Goal: Task Accomplishment & Management: Use online tool/utility

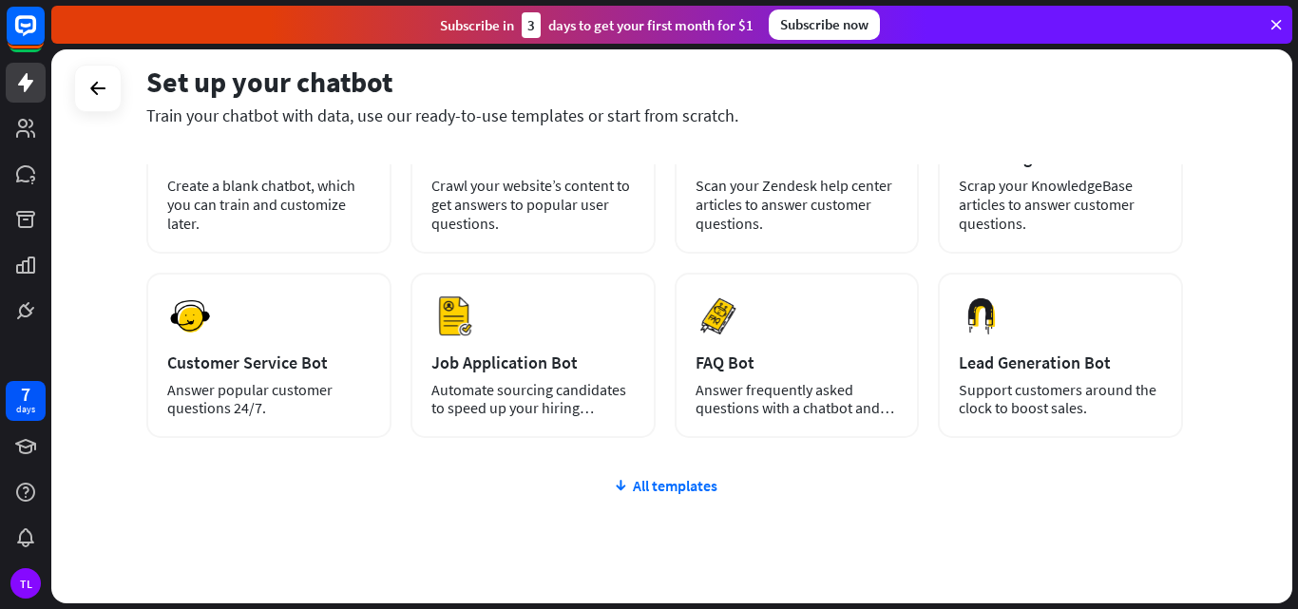
scroll to position [190, 0]
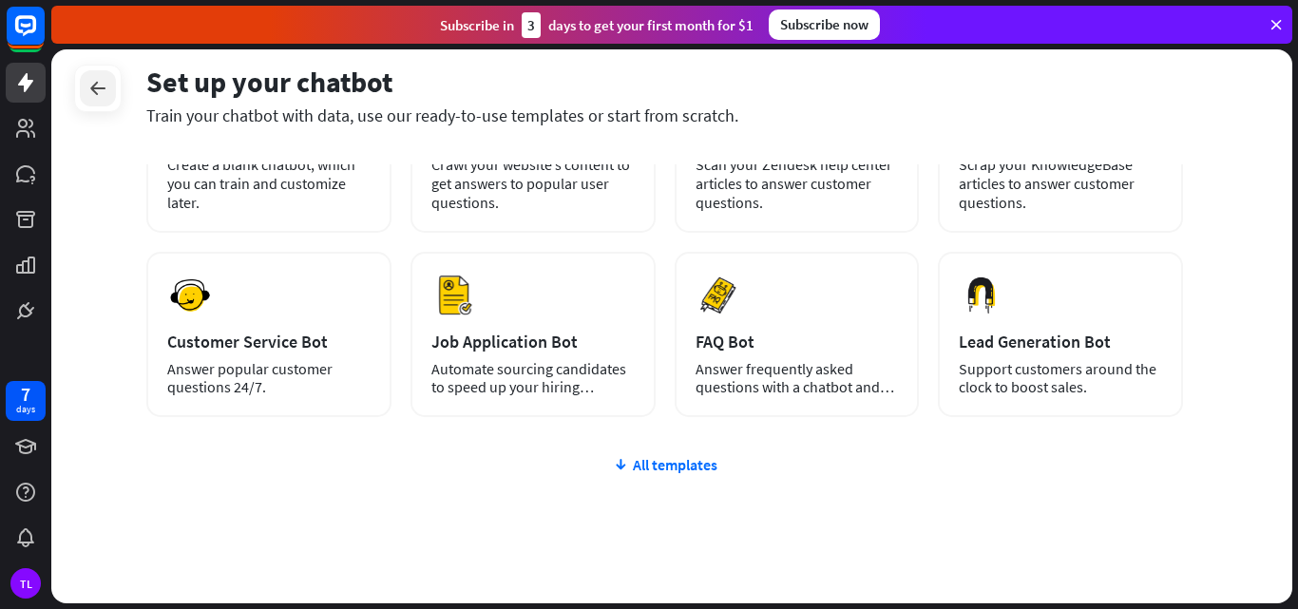
click at [90, 90] on icon at bounding box center [97, 88] width 23 height 23
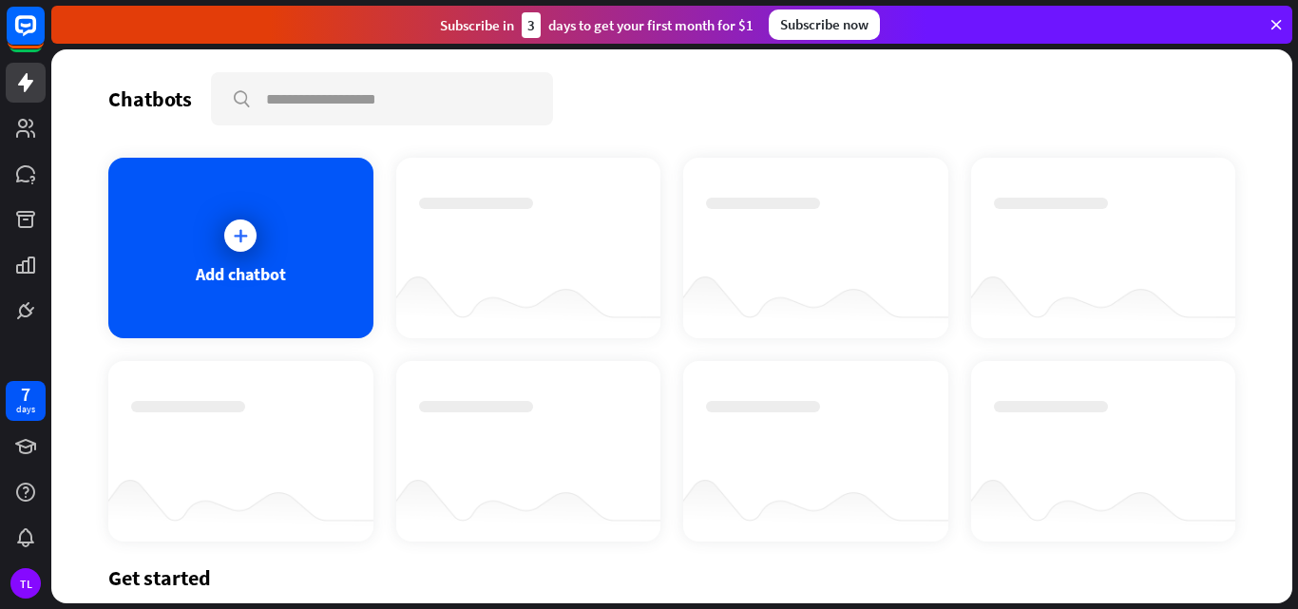
click at [1274, 21] on icon at bounding box center [1276, 24] width 17 height 17
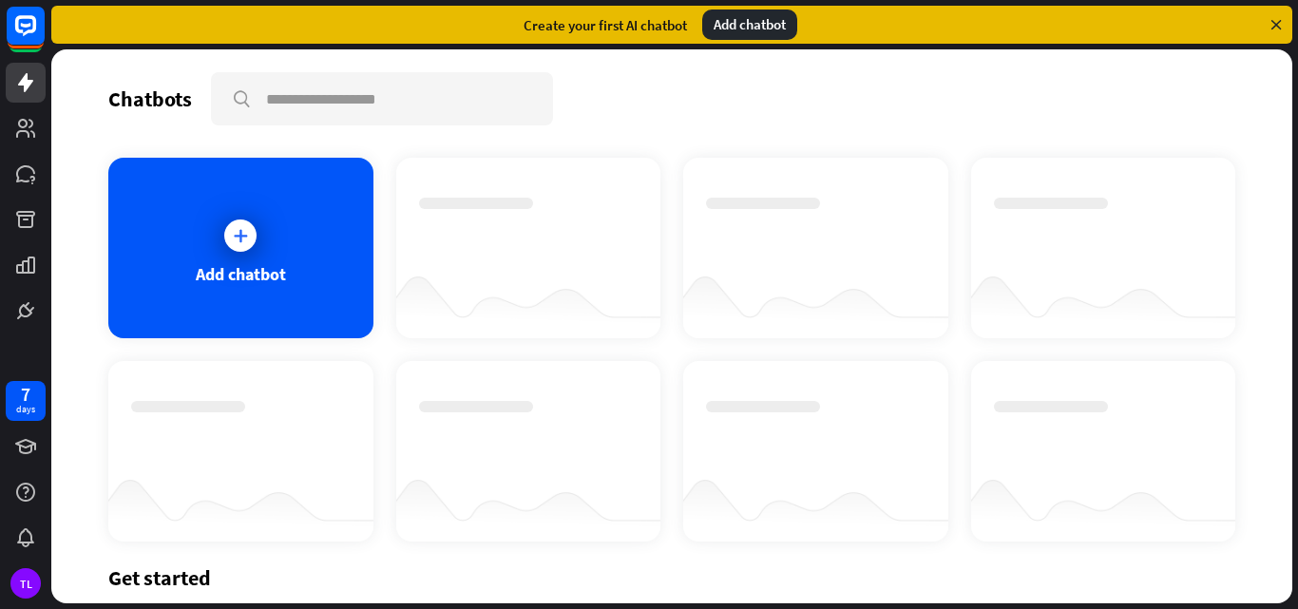
click at [1275, 19] on icon at bounding box center [1276, 24] width 17 height 17
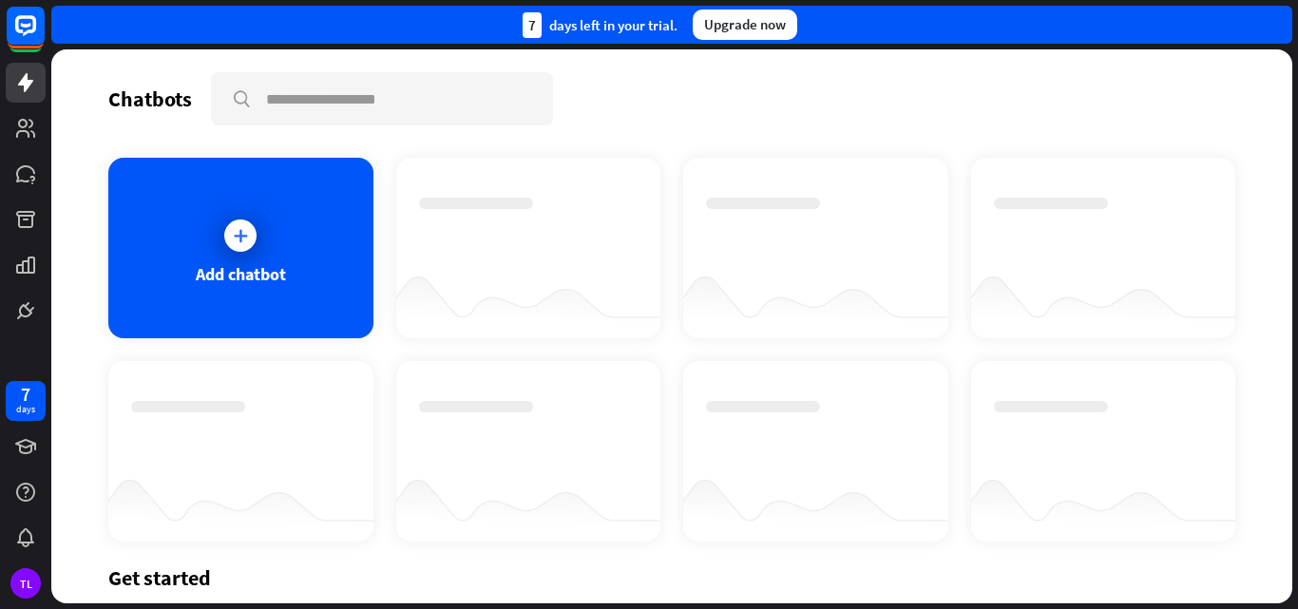
click at [1275, 19] on div "7 days left in your trial. Upgrade now" at bounding box center [671, 25] width 1241 height 38
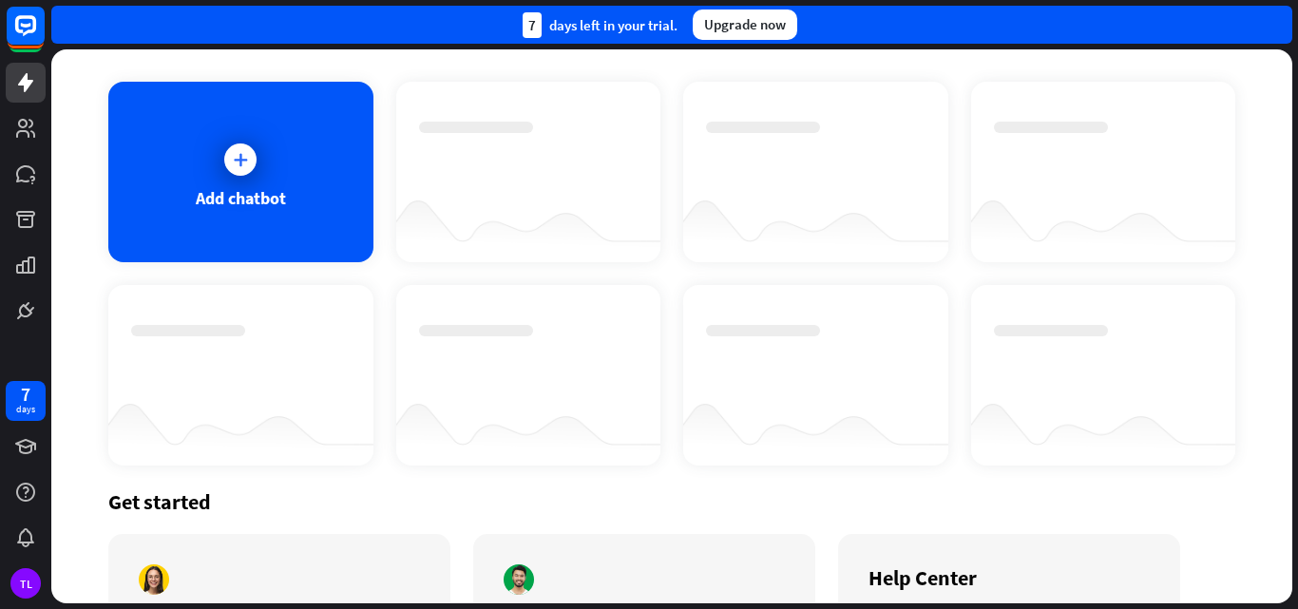
scroll to position [48, 0]
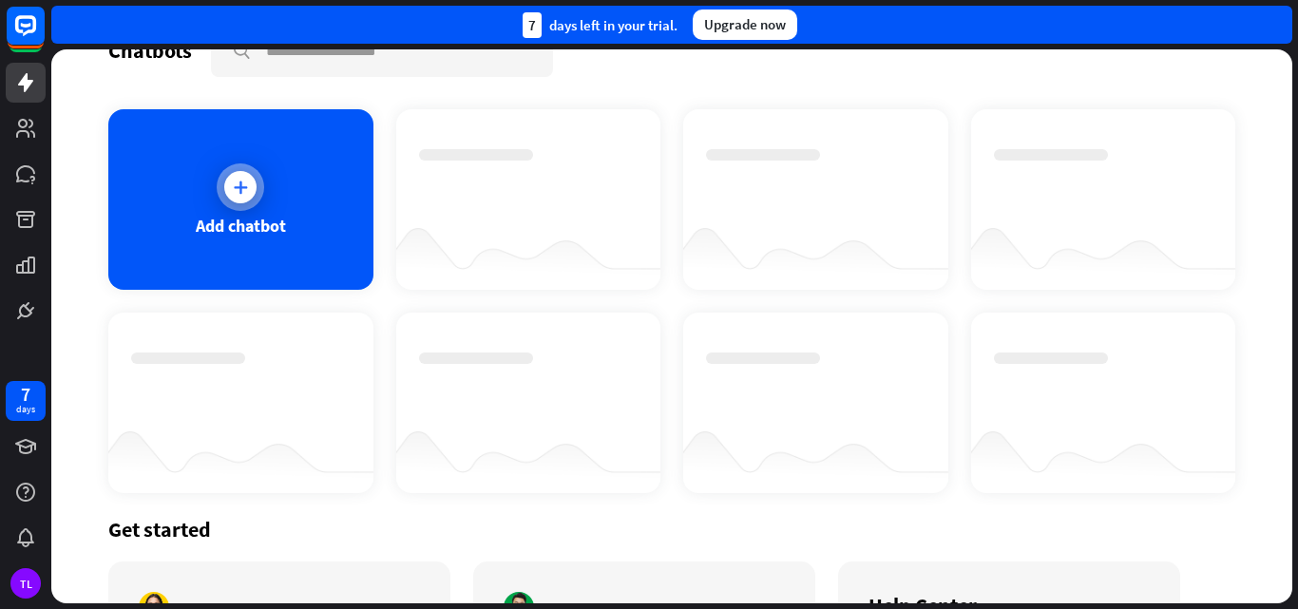
click at [261, 180] on div at bounding box center [241, 187] width 48 height 48
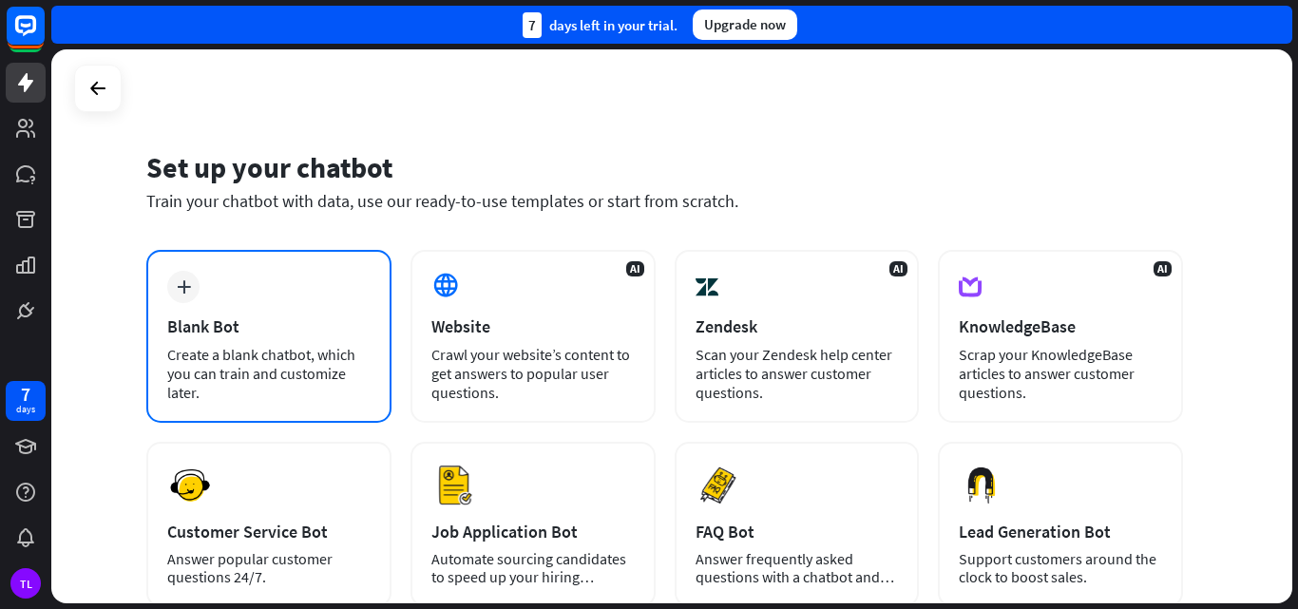
click at [187, 277] on div "plus" at bounding box center [183, 287] width 32 height 32
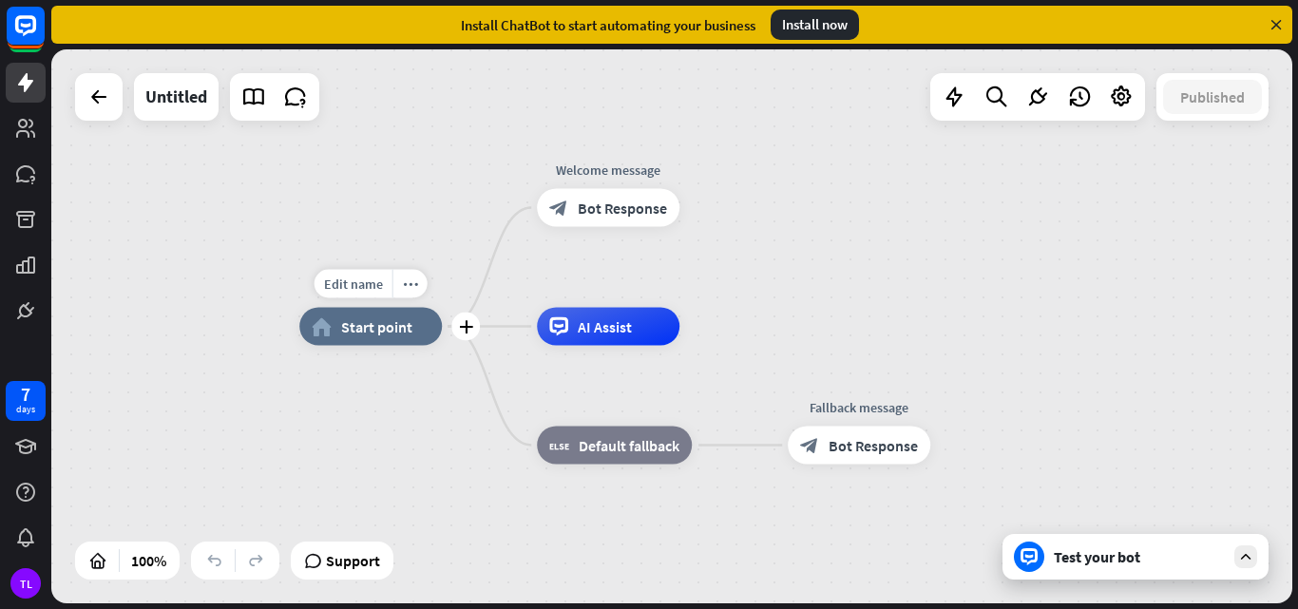
click at [394, 327] on span "Start point" at bounding box center [376, 326] width 71 height 19
click at [614, 208] on span "Bot Response" at bounding box center [622, 208] width 89 height 19
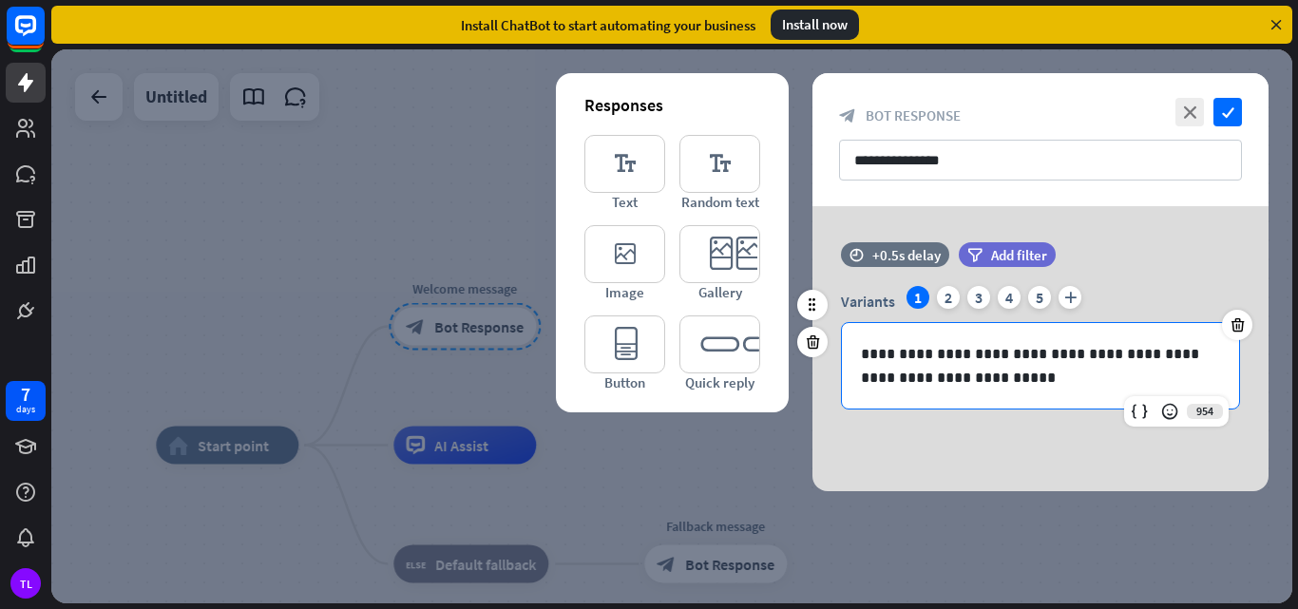
click at [958, 364] on p "**********" at bounding box center [1040, 366] width 359 height 48
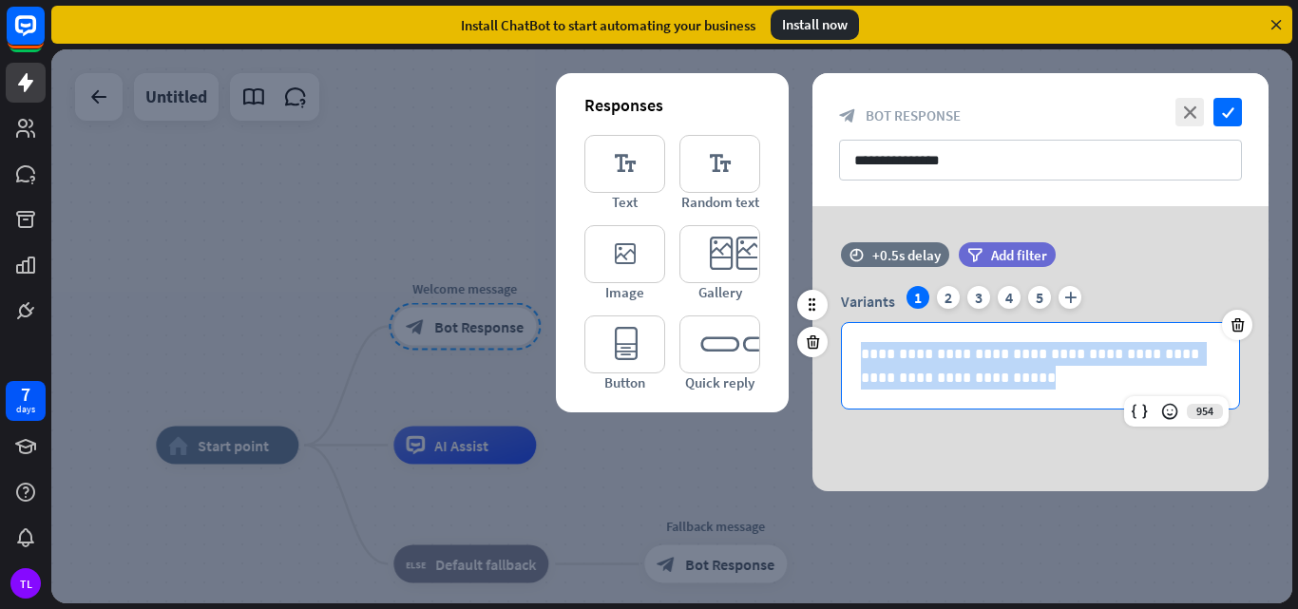
drag, startPoint x: 980, startPoint y: 372, endPoint x: 824, endPoint y: 354, distance: 156.8
click at [824, 354] on div "**********" at bounding box center [1040, 335] width 456 height 186
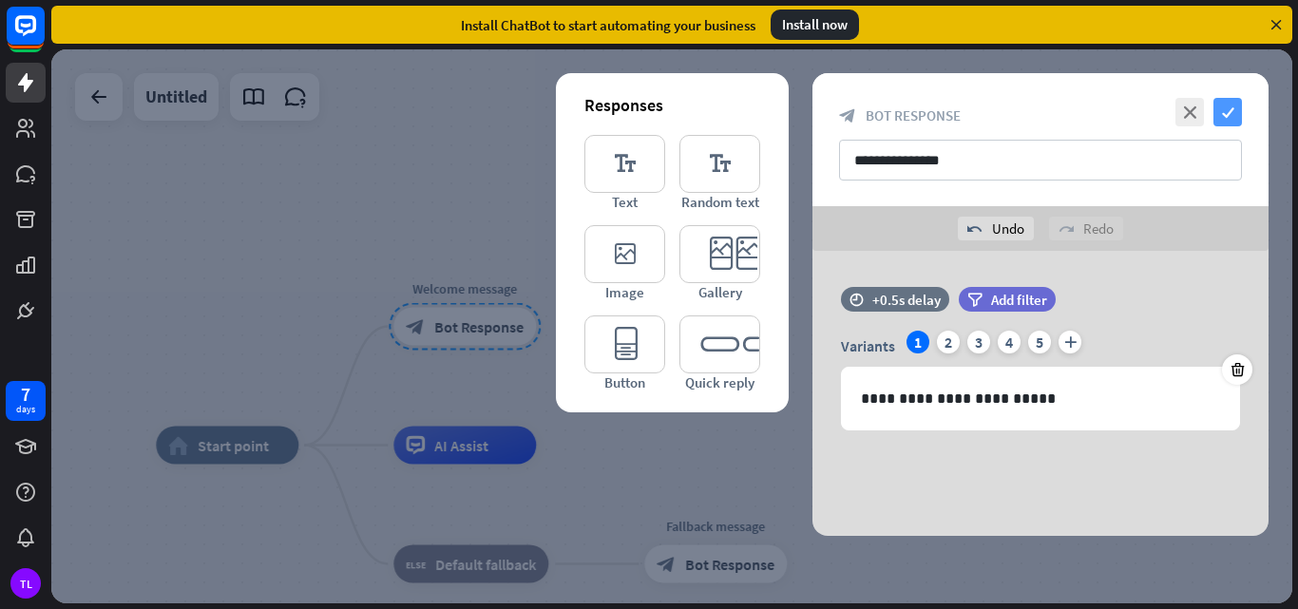
click at [1233, 111] on icon "check" at bounding box center [1228, 112] width 29 height 29
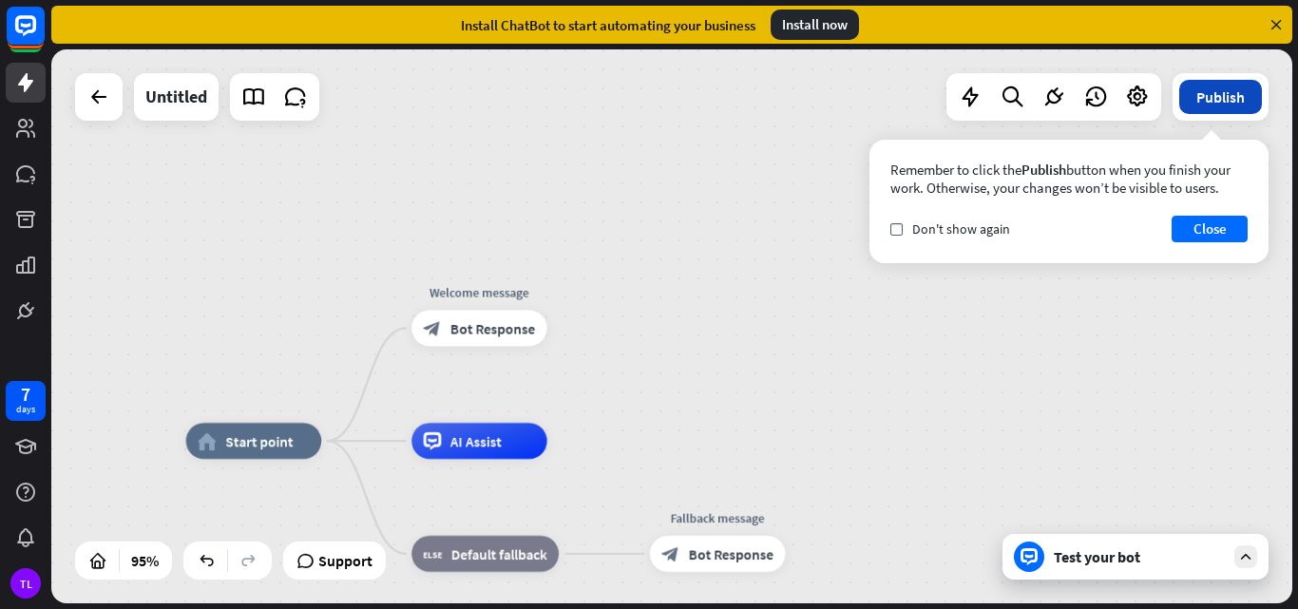
click at [1213, 100] on button "Publish" at bounding box center [1220, 97] width 83 height 34
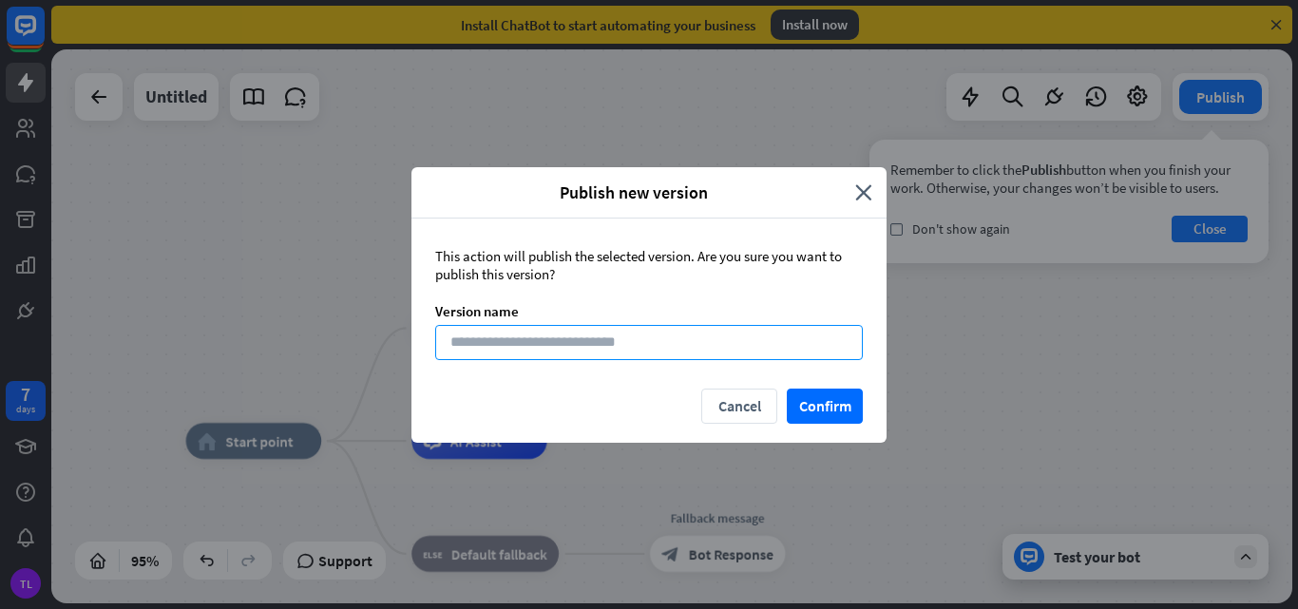
click at [670, 348] on input at bounding box center [649, 342] width 428 height 35
type input "*"
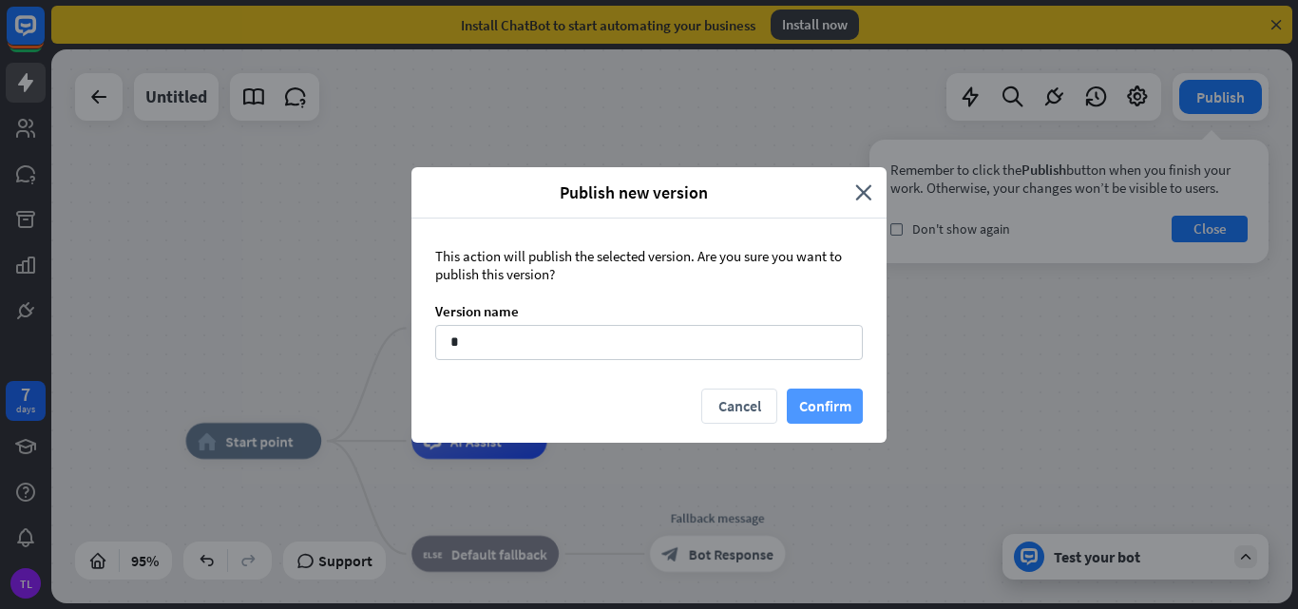
click at [837, 410] on button "Confirm" at bounding box center [825, 406] width 76 height 35
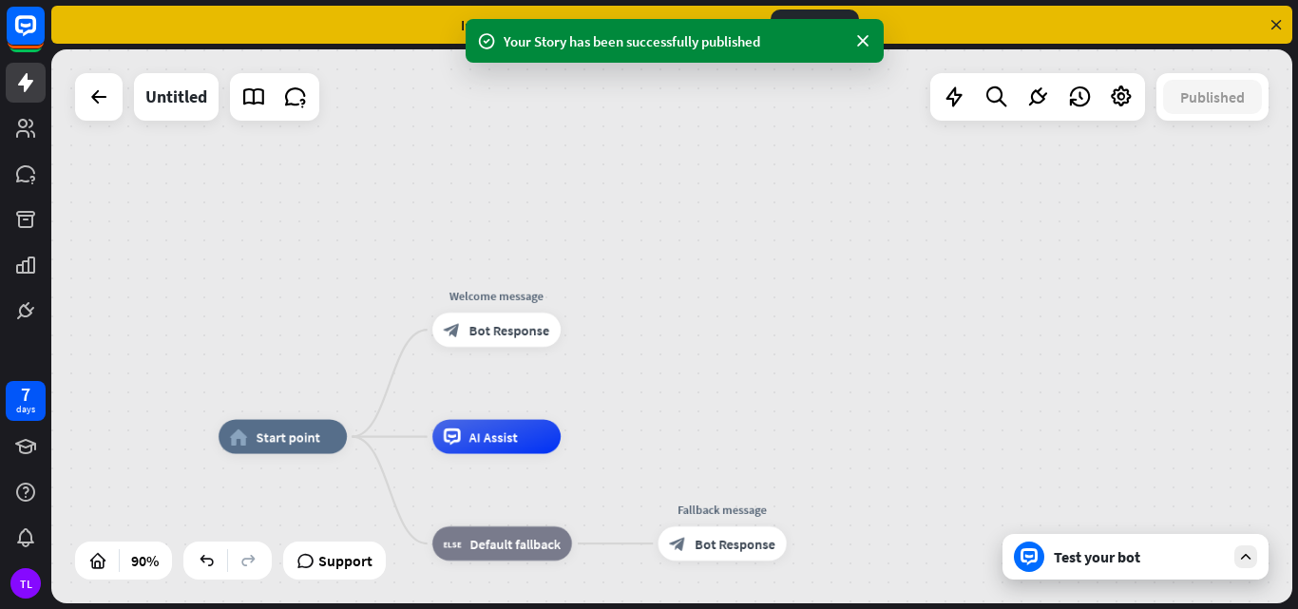
click at [1082, 549] on div "Test your bot" at bounding box center [1139, 556] width 171 height 19
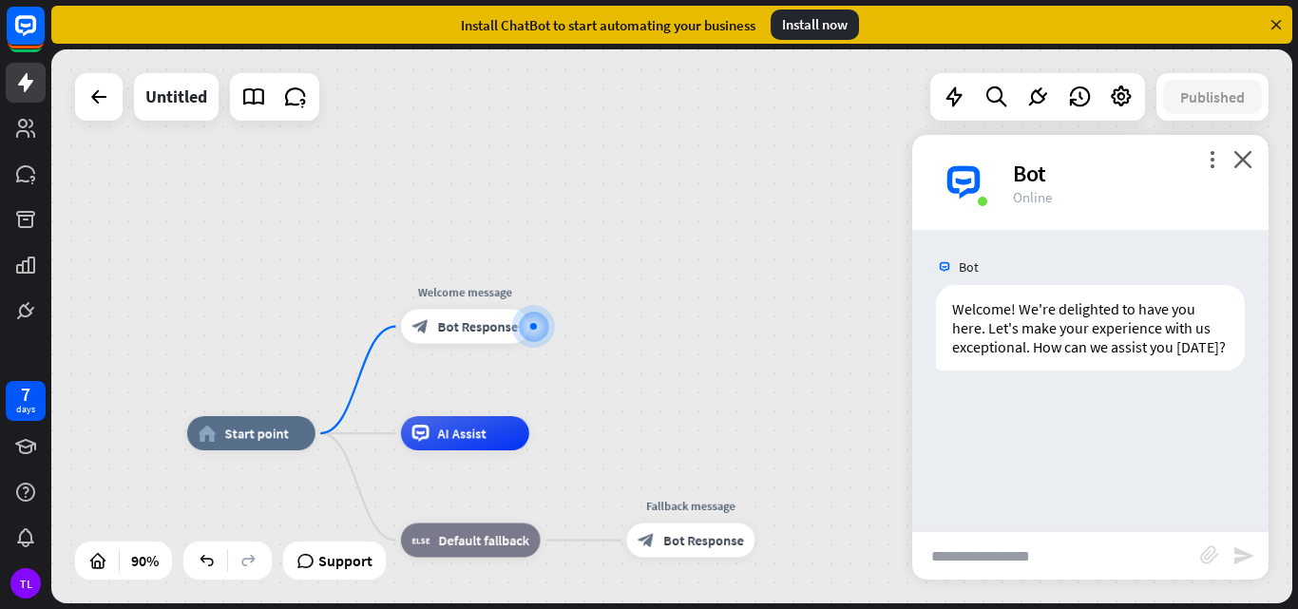
click at [1014, 545] on input "text" at bounding box center [1056, 556] width 288 height 48
type input "***"
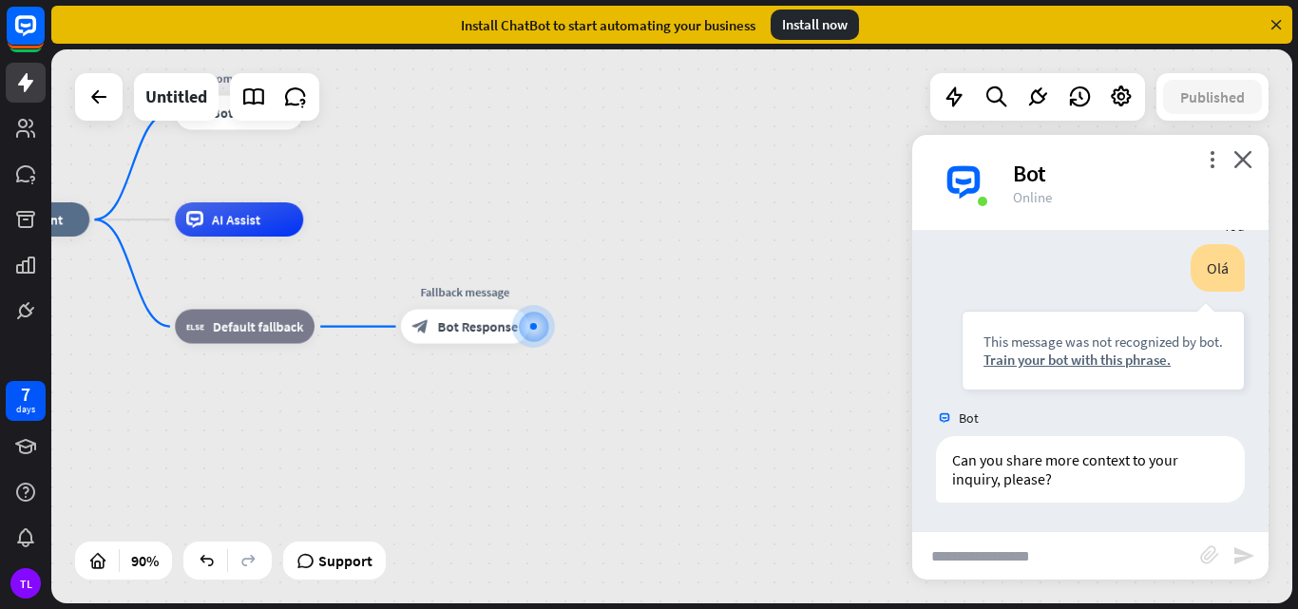
scroll to position [191, 0]
click at [1242, 157] on icon "close" at bounding box center [1242, 159] width 19 height 18
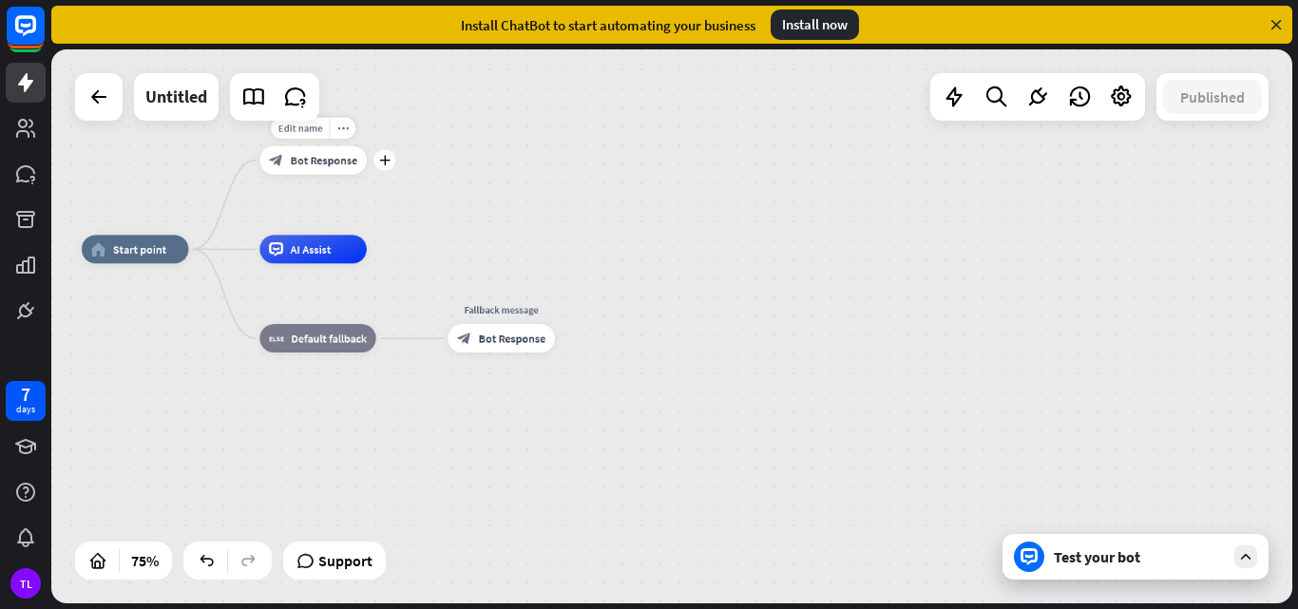
click at [323, 154] on span "Bot Response" at bounding box center [324, 160] width 67 height 14
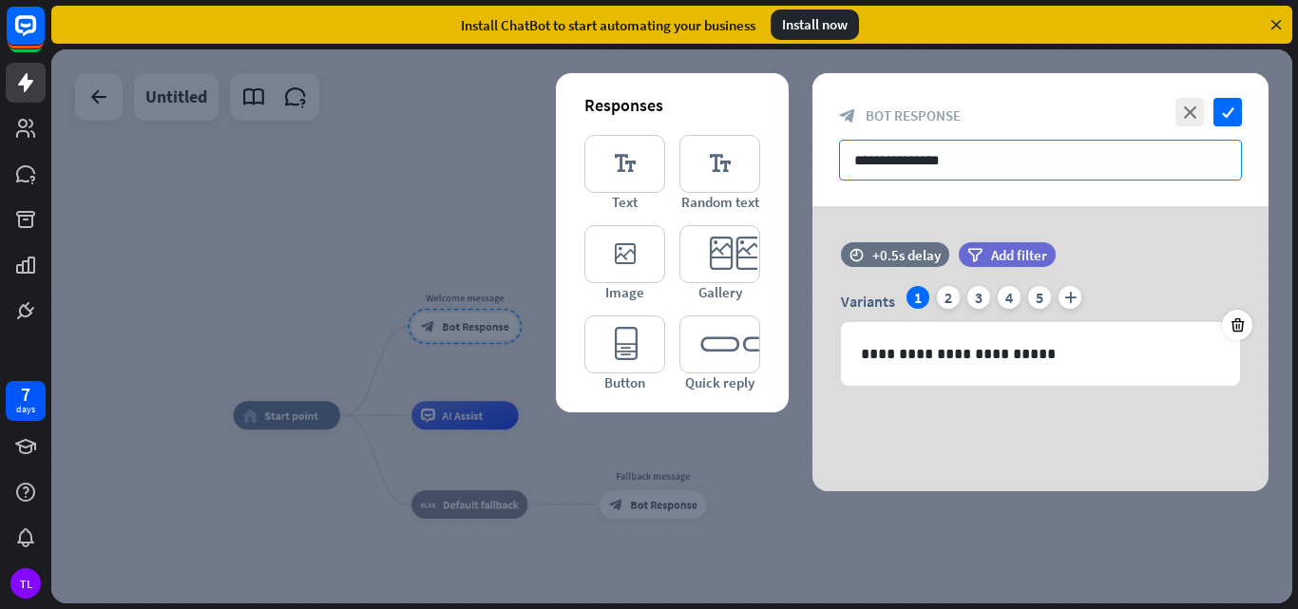
click at [945, 170] on input "**********" at bounding box center [1040, 160] width 403 height 41
drag, startPoint x: 909, startPoint y: 162, endPoint x: 785, endPoint y: 170, distance: 124.7
click at [812, 170] on div "**********" at bounding box center [1040, 282] width 456 height 418
click at [965, 162] on input "**********" at bounding box center [1040, 160] width 403 height 41
drag, startPoint x: 993, startPoint y: 156, endPoint x: 794, endPoint y: 166, distance: 198.9
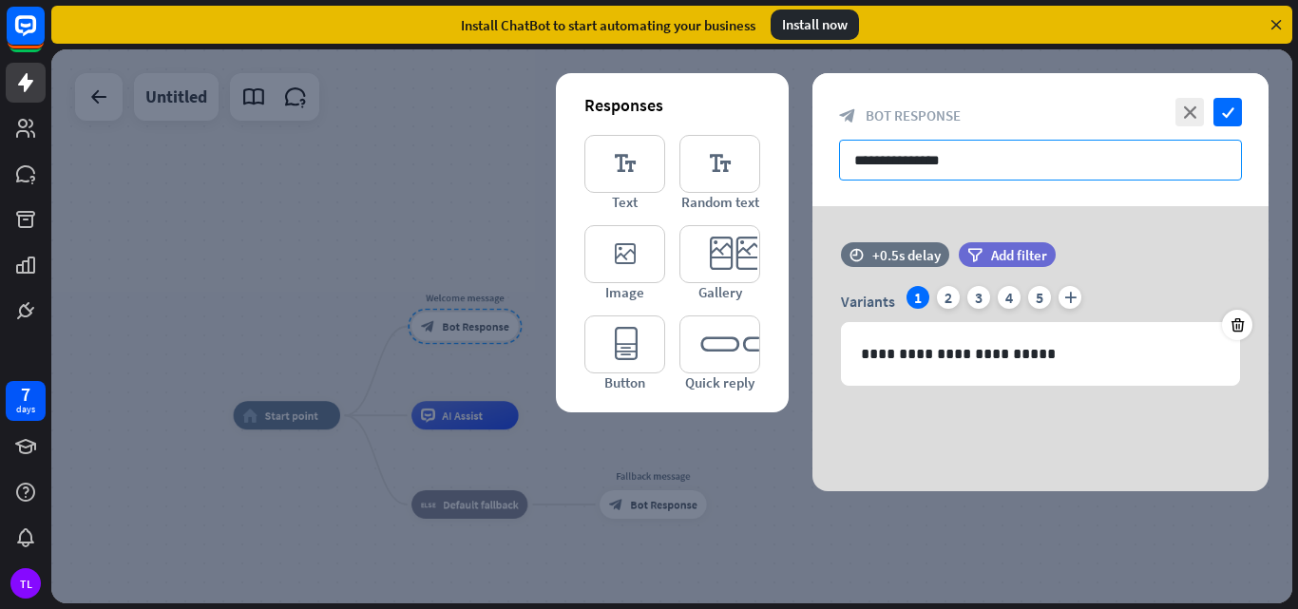
click at [794, 166] on div "**********" at bounding box center [671, 326] width 1241 height 554
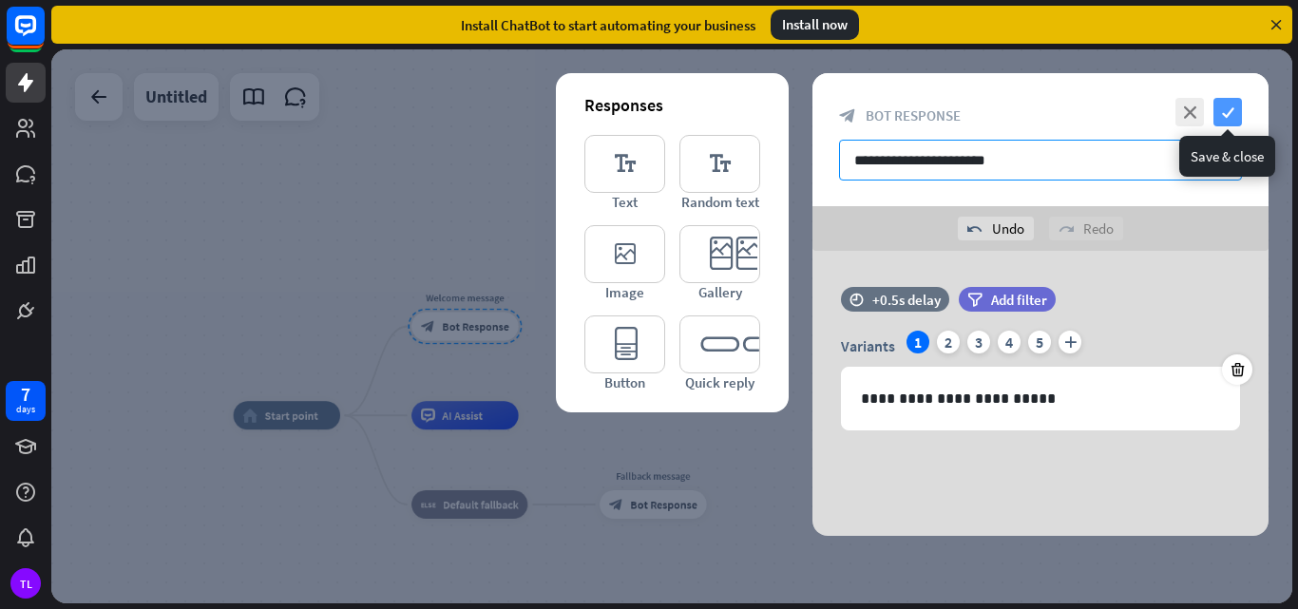
type input "**********"
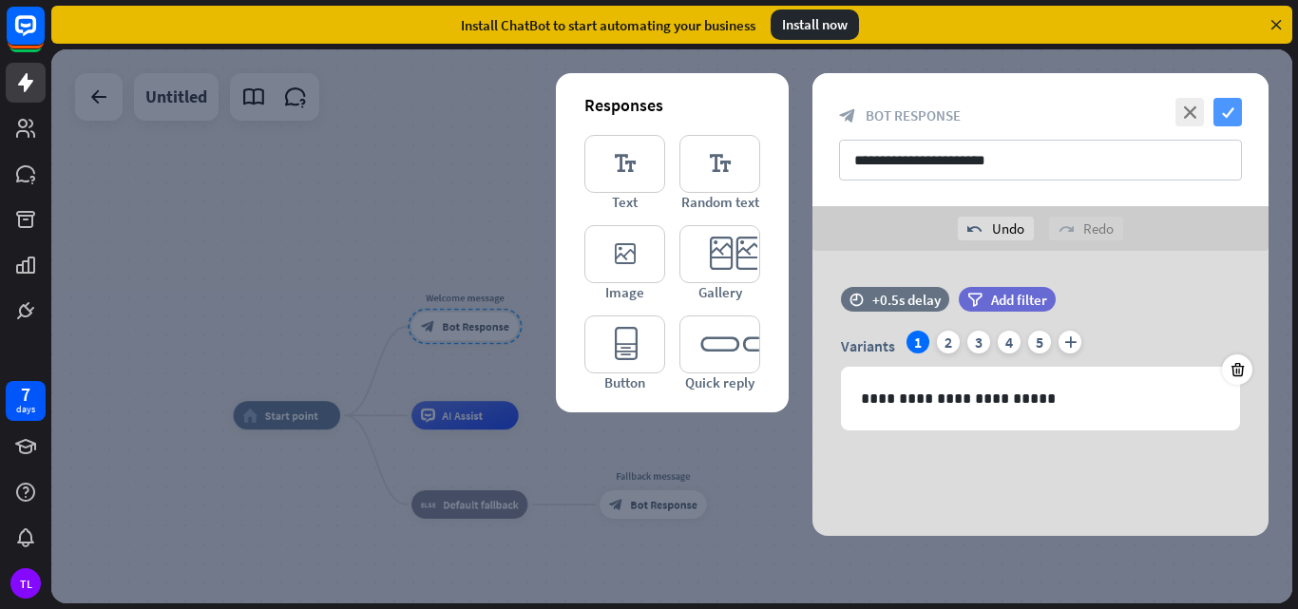
click at [1229, 109] on icon "check" at bounding box center [1228, 112] width 29 height 29
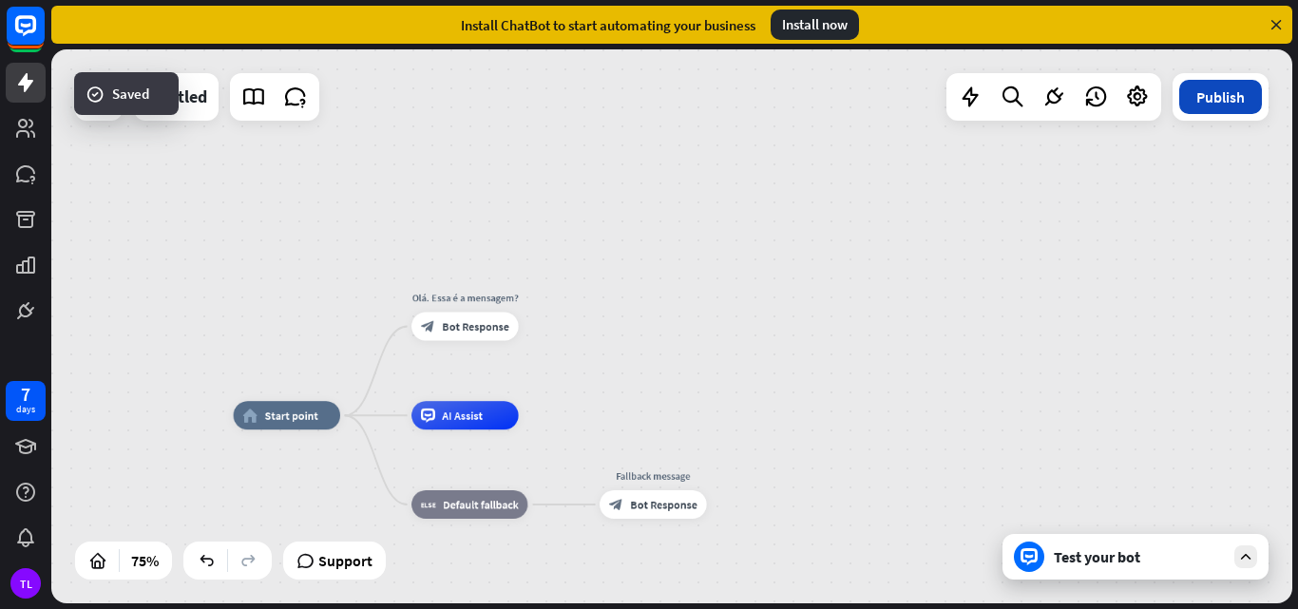
click at [1218, 100] on button "Publish" at bounding box center [1220, 97] width 83 height 34
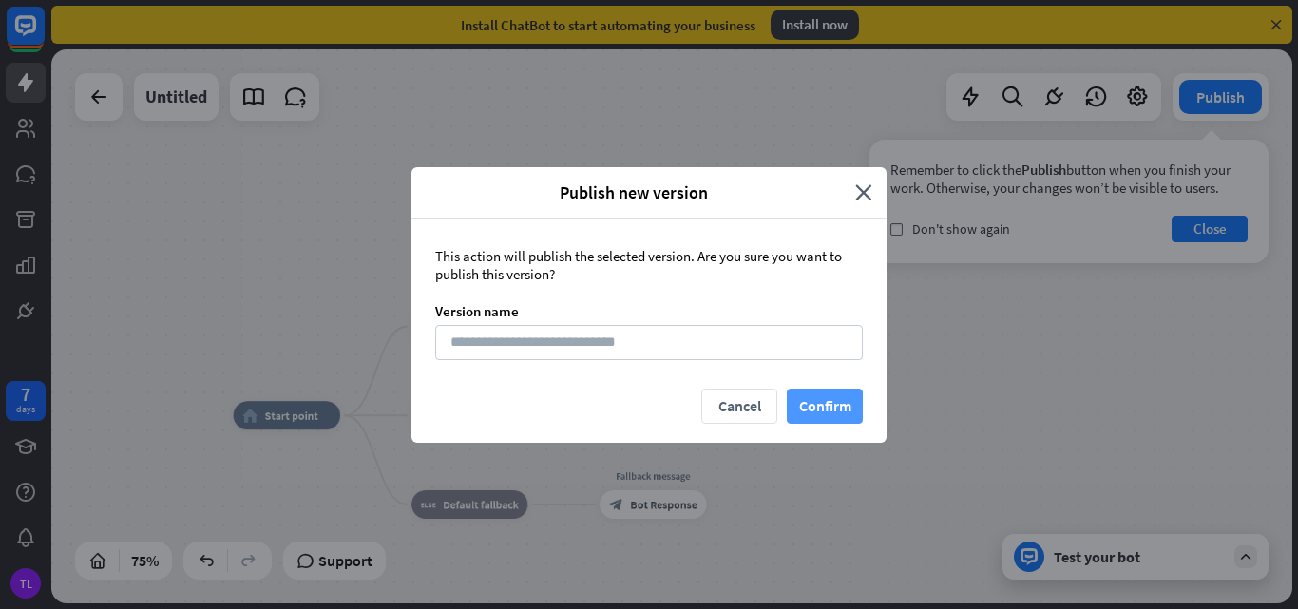
click at [819, 410] on button "Confirm" at bounding box center [825, 406] width 76 height 35
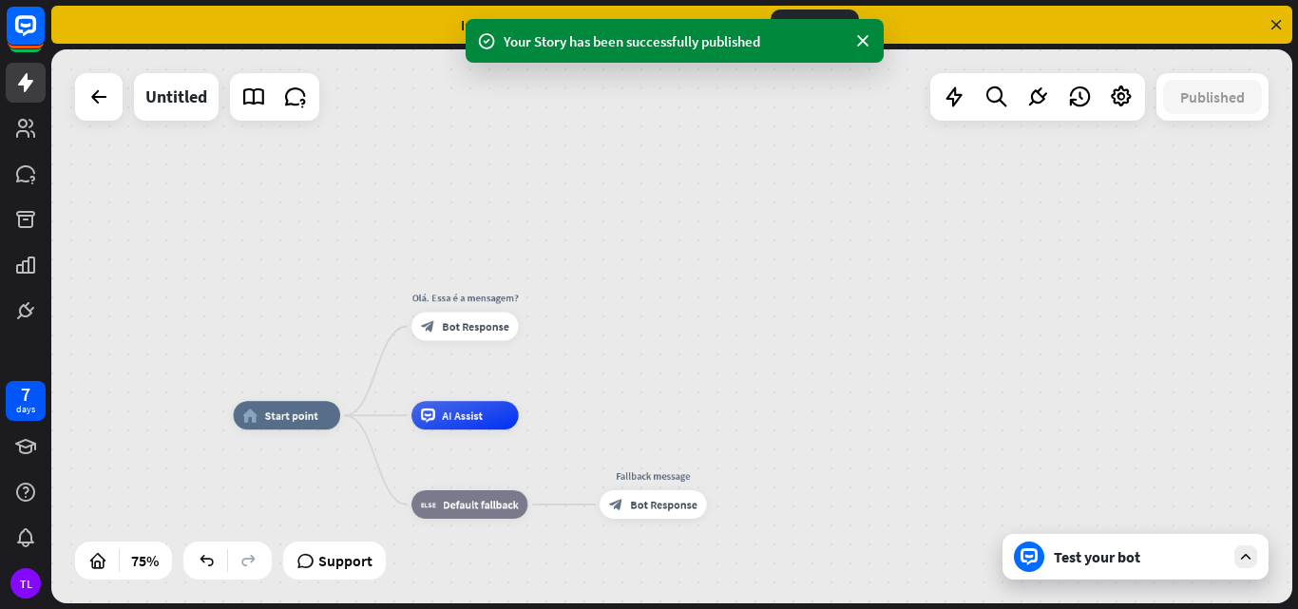
click at [1100, 575] on div "Test your bot" at bounding box center [1136, 557] width 266 height 46
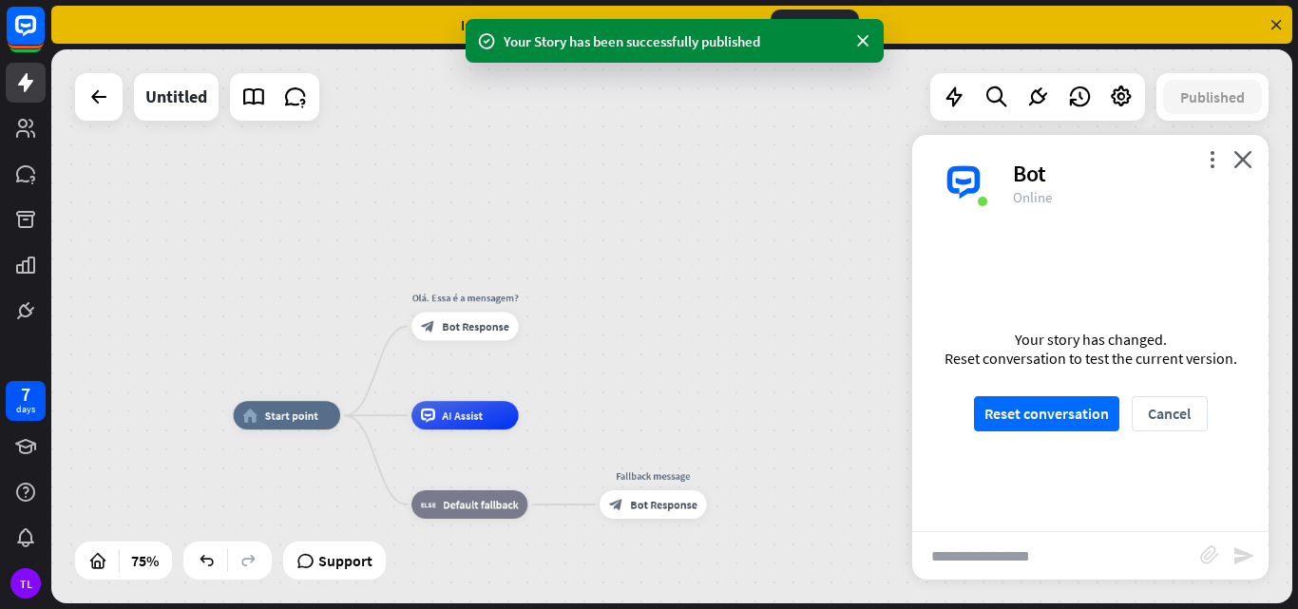
click at [1028, 571] on input "text" at bounding box center [1056, 556] width 288 height 48
click at [1025, 560] on input "text" at bounding box center [1056, 556] width 288 height 48
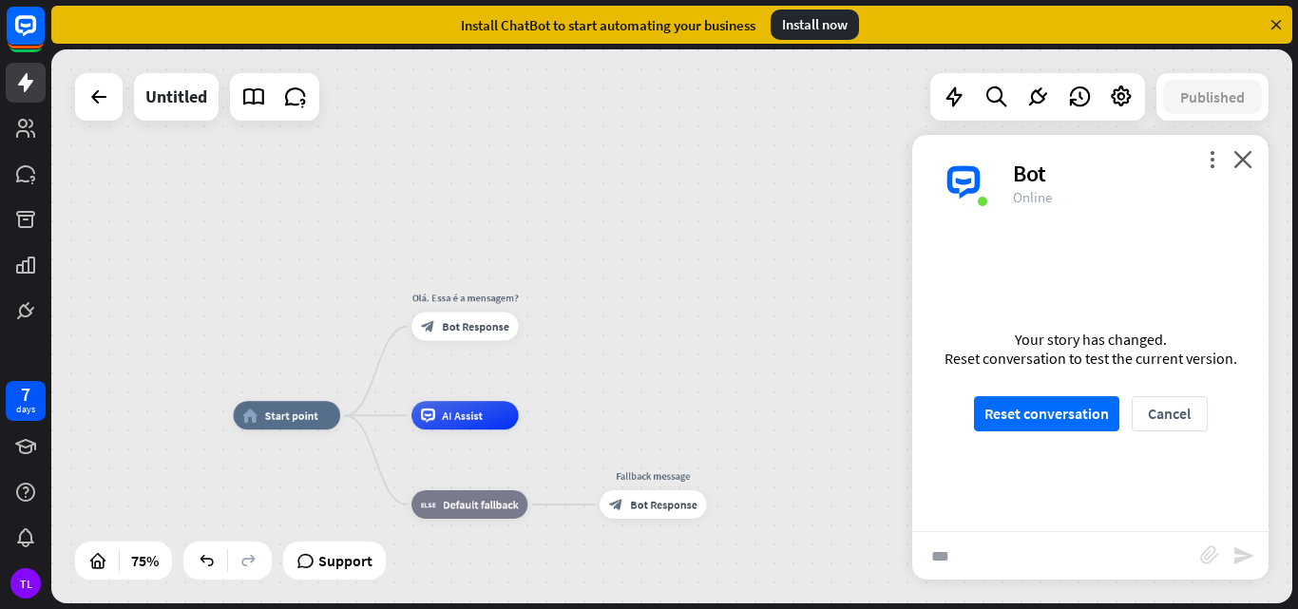
type input "***"
click at [1051, 416] on button "Reset conversation" at bounding box center [1046, 413] width 145 height 35
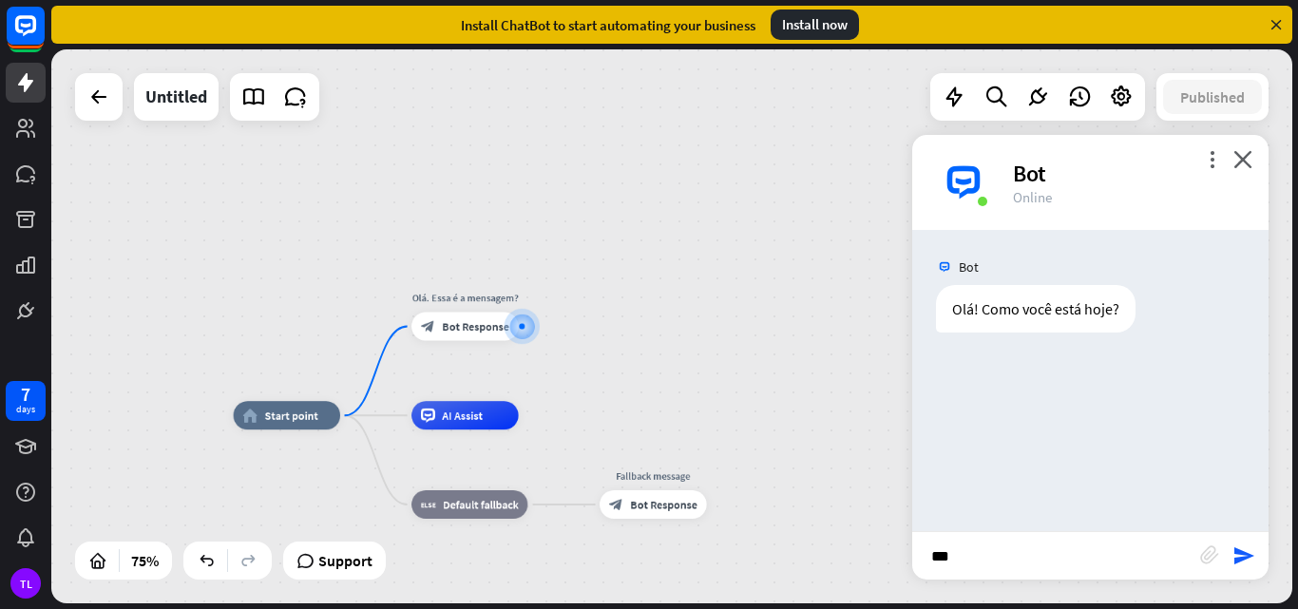
click at [1000, 556] on input "***" at bounding box center [1056, 556] width 288 height 48
drag, startPoint x: 1246, startPoint y: 549, endPoint x: 1220, endPoint y: 556, distance: 26.5
click at [1244, 549] on icon "send" at bounding box center [1244, 556] width 23 height 23
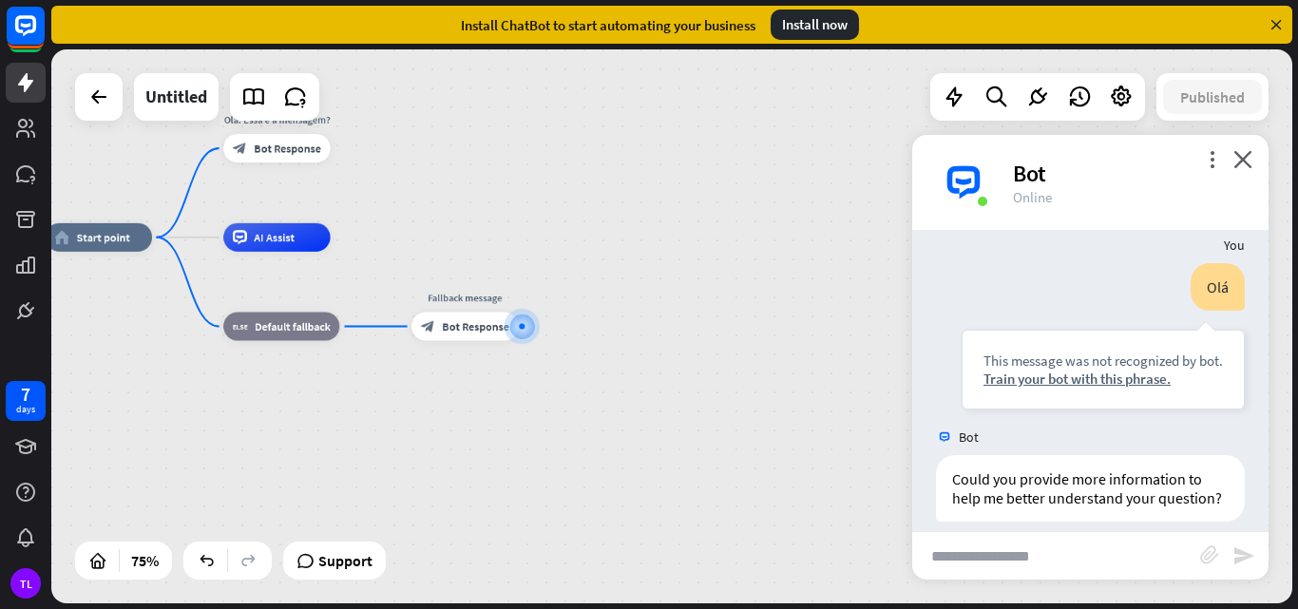
scroll to position [153, 0]
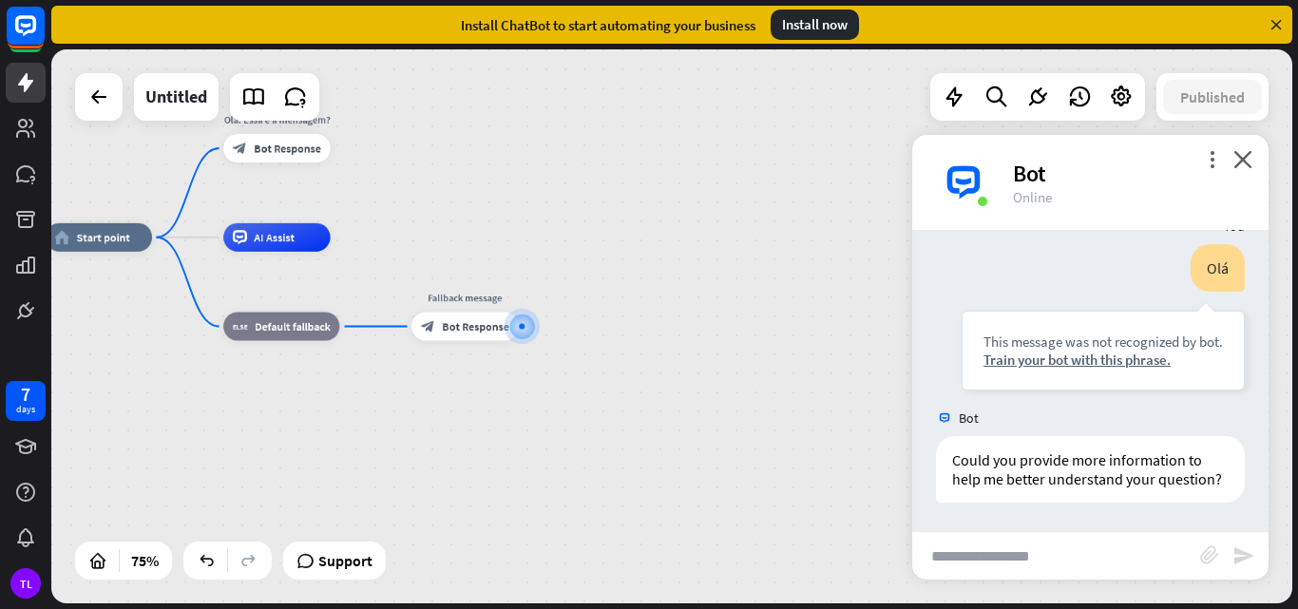
click at [1232, 161] on div "Bot" at bounding box center [1129, 173] width 233 height 29
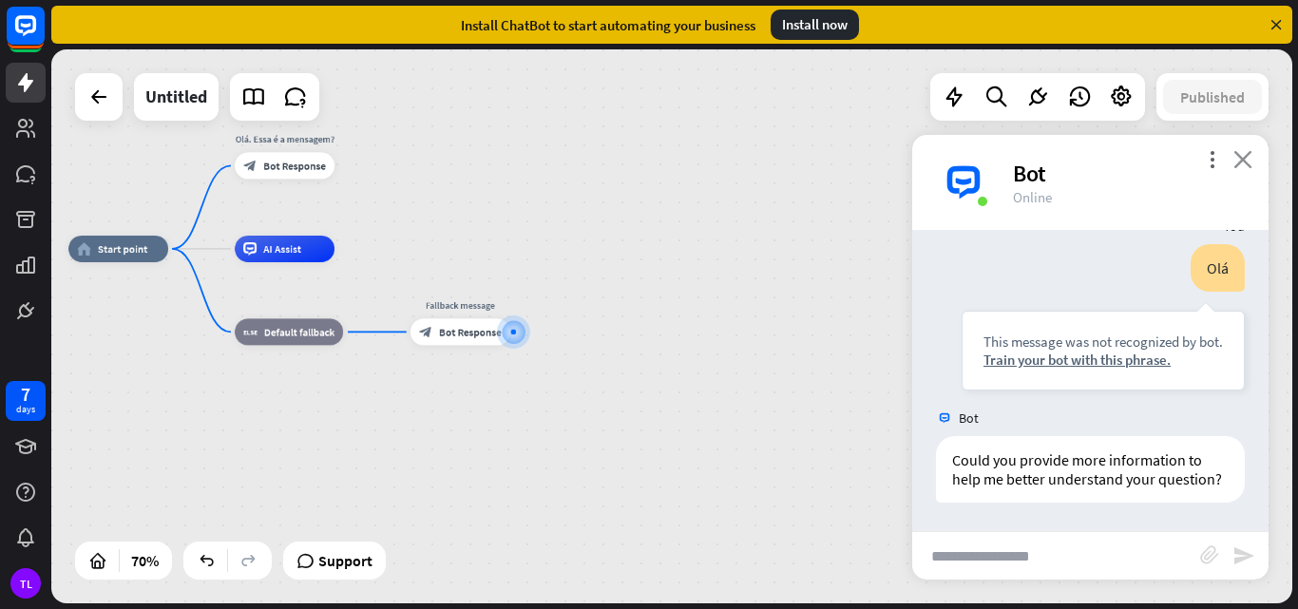
click at [1247, 152] on icon "close" at bounding box center [1242, 159] width 19 height 18
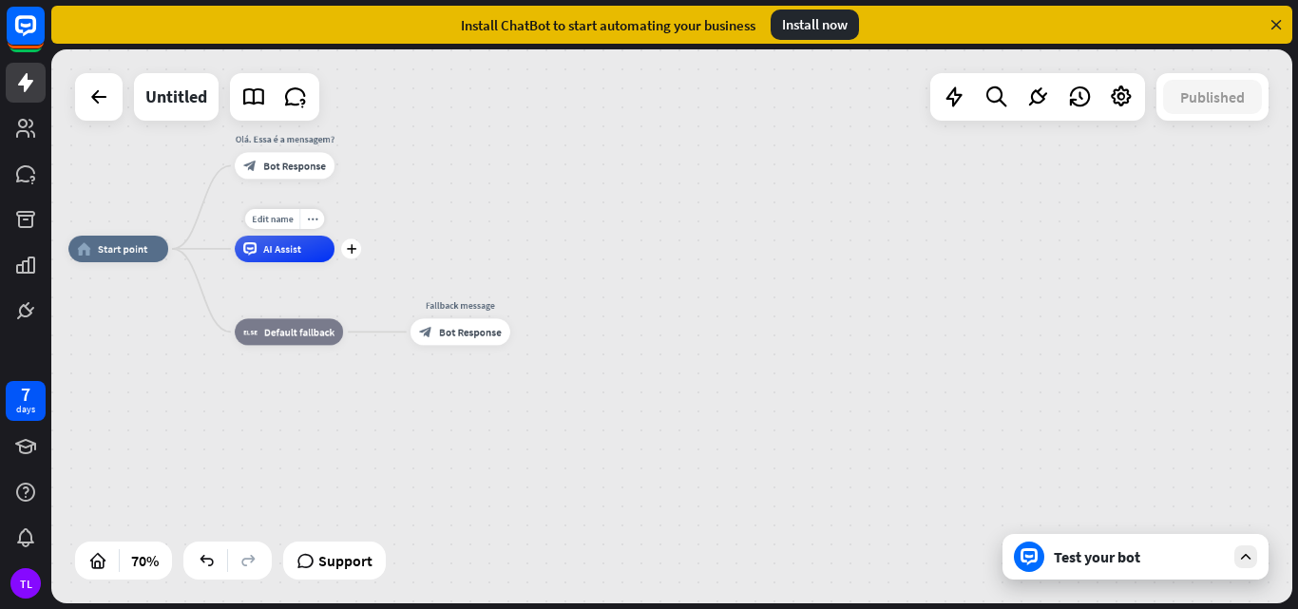
click at [283, 251] on span "AI Assist" at bounding box center [282, 248] width 38 height 13
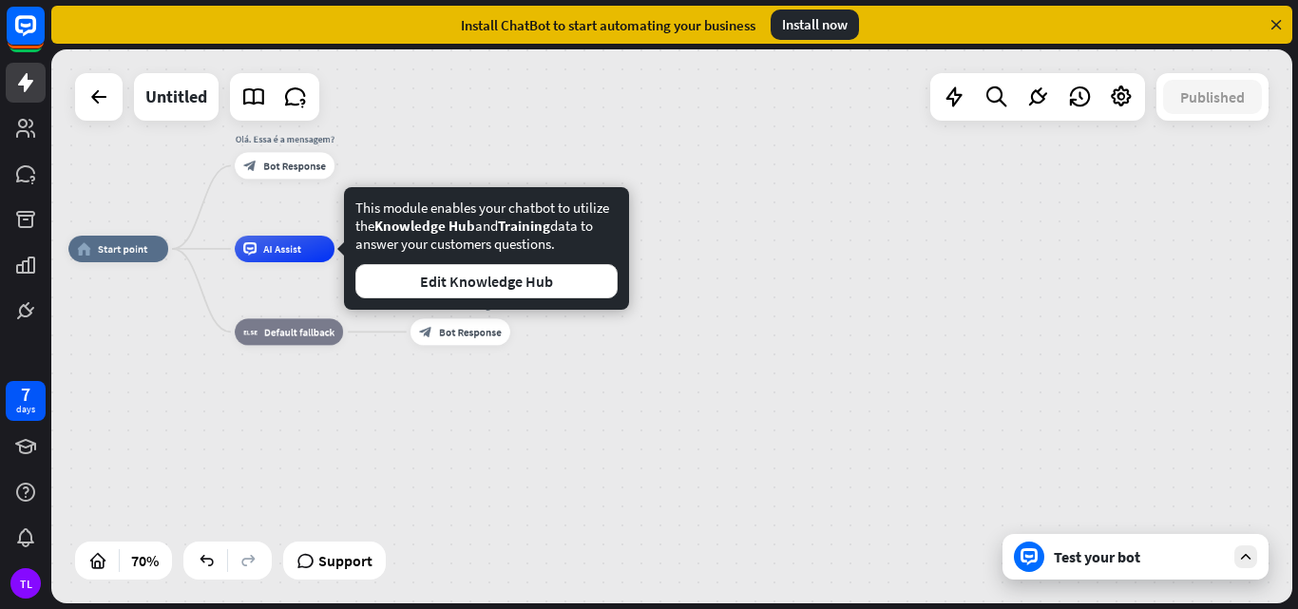
click at [410, 454] on div "home_2 Start point [GEOGRAPHIC_DATA]. Essa é a mensagem? block_bot_response Bot…" at bounding box center [502, 443] width 869 height 388
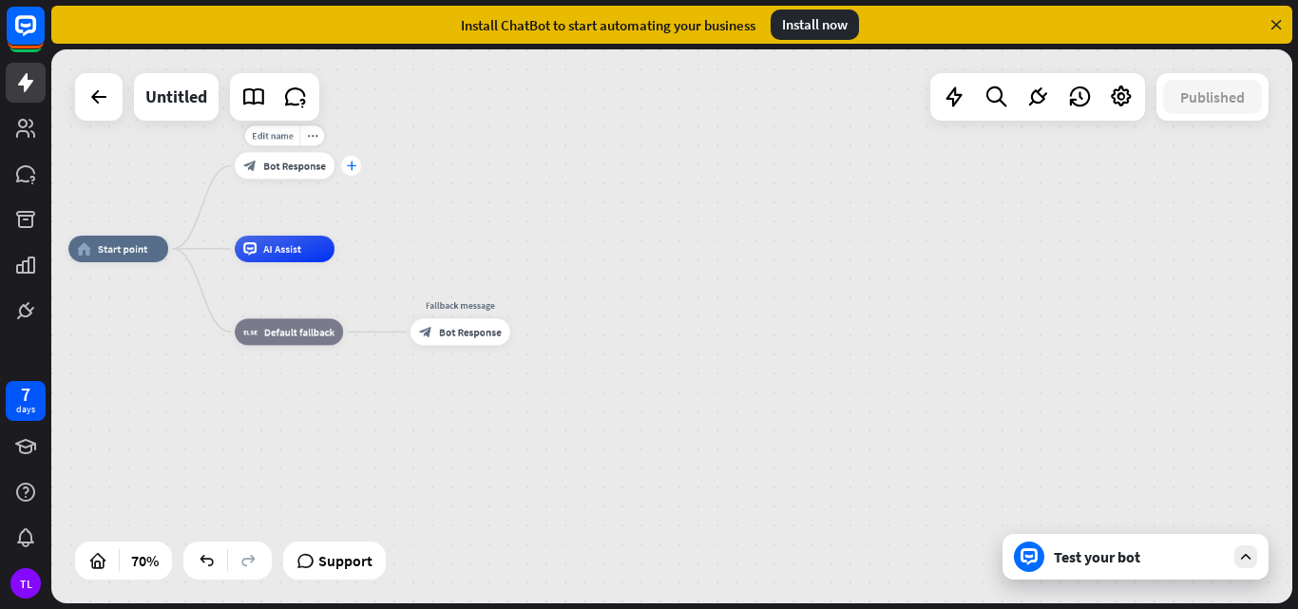
click at [358, 171] on div "plus" at bounding box center [351, 166] width 20 height 20
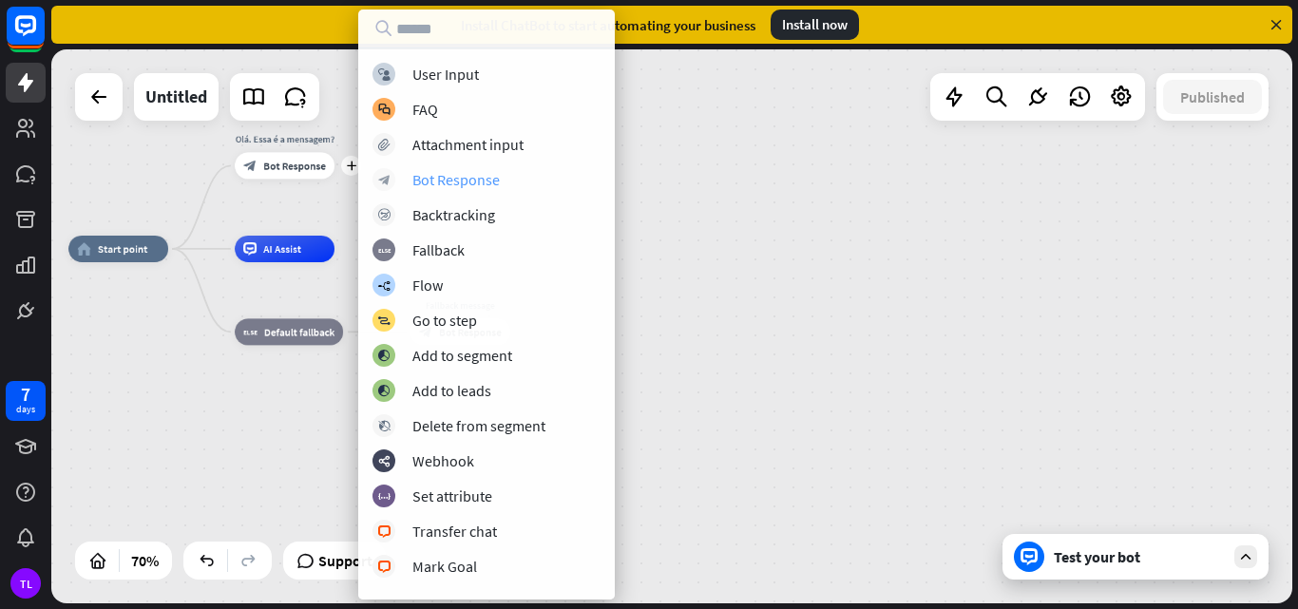
click at [492, 176] on div "Bot Response" at bounding box center [455, 179] width 87 height 19
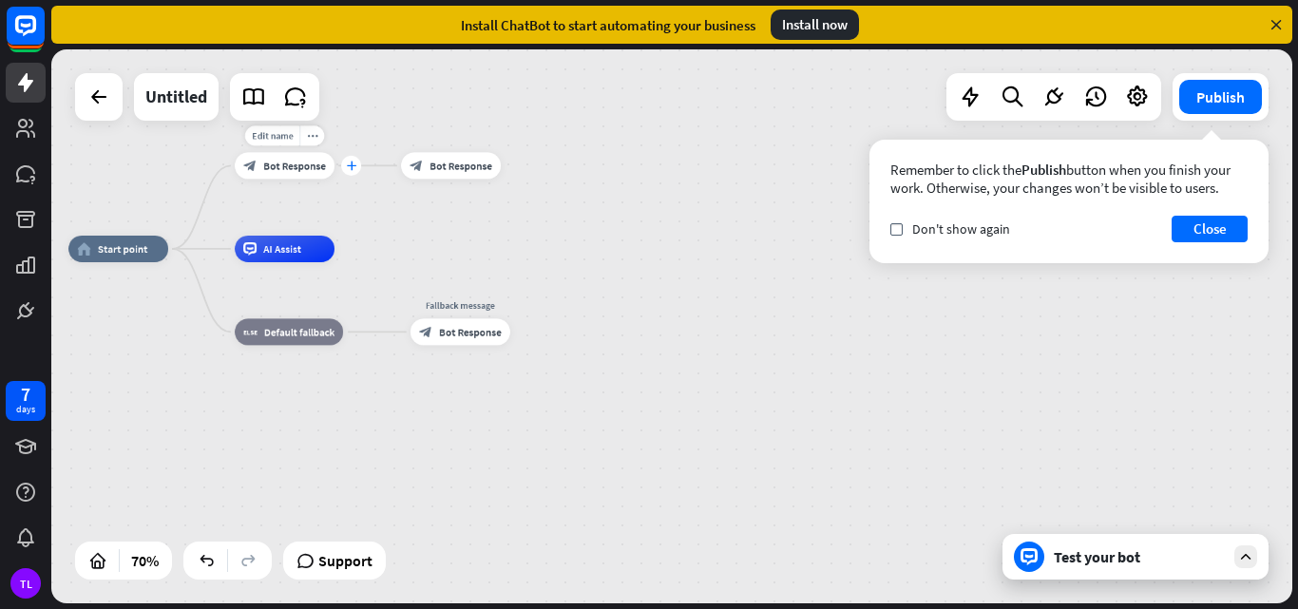
click at [350, 166] on icon "plus" at bounding box center [351, 167] width 10 height 10
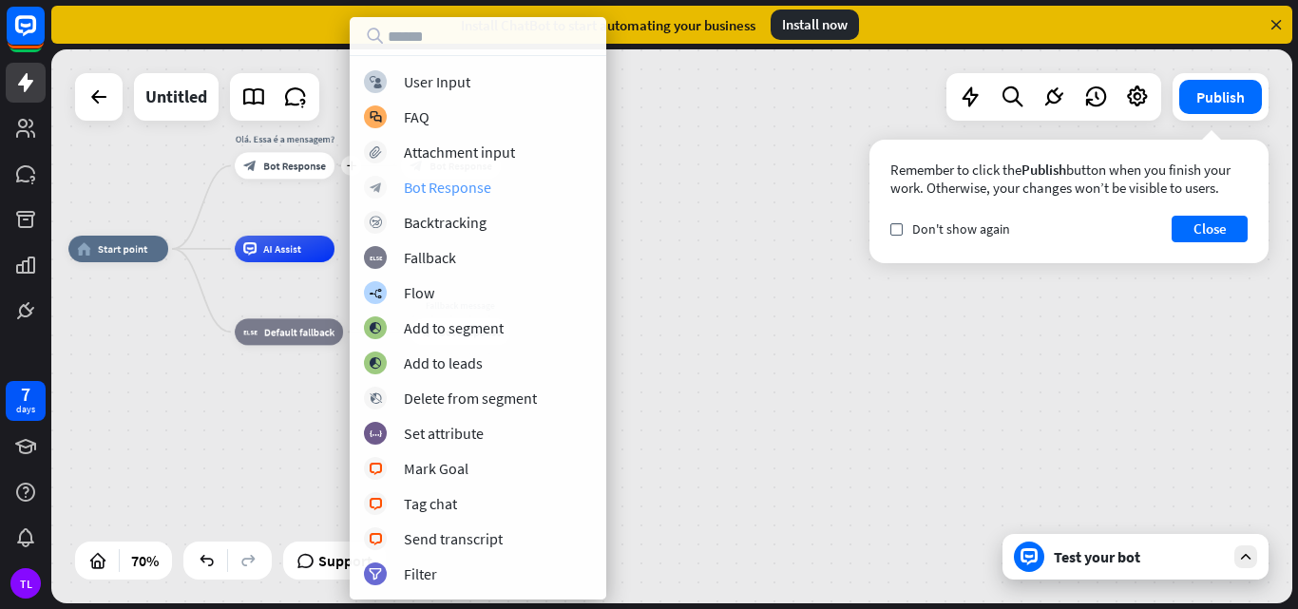
click at [451, 185] on div "Bot Response" at bounding box center [447, 187] width 87 height 19
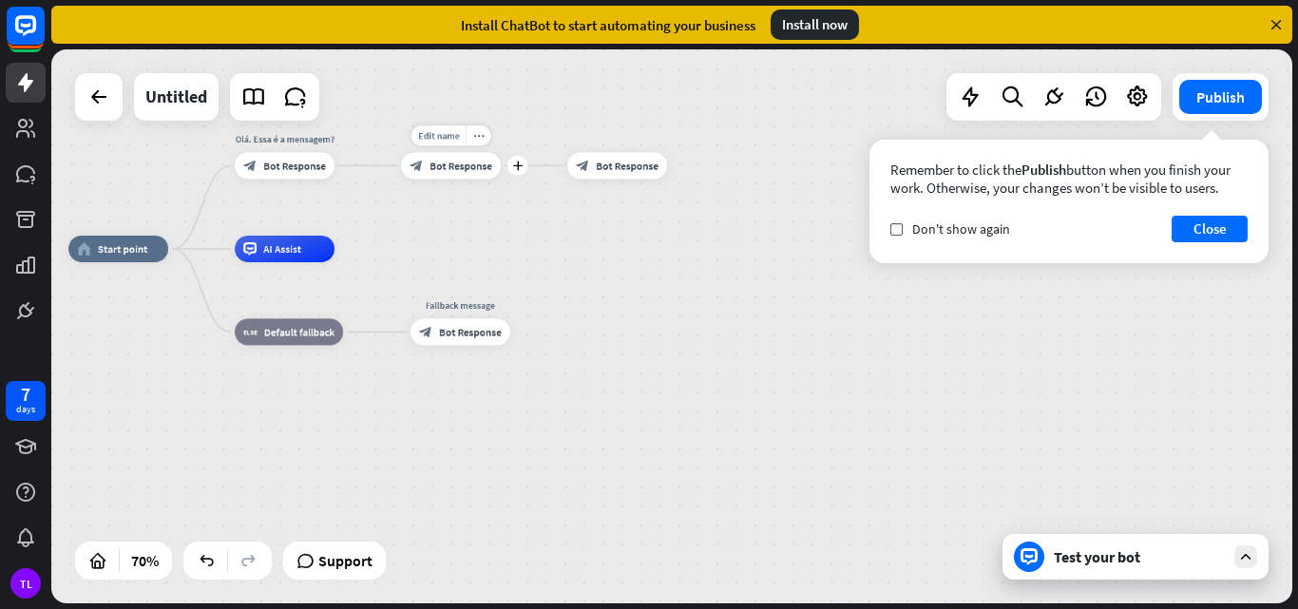
click at [449, 171] on span "Bot Response" at bounding box center [461, 165] width 63 height 13
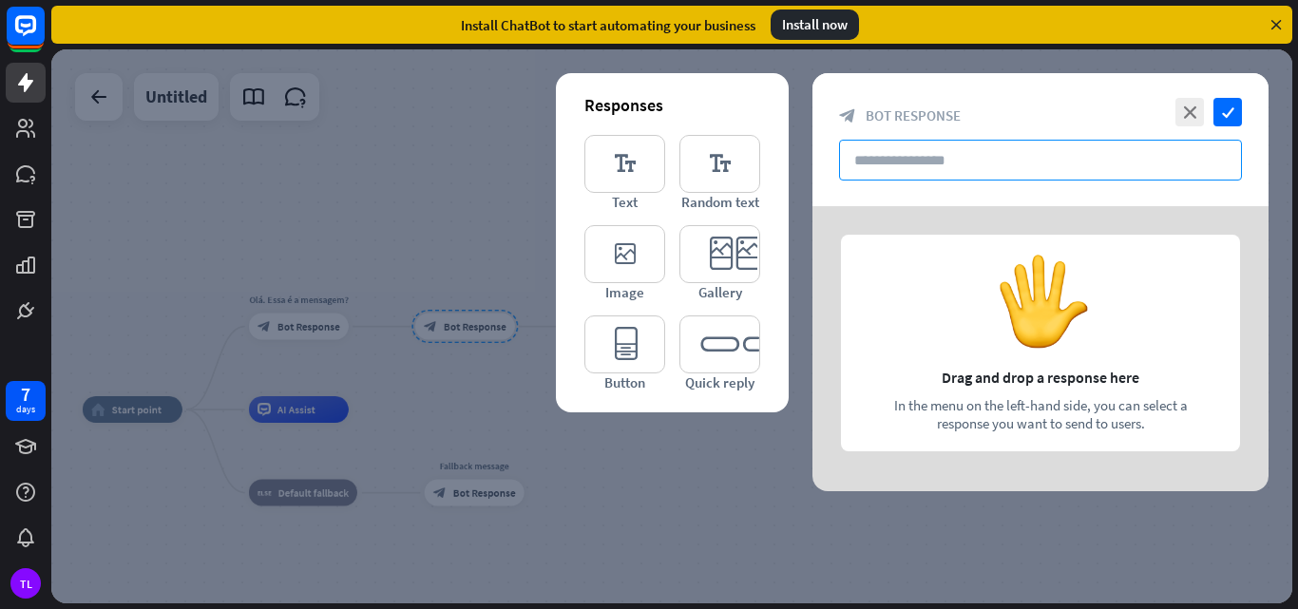
click at [964, 162] on input "text" at bounding box center [1040, 160] width 403 height 41
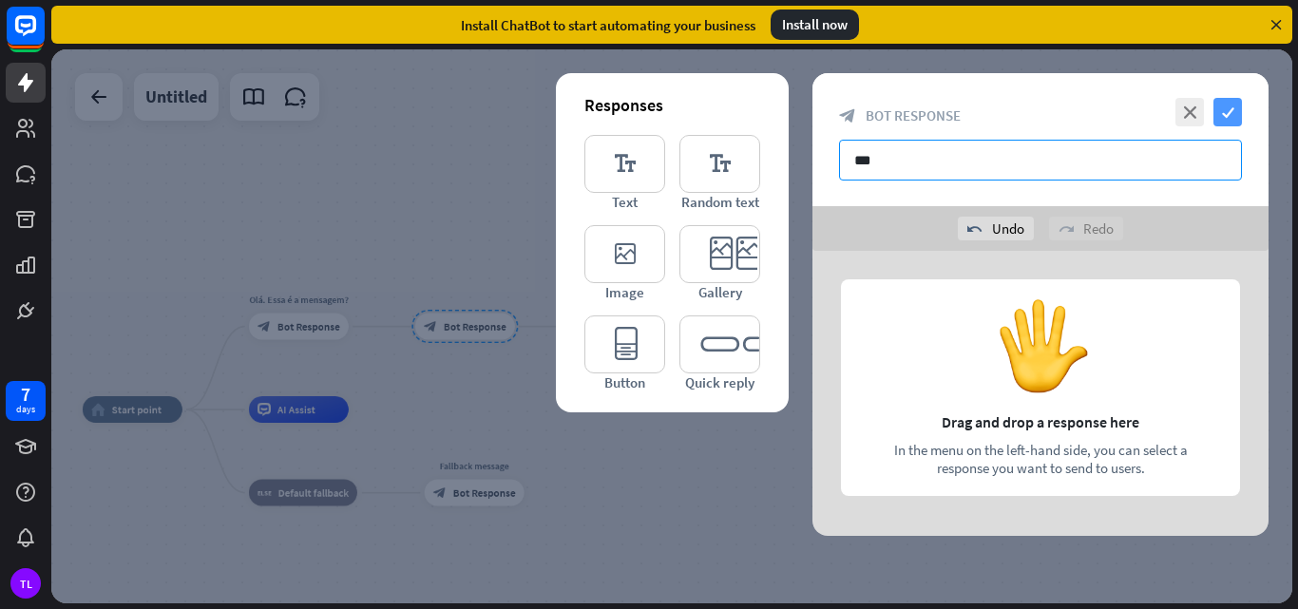
type input "***"
click at [1233, 104] on icon "check" at bounding box center [1228, 112] width 29 height 29
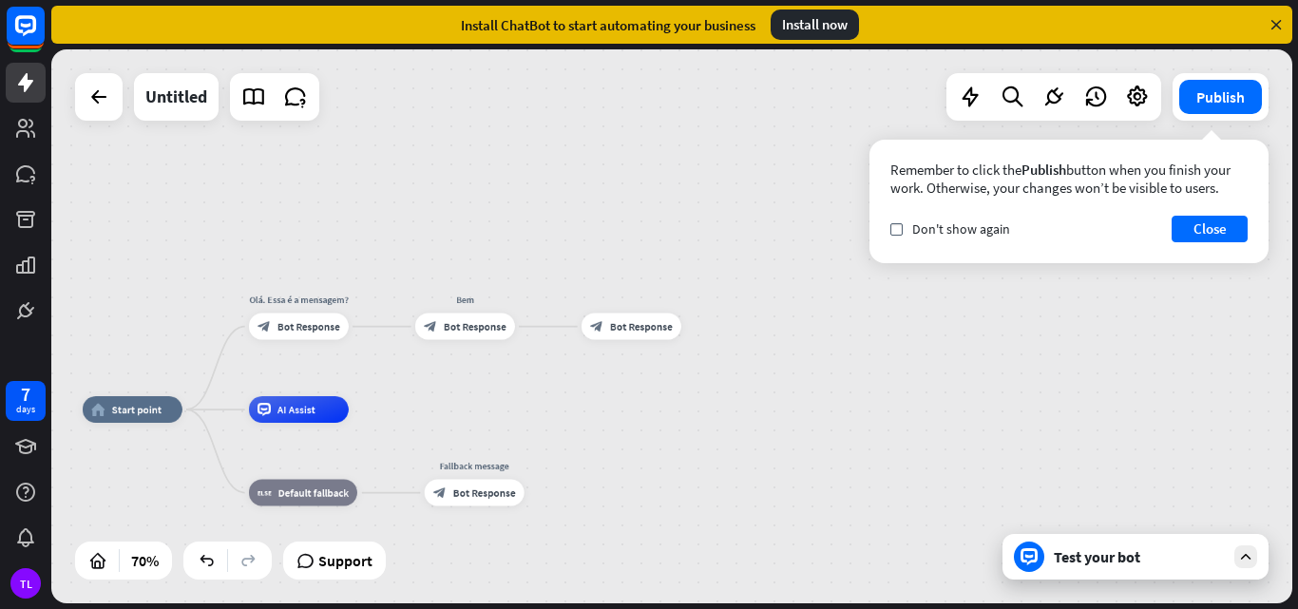
drag, startPoint x: 464, startPoint y: 327, endPoint x: 497, endPoint y: 239, distance: 93.5
click at [497, 239] on div "home_2 Start point [GEOGRAPHIC_DATA]. Essa é a mensagem? block_bot_response Bot…" at bounding box center [671, 326] width 1241 height 554
click at [638, 323] on span "Bot Response" at bounding box center [641, 326] width 63 height 13
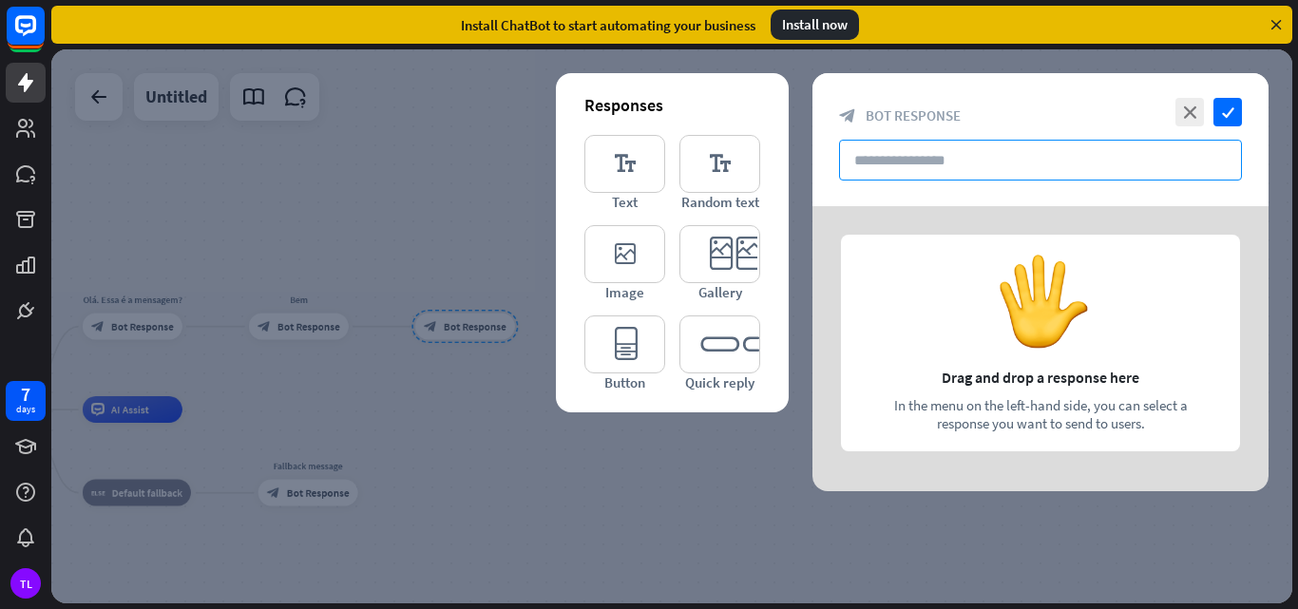
click at [981, 161] on input "text" at bounding box center [1040, 160] width 403 height 41
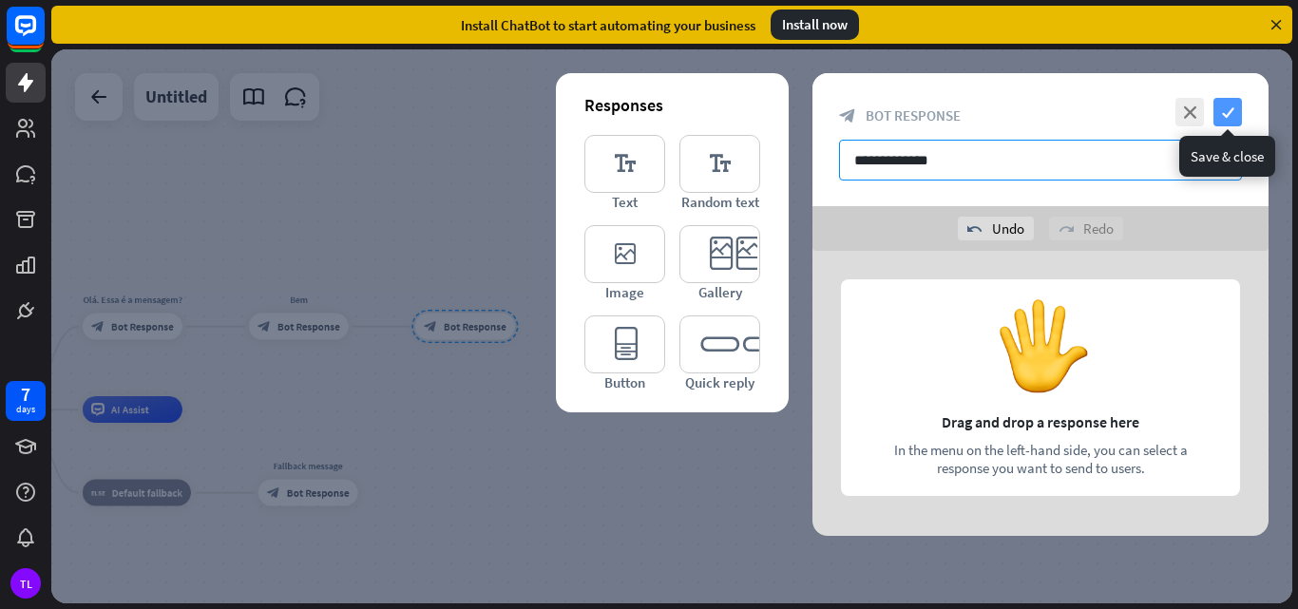
type input "**********"
click at [1222, 113] on icon "check" at bounding box center [1228, 112] width 29 height 29
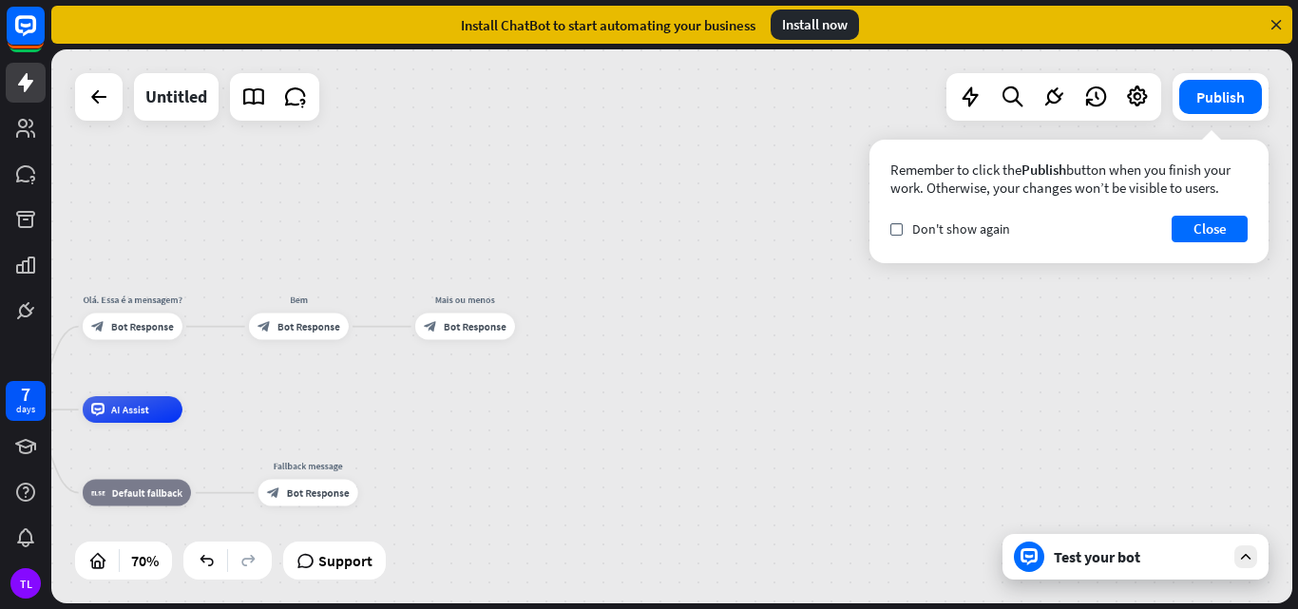
click at [1086, 564] on div "Test your bot" at bounding box center [1139, 556] width 171 height 19
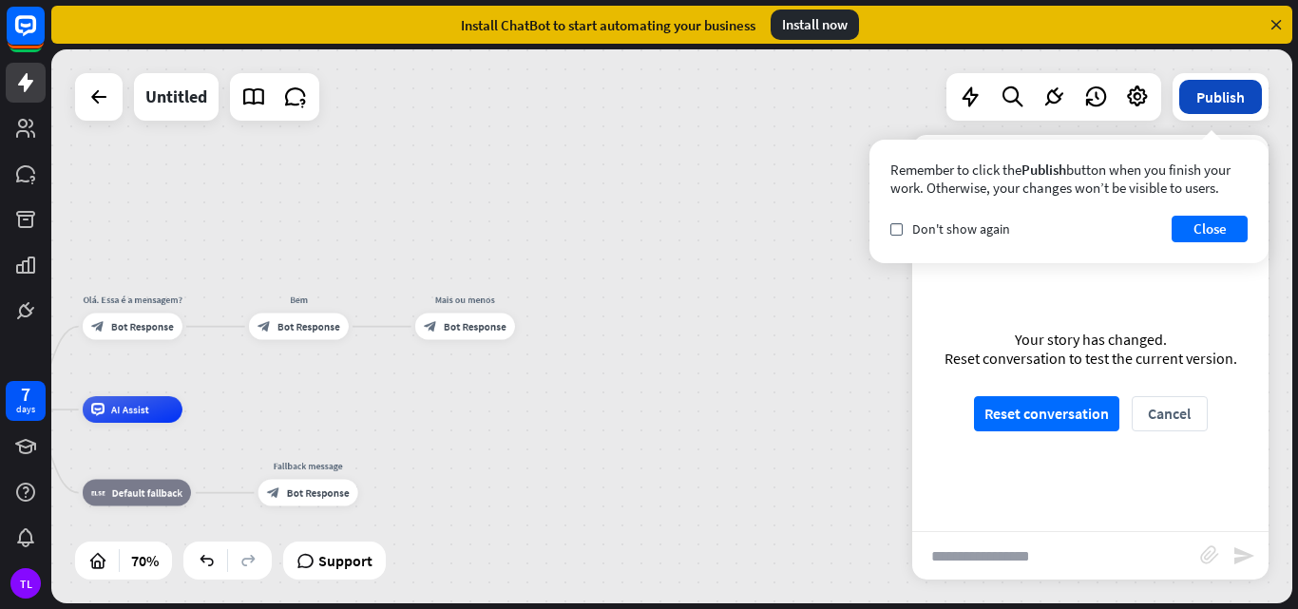
click at [1223, 105] on button "Publish" at bounding box center [1220, 97] width 83 height 34
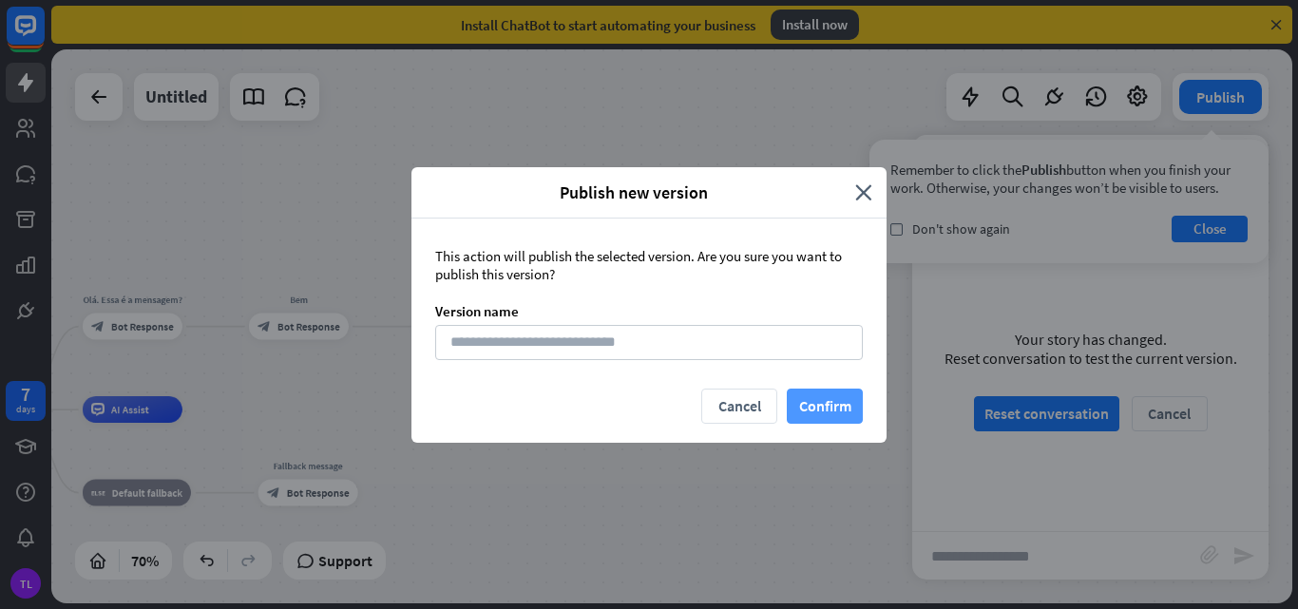
click at [815, 409] on button "Confirm" at bounding box center [825, 406] width 76 height 35
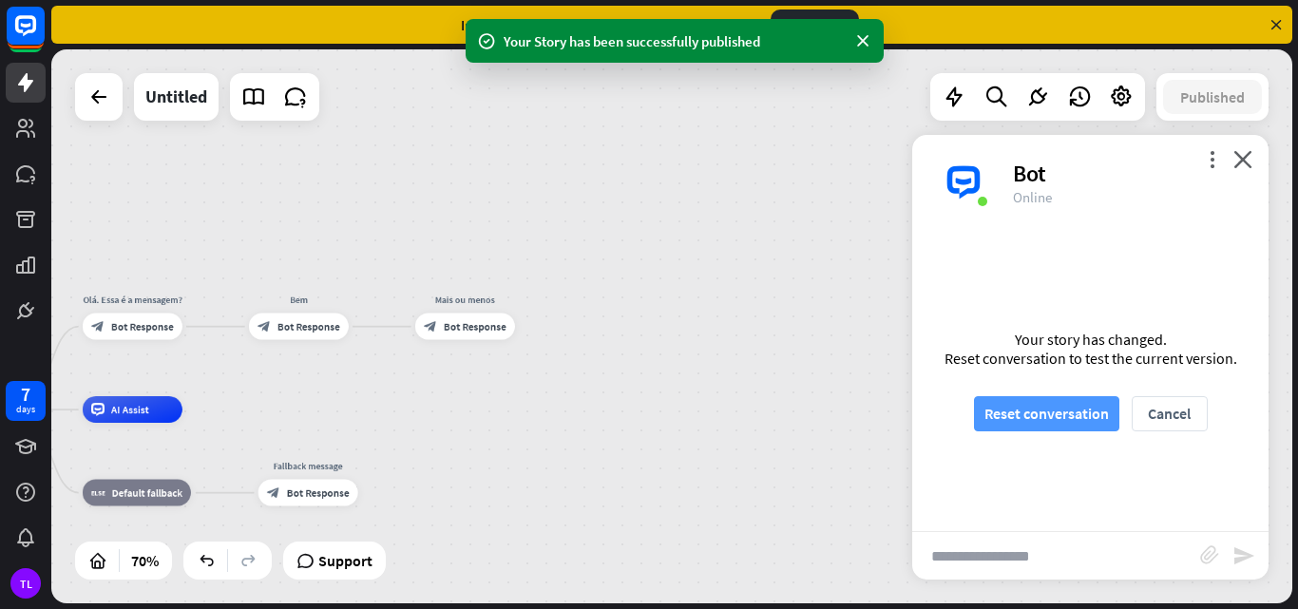
click at [1050, 417] on button "Reset conversation" at bounding box center [1046, 413] width 145 height 35
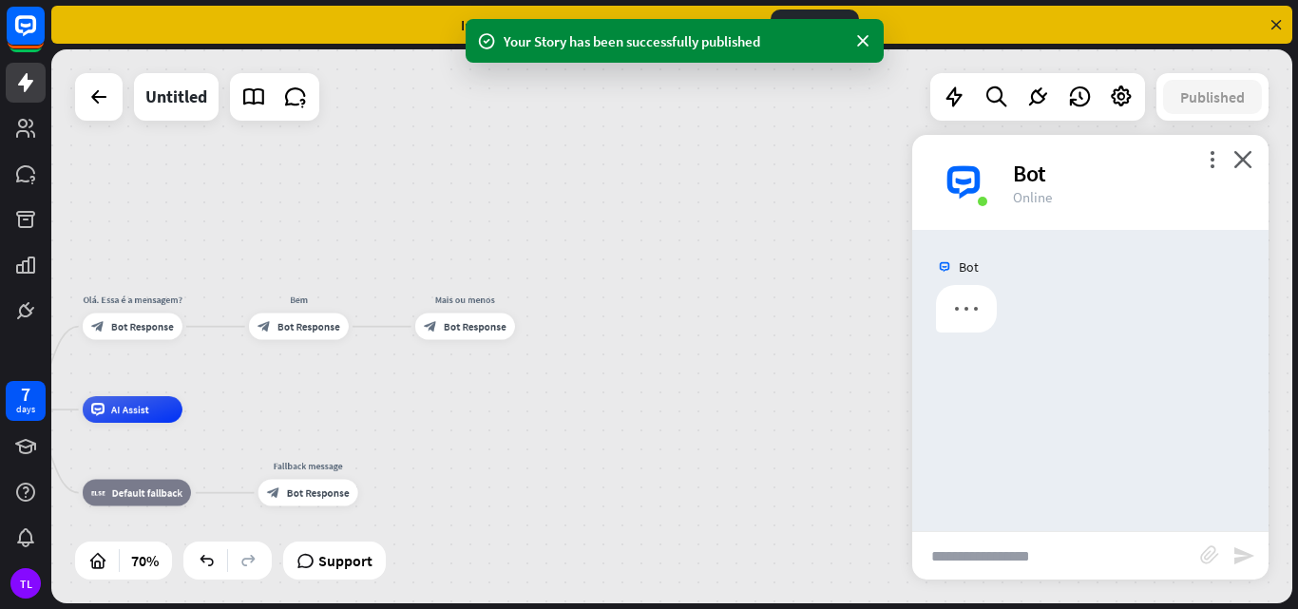
click at [1050, 417] on button "Reset conversation" at bounding box center [1046, 413] width 145 height 35
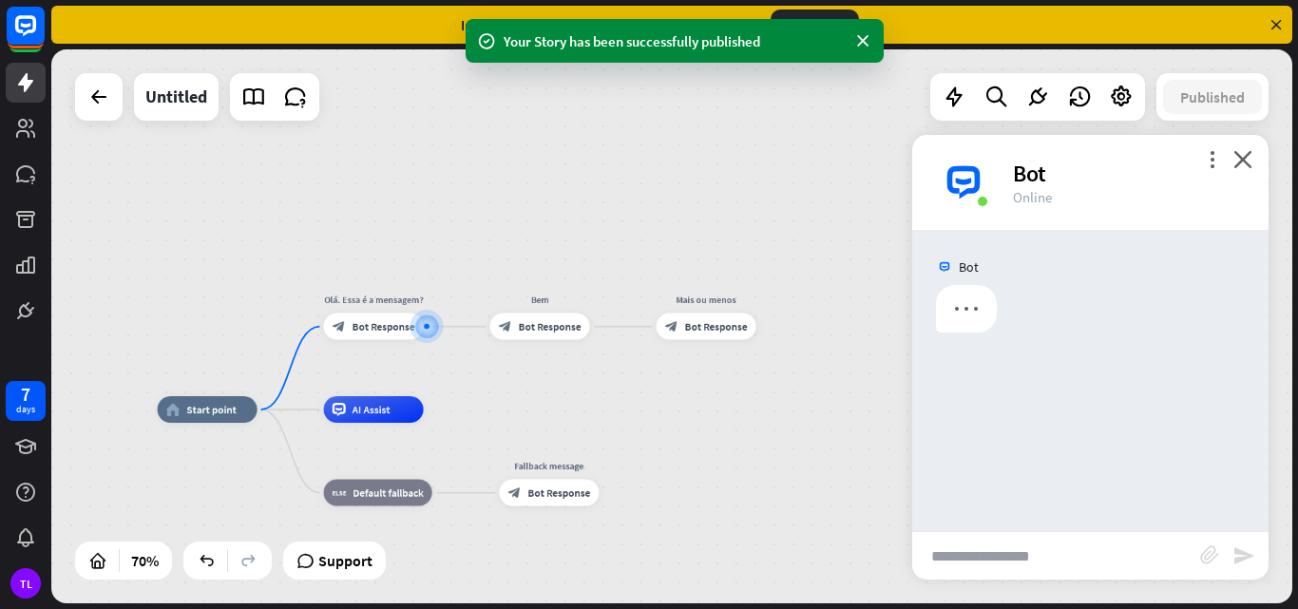
click at [1042, 536] on input "text" at bounding box center [1056, 556] width 288 height 48
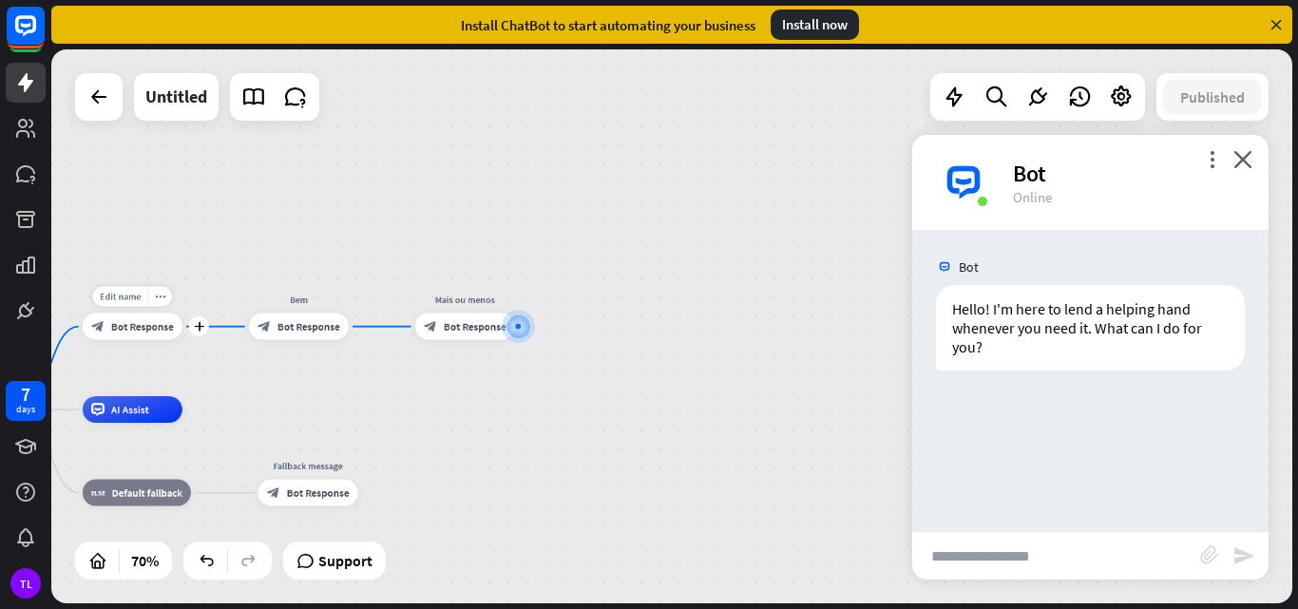
click at [116, 321] on span "Bot Response" at bounding box center [142, 326] width 63 height 13
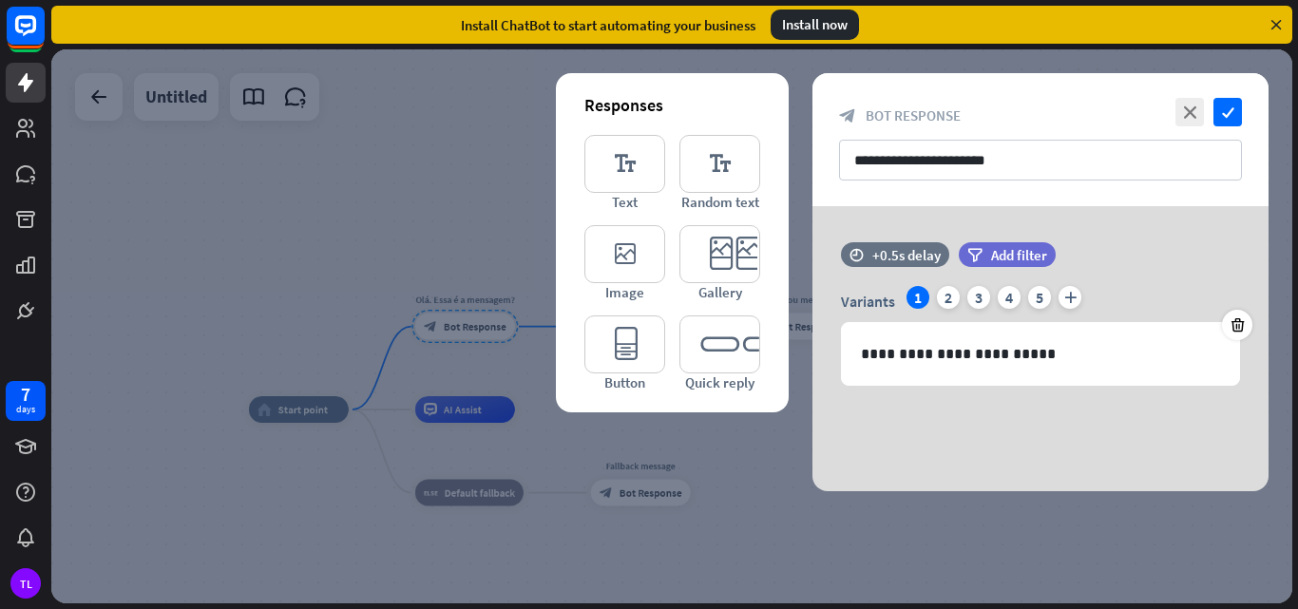
click at [285, 409] on div at bounding box center [671, 326] width 1241 height 554
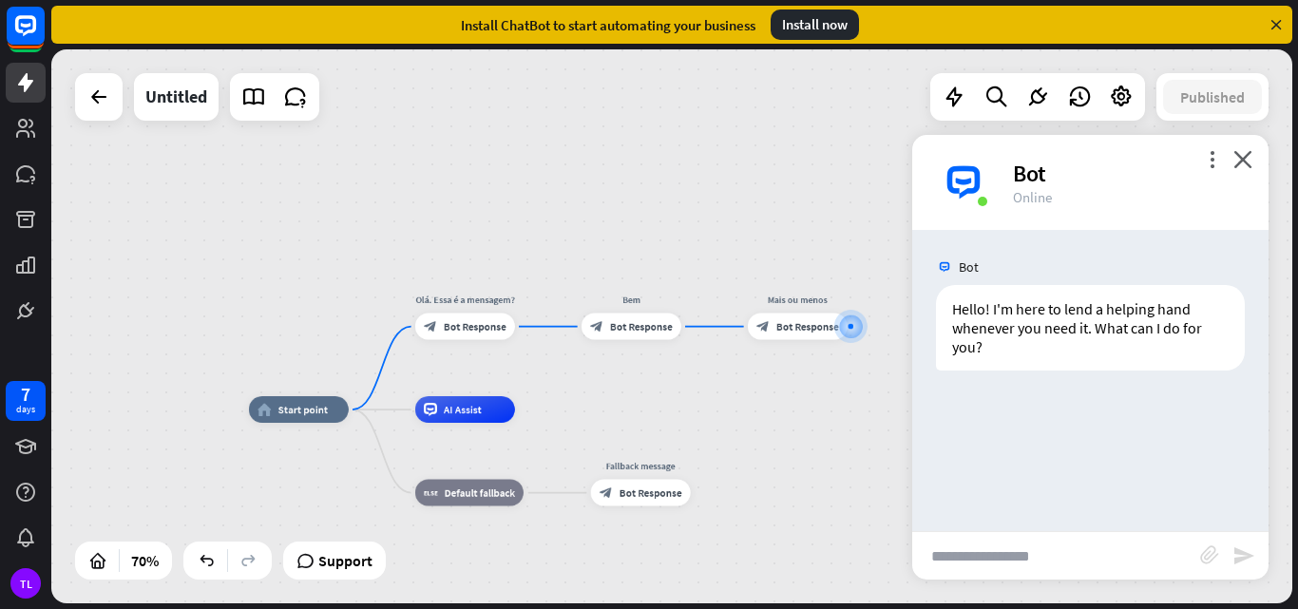
click at [1025, 556] on input "text" at bounding box center [1056, 556] width 288 height 48
type input "***"
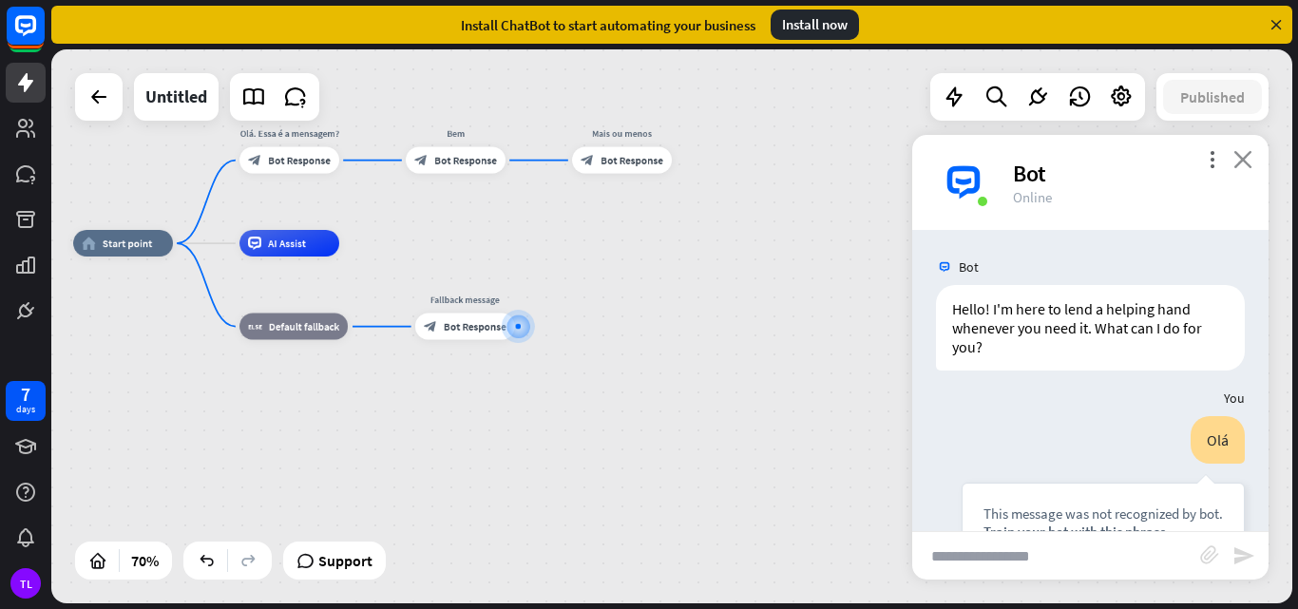
click at [1248, 160] on icon "close" at bounding box center [1242, 159] width 19 height 18
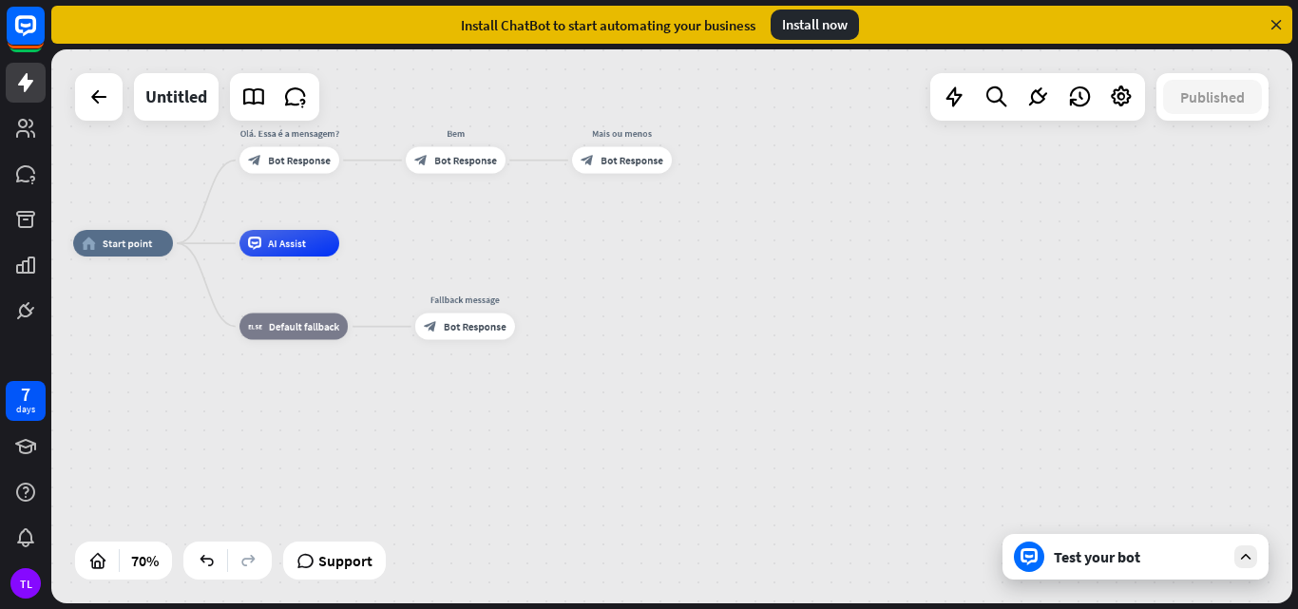
click at [1077, 564] on div "Test your bot" at bounding box center [1139, 556] width 171 height 19
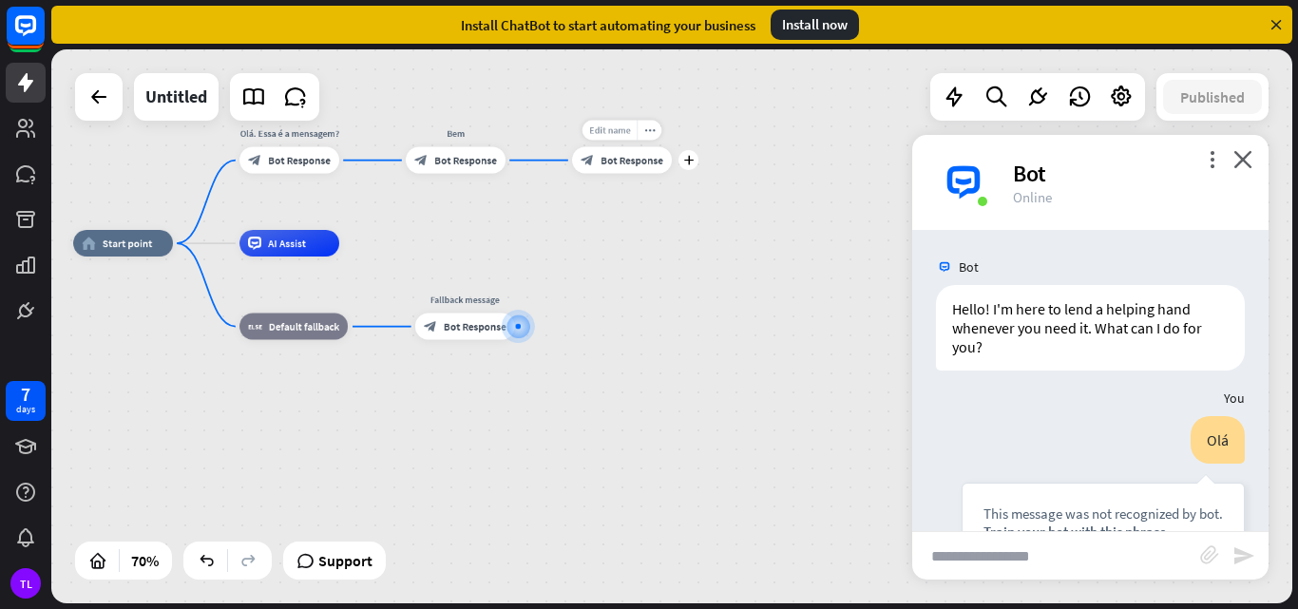
click at [608, 124] on span "Edit name" at bounding box center [609, 130] width 41 height 12
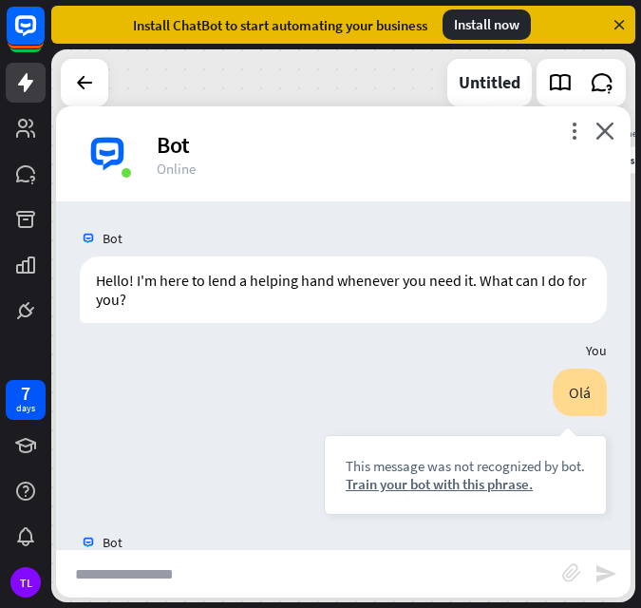
click at [624, 27] on icon at bounding box center [619, 24] width 17 height 17
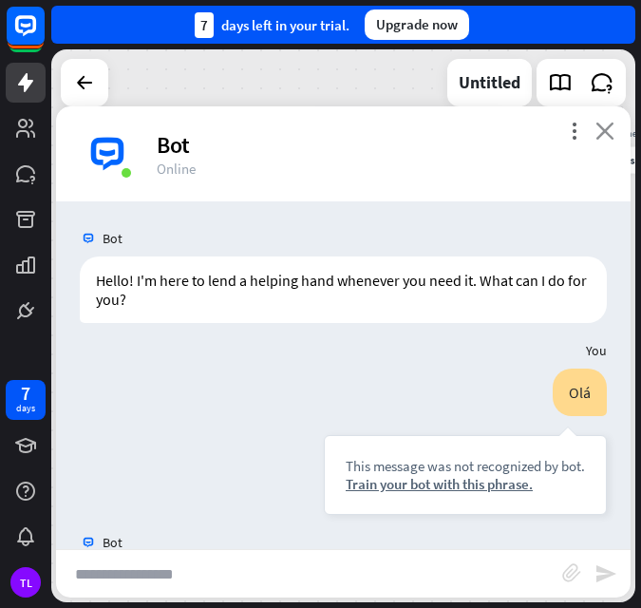
click at [611, 134] on icon "close" at bounding box center [605, 131] width 19 height 18
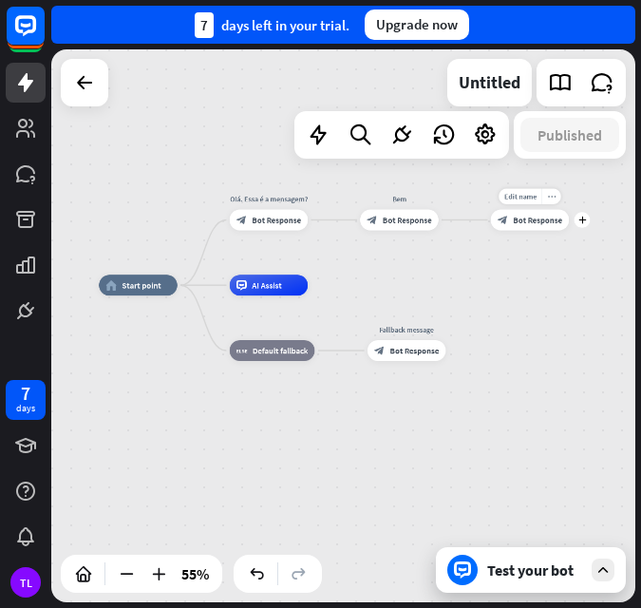
click at [548, 201] on div "more_horiz" at bounding box center [551, 197] width 19 height 16
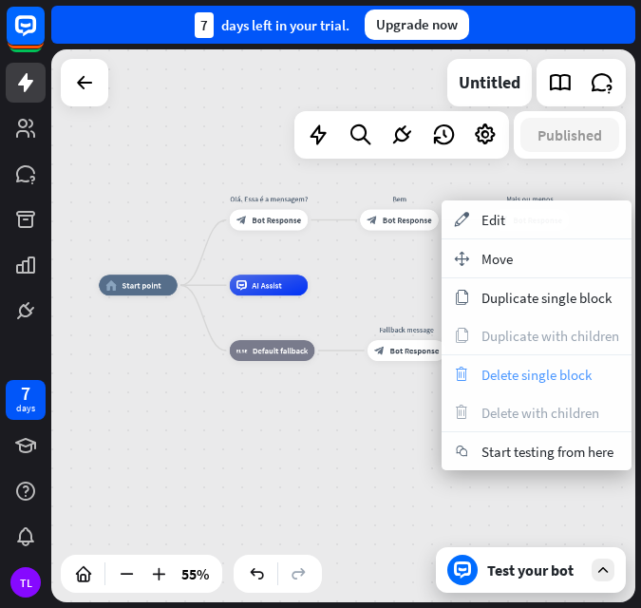
click at [519, 380] on span "Delete single block" at bounding box center [537, 375] width 110 height 18
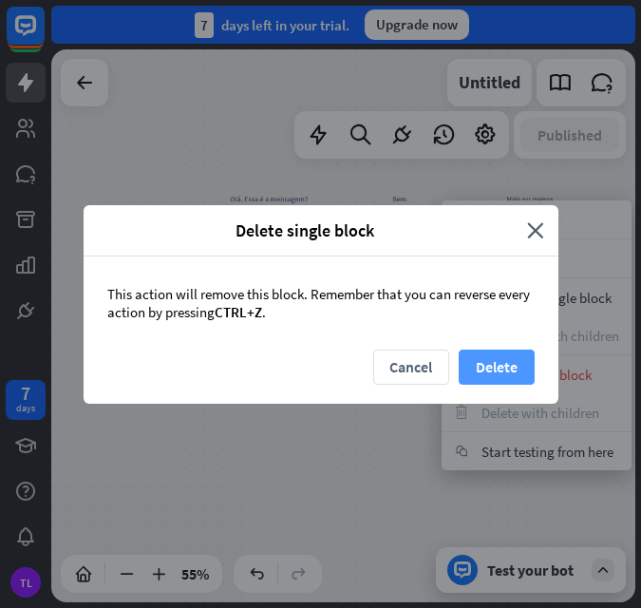
click at [515, 366] on button "Delete" at bounding box center [497, 367] width 76 height 35
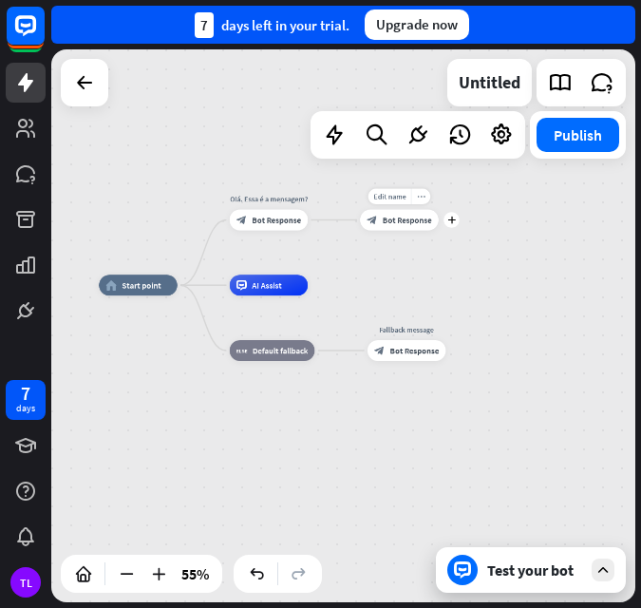
click at [415, 200] on div "more_horiz" at bounding box center [420, 197] width 19 height 16
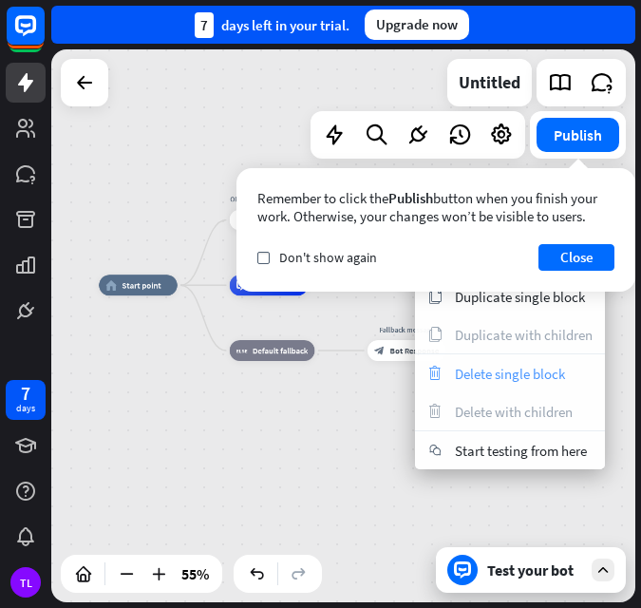
click at [486, 373] on span "Delete single block" at bounding box center [510, 374] width 110 height 18
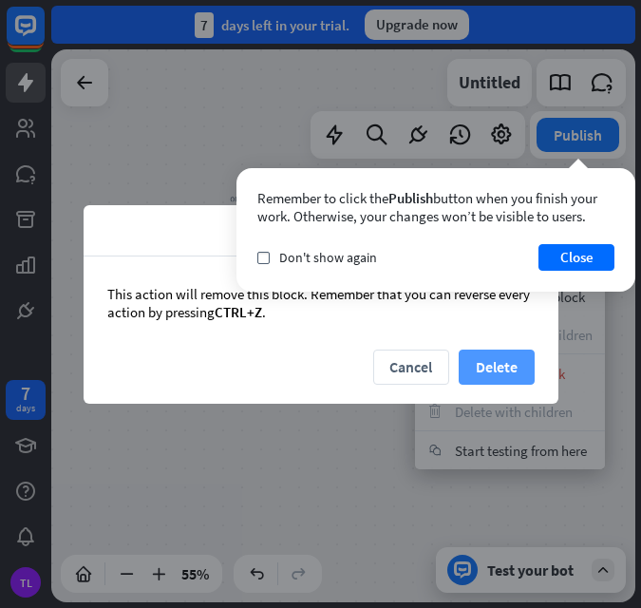
click at [466, 366] on button "Delete" at bounding box center [497, 367] width 76 height 35
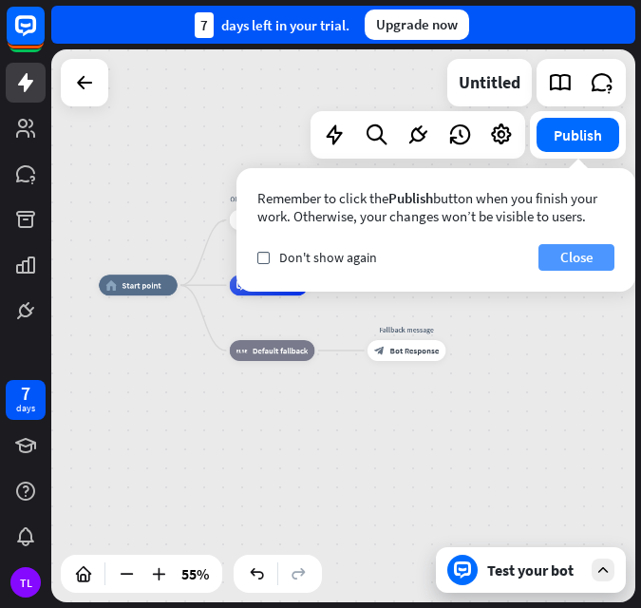
click at [571, 258] on button "Close" at bounding box center [577, 257] width 76 height 27
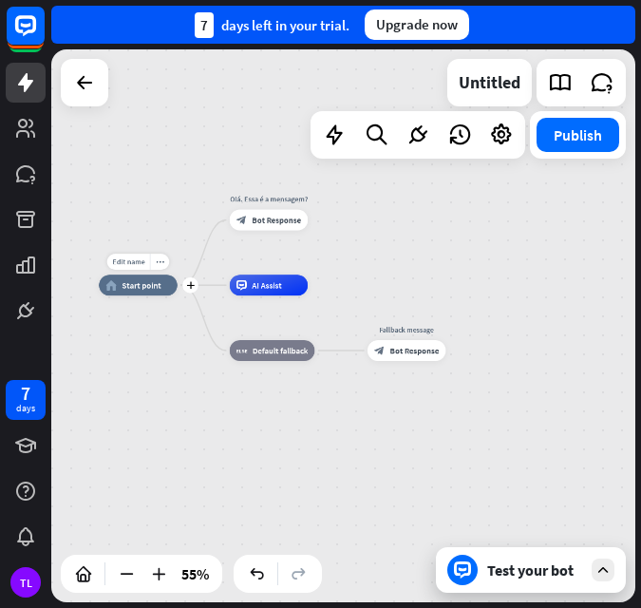
click at [121, 295] on div "home_2 Start point" at bounding box center [138, 285] width 78 height 21
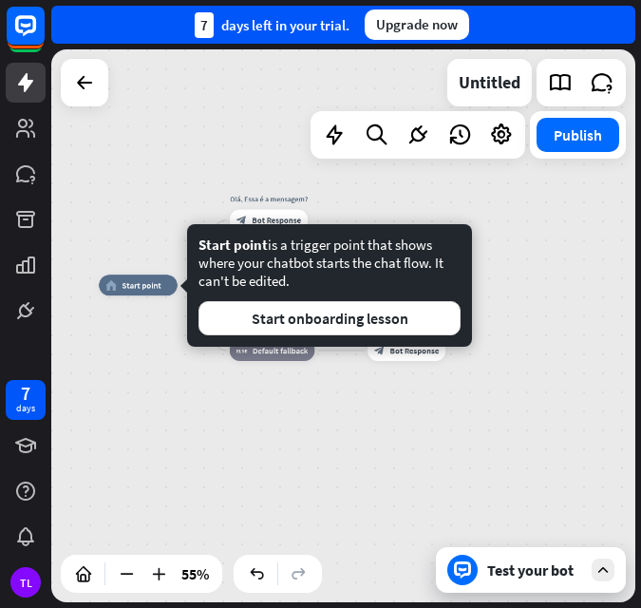
click at [197, 462] on div "home_2 Start point [GEOGRAPHIC_DATA]. Essa é a mensagem? block_bot_response Bot…" at bounding box center [259, 437] width 321 height 304
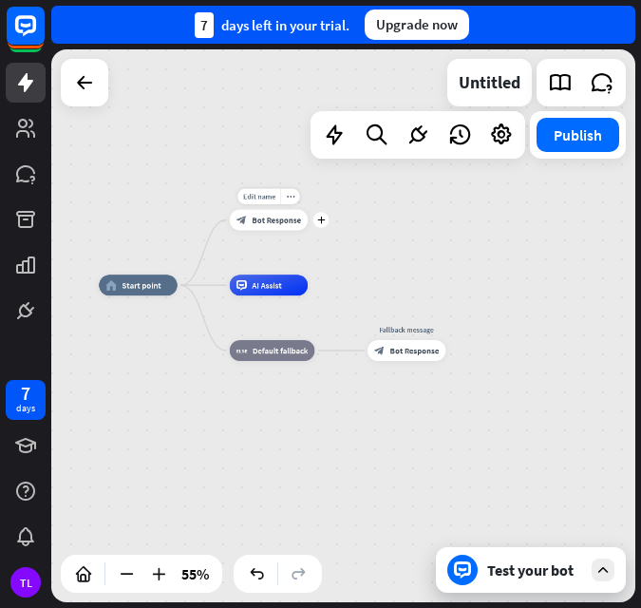
click at [275, 214] on div "block_bot_response Bot Response" at bounding box center [269, 220] width 79 height 21
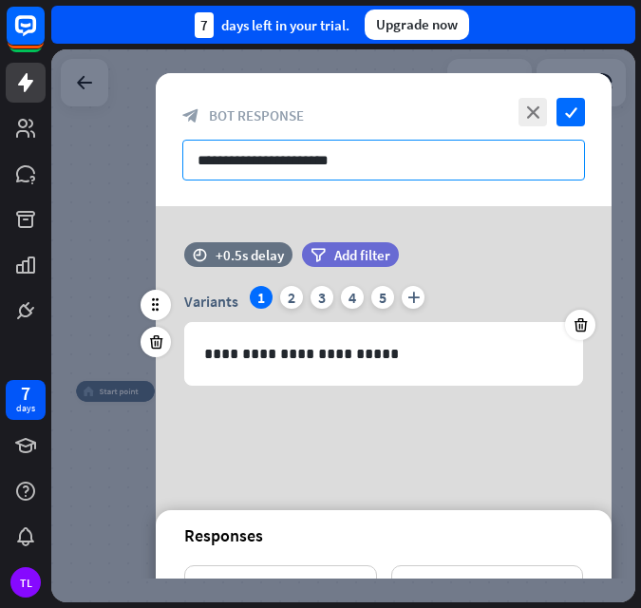
drag, startPoint x: 375, startPoint y: 167, endPoint x: 117, endPoint y: 203, distance: 261.0
click at [117, 203] on div "**********" at bounding box center [343, 325] width 584 height 553
paste input "**********"
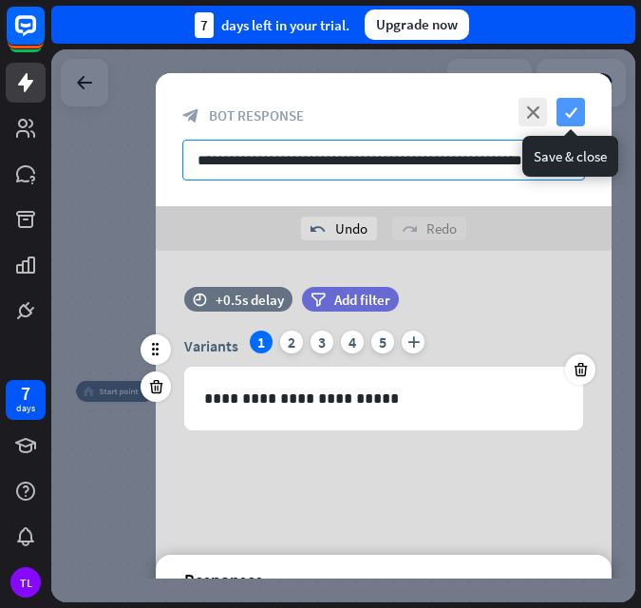
type input "**********"
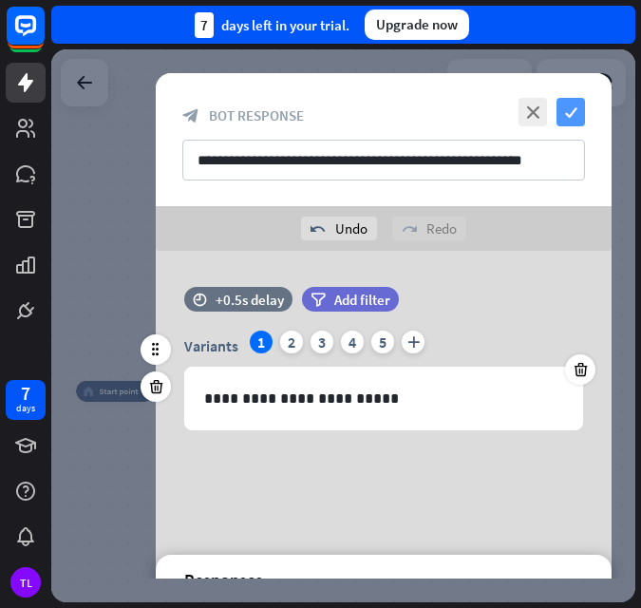
click at [570, 108] on icon "check" at bounding box center [571, 112] width 29 height 29
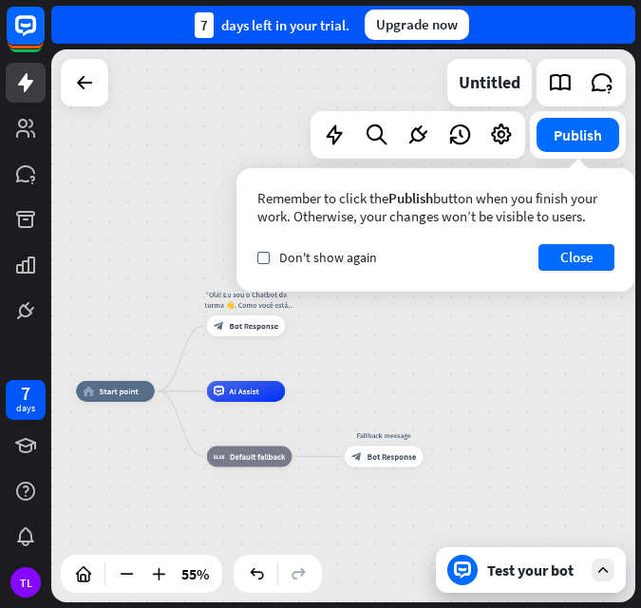
click at [349, 519] on div "home_2 Start point “Olá! Eu sou o Chatbot da turma 👋. Como você está hoje?” blo…" at bounding box center [236, 544] width 321 height 304
click at [592, 253] on button "Close" at bounding box center [577, 257] width 76 height 27
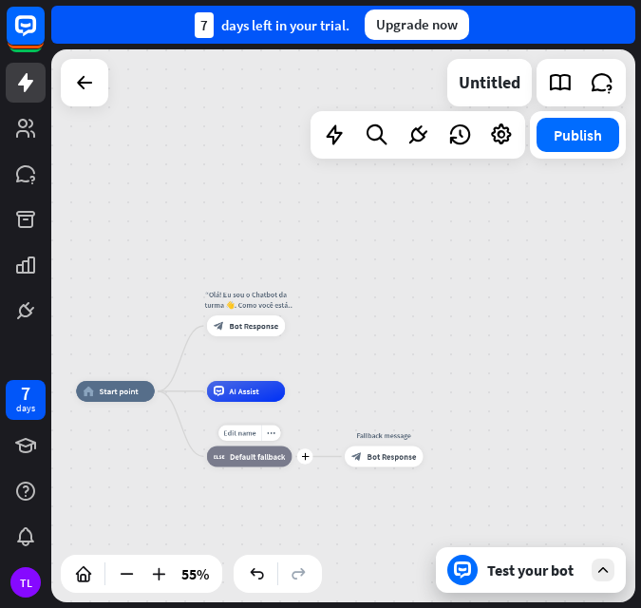
click at [246, 461] on span "Default fallback" at bounding box center [257, 456] width 55 height 10
drag, startPoint x: 309, startPoint y: 514, endPoint x: 315, endPoint y: 492, distance: 22.6
click at [309, 506] on div "home_2 Start point “Olá! Eu sou o Chatbot da turma 👋. Como você está hoje?” blo…" at bounding box center [236, 544] width 321 height 304
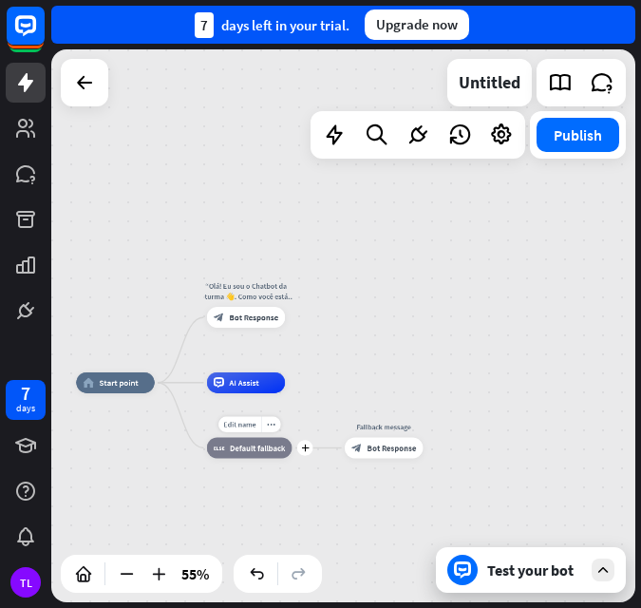
click at [266, 447] on span "Default fallback" at bounding box center [257, 448] width 55 height 10
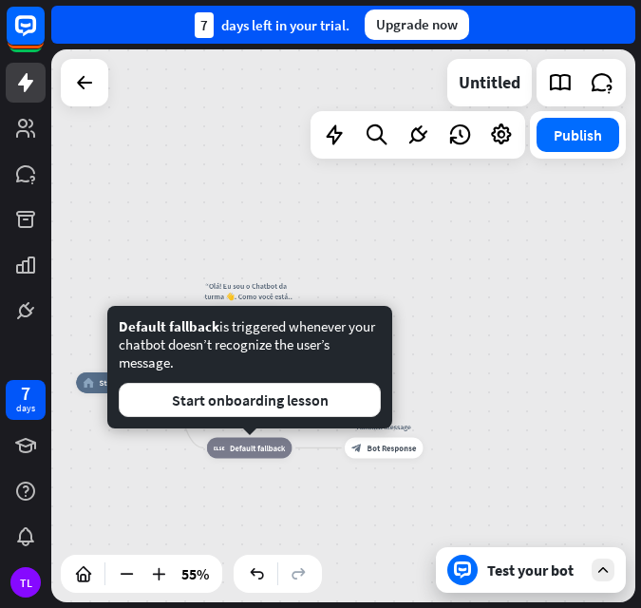
drag, startPoint x: 286, startPoint y: 511, endPoint x: 281, endPoint y: 490, distance: 21.4
click at [285, 507] on div "home_2 Start point “Olá! Eu sou o Chatbot da turma 👋. Como você está hoje?” blo…" at bounding box center [236, 535] width 321 height 304
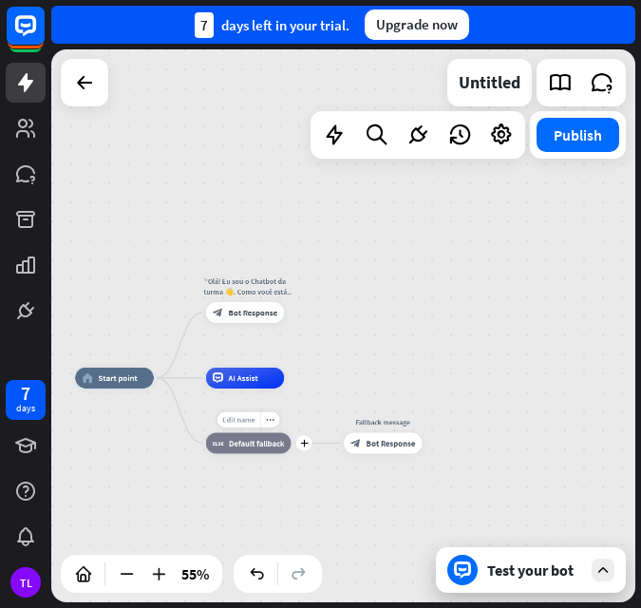
click at [245, 418] on span "Edit name" at bounding box center [238, 420] width 32 height 10
click at [244, 415] on span "Edit name" at bounding box center [238, 420] width 32 height 10
type input "**********"
click at [376, 421] on span "Edit name" at bounding box center [373, 420] width 32 height 10
drag, startPoint x: 418, startPoint y: 420, endPoint x: 319, endPoint y: 411, distance: 99.3
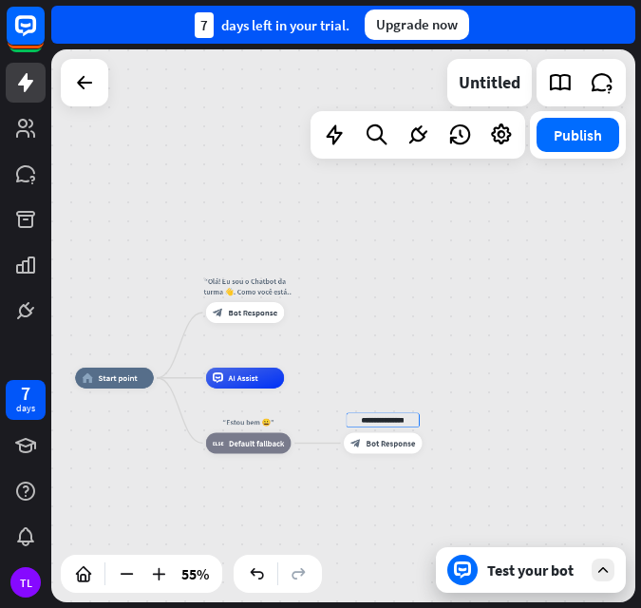
click at [319, 411] on div "**********" at bounding box center [235, 530] width 321 height 304
type input "**********"
click at [435, 456] on div "**********" at bounding box center [343, 325] width 584 height 553
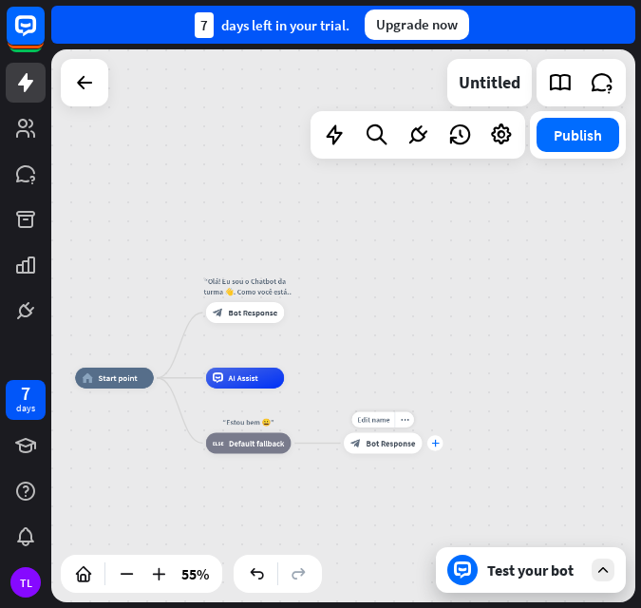
click at [438, 446] on icon "plus" at bounding box center [435, 444] width 8 height 8
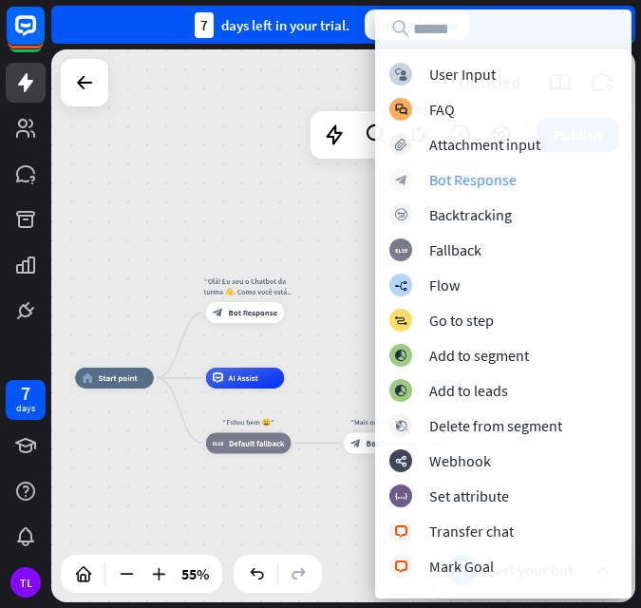
click at [457, 181] on div "Bot Response" at bounding box center [473, 179] width 87 height 19
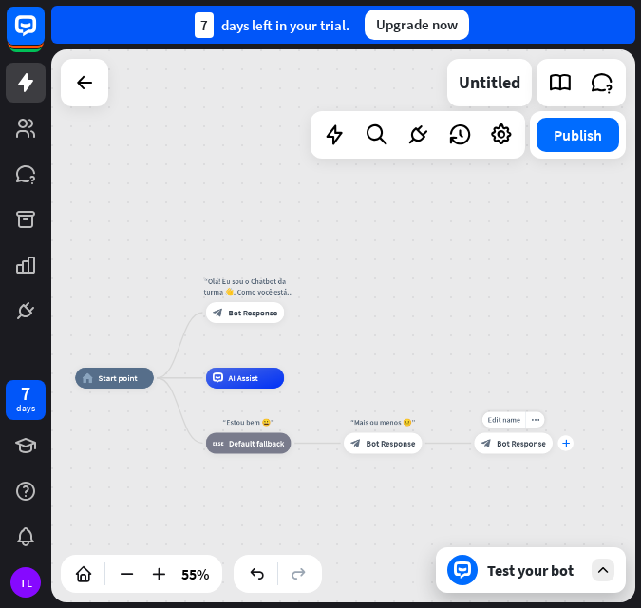
click at [565, 438] on div "plus" at bounding box center [566, 443] width 16 height 16
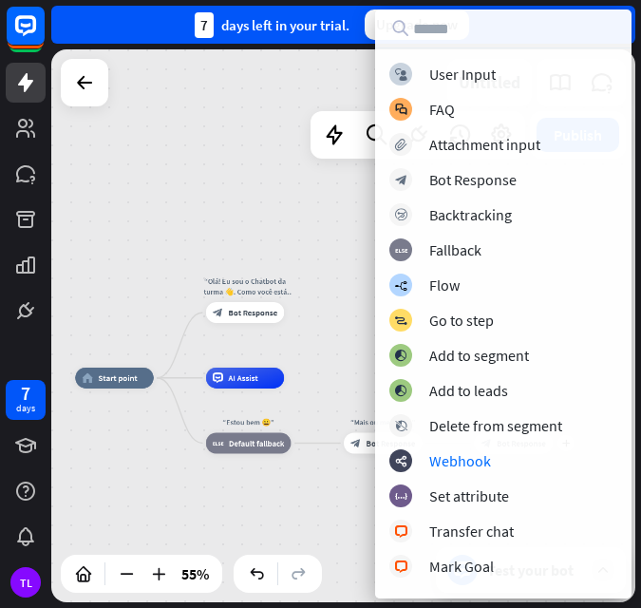
drag, startPoint x: 257, startPoint y: 521, endPoint x: 271, endPoint y: 518, distance: 14.5
click at [258, 521] on div "home_2 Start point “Olá! Eu sou o Chatbot da turma 👋. Como você está hoje?” blo…" at bounding box center [235, 530] width 321 height 304
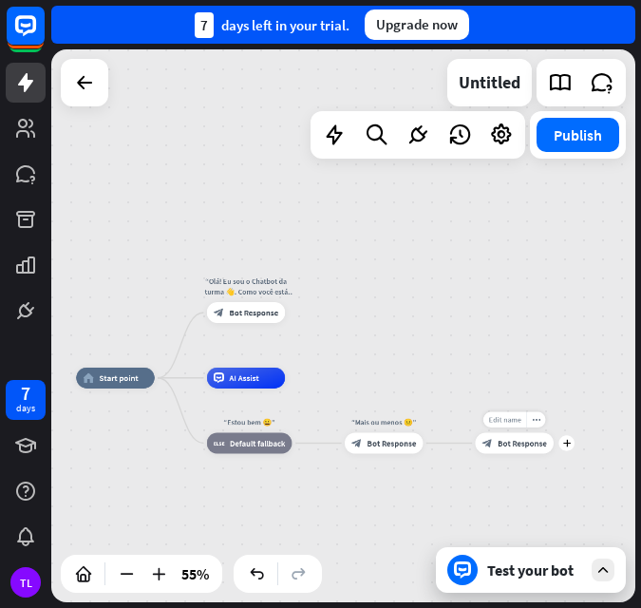
click at [507, 415] on span "Edit name" at bounding box center [504, 420] width 32 height 10
type input "**********"
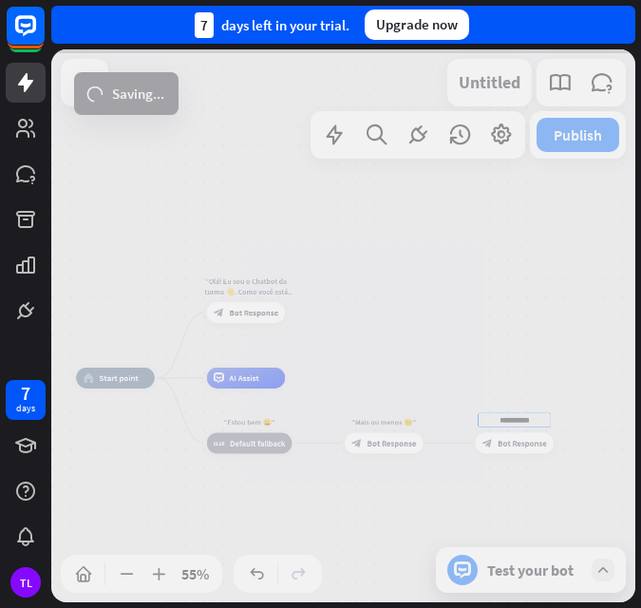
click at [386, 434] on div "**********" at bounding box center [343, 325] width 584 height 553
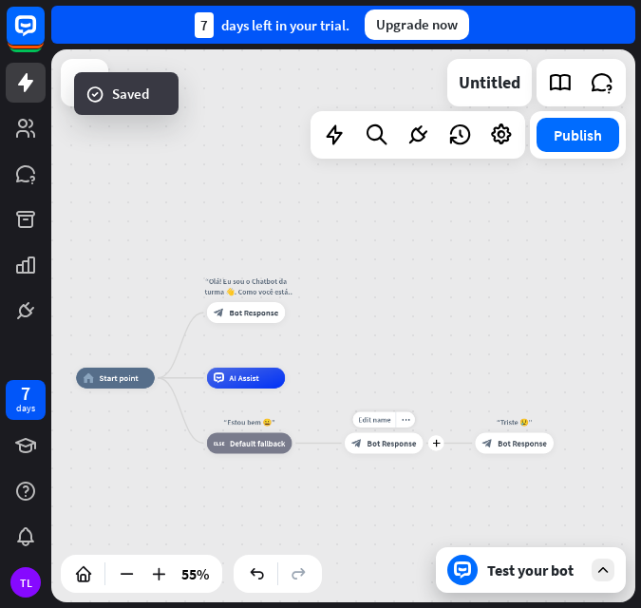
click at [385, 440] on span "Bot Response" at bounding box center [392, 443] width 49 height 10
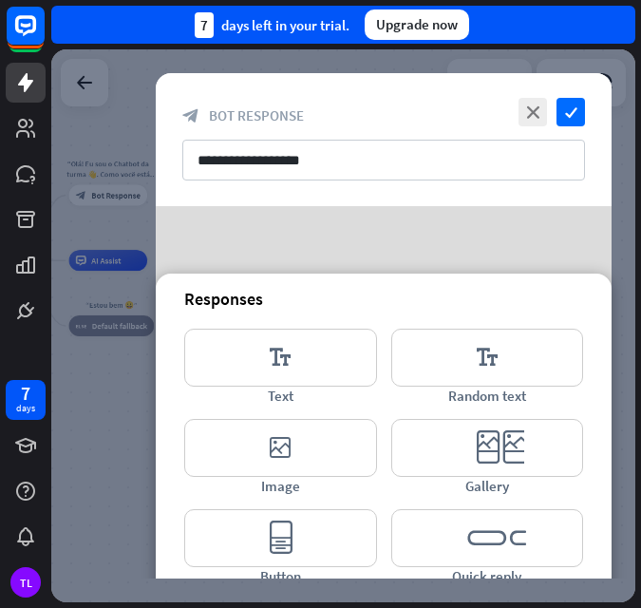
scroll to position [258, 0]
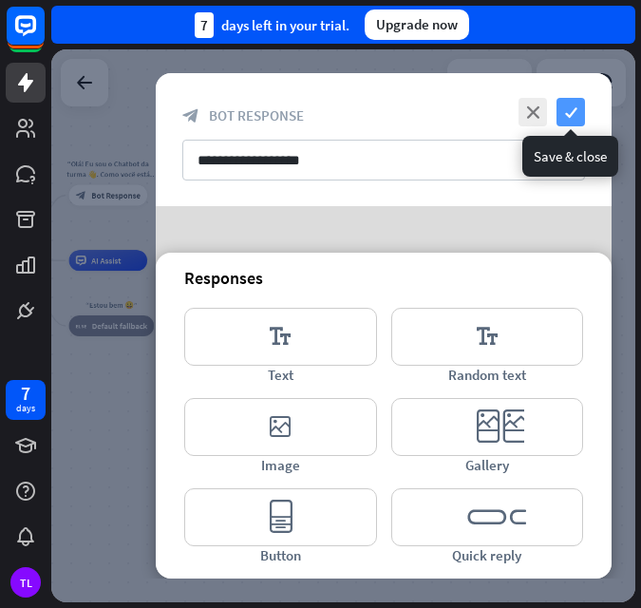
click at [570, 105] on icon "check" at bounding box center [571, 112] width 29 height 29
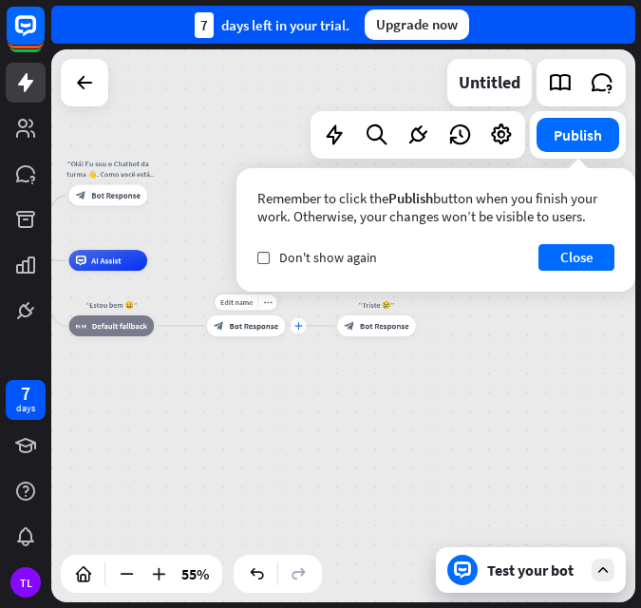
click at [297, 331] on div "plus" at bounding box center [299, 326] width 16 height 16
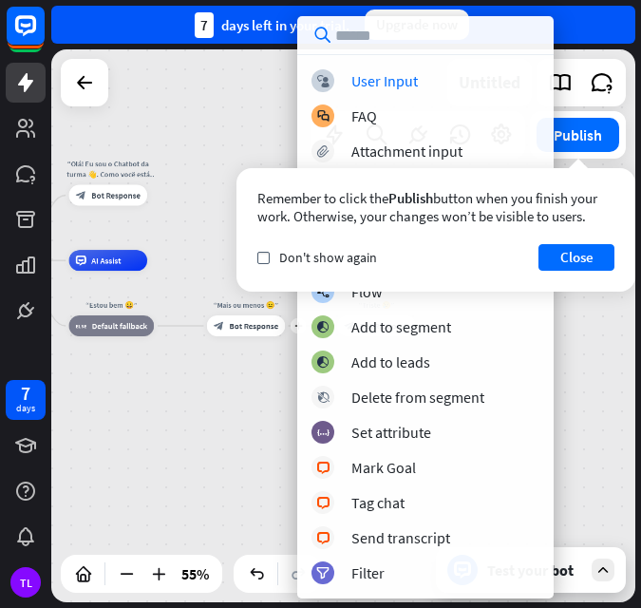
click at [267, 430] on div "home_2 Start point “Olá! Eu sou o Chatbot da turma 👋. Como você está hoje?” blo…" at bounding box center [343, 325] width 584 height 553
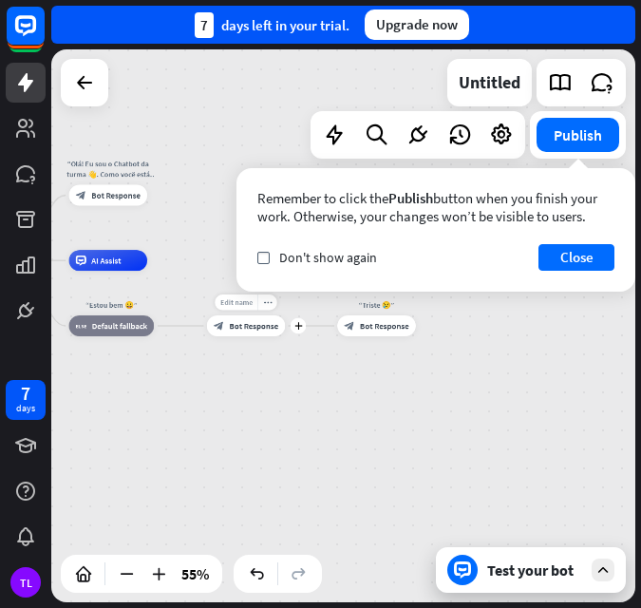
click at [241, 303] on span "Edit name" at bounding box center [236, 302] width 32 height 10
click at [294, 381] on div "**********" at bounding box center [343, 325] width 584 height 553
click at [265, 304] on icon "more_horiz" at bounding box center [267, 302] width 9 height 8
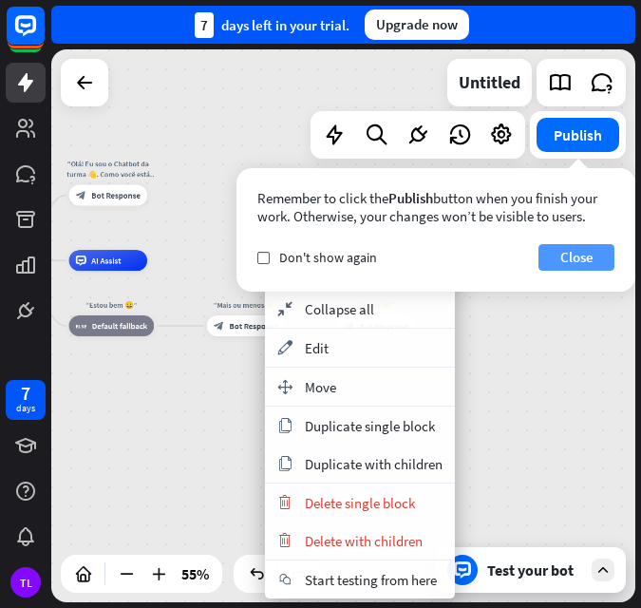
click at [564, 260] on button "Close" at bounding box center [577, 257] width 76 height 27
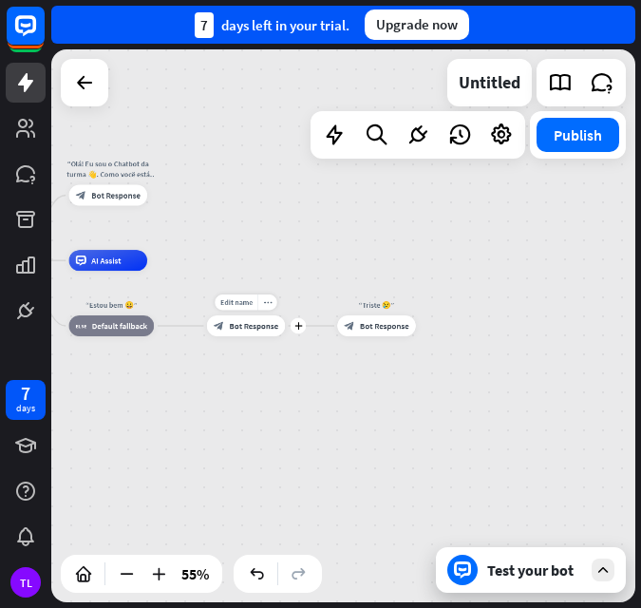
click at [231, 336] on div "Edit name more_horiz plus block_bot_response Bot Response" at bounding box center [246, 325] width 78 height 21
click at [229, 336] on div "Edit name more_horiz plus block_bot_response Bot Response" at bounding box center [246, 325] width 78 height 21
click at [246, 323] on span "Bot Response" at bounding box center [251, 327] width 49 height 10
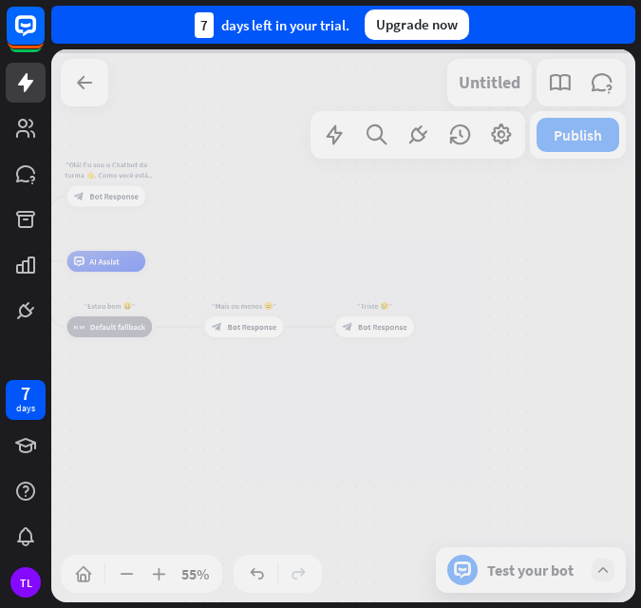
click at [246, 323] on div at bounding box center [343, 325] width 584 height 553
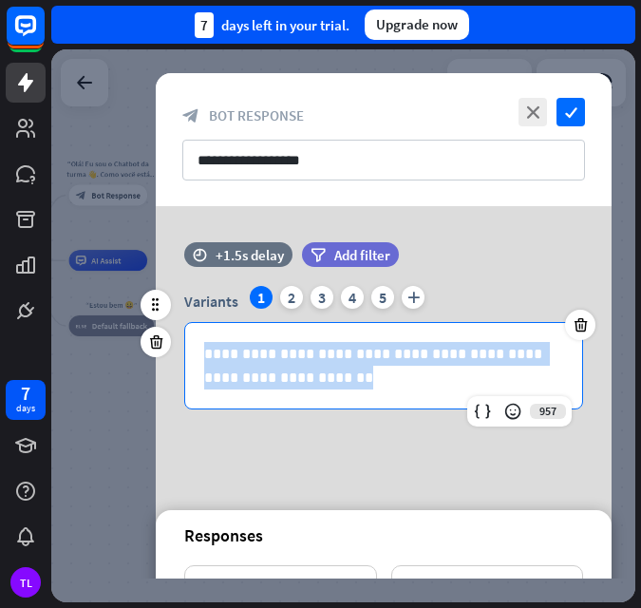
drag, startPoint x: 335, startPoint y: 374, endPoint x: 183, endPoint y: 349, distance: 153.3
click at [183, 349] on div "**********" at bounding box center [384, 348] width 456 height 124
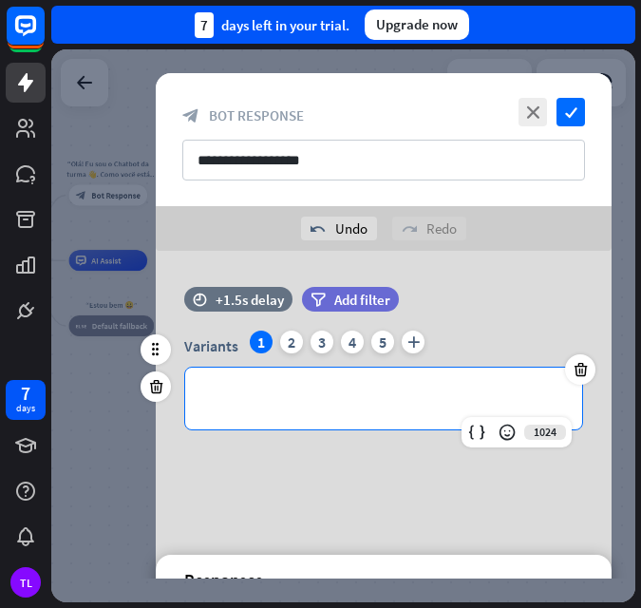
click at [350, 389] on p "**********" at bounding box center [383, 399] width 359 height 24
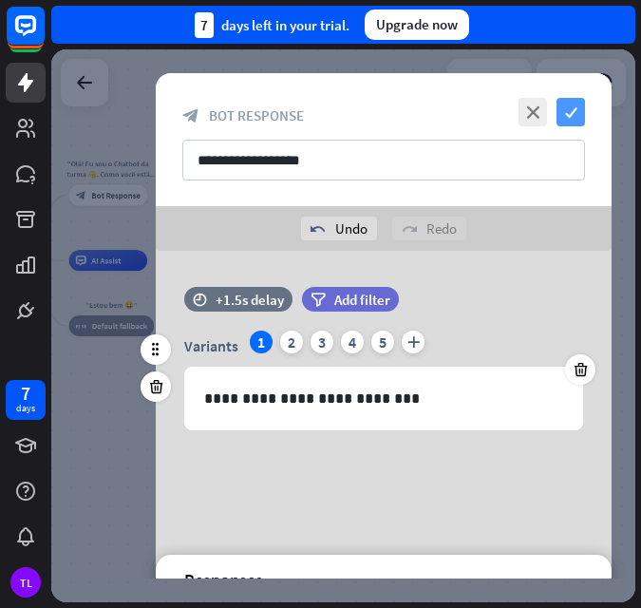
click at [578, 111] on icon "check" at bounding box center [571, 112] width 29 height 29
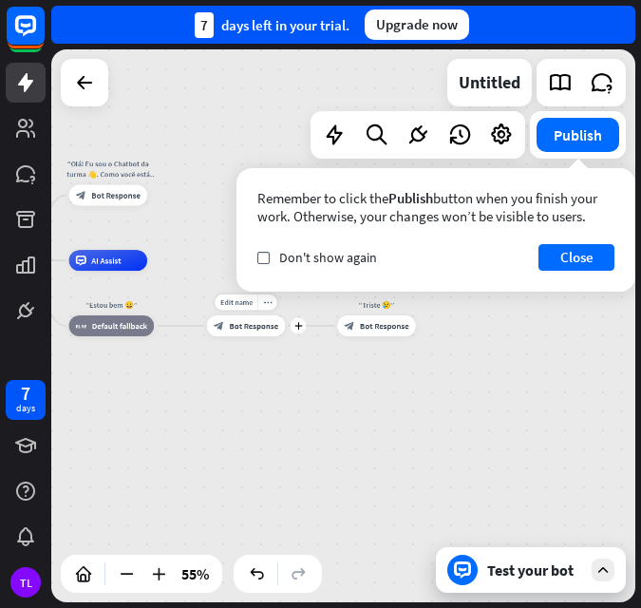
click at [269, 330] on span "Bot Response" at bounding box center [253, 326] width 49 height 10
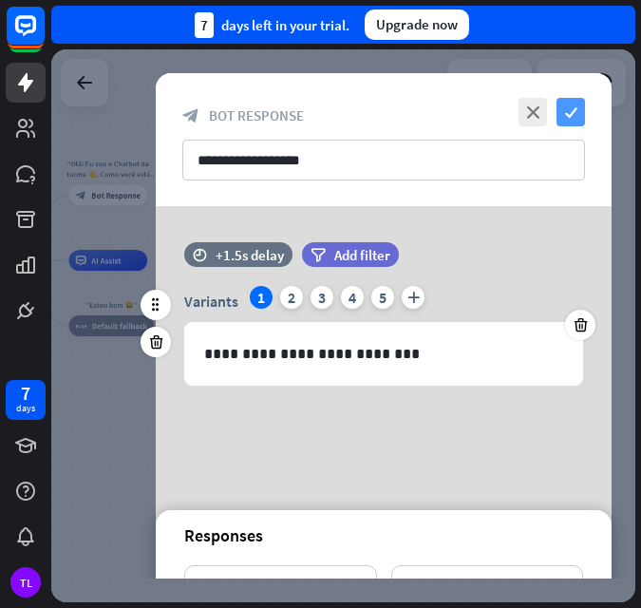
click at [583, 112] on icon "check" at bounding box center [571, 112] width 29 height 29
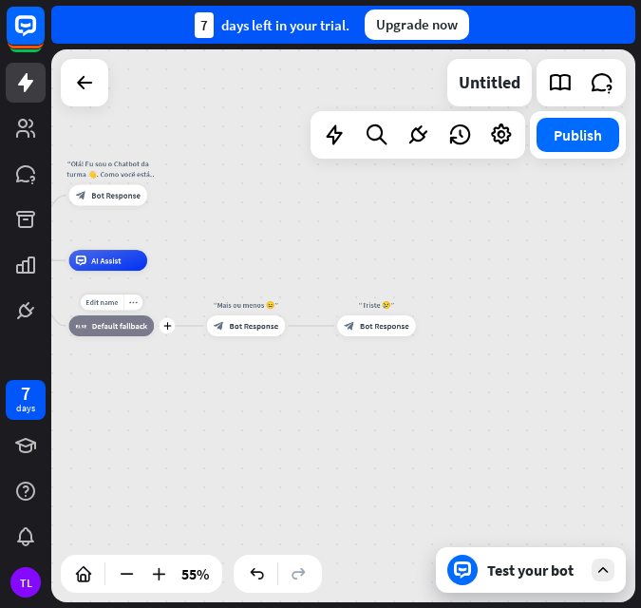
click at [121, 331] on span "Default fallback" at bounding box center [119, 326] width 55 height 10
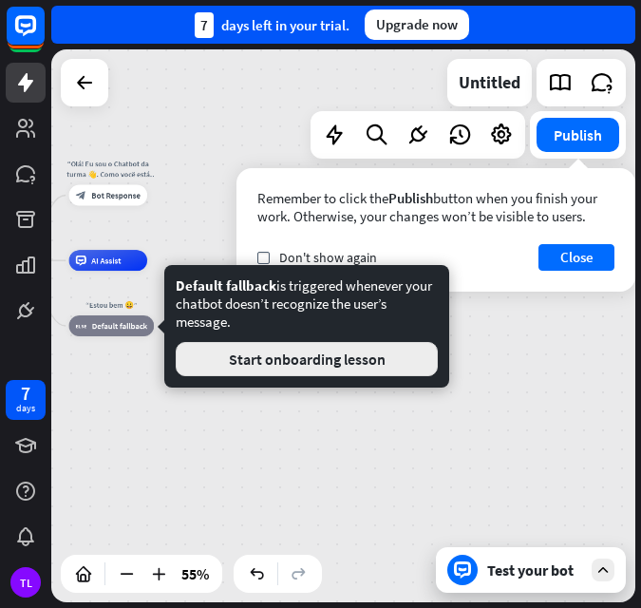
click at [300, 355] on button "Start onboarding lesson" at bounding box center [307, 359] width 262 height 34
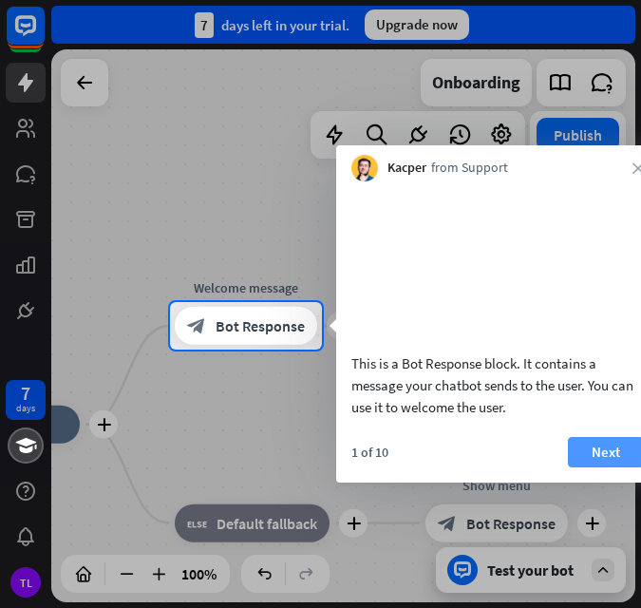
click at [594, 468] on button "Next" at bounding box center [606, 452] width 76 height 30
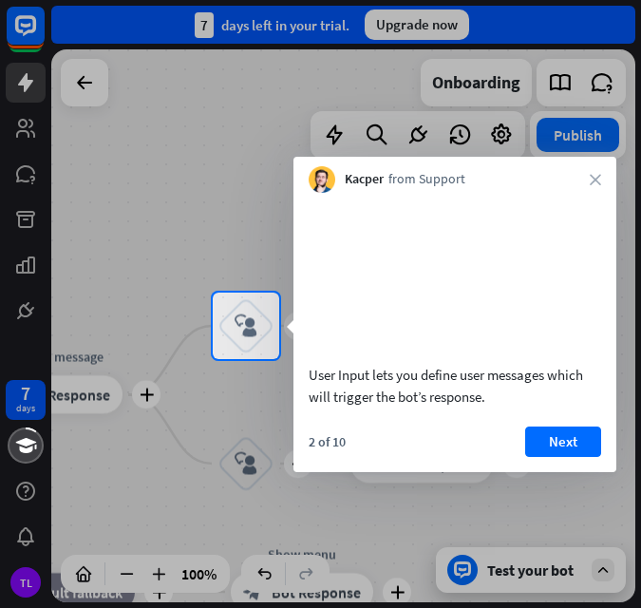
click at [567, 417] on div "User Input lets you define user messages which will trigger the bot’s response." at bounding box center [455, 305] width 323 height 224
click at [602, 177] on div "Kacper from Support close" at bounding box center [455, 175] width 323 height 36
click at [588, 181] on div "Kacper from Support close" at bounding box center [455, 175] width 323 height 36
click at [597, 181] on icon "close" at bounding box center [595, 179] width 11 height 11
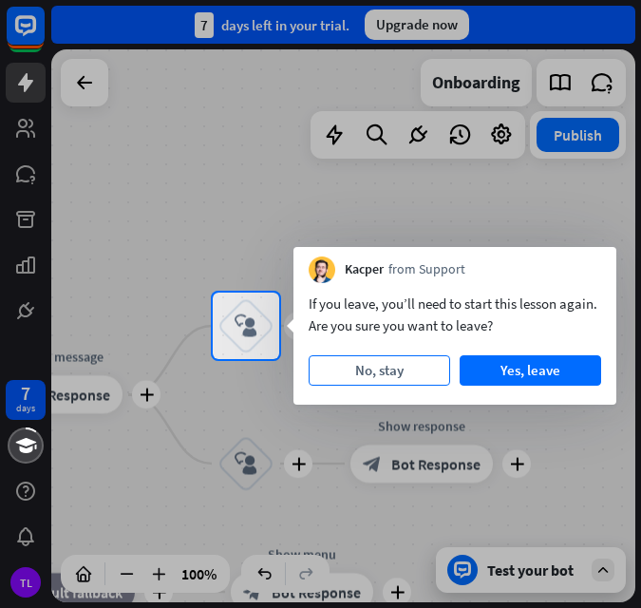
click at [396, 374] on button "No, stay" at bounding box center [380, 370] width 142 height 30
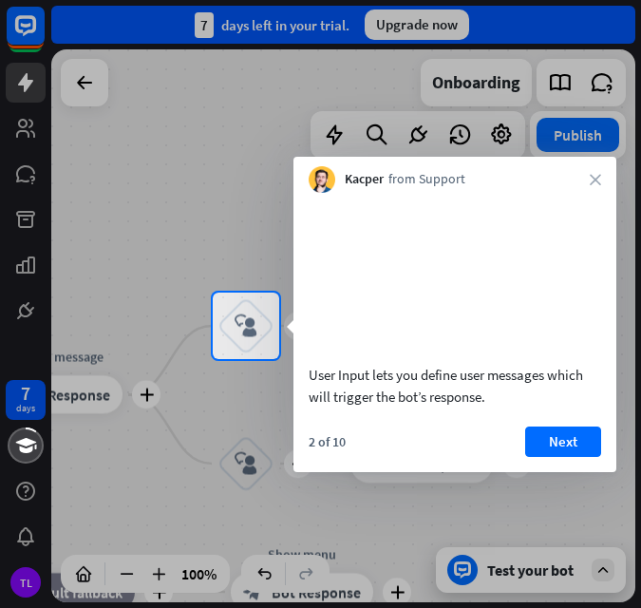
click at [595, 171] on div "Kacper from Support close" at bounding box center [455, 175] width 323 height 36
click at [592, 175] on icon "close" at bounding box center [595, 179] width 11 height 11
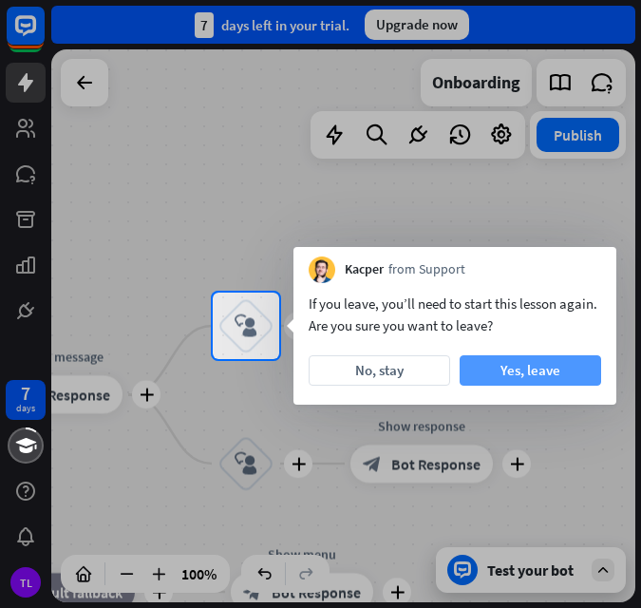
click at [563, 361] on button "Yes, leave" at bounding box center [531, 370] width 142 height 30
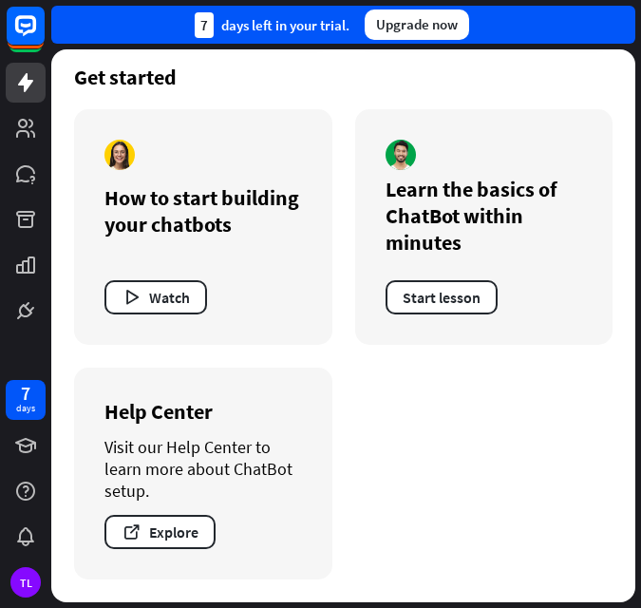
scroll to position [50, 0]
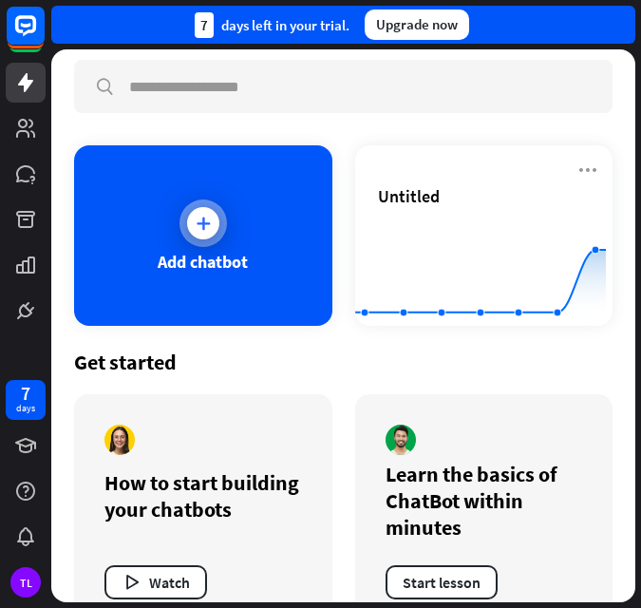
click at [216, 229] on div at bounding box center [204, 224] width 48 height 48
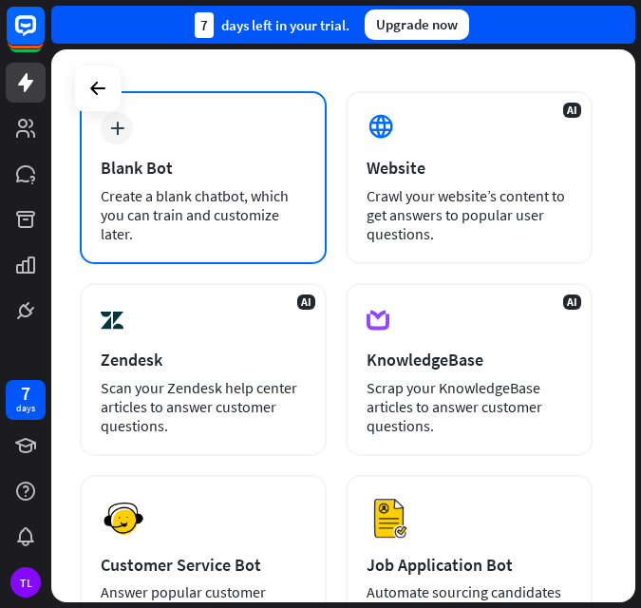
scroll to position [190, 0]
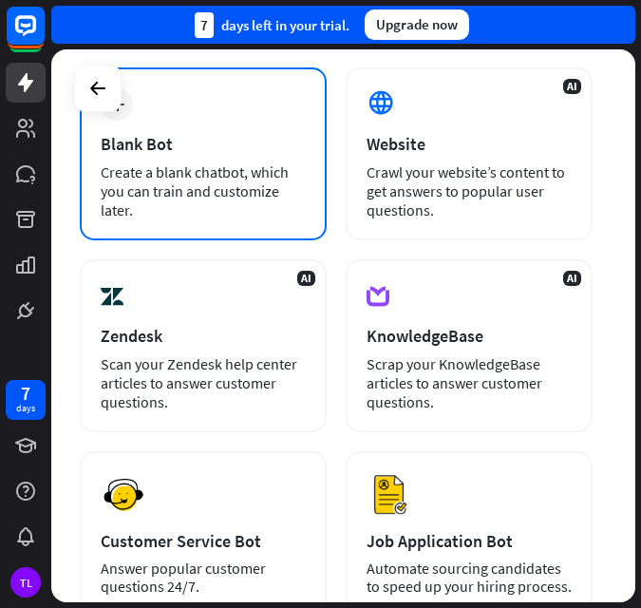
click at [204, 164] on div "Create a blank chatbot, which you can train and customize later." at bounding box center [203, 190] width 205 height 57
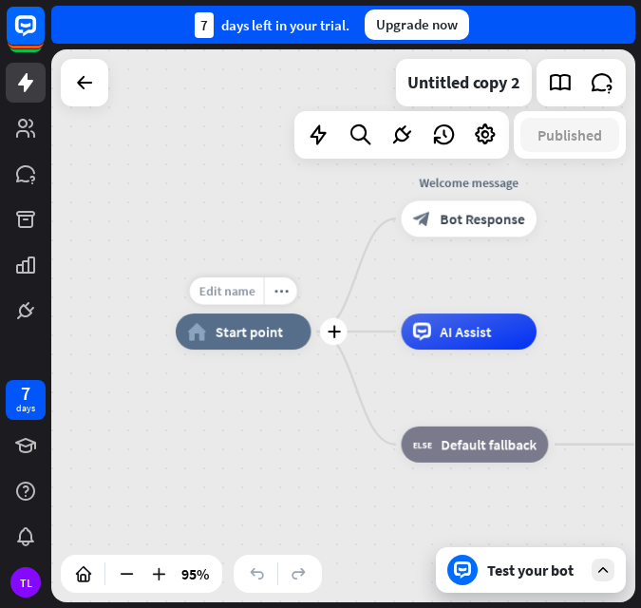
click at [237, 298] on span "Edit name" at bounding box center [227, 291] width 56 height 16
click at [274, 395] on div "plus home_2 Start point Welcome message block_bot_response Bot Response AI Assi…" at bounding box center [453, 595] width 555 height 526
click at [239, 334] on span "Start point" at bounding box center [249, 332] width 67 height 18
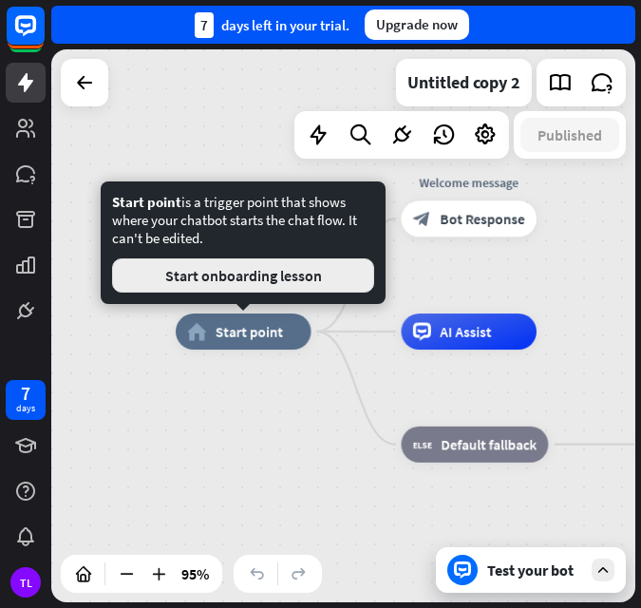
click at [227, 279] on button "Start onboarding lesson" at bounding box center [243, 275] width 262 height 34
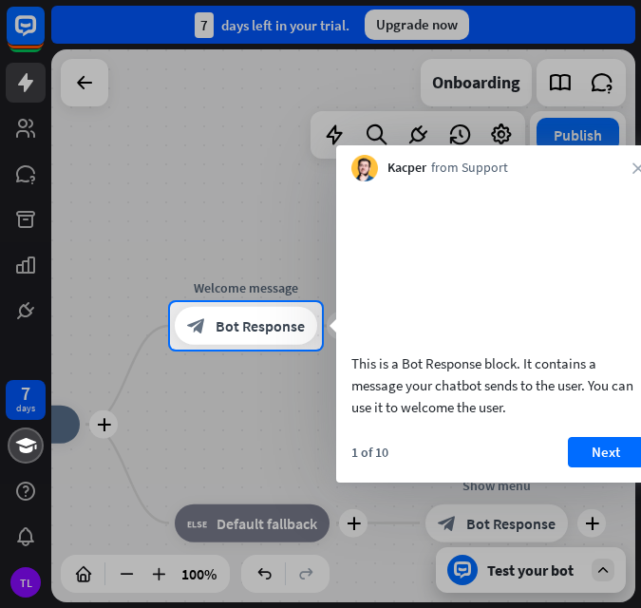
click at [636, 162] on icon "close" at bounding box center [638, 167] width 11 height 11
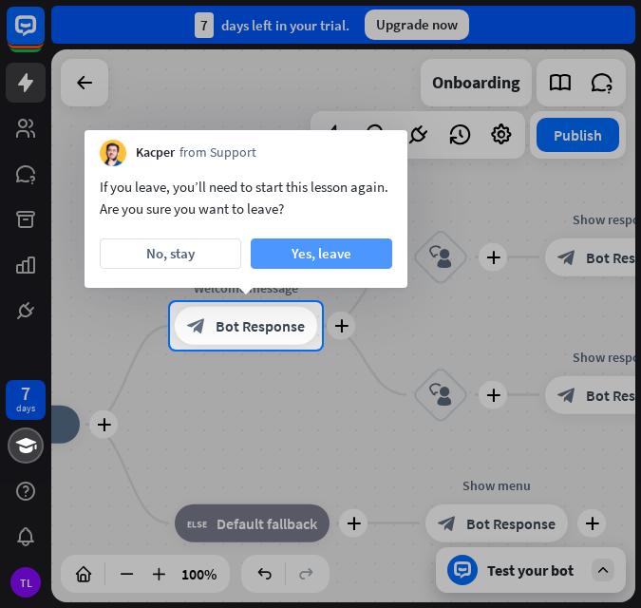
click at [301, 248] on button "Yes, leave" at bounding box center [322, 254] width 142 height 30
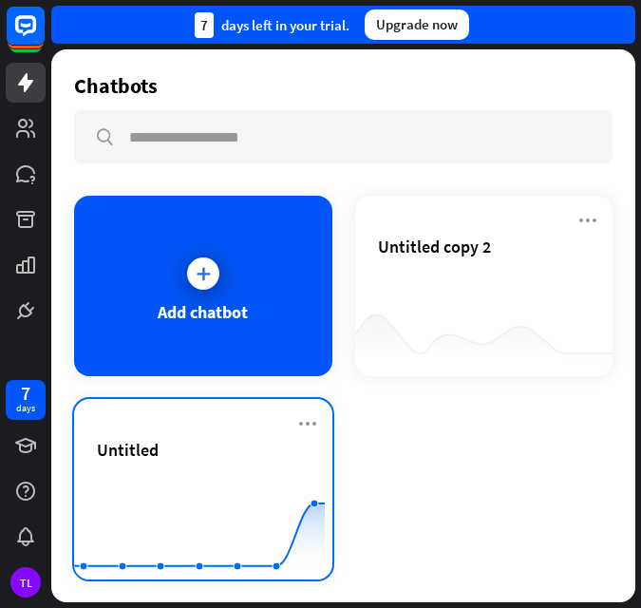
click at [171, 459] on div "Untitled" at bounding box center [203, 450] width 213 height 22
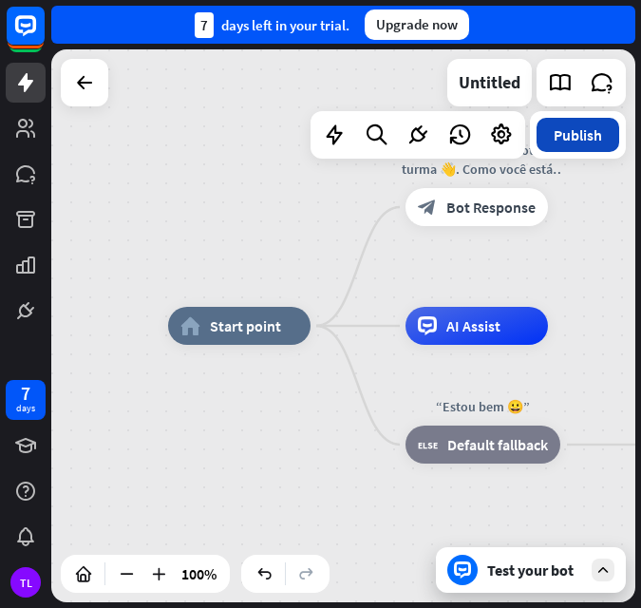
click at [589, 119] on button "Publish" at bounding box center [578, 135] width 83 height 34
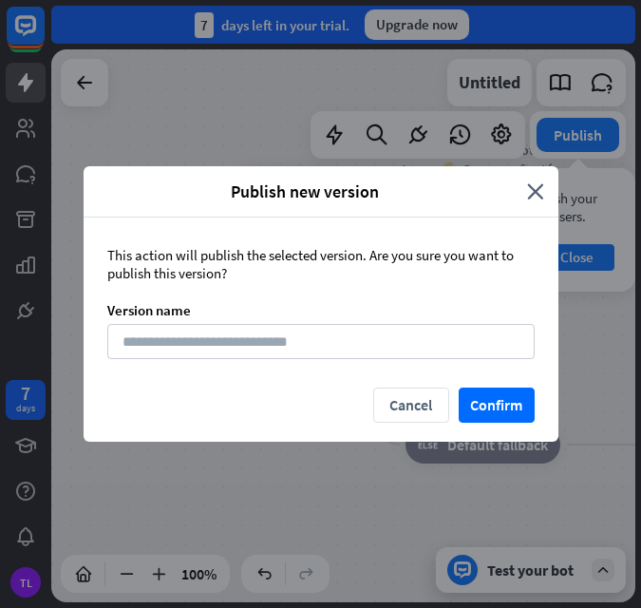
click at [189, 315] on div "Version name" at bounding box center [321, 310] width 428 height 18
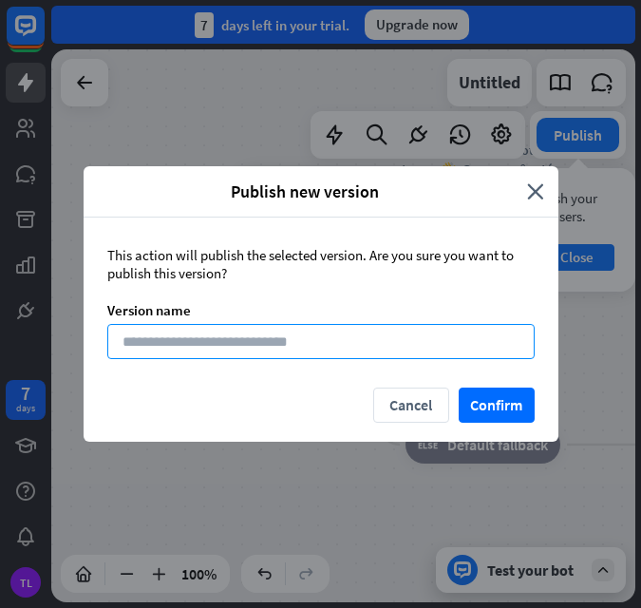
click at [194, 338] on input at bounding box center [321, 341] width 428 height 35
type input "*"
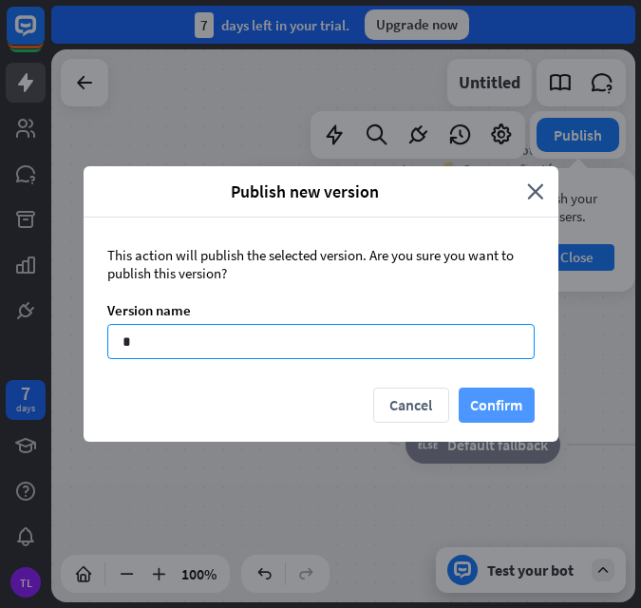
type input "*"
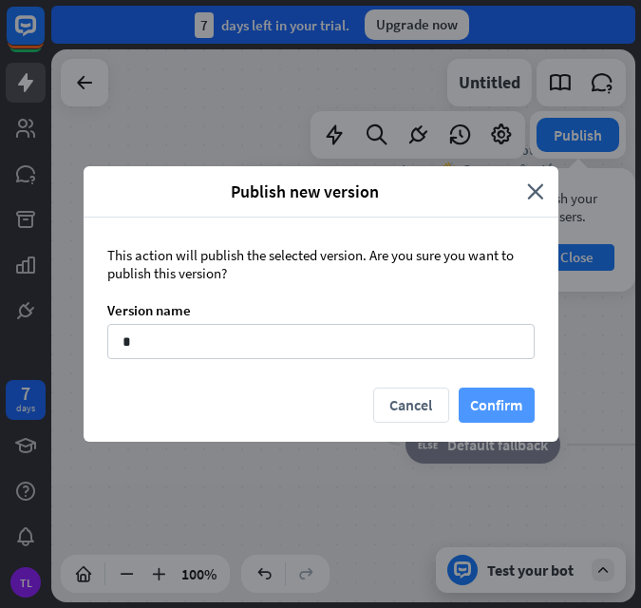
click at [504, 400] on button "Confirm" at bounding box center [497, 405] width 76 height 35
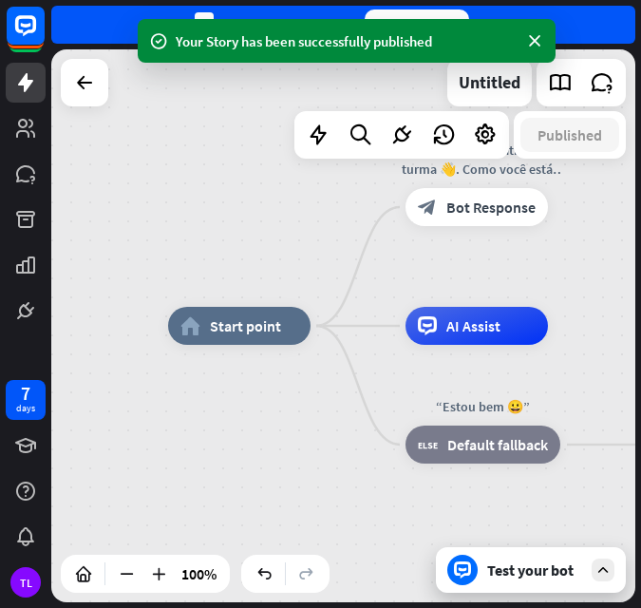
click at [550, 570] on div "Test your bot" at bounding box center [534, 570] width 95 height 19
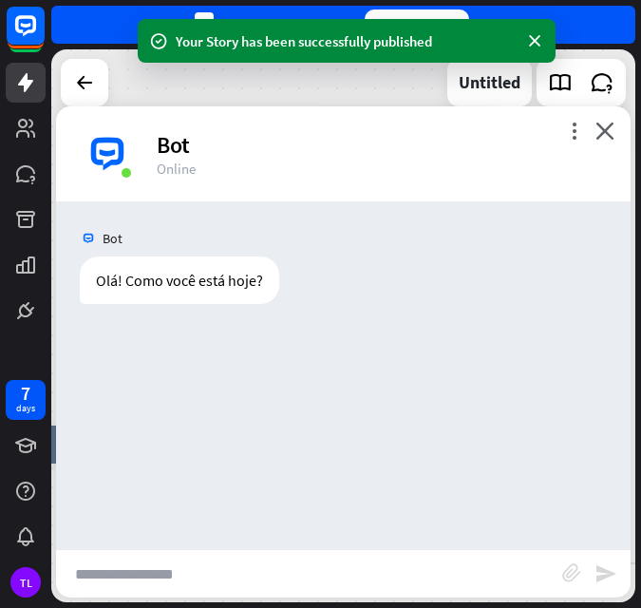
click at [149, 573] on input "text" at bounding box center [309, 574] width 507 height 48
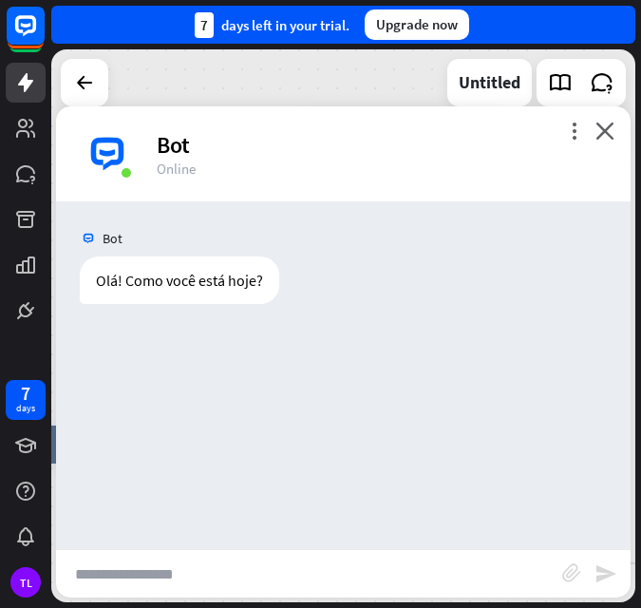
click at [201, 565] on input "text" at bounding box center [309, 574] width 507 height 48
type input "*********"
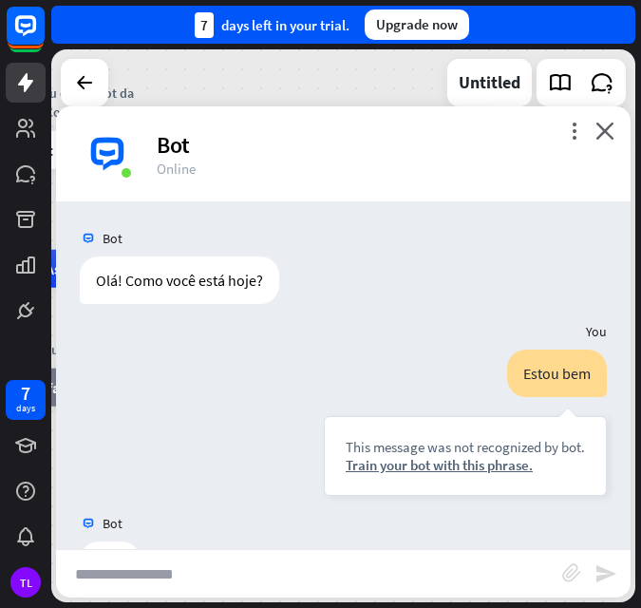
scroll to position [68, 0]
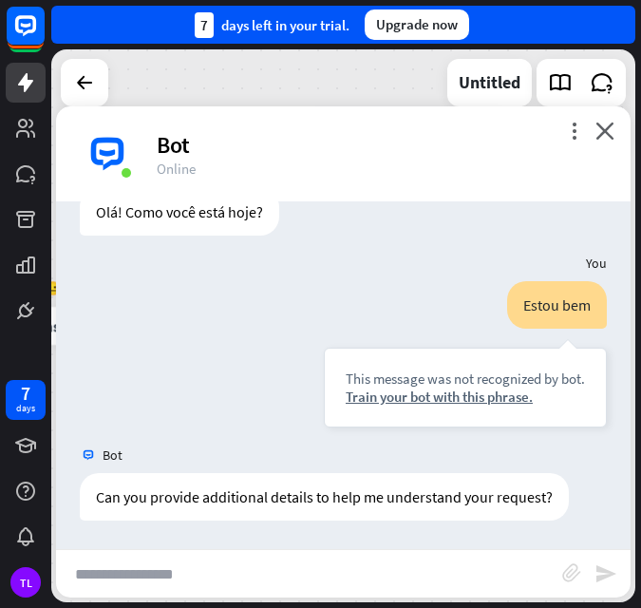
click at [201, 564] on input "text" at bounding box center [309, 574] width 507 height 48
click at [600, 137] on icon "close" at bounding box center [605, 131] width 19 height 18
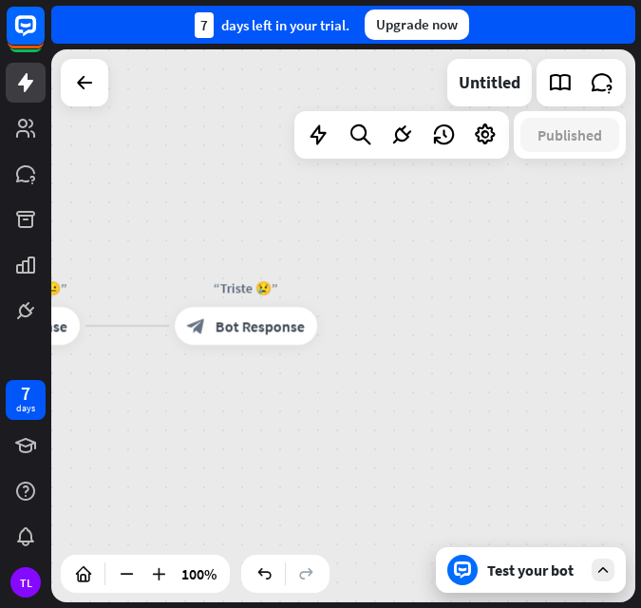
click at [545, 581] on div "Test your bot" at bounding box center [531, 570] width 190 height 46
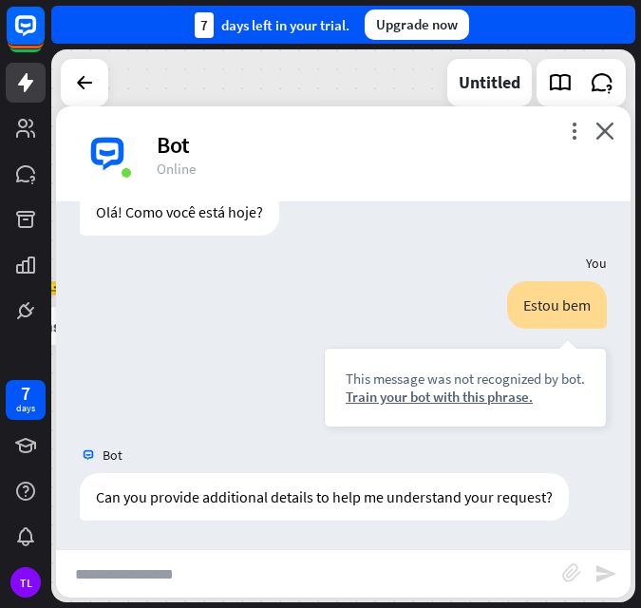
click at [294, 564] on input "text" at bounding box center [309, 574] width 507 height 48
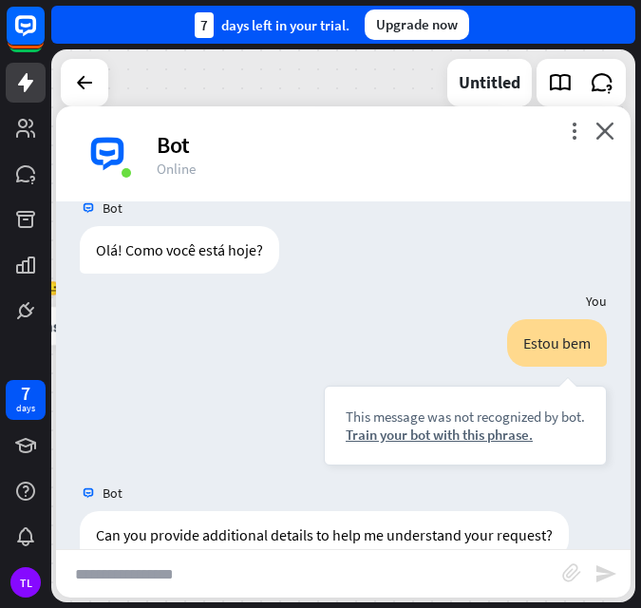
scroll to position [0, 0]
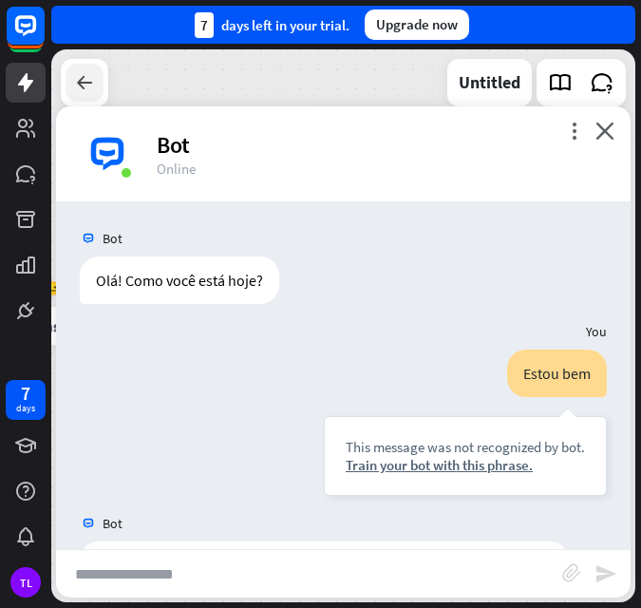
click at [79, 82] on icon at bounding box center [84, 82] width 23 height 23
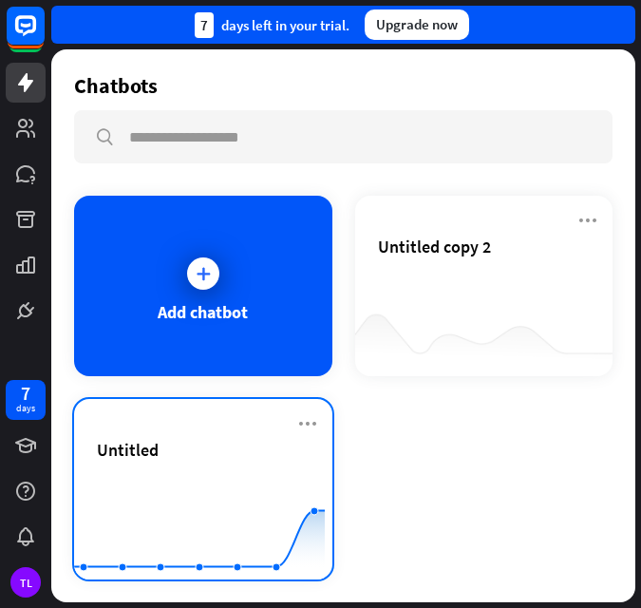
click at [202, 485] on icon "Created with Highcharts 10.1.0 0 2 4 6" at bounding box center [199, 532] width 251 height 119
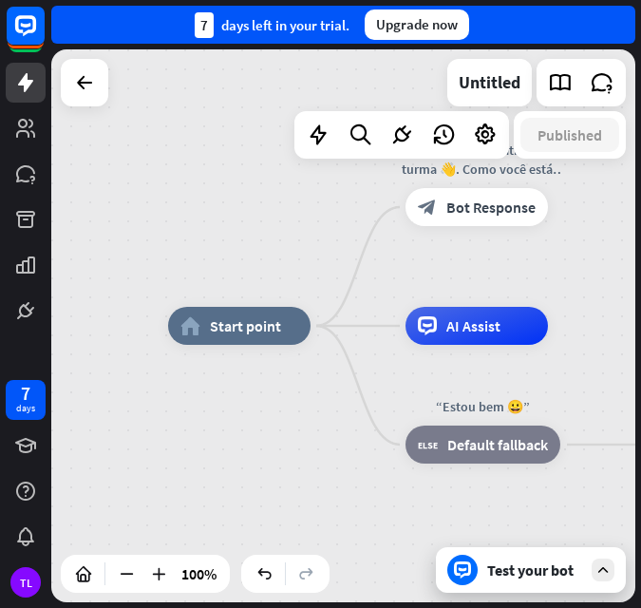
click at [538, 567] on div "Test your bot" at bounding box center [534, 570] width 95 height 19
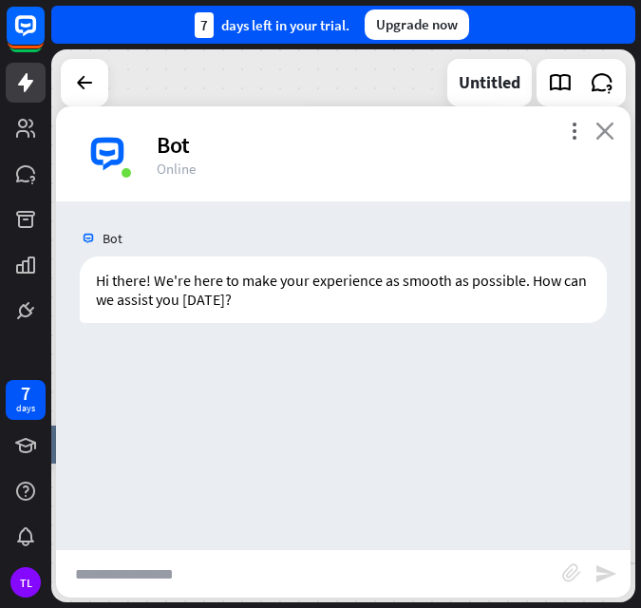
click at [610, 132] on icon "close" at bounding box center [605, 131] width 19 height 18
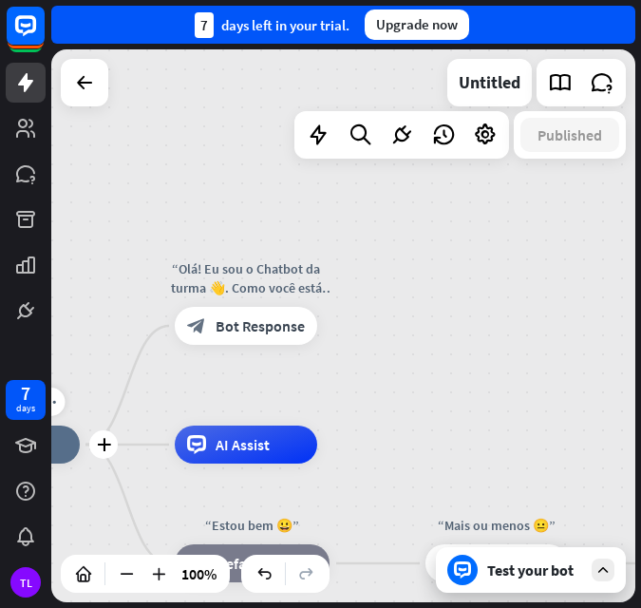
click at [60, 456] on div "home_2 Start point" at bounding box center [8, 445] width 143 height 38
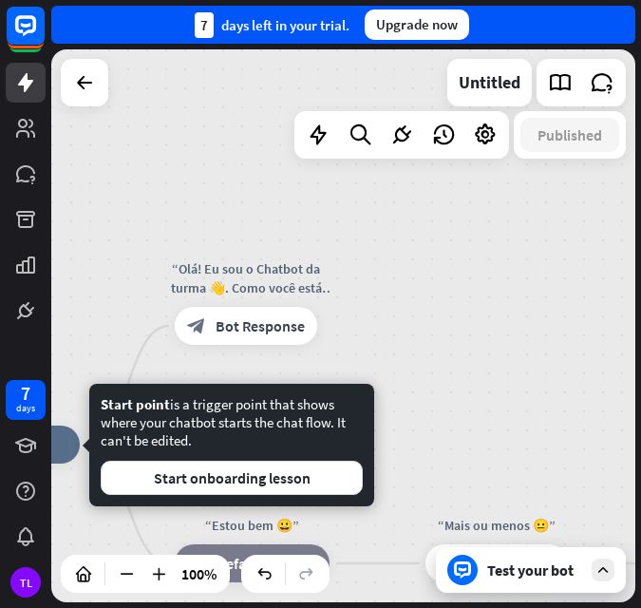
click at [467, 427] on div "home_2 Start point “Olá! Eu sou o Chatbot da turma 👋. Como você está hoje?” blo…" at bounding box center [343, 325] width 584 height 553
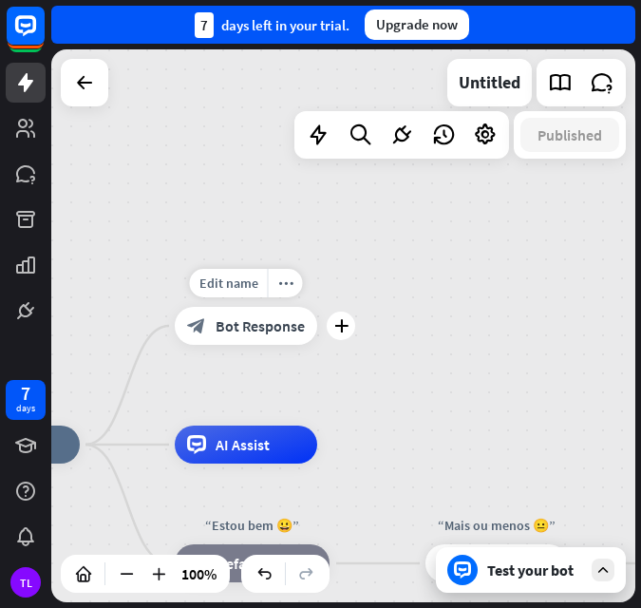
click at [239, 331] on span "Bot Response" at bounding box center [260, 325] width 89 height 19
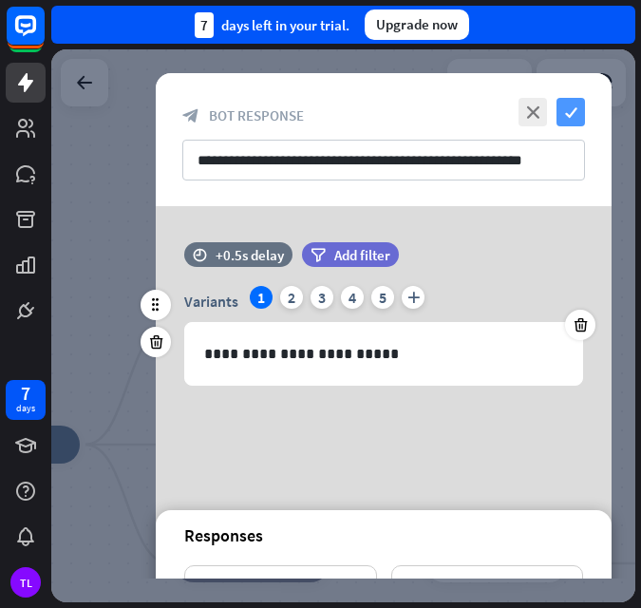
click at [575, 116] on icon "check" at bounding box center [571, 112] width 29 height 29
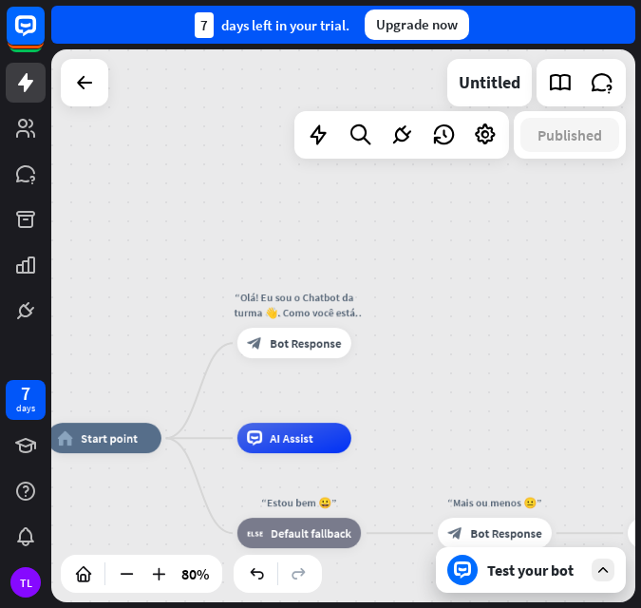
click at [507, 583] on div "Test your bot" at bounding box center [531, 570] width 190 height 46
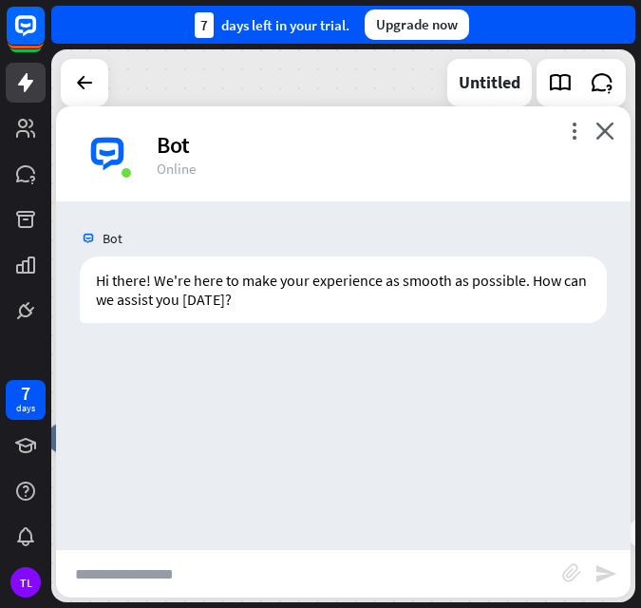
click at [254, 574] on input "text" at bounding box center [309, 574] width 507 height 48
type input "***"
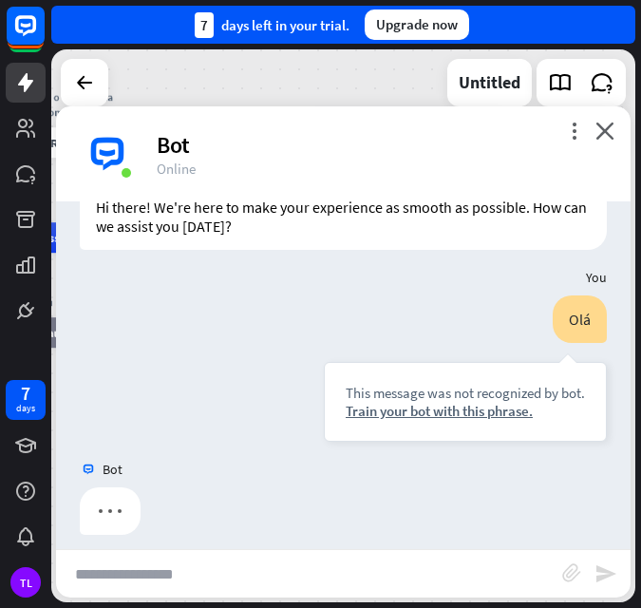
scroll to position [87, 0]
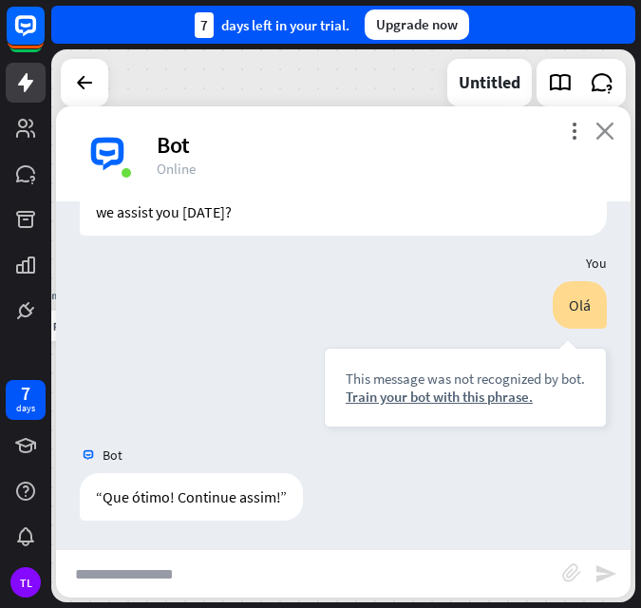
click at [604, 138] on icon "close" at bounding box center [605, 131] width 19 height 18
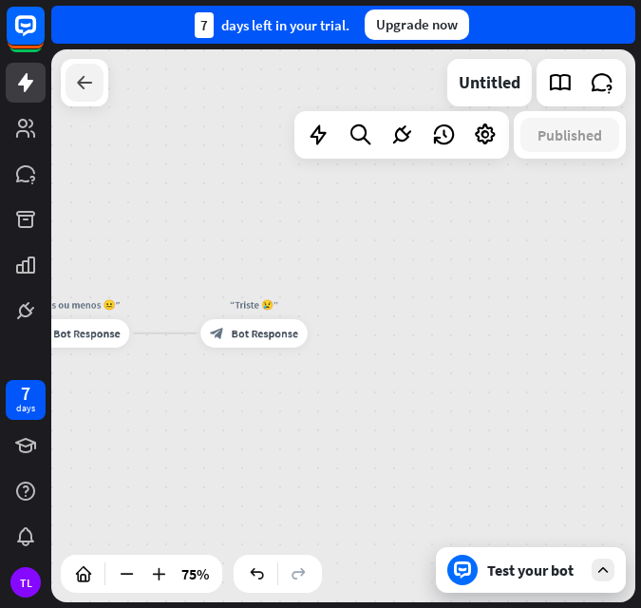
click at [86, 91] on icon at bounding box center [84, 82] width 23 height 23
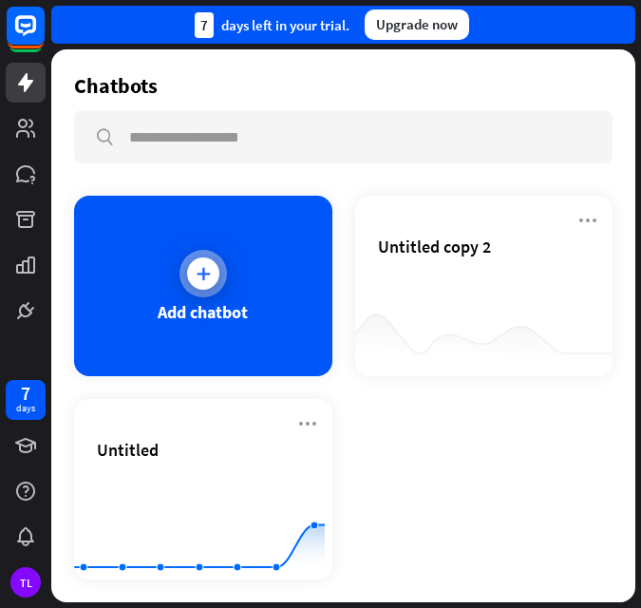
click at [210, 269] on div at bounding box center [203, 274] width 32 height 32
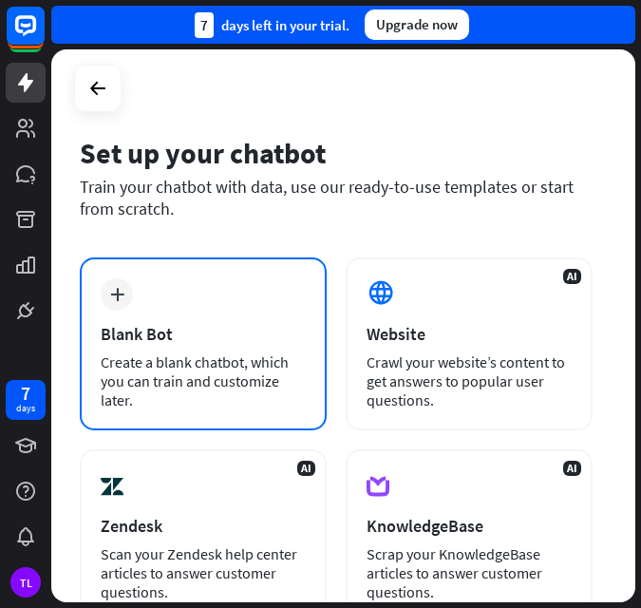
click at [160, 343] on div "Blank Bot" at bounding box center [203, 334] width 205 height 22
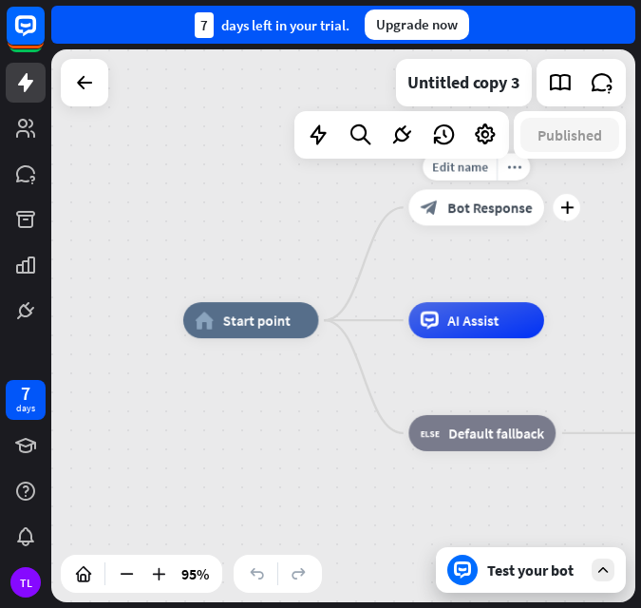
click at [481, 204] on span "Bot Response" at bounding box center [490, 208] width 85 height 18
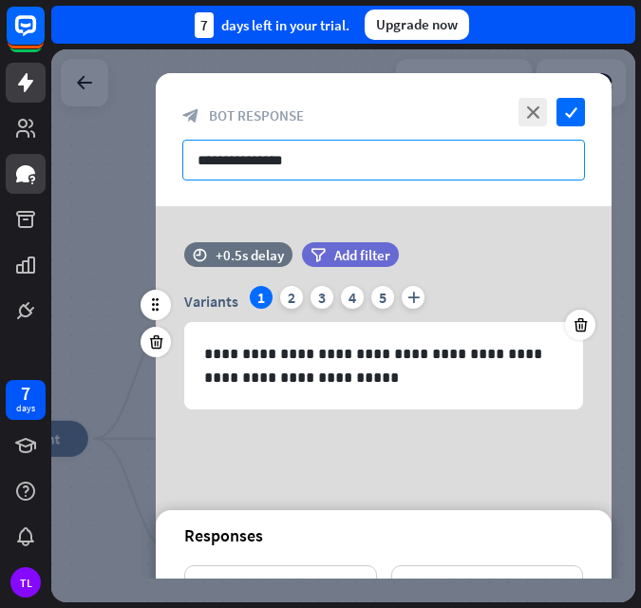
drag, startPoint x: 326, startPoint y: 156, endPoint x: 41, endPoint y: 164, distance: 285.2
click at [41, 164] on div "7 days TL close Product Help First steps Get started with ChatBot Help Center F…" at bounding box center [320, 304] width 641 height 608
paste input "**********"
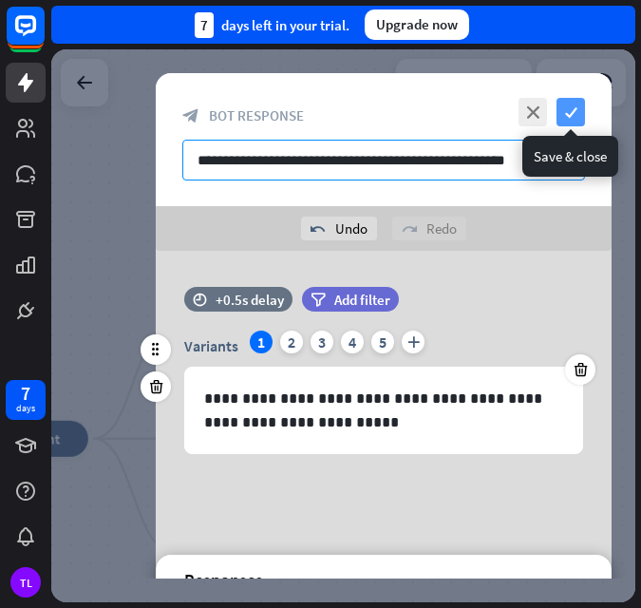
type input "**********"
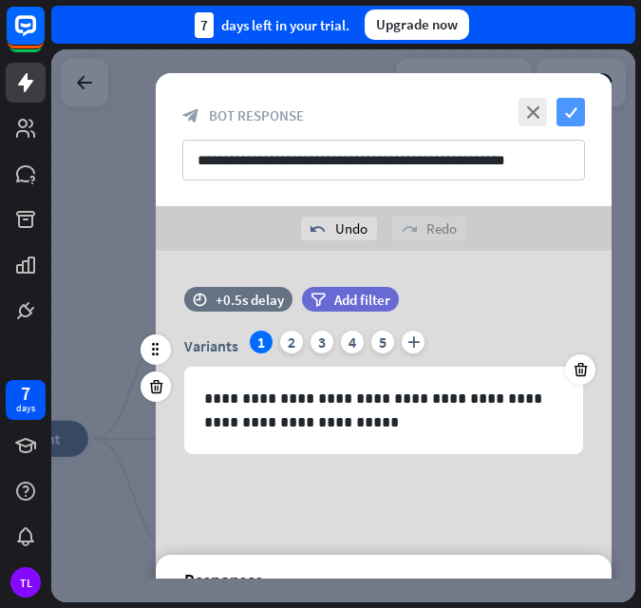
click at [572, 113] on icon "check" at bounding box center [571, 112] width 29 height 29
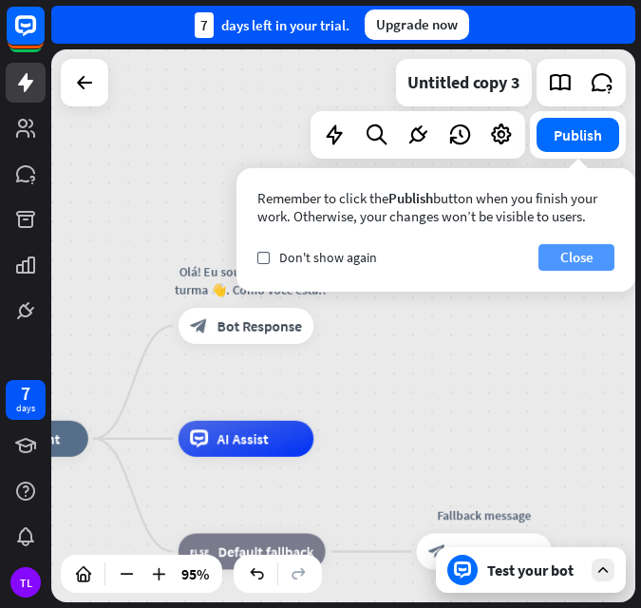
click at [581, 248] on button "Close" at bounding box center [577, 257] width 76 height 27
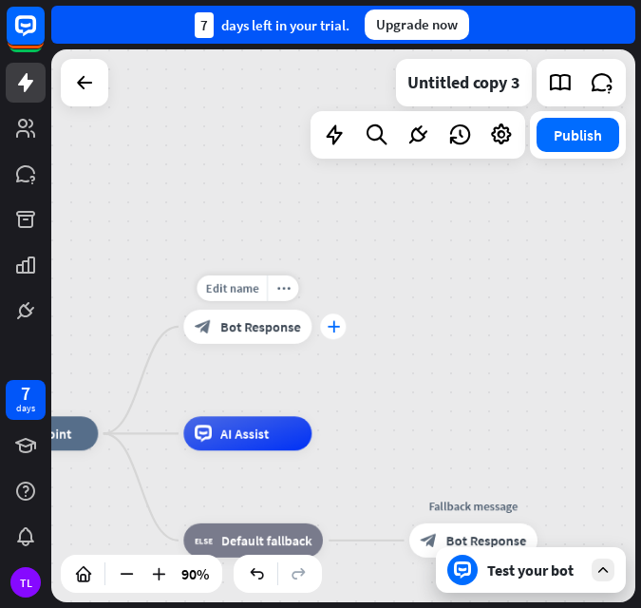
click at [336, 325] on icon "plus" at bounding box center [333, 326] width 13 height 12
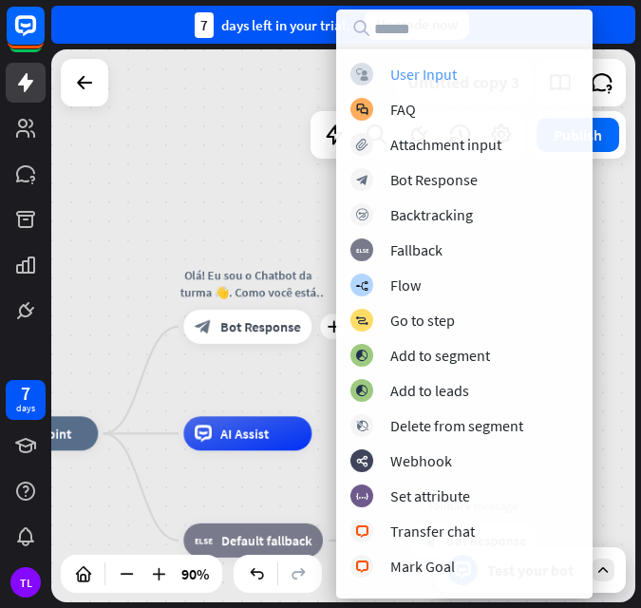
click at [436, 68] on div "User Input" at bounding box center [424, 74] width 67 height 19
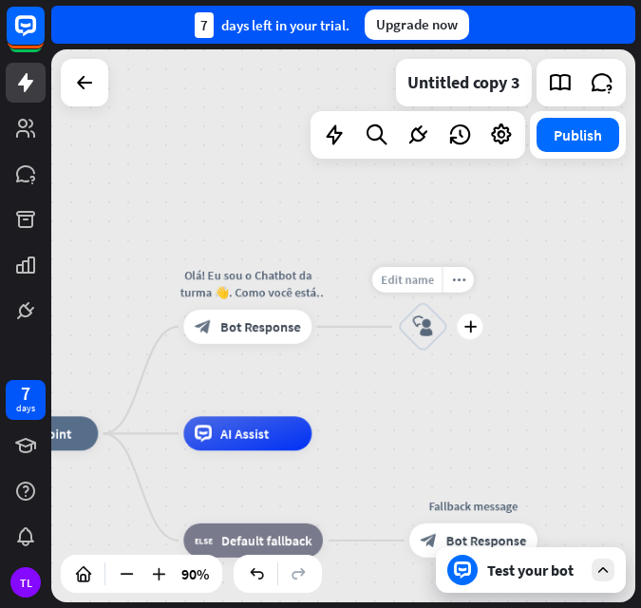
click at [427, 284] on span "Edit name" at bounding box center [407, 279] width 53 height 15
type input "**********"
click at [500, 367] on div "**********" at bounding box center [343, 325] width 584 height 553
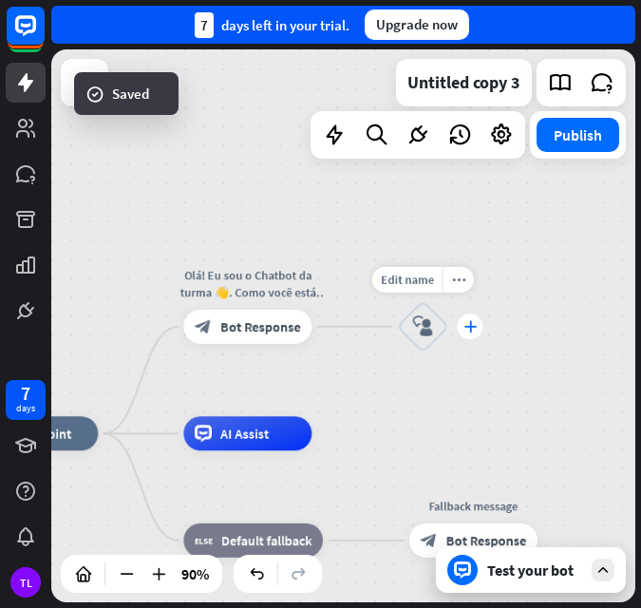
click at [480, 324] on div "plus" at bounding box center [470, 327] width 26 height 26
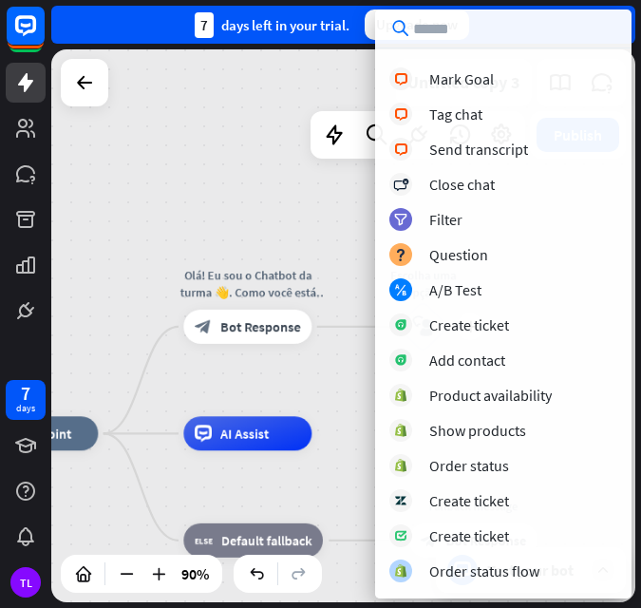
scroll to position [415, 0]
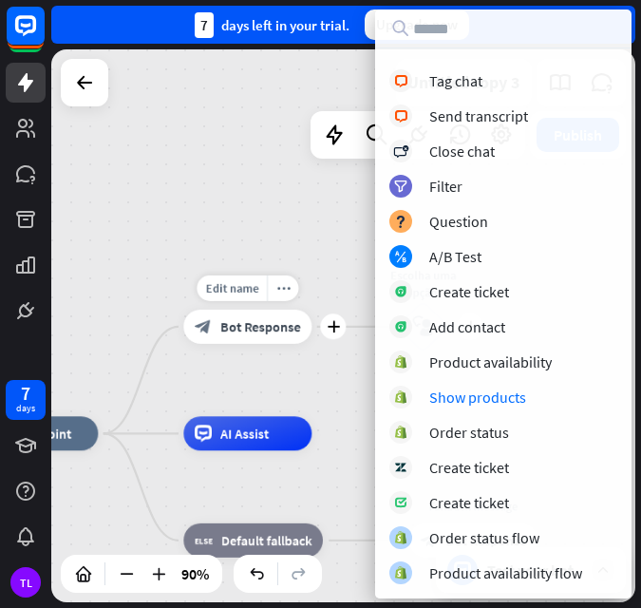
click at [257, 343] on div "block_bot_response Bot Response" at bounding box center [247, 327] width 128 height 34
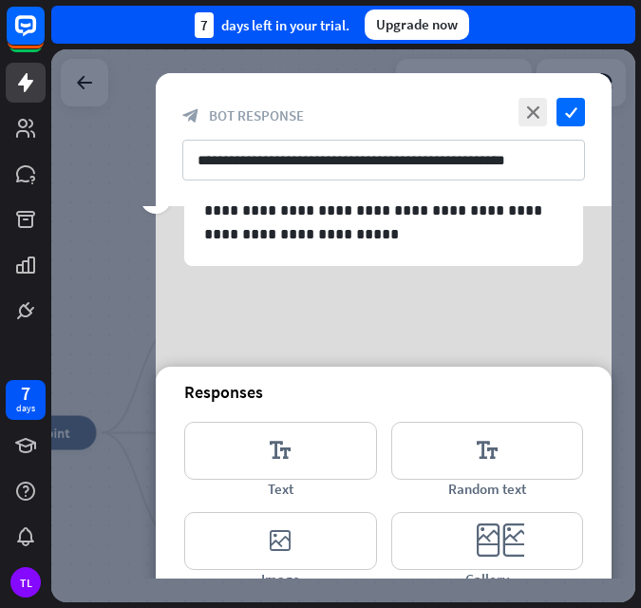
scroll to position [258, 0]
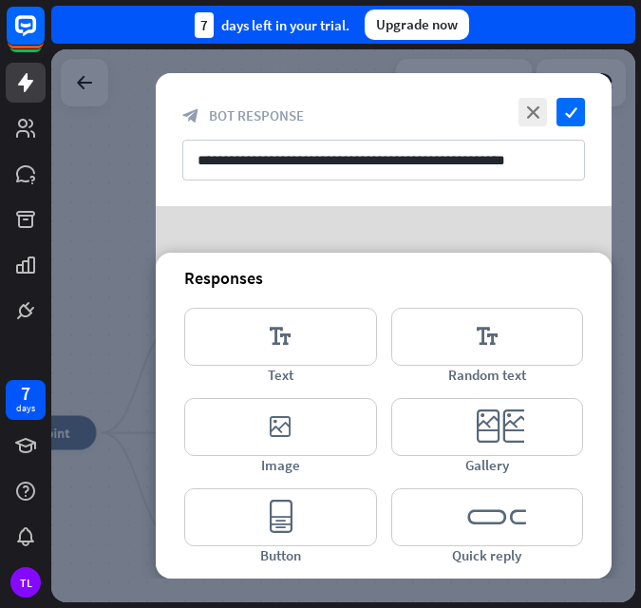
drag, startPoint x: 538, startPoint y: 110, endPoint x: 526, endPoint y: 118, distance: 14.5
click at [535, 110] on icon "close" at bounding box center [533, 112] width 29 height 29
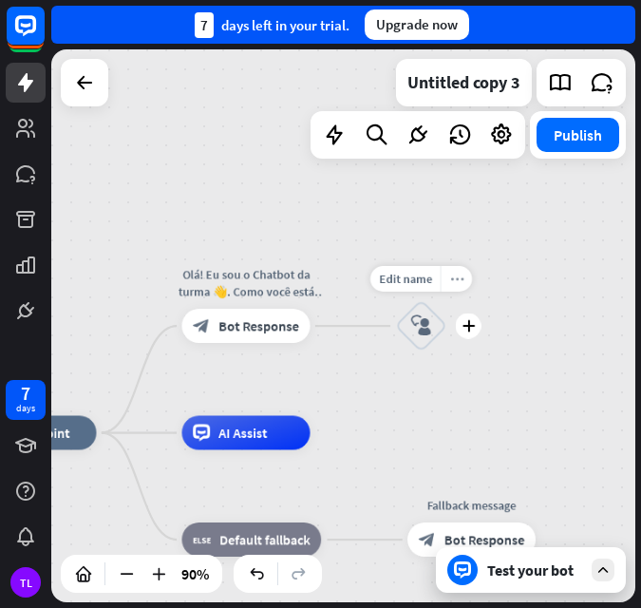
click at [459, 272] on div "more_horiz" at bounding box center [456, 279] width 31 height 26
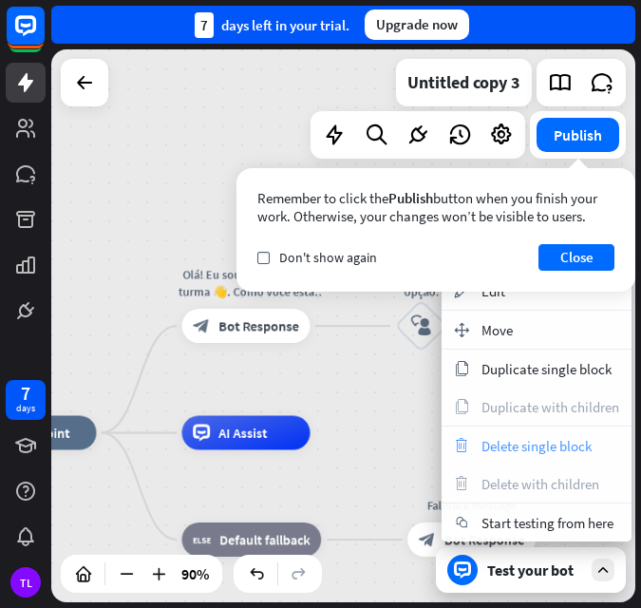
click at [518, 442] on span "Delete single block" at bounding box center [537, 446] width 110 height 18
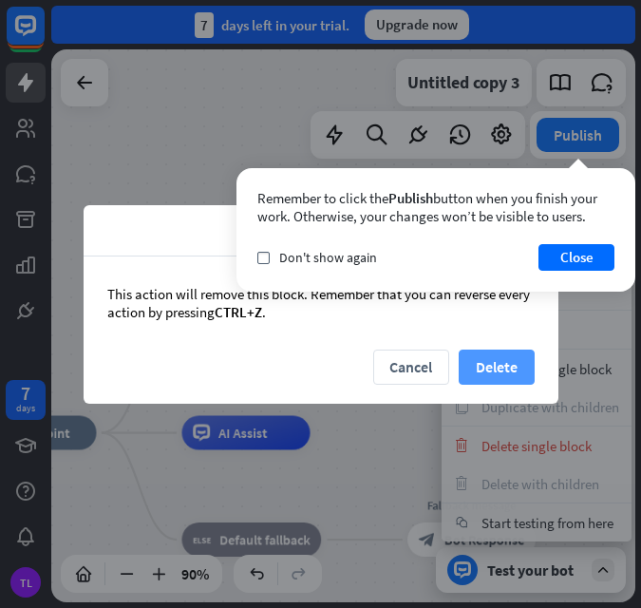
click at [490, 359] on button "Delete" at bounding box center [497, 367] width 76 height 35
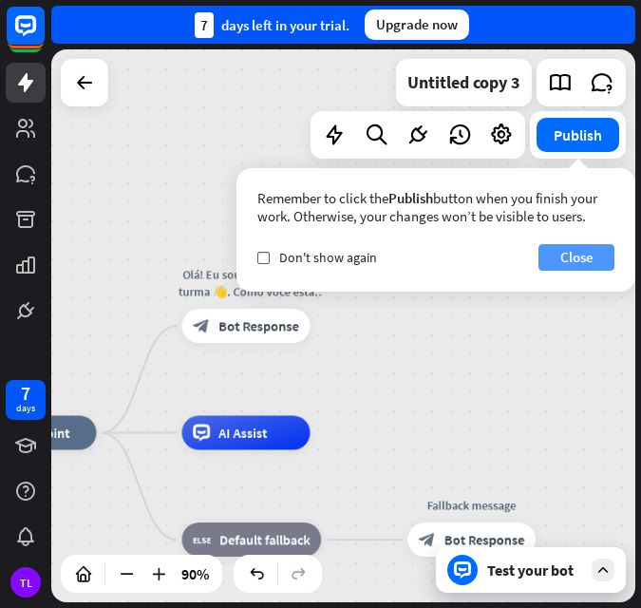
click at [581, 255] on button "Close" at bounding box center [577, 257] width 76 height 27
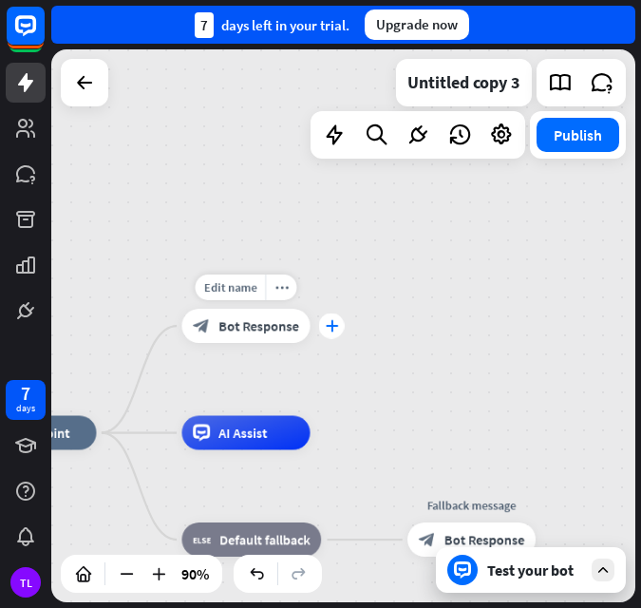
click at [331, 326] on icon "plus" at bounding box center [331, 326] width 13 height 12
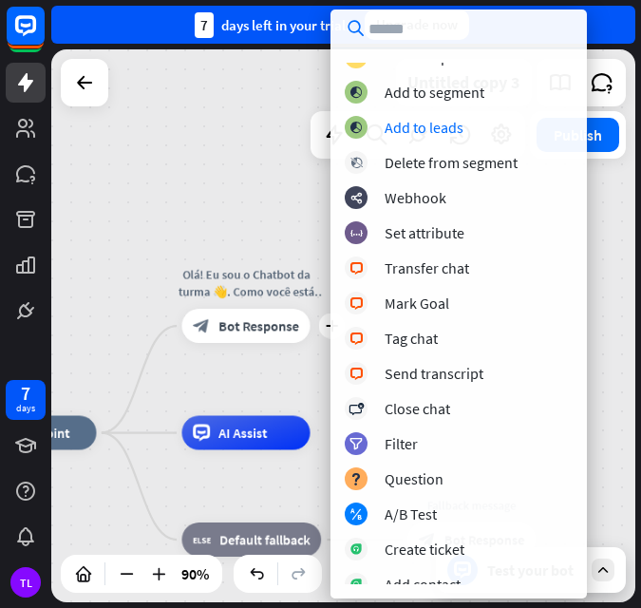
scroll to position [285, 0]
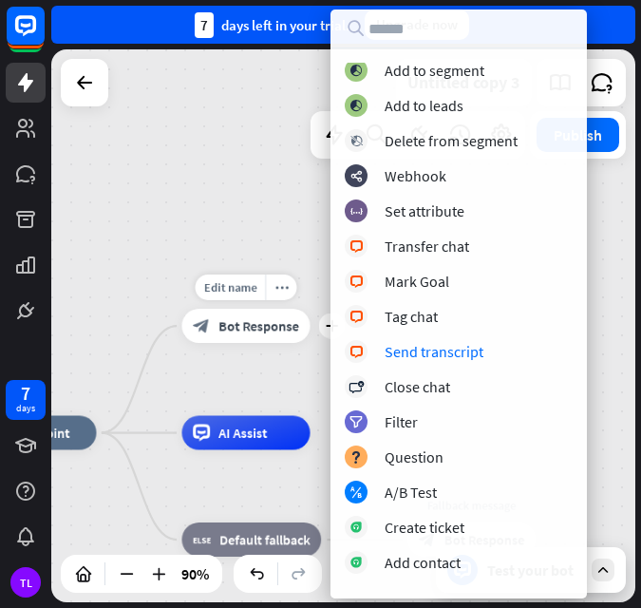
click at [269, 329] on span "Bot Response" at bounding box center [259, 325] width 81 height 17
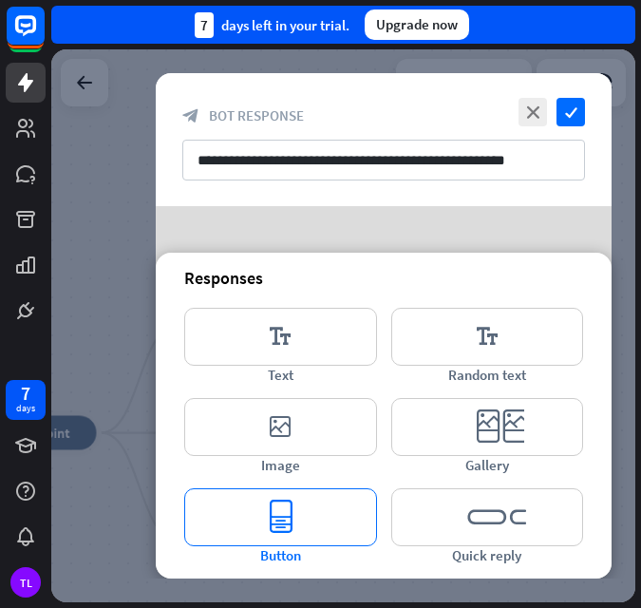
click at [287, 522] on icon "editor_button" at bounding box center [280, 517] width 193 height 58
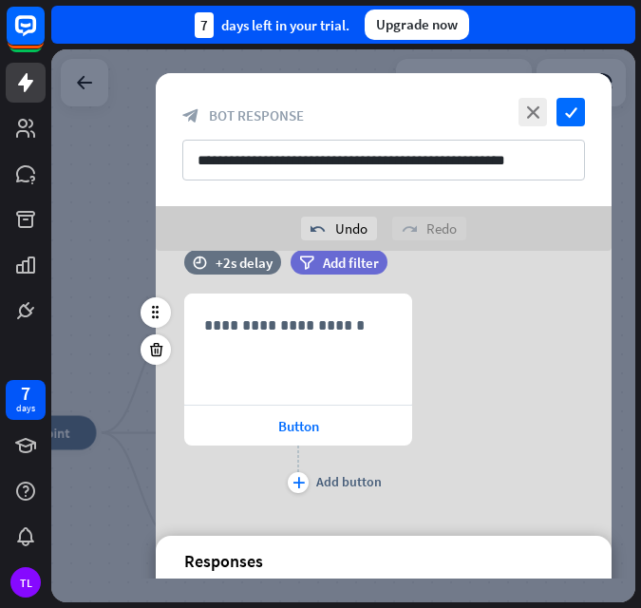
scroll to position [222, 0]
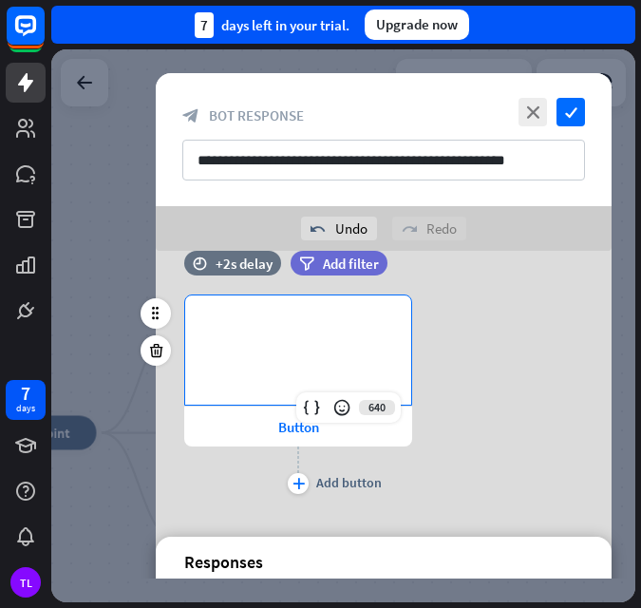
click at [281, 334] on p "**********" at bounding box center [298, 327] width 188 height 24
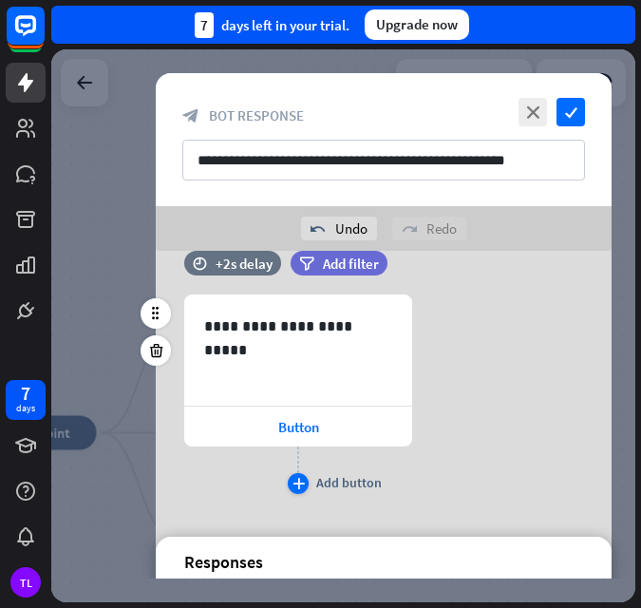
click at [305, 481] on div "plus" at bounding box center [298, 483] width 21 height 21
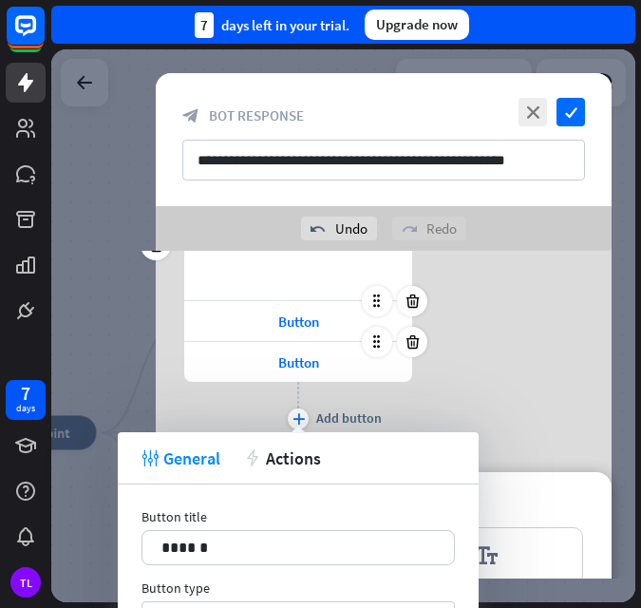
scroll to position [358, 0]
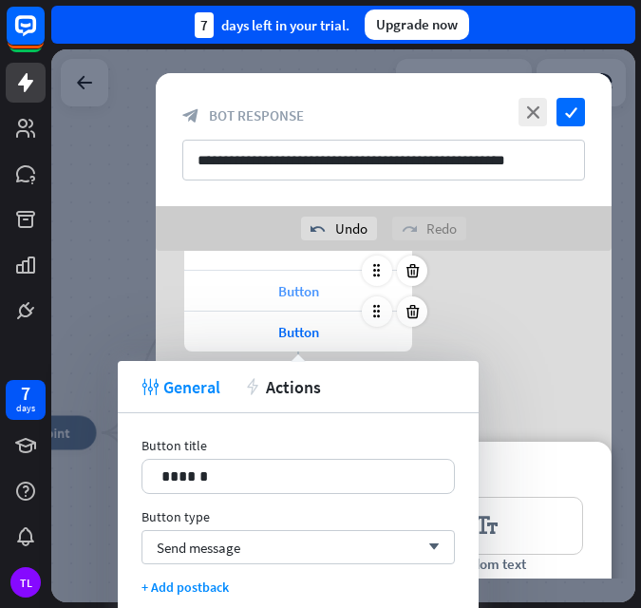
click at [292, 291] on span "Button" at bounding box center [298, 291] width 41 height 18
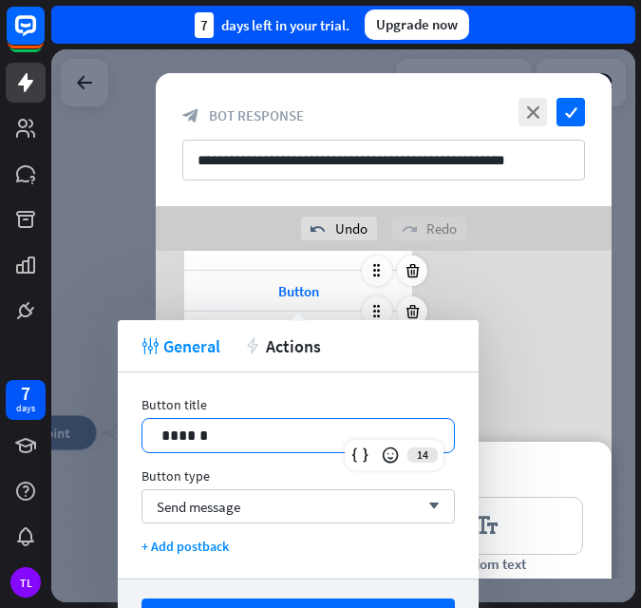
drag, startPoint x: 217, startPoint y: 437, endPoint x: 123, endPoint y: 453, distance: 95.5
click at [105, 456] on body "7 days TL close Product Help First steps Get started with ChatBot Help Center F…" at bounding box center [320, 304] width 641 height 608
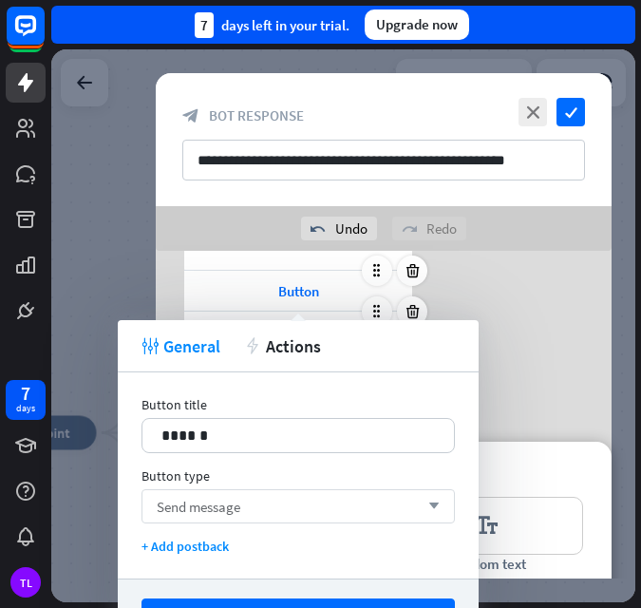
click at [264, 505] on div "Send message arrow_down" at bounding box center [299, 506] width 314 height 34
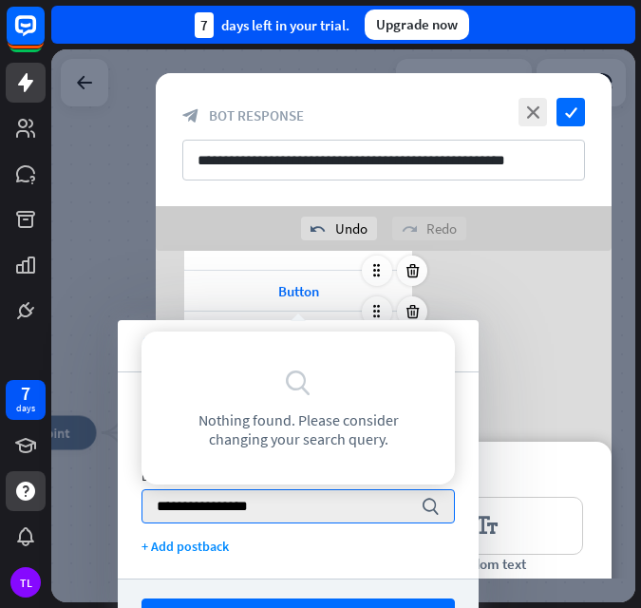
type input "**********"
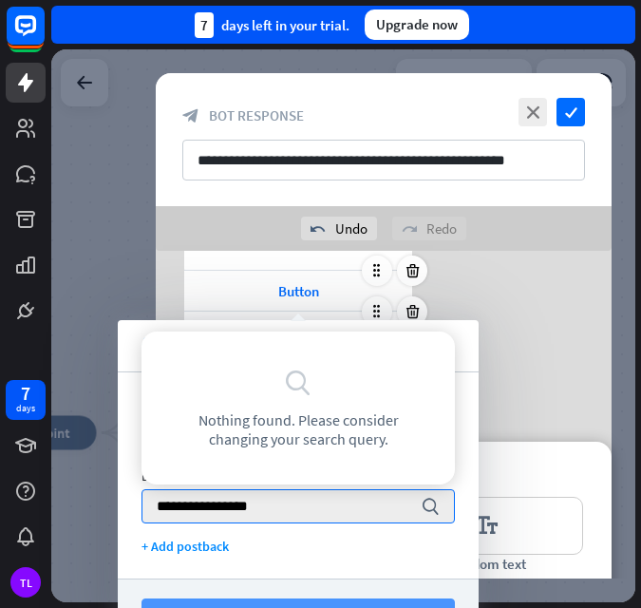
click at [286, 601] on button "Save settings" at bounding box center [299, 616] width 314 height 35
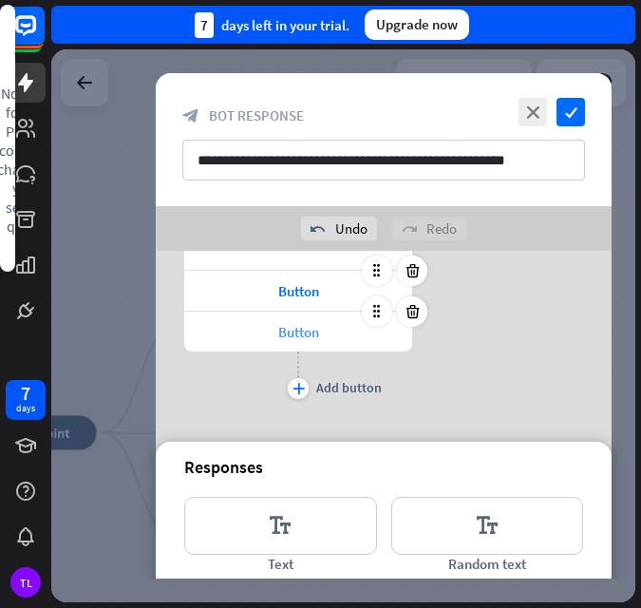
click at [310, 334] on span "Button" at bounding box center [298, 332] width 41 height 18
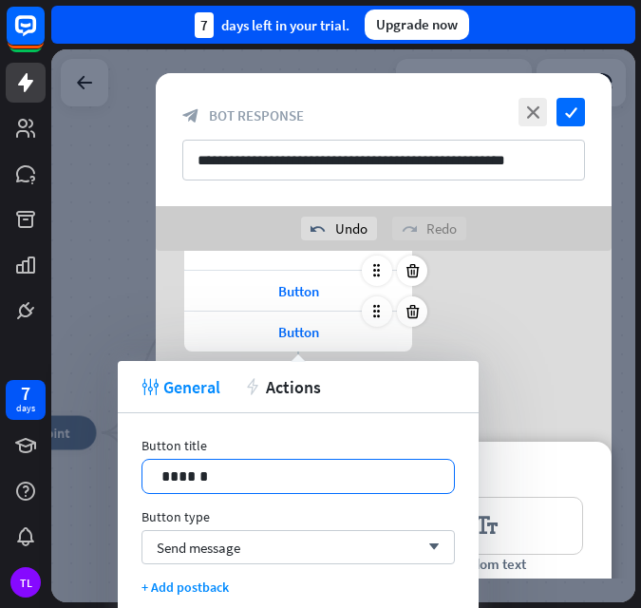
click at [230, 473] on p "******" at bounding box center [299, 477] width 274 height 24
click at [278, 539] on div "Send message arrow_down" at bounding box center [299, 547] width 314 height 34
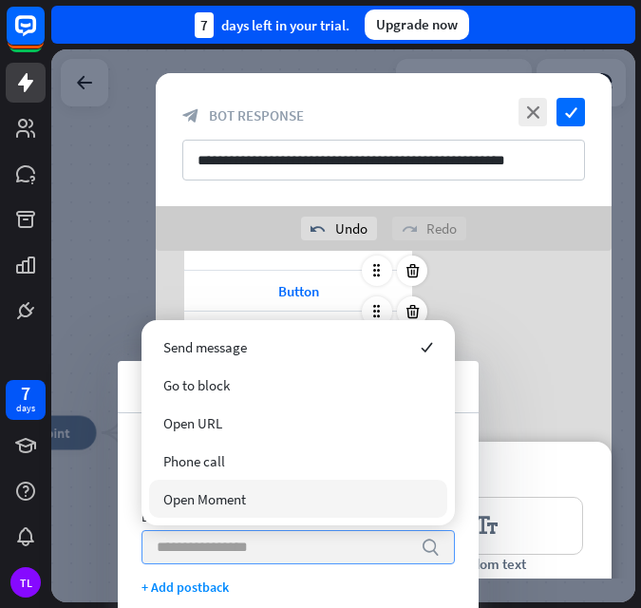
click at [253, 556] on input "search" at bounding box center [284, 547] width 255 height 32
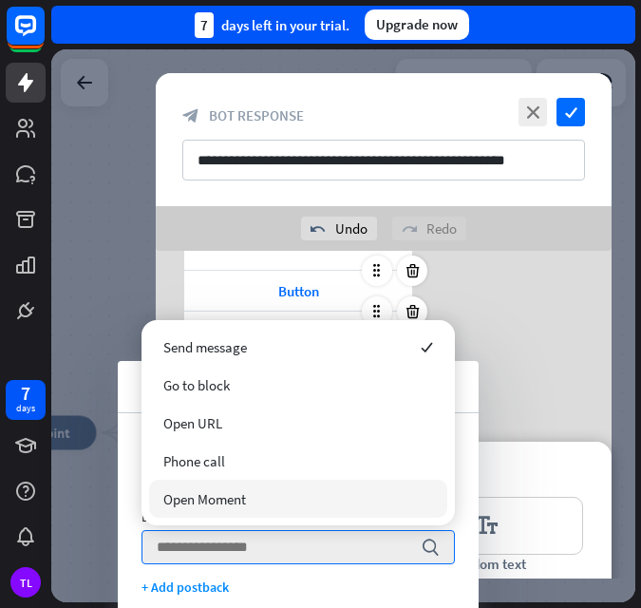
click at [525, 478] on div "Responses editor_text Text editor_text Random text editor_image Image editor_ca…" at bounding box center [384, 605] width 456 height 326
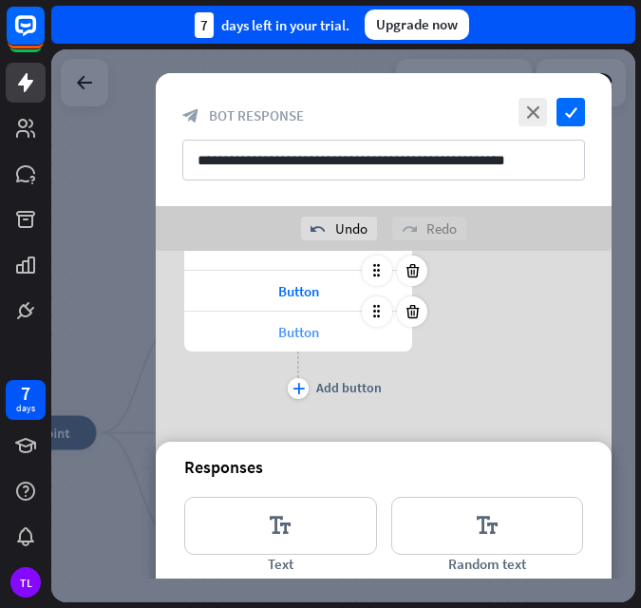
click at [301, 335] on span "Button" at bounding box center [298, 332] width 41 height 18
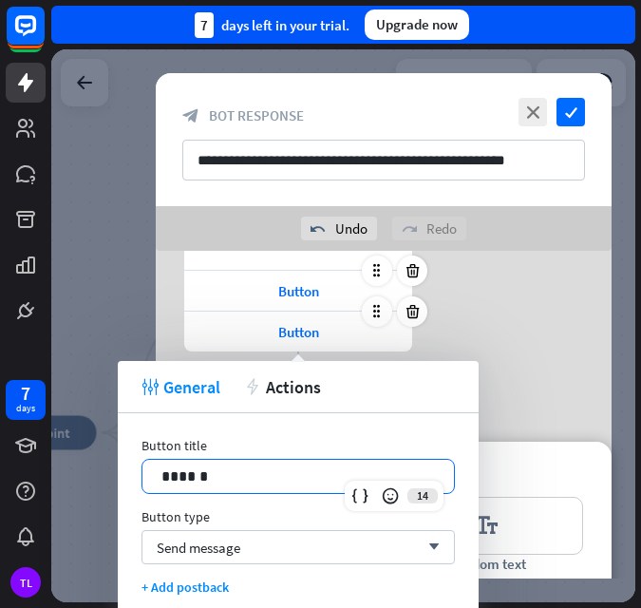
click at [216, 463] on div "******" at bounding box center [299, 476] width 312 height 33
drag, startPoint x: 227, startPoint y: 473, endPoint x: 179, endPoint y: 488, distance: 50.8
click at [119, 485] on div "Button title 14 ****** Button type Send message arrow_down + Add postback" at bounding box center [298, 516] width 361 height 206
drag, startPoint x: 308, startPoint y: 475, endPoint x: 187, endPoint y: 488, distance: 121.4
click at [69, 472] on body "7 days TL close Product Help First steps Get started with ChatBot Help Center F…" at bounding box center [320, 304] width 641 height 608
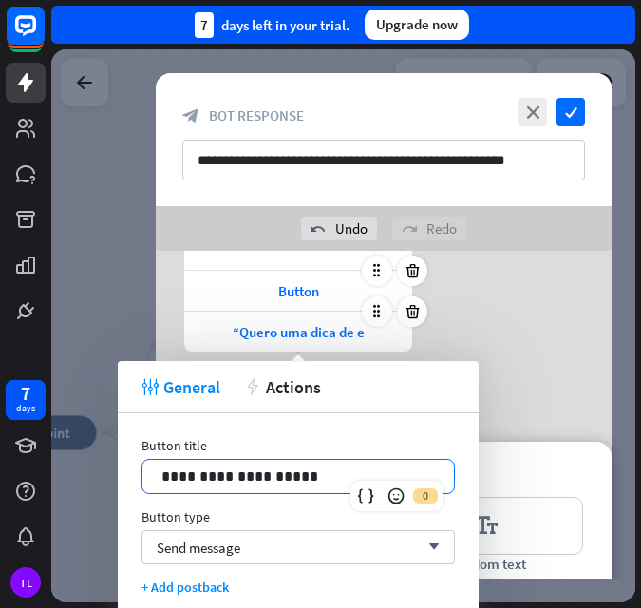
drag, startPoint x: 301, startPoint y: 471, endPoint x: 265, endPoint y: 447, distance: 43.8
click at [108, 482] on body "7 days TL close Product Help First steps Get started with ChatBot Help Center F…" at bounding box center [320, 304] width 641 height 608
drag, startPoint x: 299, startPoint y: 477, endPoint x: 160, endPoint y: 469, distance: 139.9
click at [160, 469] on div "**********" at bounding box center [299, 476] width 312 height 33
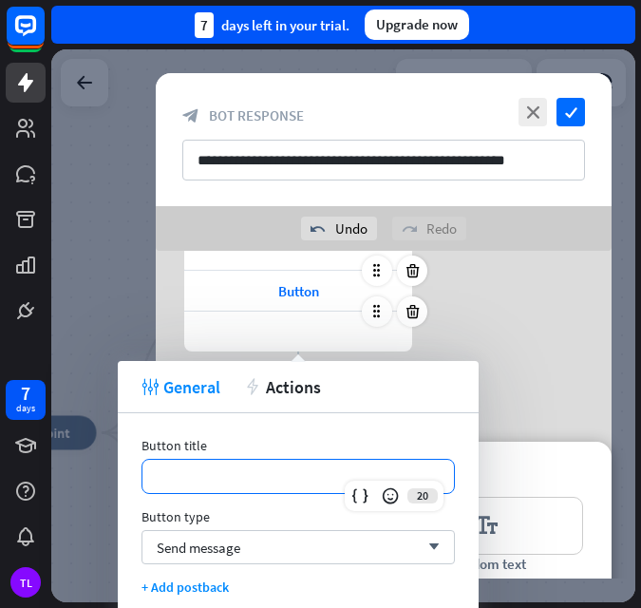
click at [526, 353] on div "**********" at bounding box center [384, 281] width 456 height 245
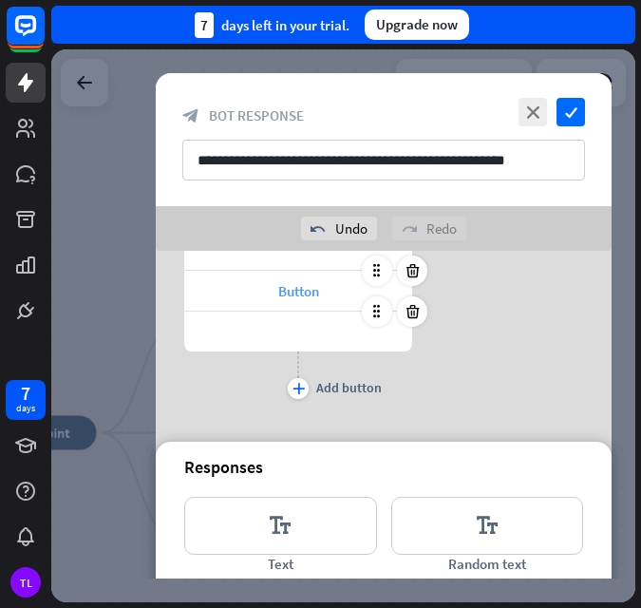
click at [312, 289] on span "Button" at bounding box center [298, 291] width 41 height 18
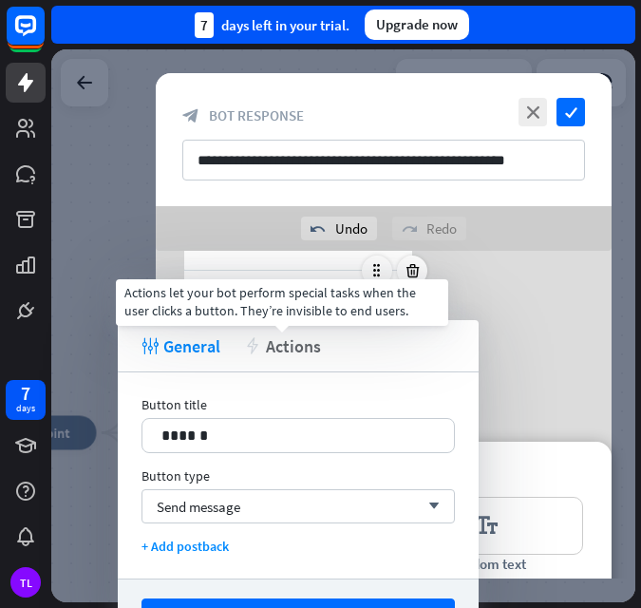
click at [305, 343] on span "Actions" at bounding box center [293, 346] width 55 height 22
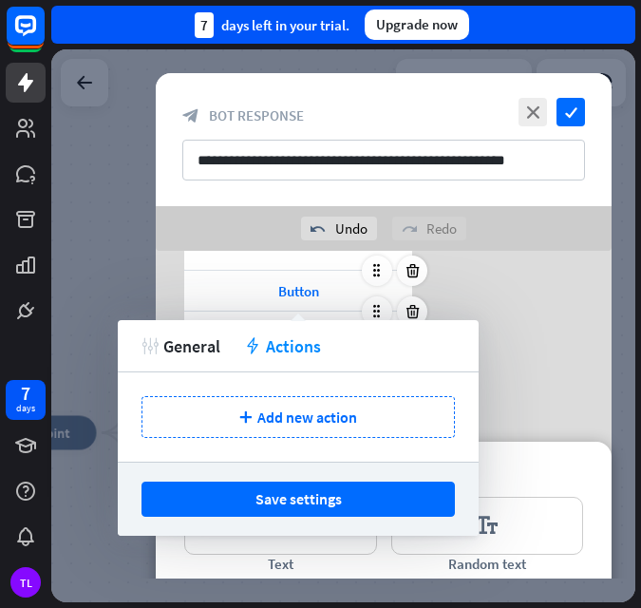
click at [555, 337] on div "**********" at bounding box center [384, 281] width 456 height 245
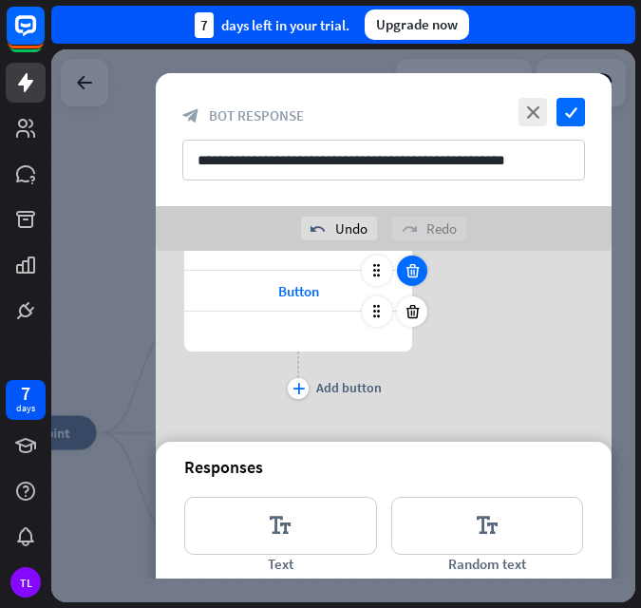
click at [411, 270] on icon at bounding box center [413, 270] width 18 height 17
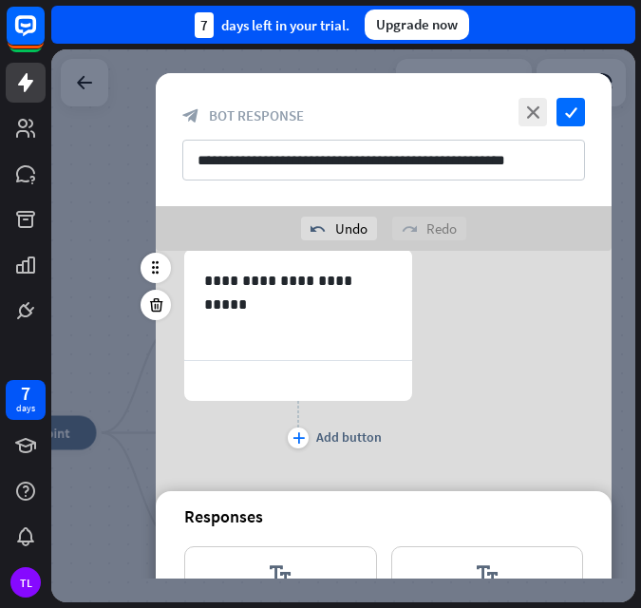
scroll to position [222, 0]
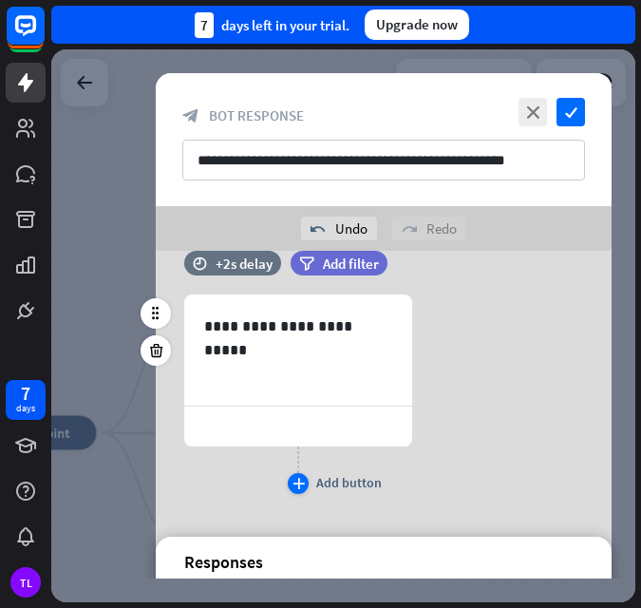
click at [292, 484] on div "plus" at bounding box center [298, 483] width 21 height 21
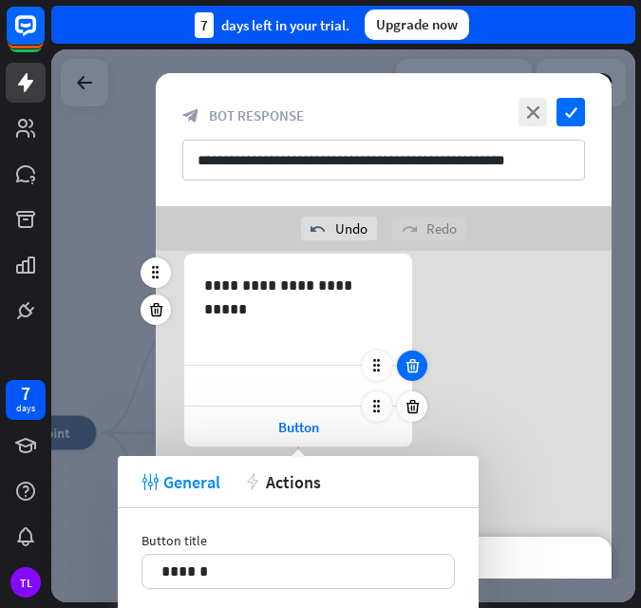
click at [414, 367] on icon at bounding box center [413, 365] width 18 height 17
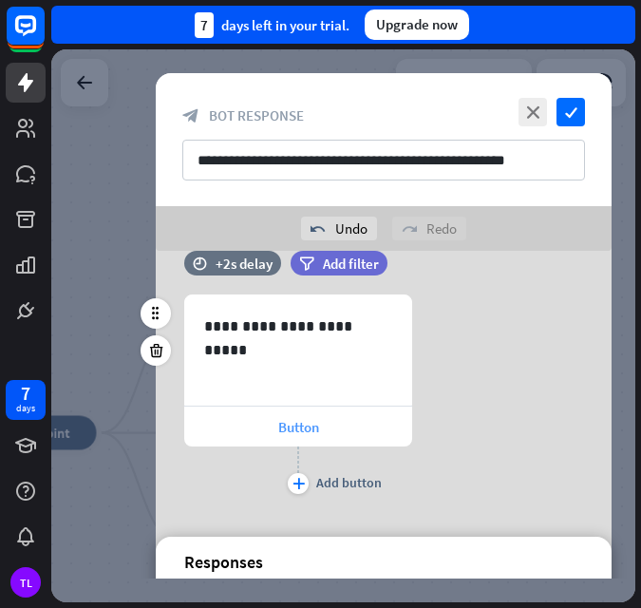
click at [296, 426] on span "Button" at bounding box center [298, 427] width 41 height 18
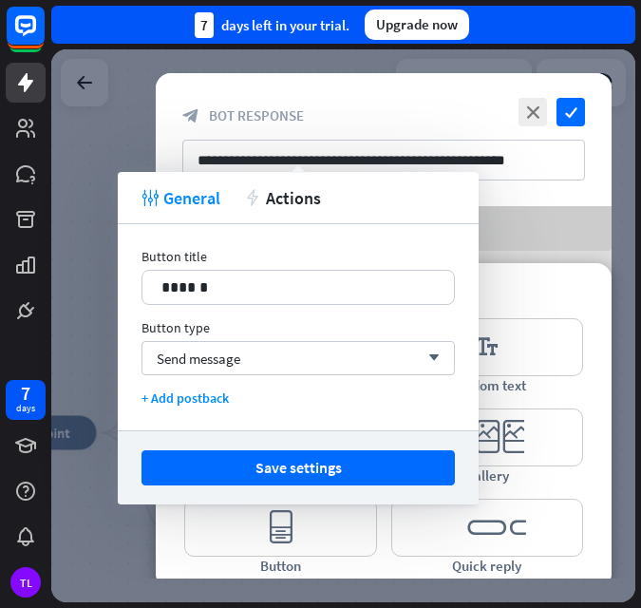
scroll to position [507, 0]
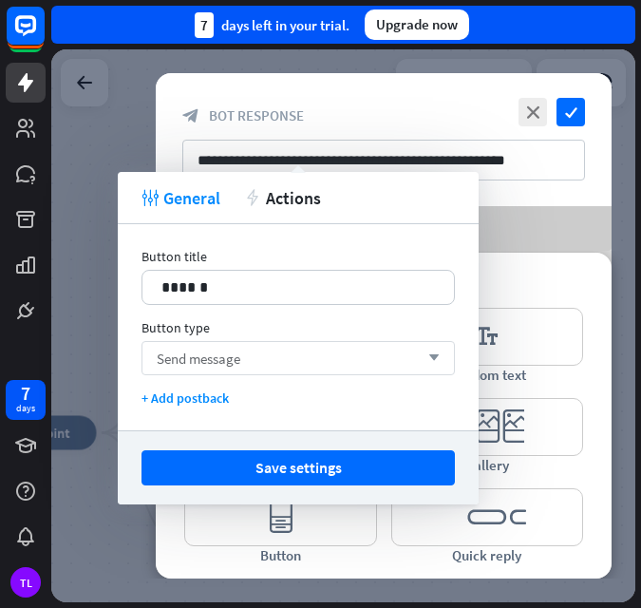
click at [236, 366] on span "Send message" at bounding box center [199, 359] width 84 height 18
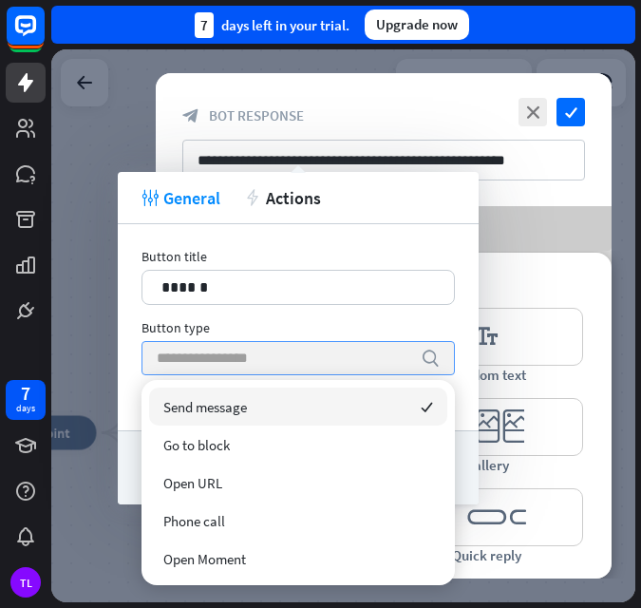
click at [245, 410] on span "Send message" at bounding box center [205, 407] width 84 height 18
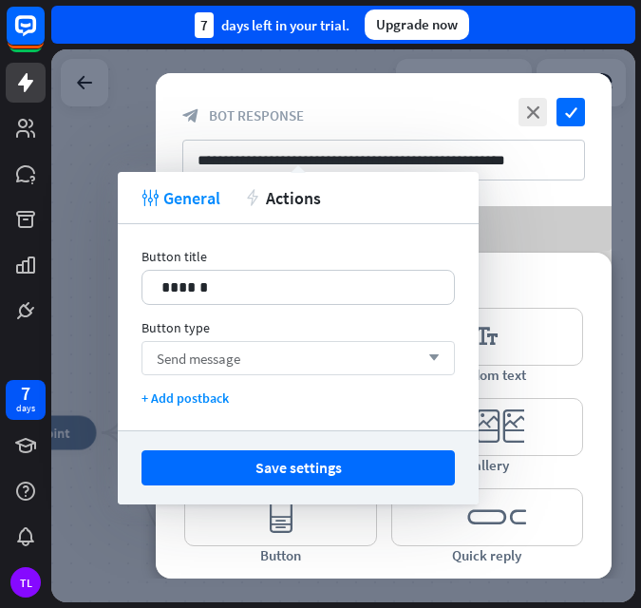
click at [437, 349] on div "Send message arrow_down" at bounding box center [299, 358] width 314 height 34
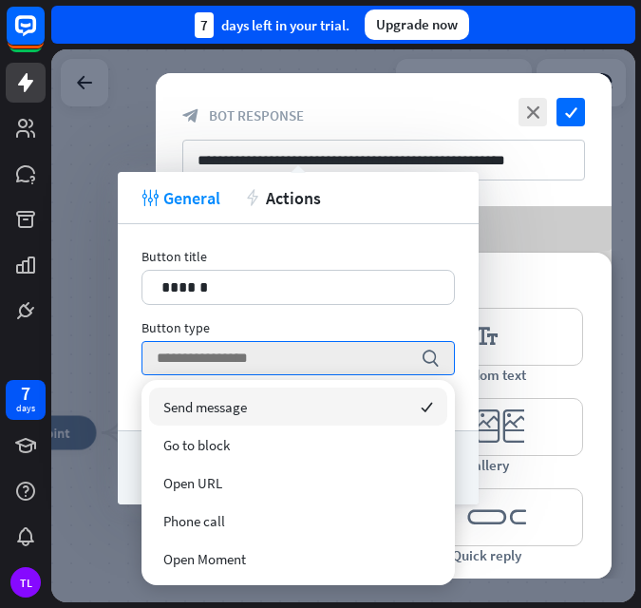
click at [217, 405] on span "Send message" at bounding box center [205, 407] width 84 height 18
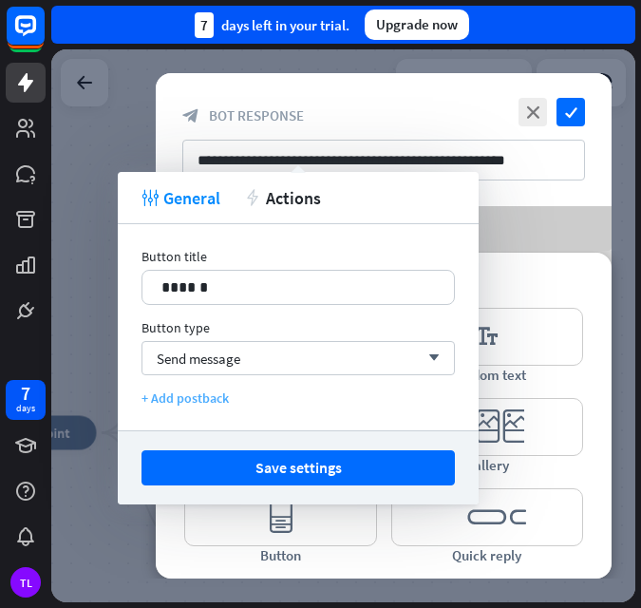
click at [199, 392] on div "+ Add postback" at bounding box center [299, 398] width 314 height 17
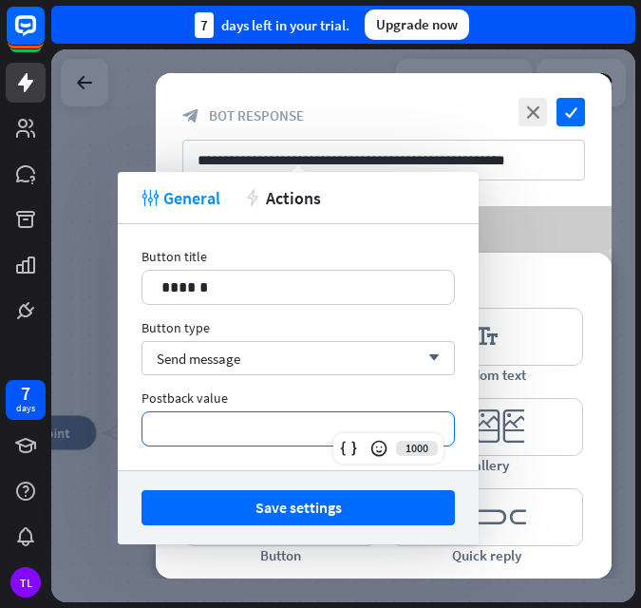
click at [233, 430] on p "**********" at bounding box center [299, 429] width 274 height 24
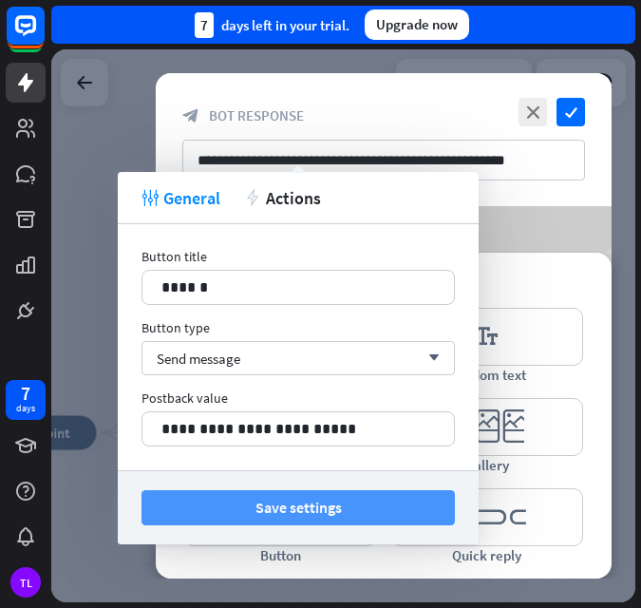
click at [310, 506] on button "Save settings" at bounding box center [299, 507] width 314 height 35
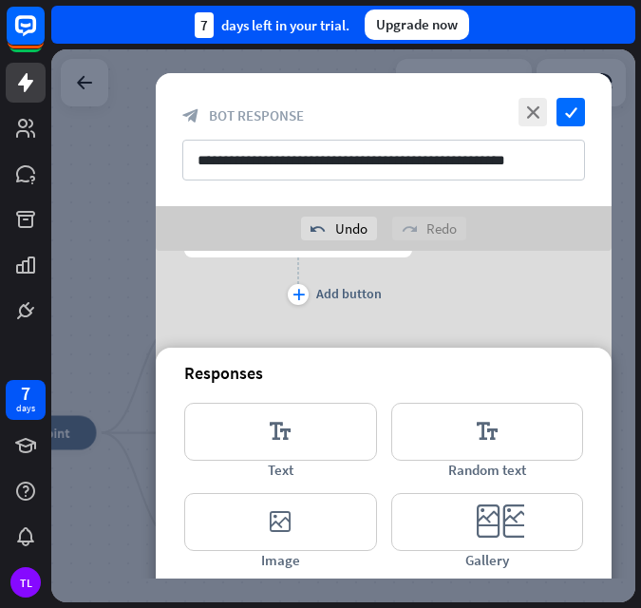
scroll to position [316, 0]
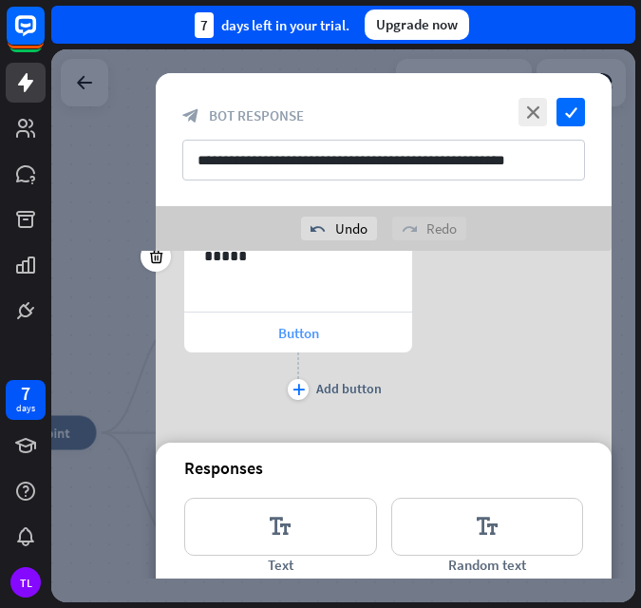
click at [289, 335] on span "Button" at bounding box center [298, 333] width 41 height 18
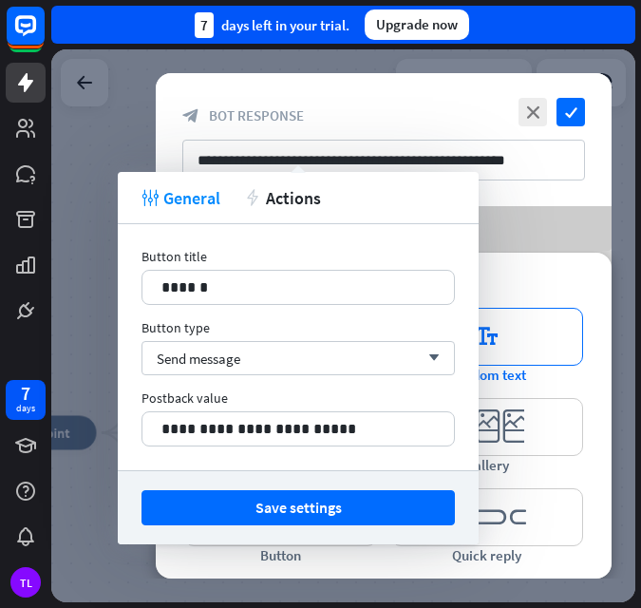
click at [511, 349] on icon "editor_text" at bounding box center [488, 337] width 193 height 58
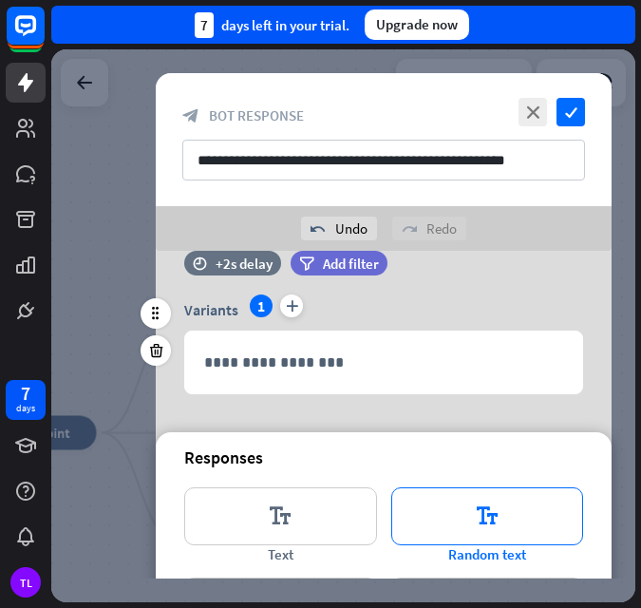
scroll to position [489, 0]
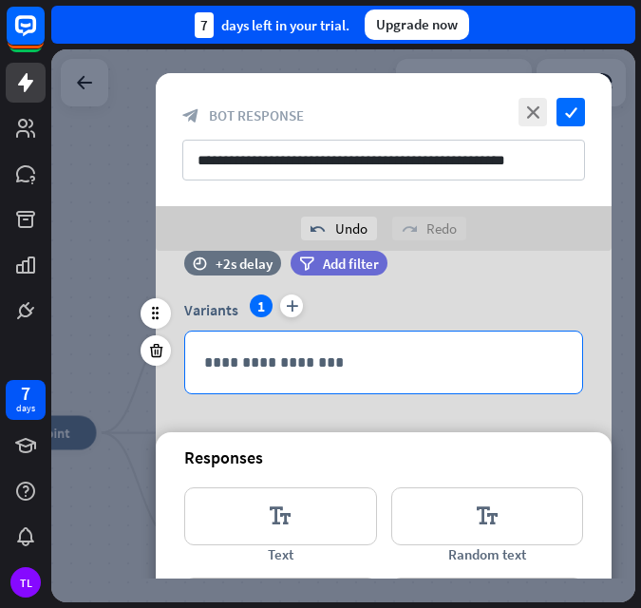
click at [365, 368] on p "**********" at bounding box center [383, 363] width 359 height 24
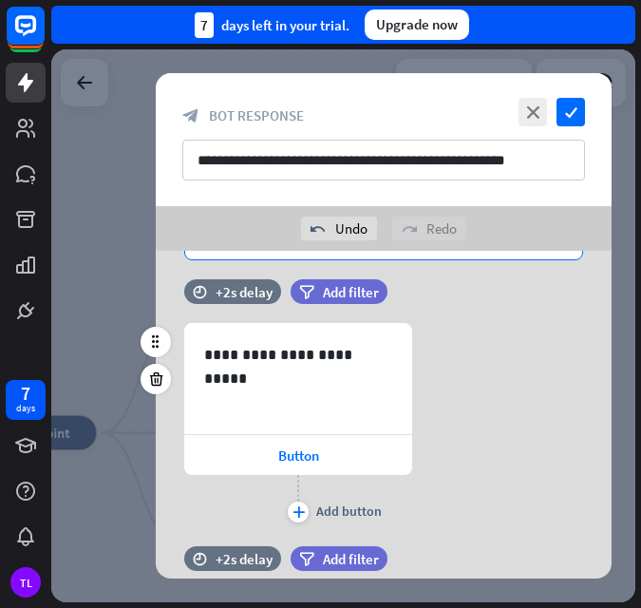
scroll to position [4, 0]
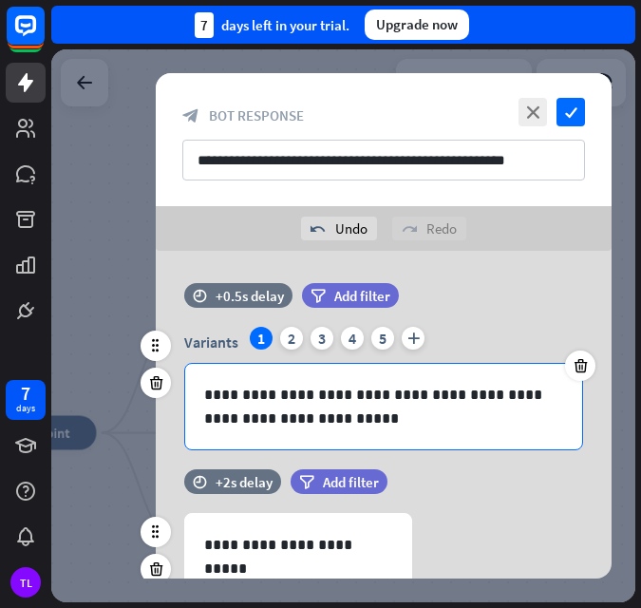
click at [525, 384] on p "**********" at bounding box center [383, 407] width 359 height 48
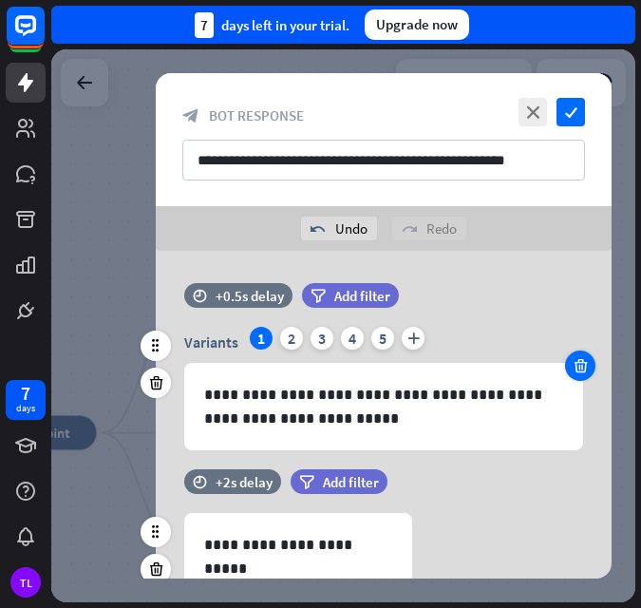
click at [581, 375] on div at bounding box center [580, 366] width 30 height 30
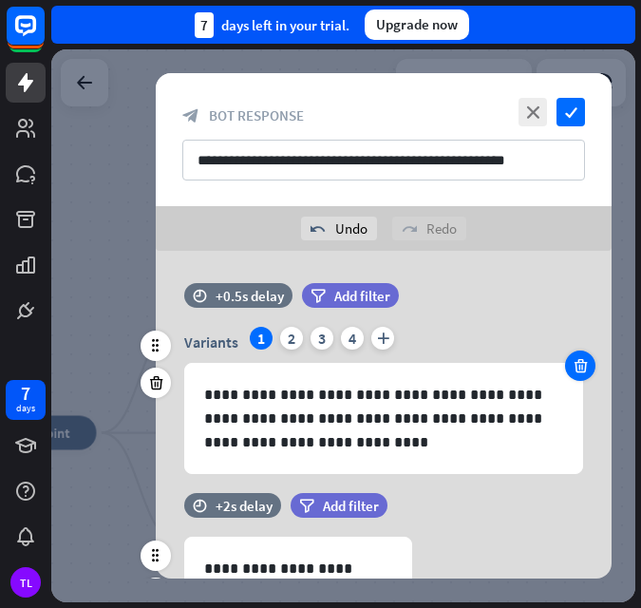
click at [581, 374] on div at bounding box center [580, 366] width 30 height 30
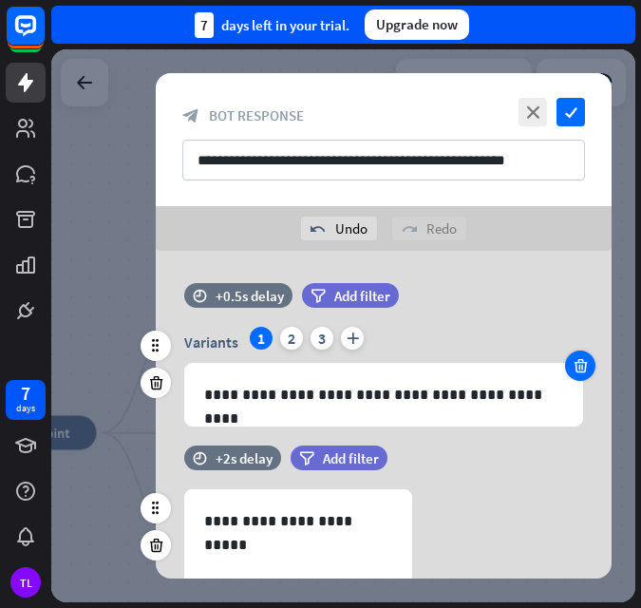
click at [581, 374] on div at bounding box center [580, 366] width 30 height 30
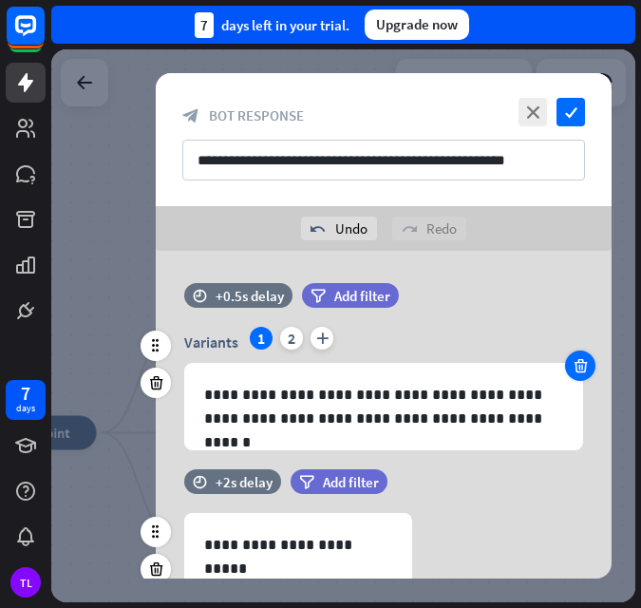
click at [581, 374] on div at bounding box center [580, 366] width 30 height 30
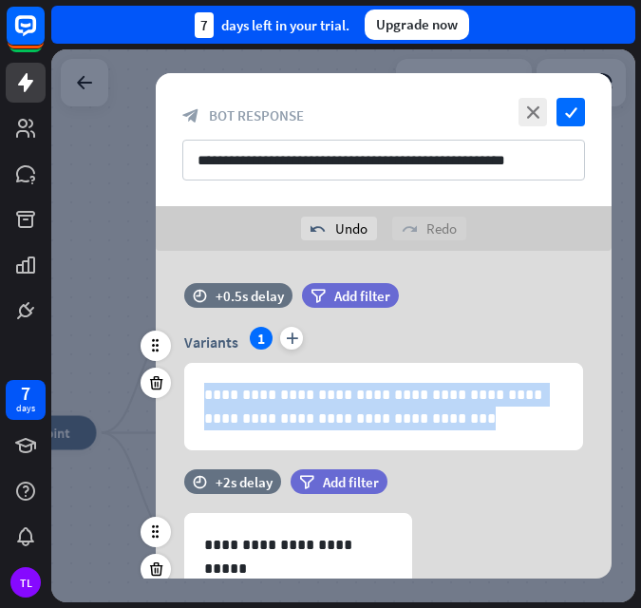
click at [581, 374] on div "**********" at bounding box center [383, 407] width 397 height 86
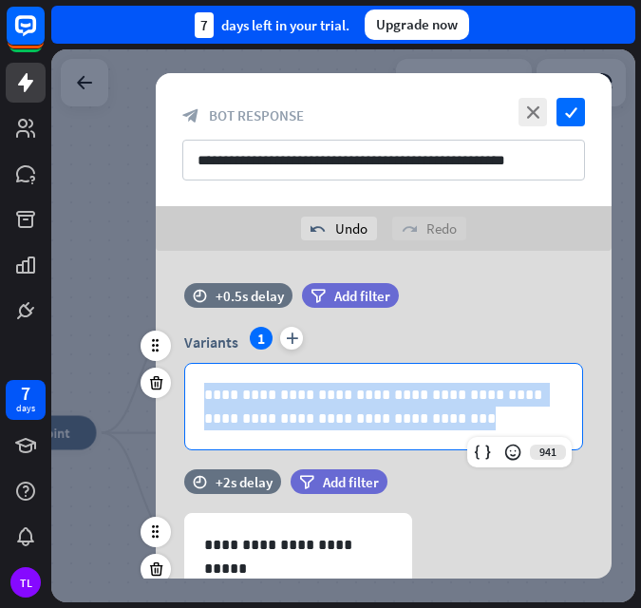
click at [581, 374] on div "**********" at bounding box center [383, 407] width 397 height 86
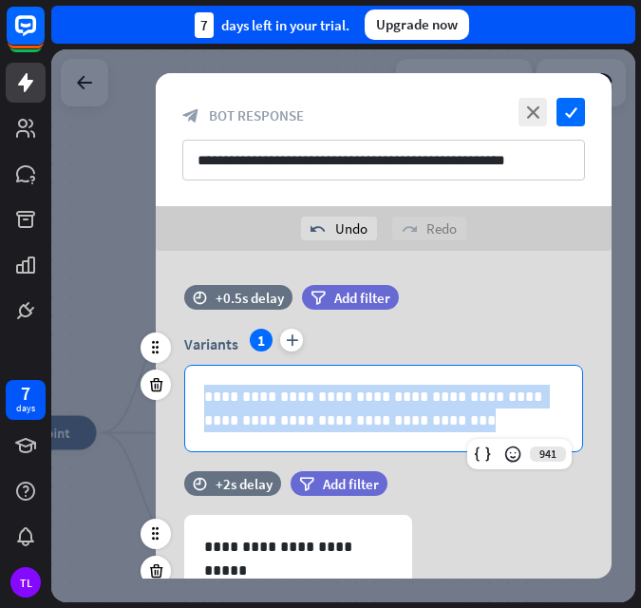
scroll to position [0, 0]
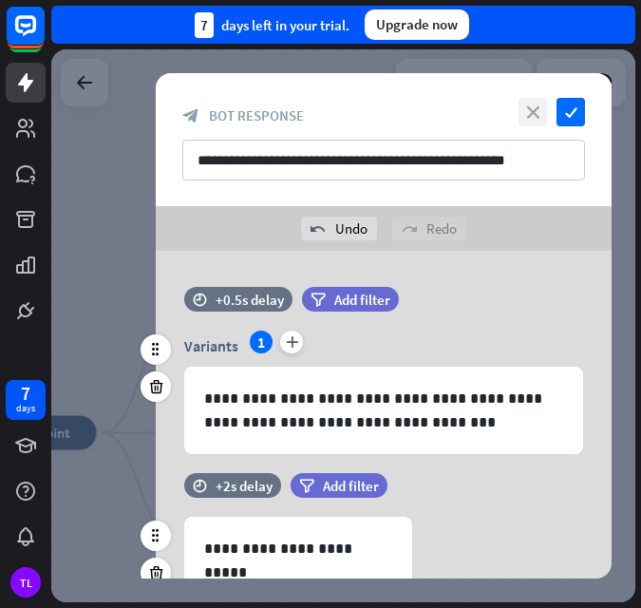
click at [537, 103] on icon "close" at bounding box center [533, 112] width 29 height 29
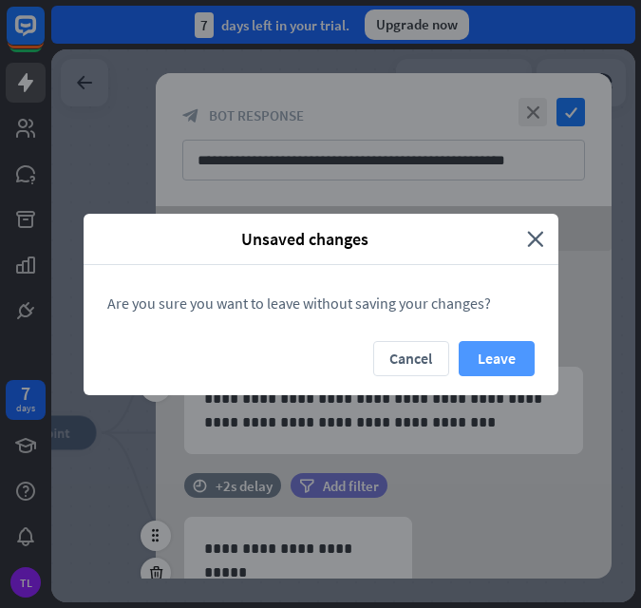
click at [487, 353] on button "Leave" at bounding box center [497, 358] width 76 height 35
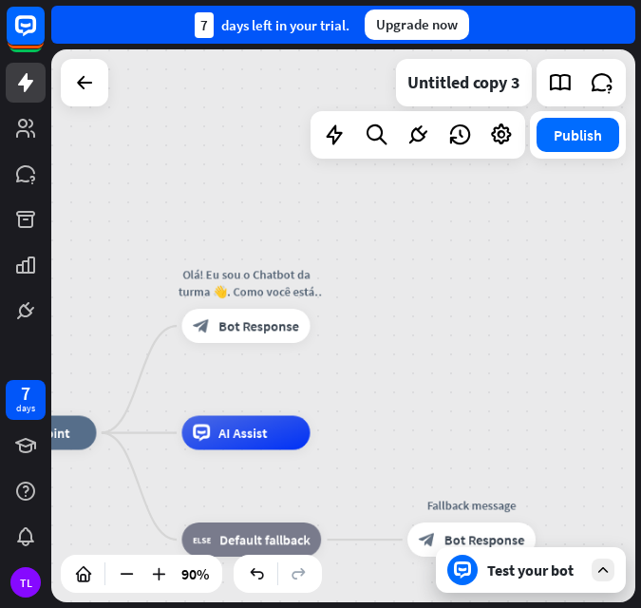
click at [411, 365] on div "home_2 Start point Olá! Eu sou o Chatbot da turma 👋. Como você está hoje block_…" at bounding box center [343, 325] width 584 height 553
click at [232, 322] on span "Bot Response" at bounding box center [259, 325] width 81 height 17
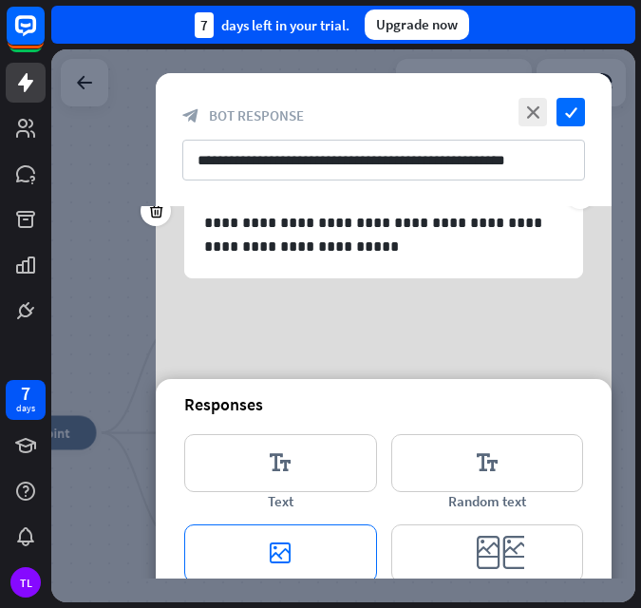
scroll to position [258, 0]
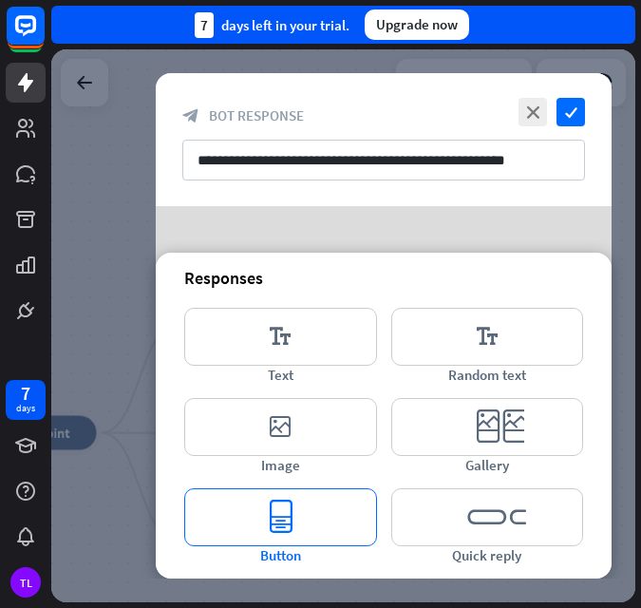
click at [289, 526] on icon "editor_button" at bounding box center [280, 517] width 193 height 58
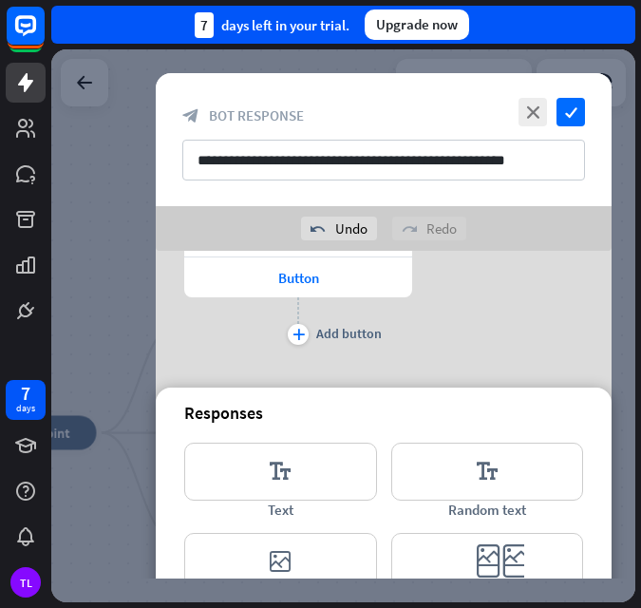
scroll to position [222, 0]
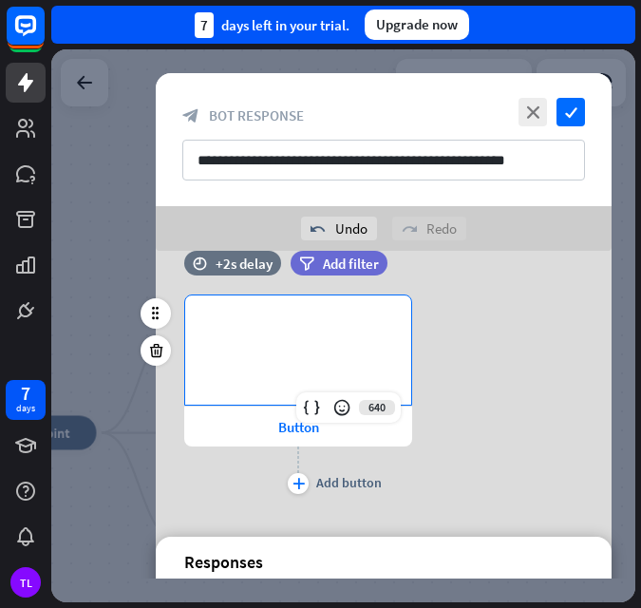
click at [271, 317] on p "**********" at bounding box center [298, 327] width 188 height 24
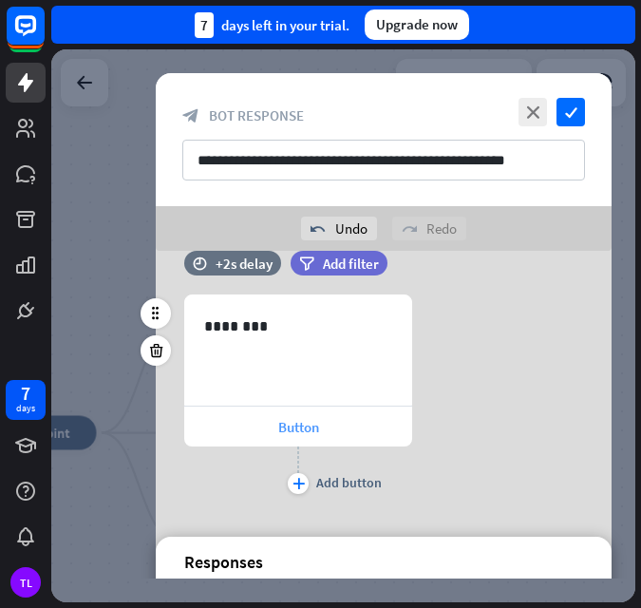
click at [303, 429] on span "Button" at bounding box center [298, 427] width 41 height 18
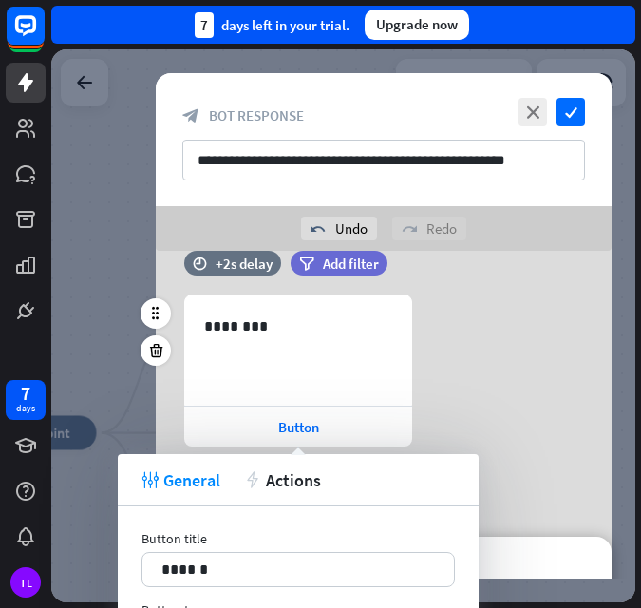
scroll to position [412, 0]
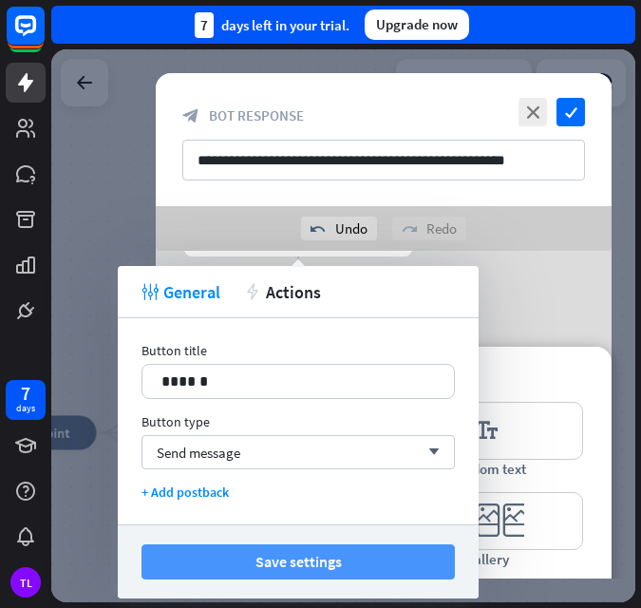
click at [302, 559] on button "Save settings" at bounding box center [299, 562] width 314 height 35
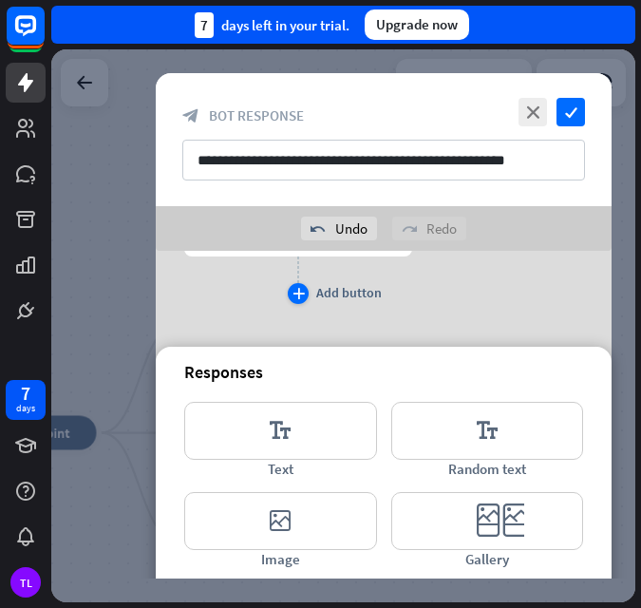
click at [330, 296] on div "Add button" at bounding box center [349, 292] width 66 height 17
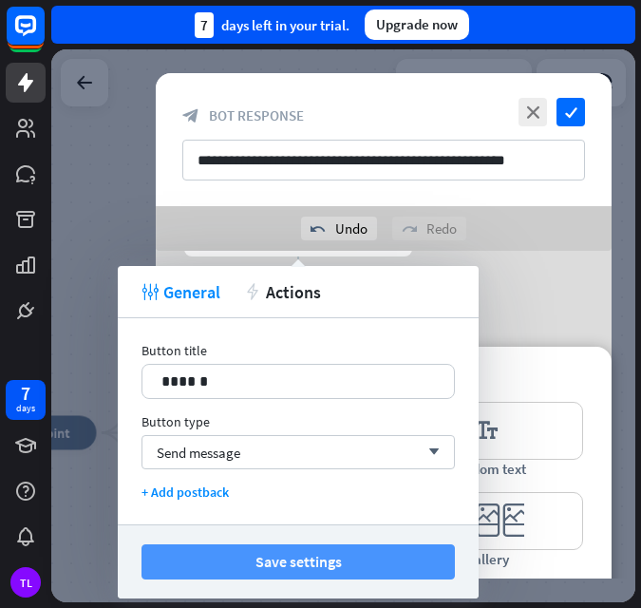
click at [298, 568] on button "Save settings" at bounding box center [299, 562] width 314 height 35
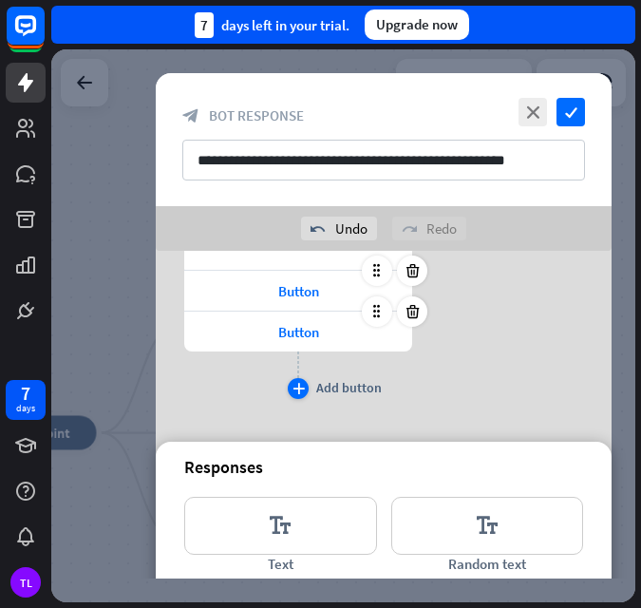
click at [341, 386] on div "Add button" at bounding box center [349, 387] width 66 height 17
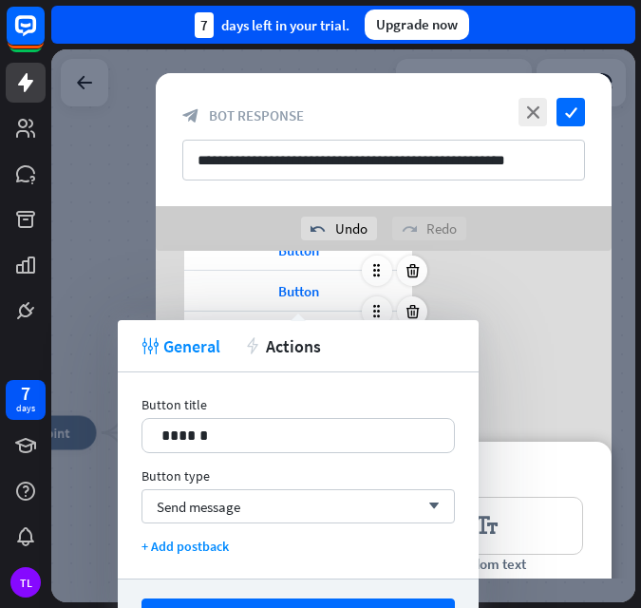
scroll to position [494, 0]
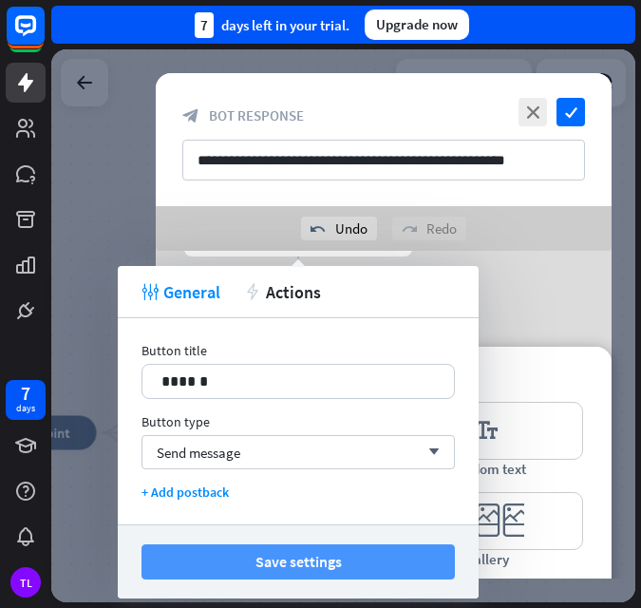
click at [296, 568] on button "Save settings" at bounding box center [299, 562] width 314 height 35
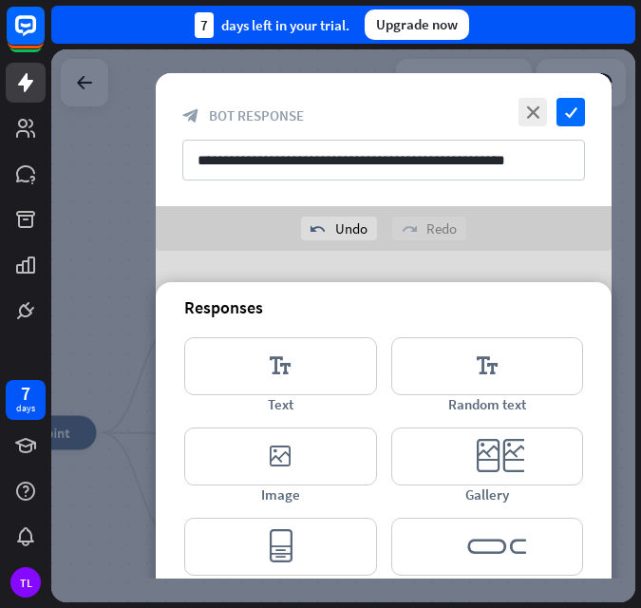
scroll to position [588, 0]
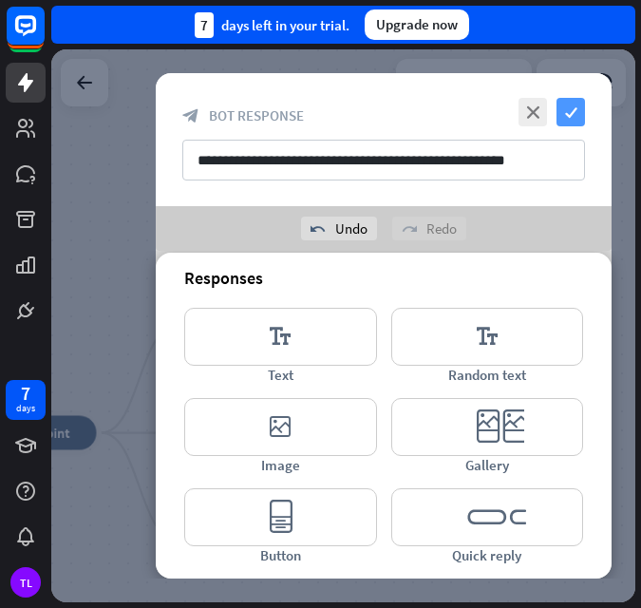
click at [586, 117] on div "**********" at bounding box center [384, 139] width 456 height 133
click at [567, 114] on icon "check" at bounding box center [571, 112] width 29 height 29
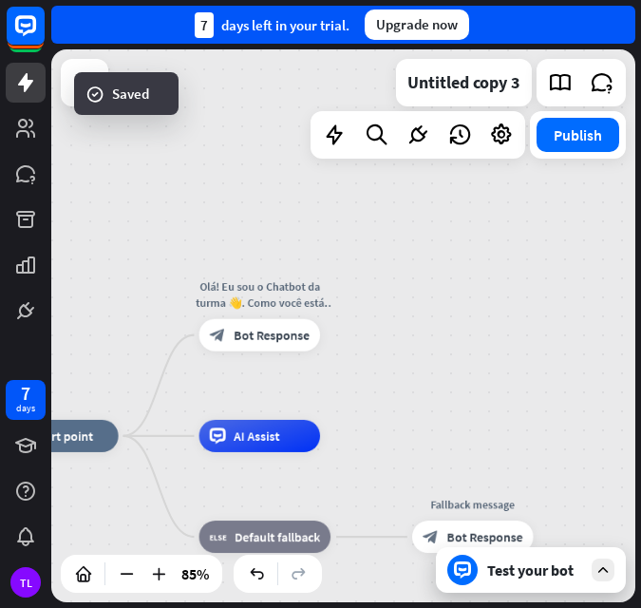
click at [529, 571] on div "Test your bot" at bounding box center [534, 570] width 95 height 19
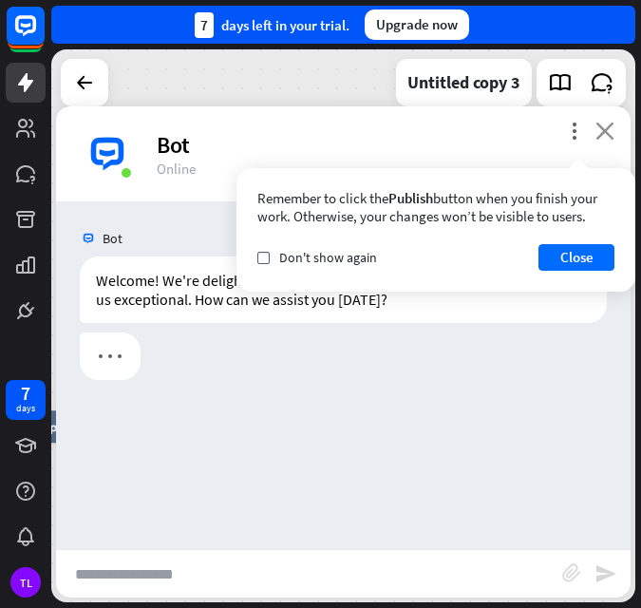
click at [602, 124] on icon "close" at bounding box center [605, 131] width 19 height 18
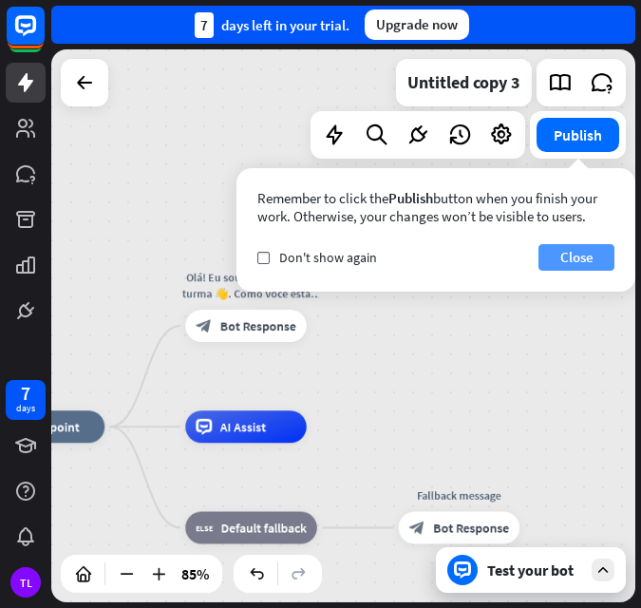
click at [573, 254] on button "Close" at bounding box center [577, 257] width 76 height 27
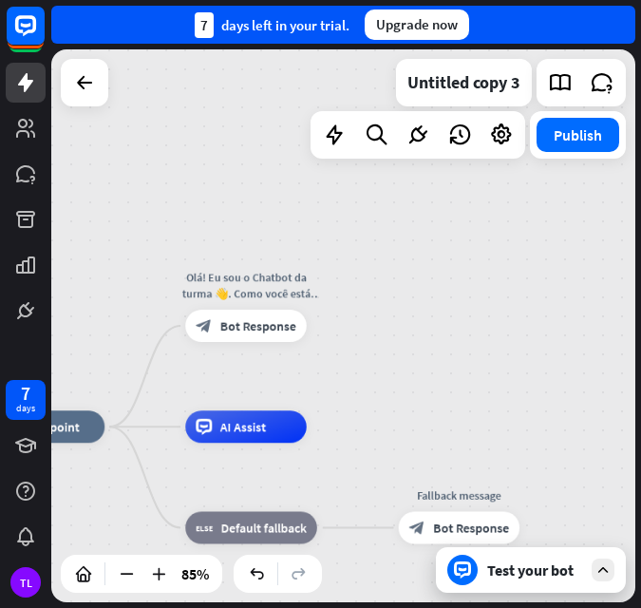
click at [560, 580] on div "Test your bot" at bounding box center [531, 570] width 190 height 46
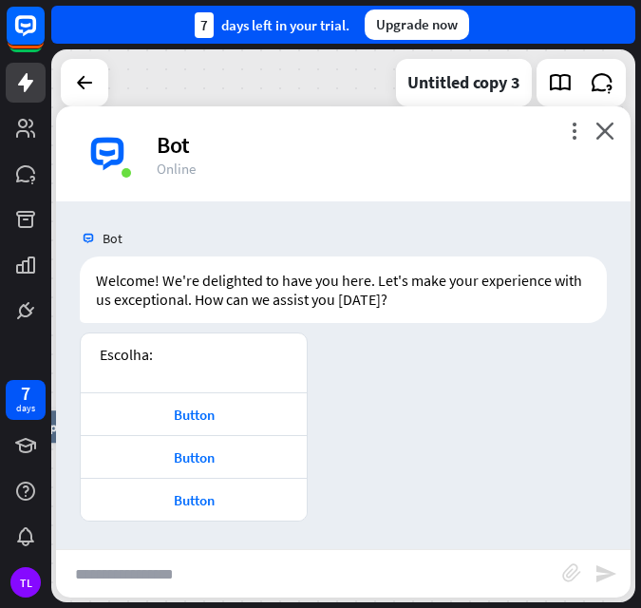
drag, startPoint x: 611, startPoint y: 139, endPoint x: 472, endPoint y: 545, distance: 429.7
click at [528, 480] on div "more_vert close Bot Online Bot Welcome! We're delighted to have you here. Let's…" at bounding box center [343, 351] width 575 height 491
click at [195, 413] on div "Button" at bounding box center [193, 415] width 207 height 18
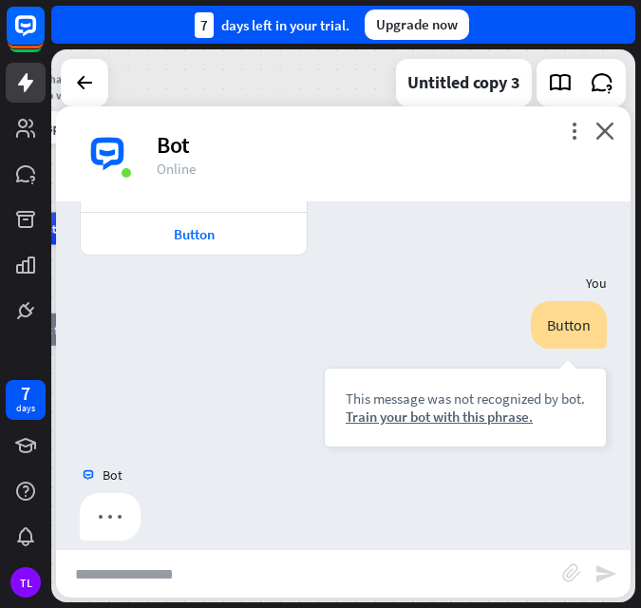
scroll to position [286, 0]
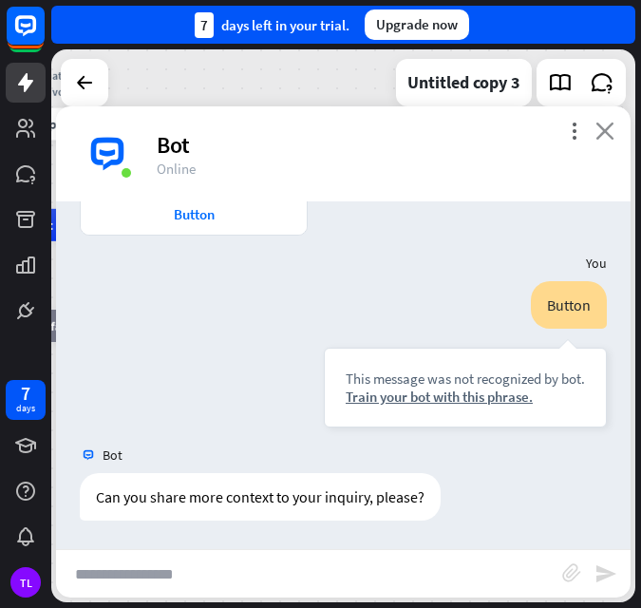
click at [600, 124] on icon "close" at bounding box center [605, 131] width 19 height 18
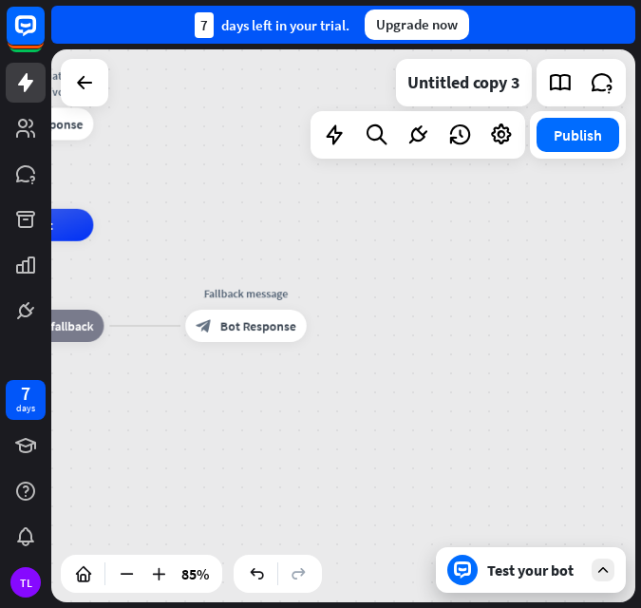
click at [182, 178] on div "home_2 Start point Olá! Eu sou o Chatbot da turma 👋. Como você está hoje block_…" at bounding box center [343, 325] width 584 height 553
click at [86, 81] on icon at bounding box center [84, 82] width 23 height 23
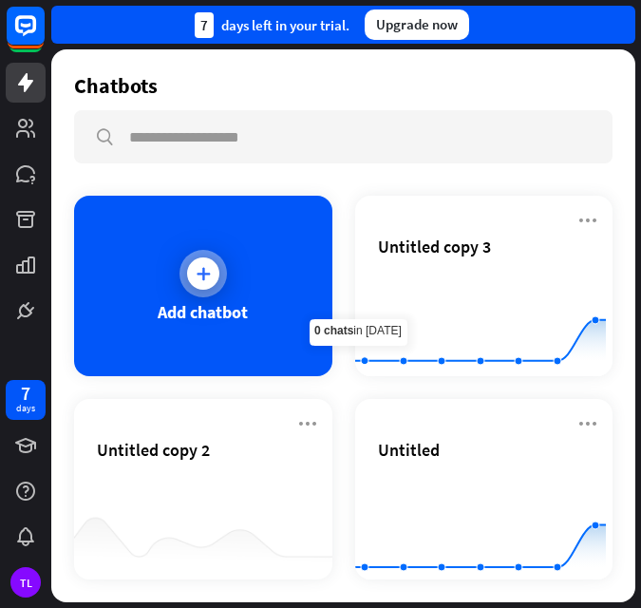
click at [200, 277] on icon at bounding box center [203, 273] width 19 height 19
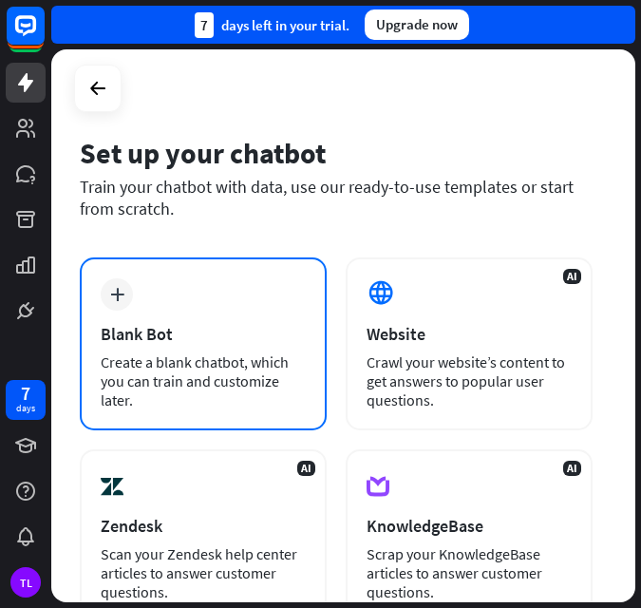
click at [178, 378] on div "Create a blank chatbot, which you can train and customize later." at bounding box center [203, 381] width 205 height 57
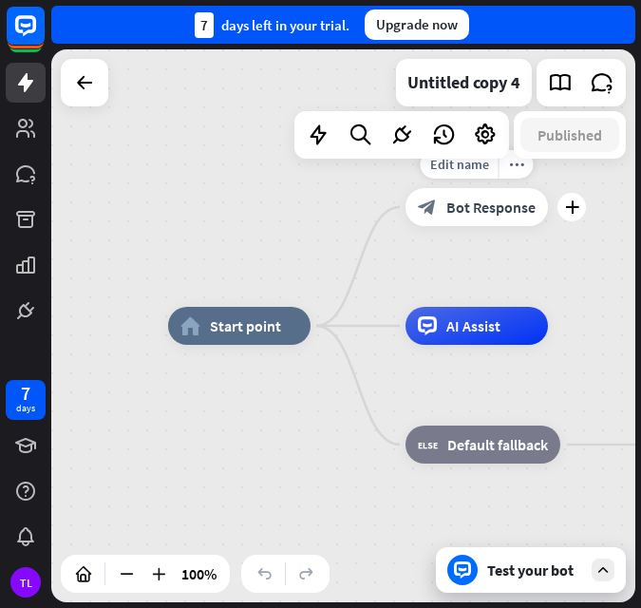
click at [461, 202] on span "Bot Response" at bounding box center [491, 207] width 89 height 19
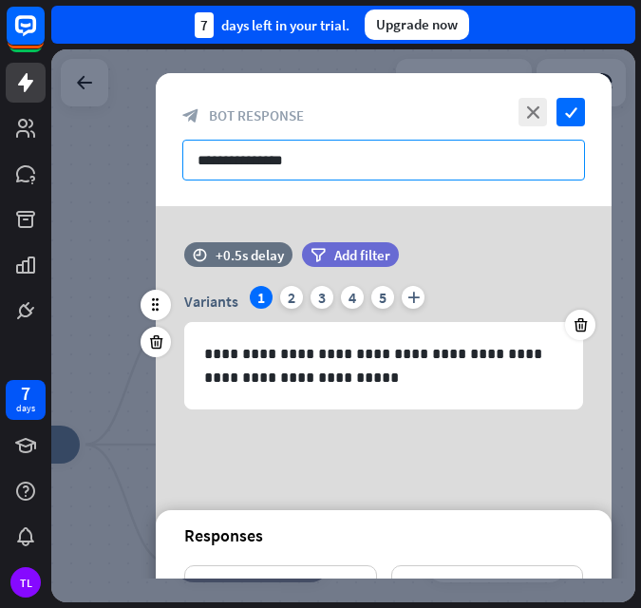
click at [327, 161] on input "**********" at bounding box center [383, 160] width 403 height 41
click at [341, 162] on input "**********" at bounding box center [383, 160] width 403 height 41
drag, startPoint x: 341, startPoint y: 162, endPoint x: 3, endPoint y: 210, distance: 341.8
click at [0, 211] on html "7 days TL close Product Help First steps Get started with ChatBot Help Center F…" at bounding box center [320, 304] width 641 height 608
paste input "**********"
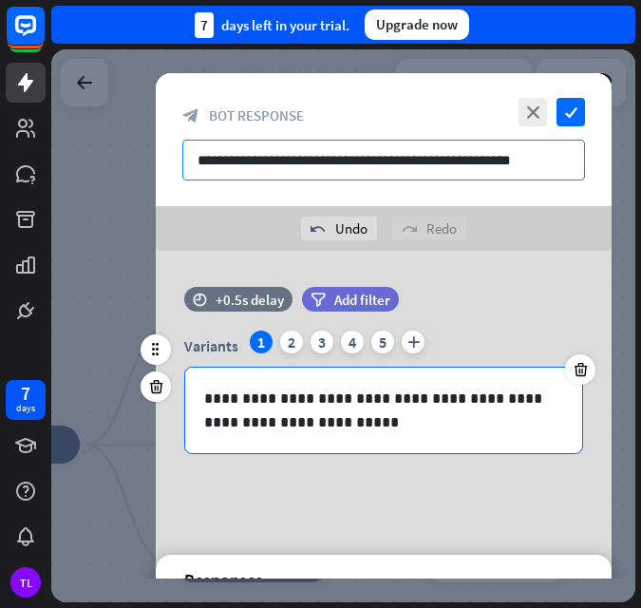
type input "**********"
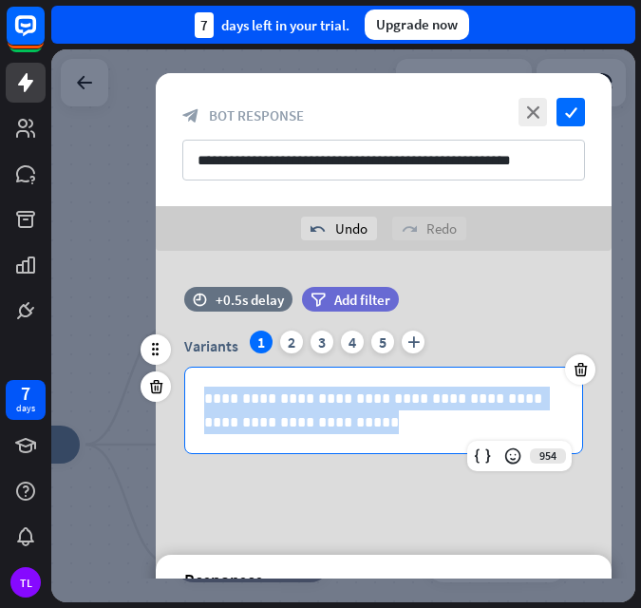
drag, startPoint x: 329, startPoint y: 428, endPoint x: 138, endPoint y: 388, distance: 195.1
click at [138, 388] on div "**********" at bounding box center [384, 415] width 504 height 328
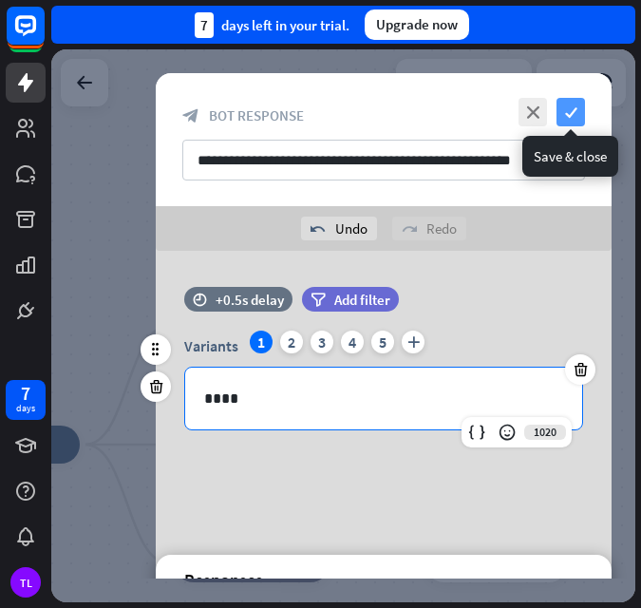
click at [571, 107] on icon "check" at bounding box center [571, 112] width 29 height 29
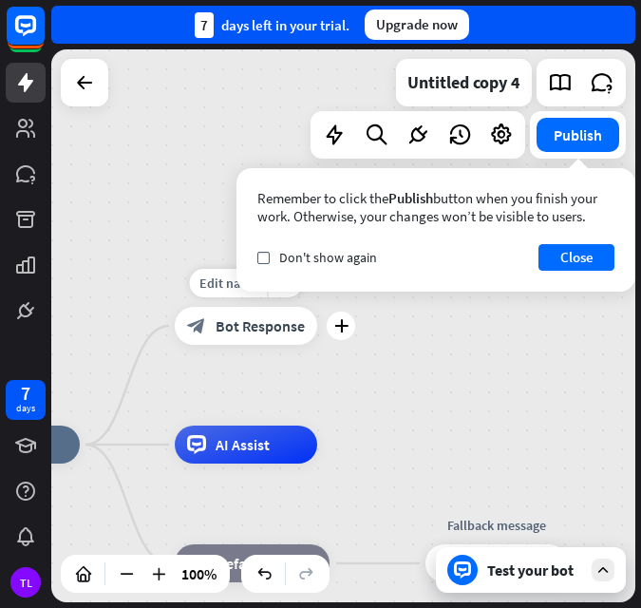
click at [278, 329] on span "Bot Response" at bounding box center [260, 325] width 89 height 19
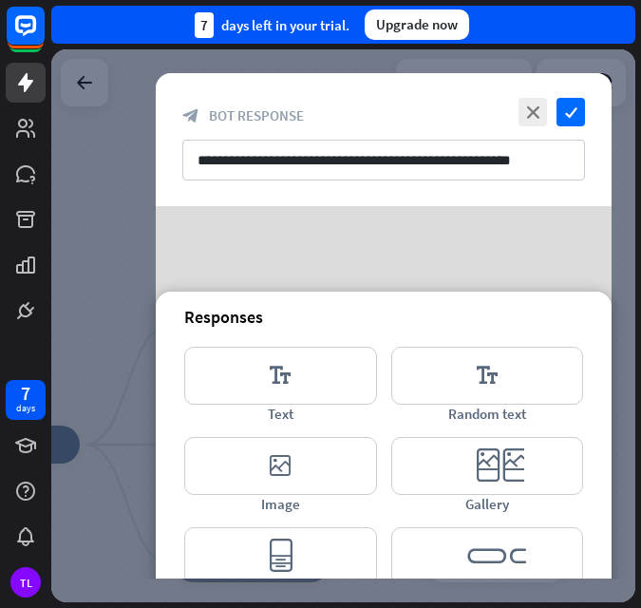
scroll to position [258, 0]
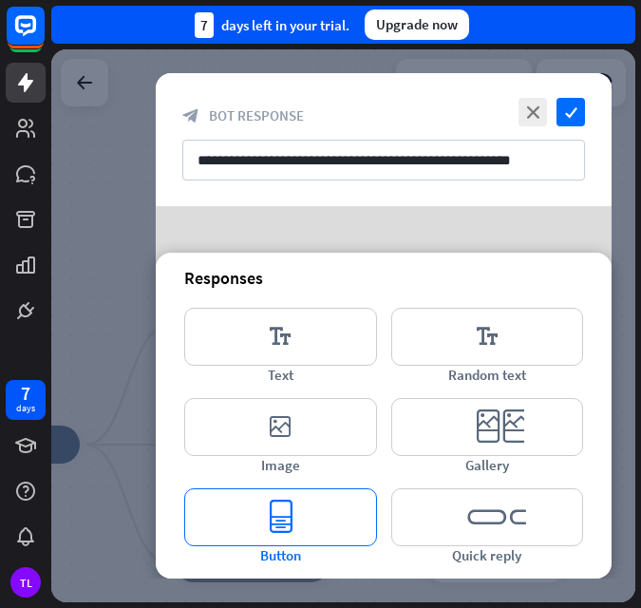
click at [288, 526] on icon "editor_button" at bounding box center [280, 517] width 193 height 58
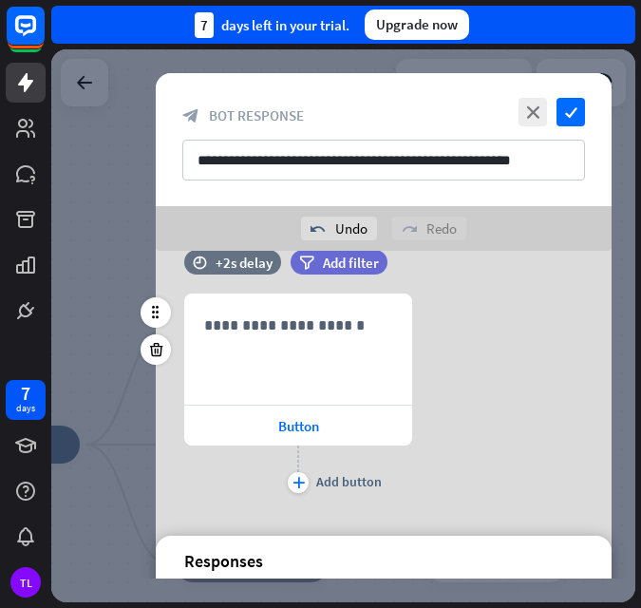
scroll to position [199, 0]
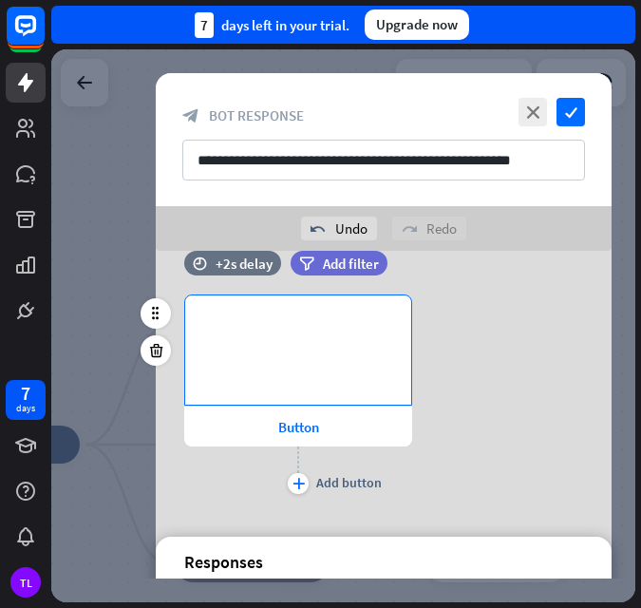
click at [288, 343] on div "**********" at bounding box center [298, 350] width 226 height 109
click at [289, 422] on span "Button" at bounding box center [298, 427] width 41 height 18
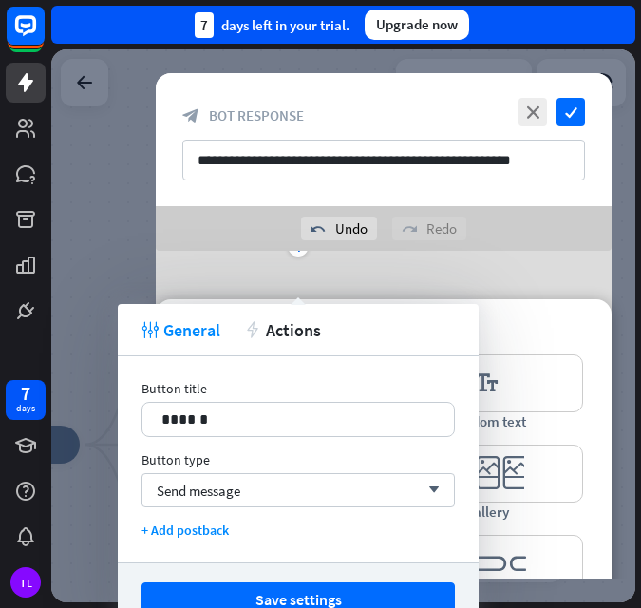
scroll to position [483, 0]
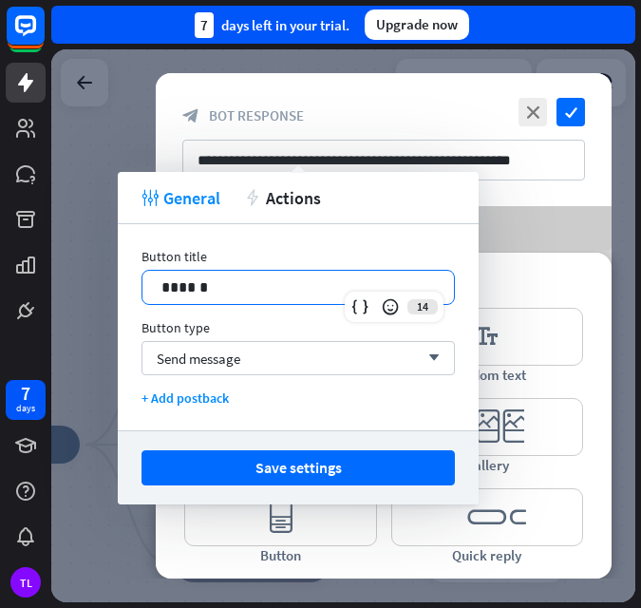
drag, startPoint x: 225, startPoint y: 285, endPoint x: 95, endPoint y: 286, distance: 130.2
click at [95, 286] on body "7 days TL close Product Help First steps Get started with ChatBot Help Center F…" at bounding box center [320, 304] width 641 height 608
drag, startPoint x: 258, startPoint y: 292, endPoint x: 88, endPoint y: 286, distance: 169.2
click at [88, 286] on body "7 days TL close Product Help First steps Get started with ChatBot Help Center F…" at bounding box center [320, 304] width 641 height 608
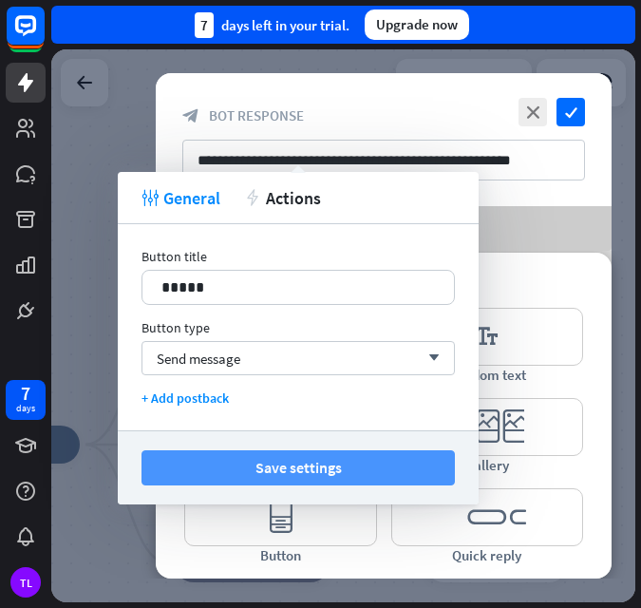
click at [285, 467] on button "Save settings" at bounding box center [299, 467] width 314 height 35
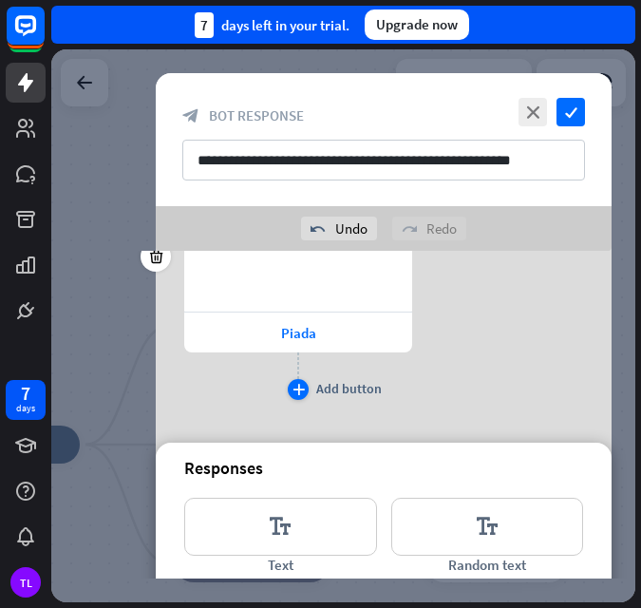
click at [300, 385] on icon "plus" at bounding box center [299, 389] width 12 height 11
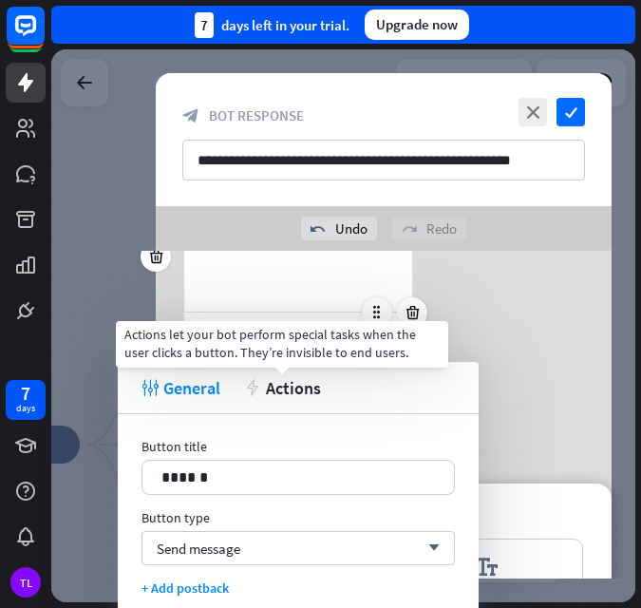
scroll to position [334, 0]
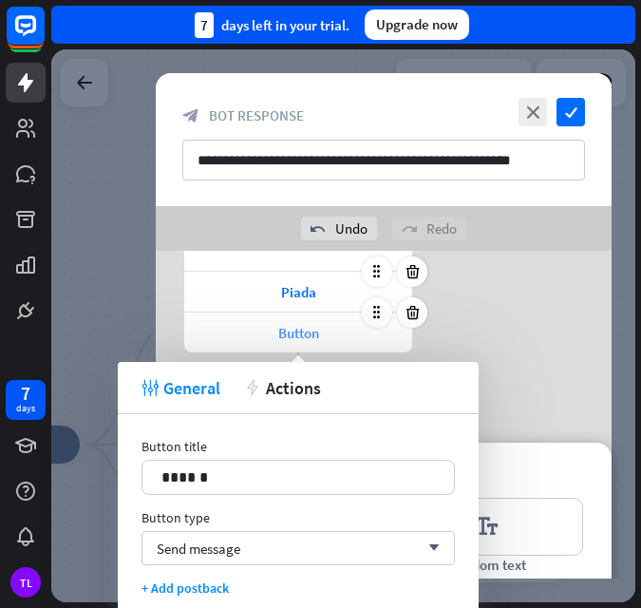
click at [309, 332] on span "Button" at bounding box center [298, 333] width 41 height 18
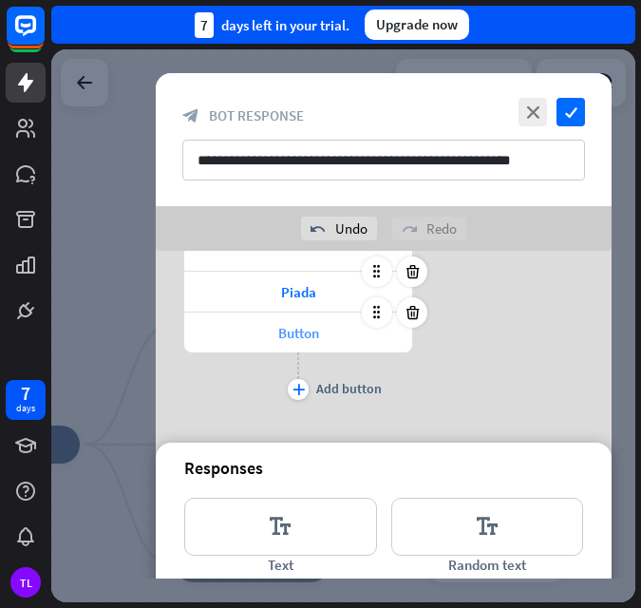
click at [309, 331] on span "Button" at bounding box center [298, 333] width 41 height 18
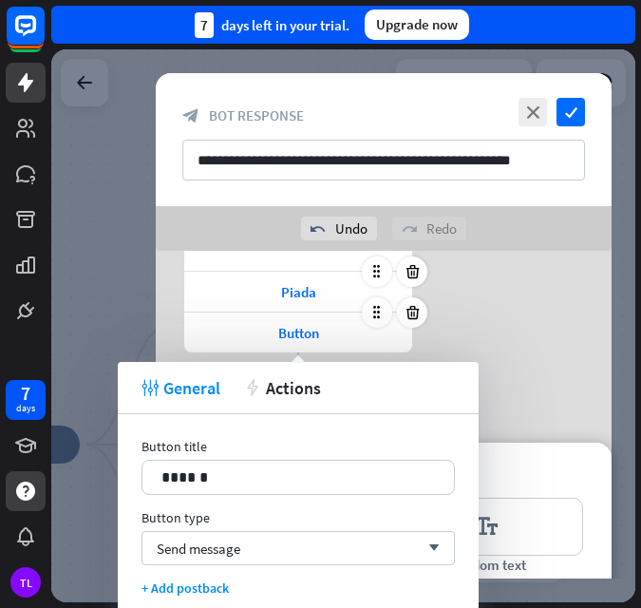
drag, startPoint x: 227, startPoint y: 476, endPoint x: 41, endPoint y: 488, distance: 186.7
click at [41, 487] on body "7 days TL close Product Help First steps Get started with ChatBot Help Center F…" at bounding box center [320, 304] width 641 height 608
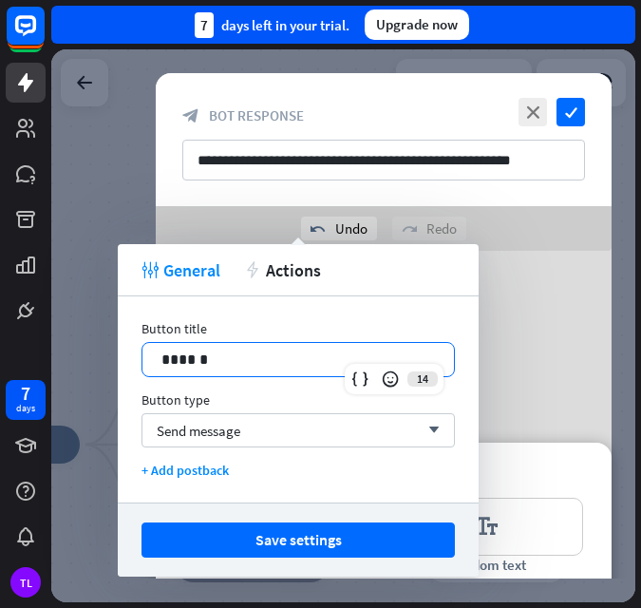
scroll to position [524, 0]
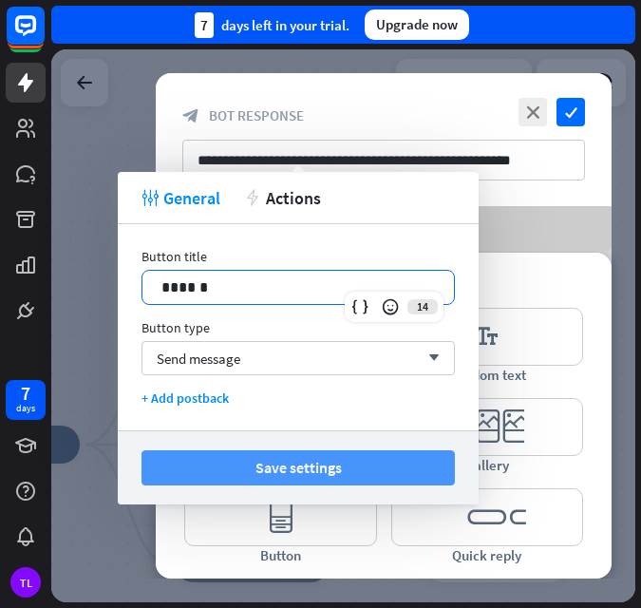
click at [333, 462] on button "Save settings" at bounding box center [299, 467] width 314 height 35
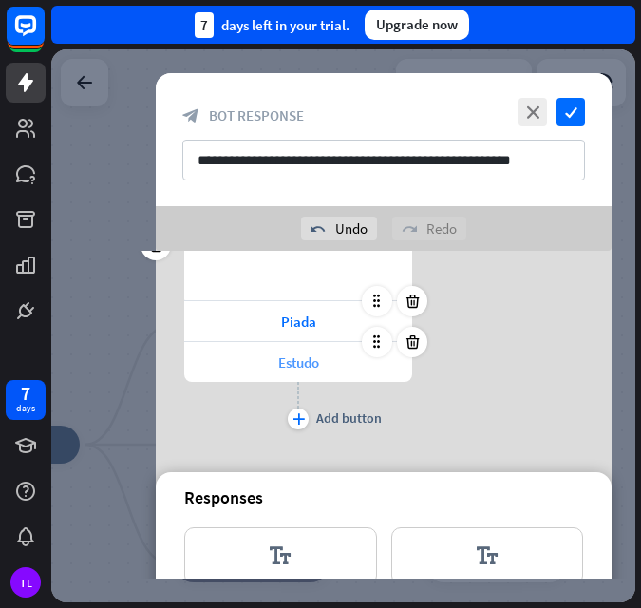
scroll to position [334, 0]
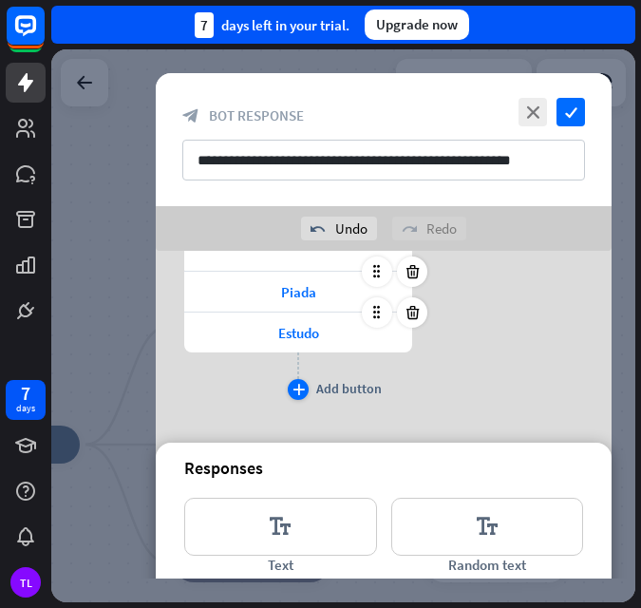
click at [323, 390] on div "Add button" at bounding box center [349, 388] width 66 height 17
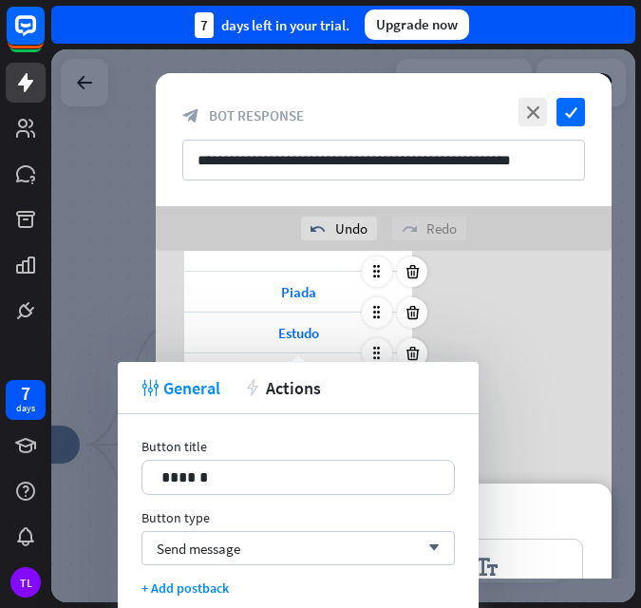
scroll to position [374, 0]
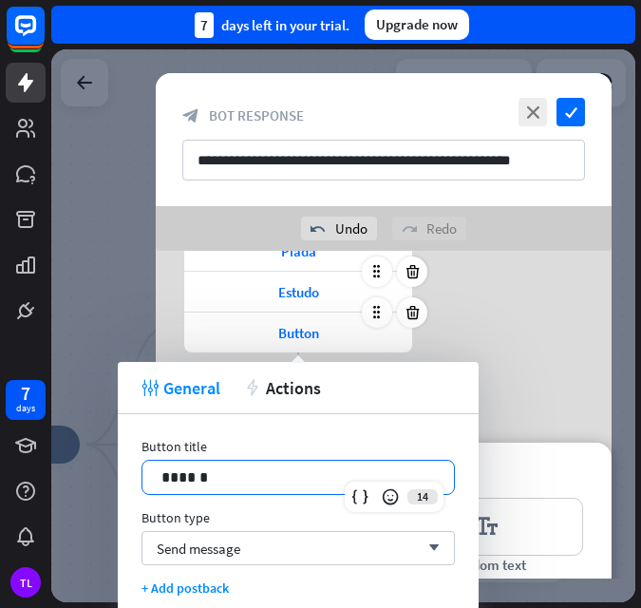
drag, startPoint x: 220, startPoint y: 472, endPoint x: 98, endPoint y: 490, distance: 123.0
click at [98, 490] on body "7 days TL close Product Help First steps Get started with ChatBot Help Center F…" at bounding box center [320, 304] width 641 height 608
drag, startPoint x: 213, startPoint y: 479, endPoint x: 124, endPoint y: 486, distance: 88.6
click at [124, 486] on div "Button title 14 ****** Button type Send message arrow_down + Add postback" at bounding box center [298, 517] width 361 height 206
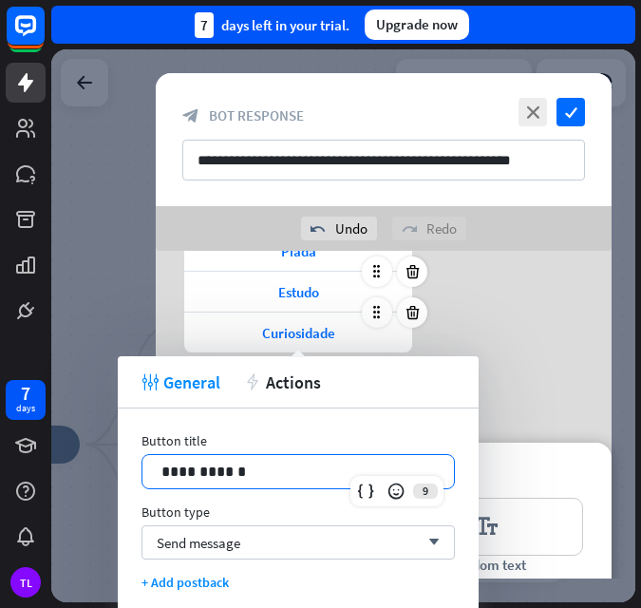
scroll to position [469, 0]
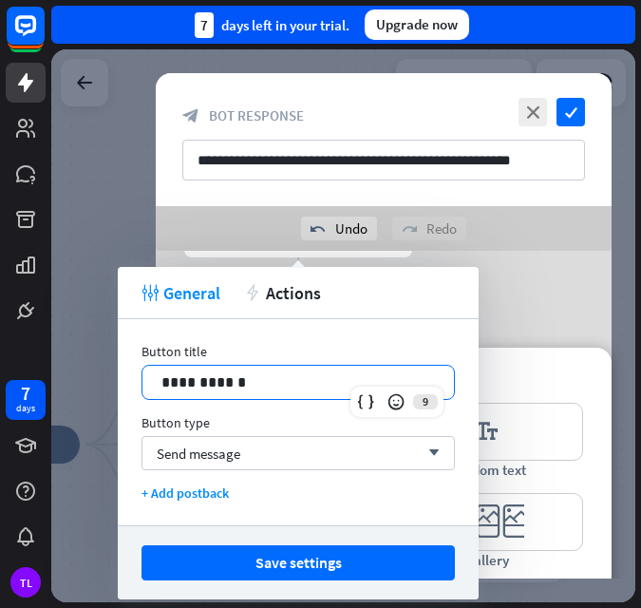
click at [282, 567] on button "Save settings" at bounding box center [299, 562] width 314 height 35
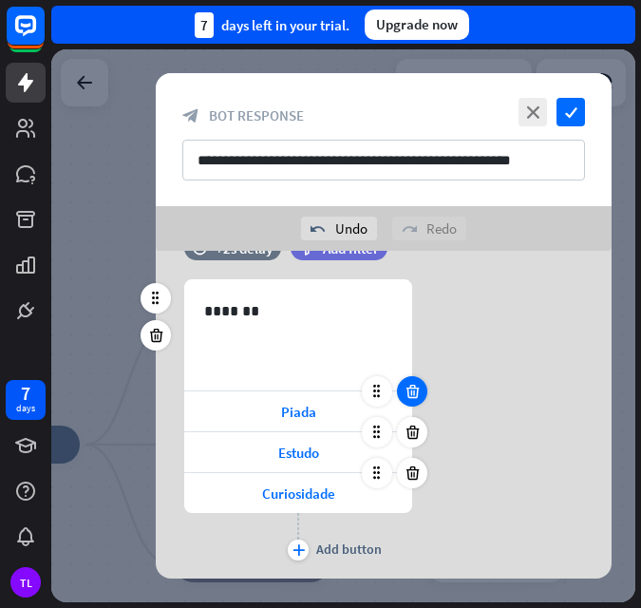
scroll to position [184, 0]
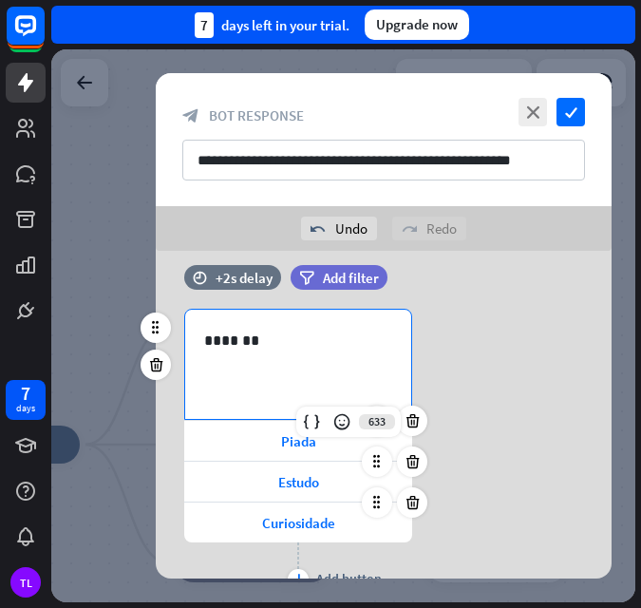
click at [242, 335] on p "*******" at bounding box center [298, 341] width 188 height 24
click at [238, 341] on p "*******" at bounding box center [298, 341] width 188 height 24
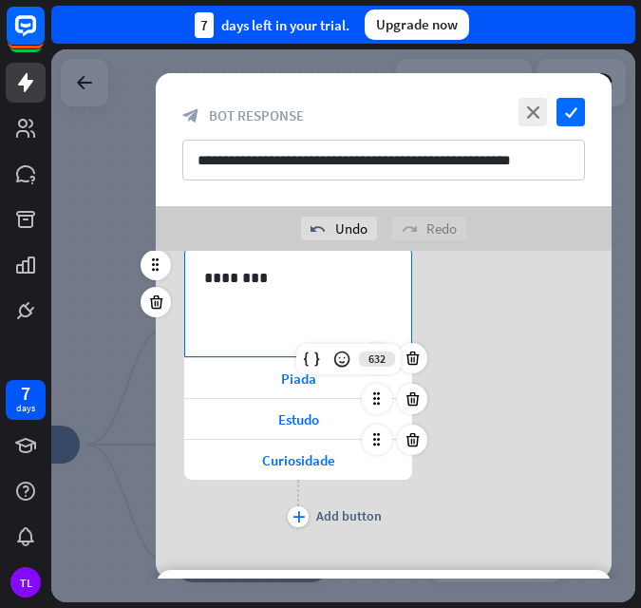
scroll to position [279, 0]
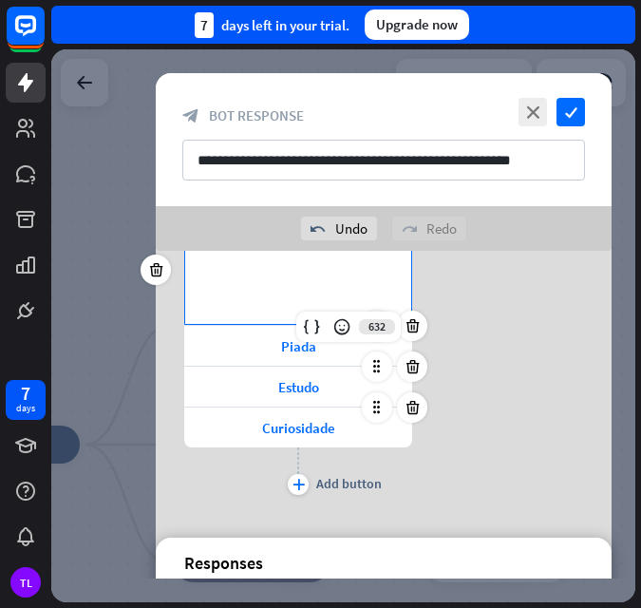
click at [455, 385] on div "632 ******** Piada Estudo Curiosidade plus Add button" at bounding box center [384, 357] width 456 height 286
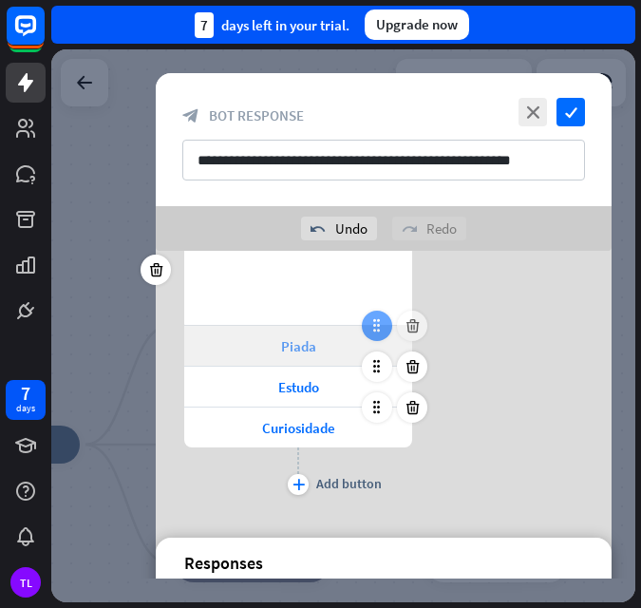
click at [379, 330] on icon at bounding box center [377, 325] width 17 height 17
click at [379, 325] on icon at bounding box center [377, 325] width 17 height 17
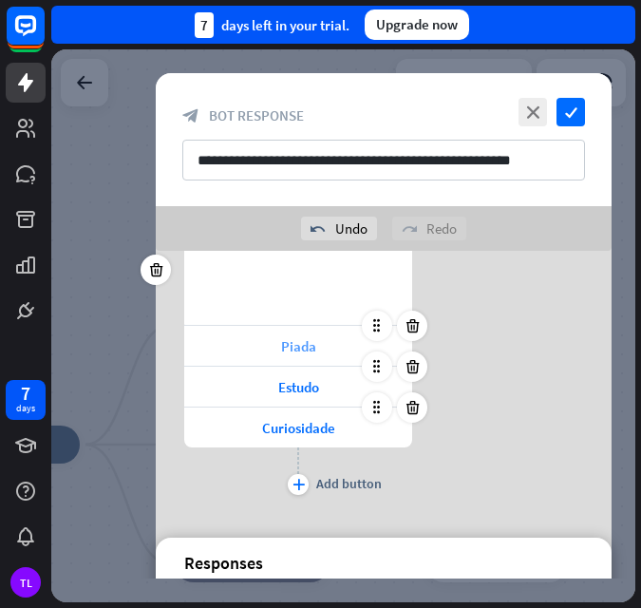
click at [283, 352] on span "Piada" at bounding box center [298, 346] width 35 height 18
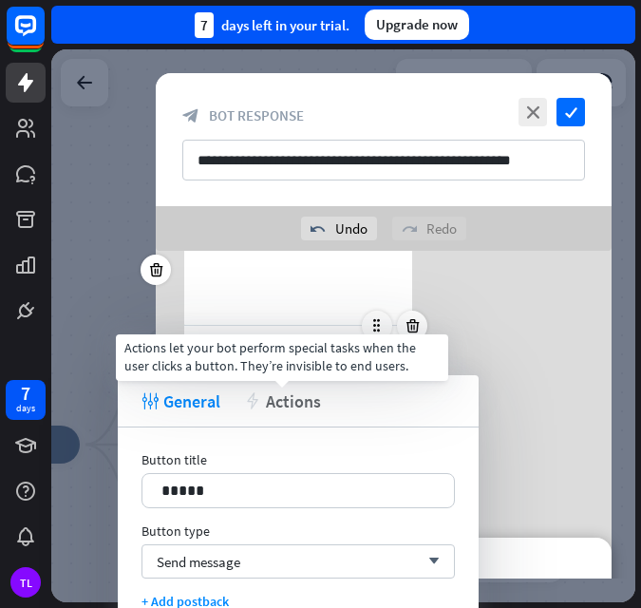
click at [278, 400] on span "Actions" at bounding box center [293, 402] width 55 height 22
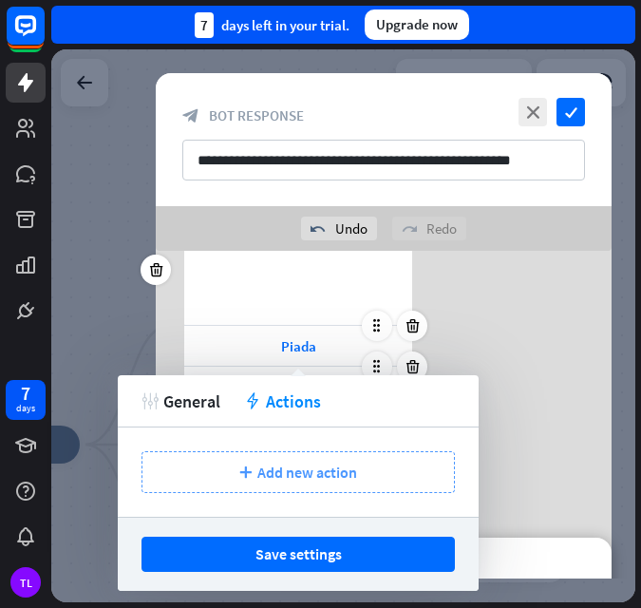
click at [295, 491] on div "plus Add new action" at bounding box center [299, 472] width 314 height 42
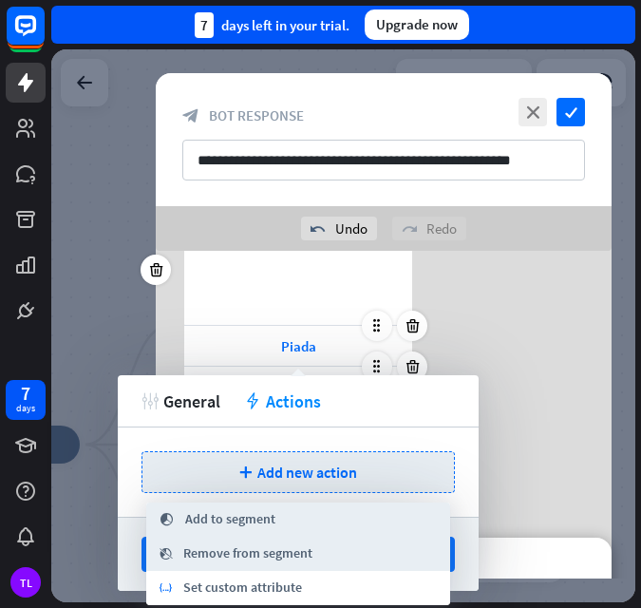
drag, startPoint x: 189, startPoint y: 520, endPoint x: 208, endPoint y: 527, distance: 20.5
click at [189, 521] on span "Add to segment" at bounding box center [230, 519] width 90 height 19
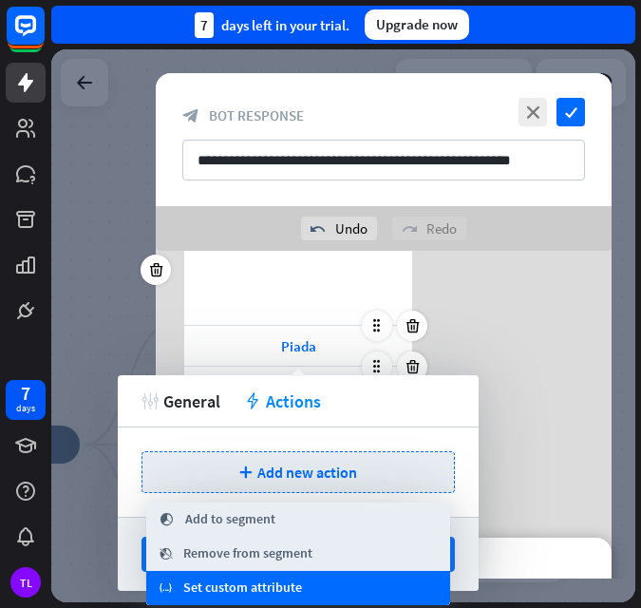
drag, startPoint x: 229, startPoint y: 551, endPoint x: 235, endPoint y: 592, distance: 41.3
click at [229, 566] on div "segment_remove Remove from segment" at bounding box center [298, 554] width 304 height 34
click at [237, 591] on span "Set custom attribute" at bounding box center [242, 588] width 119 height 19
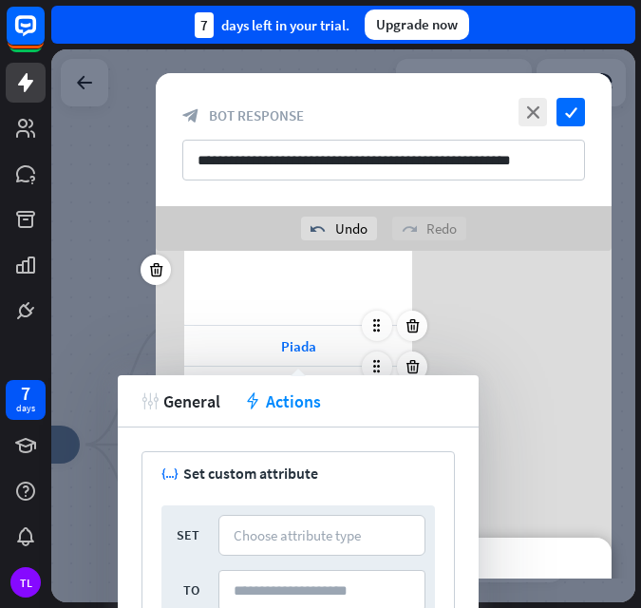
click at [518, 376] on div "632 ******** Piada Estudo Curiosidade plus Add button" at bounding box center [384, 357] width 456 height 286
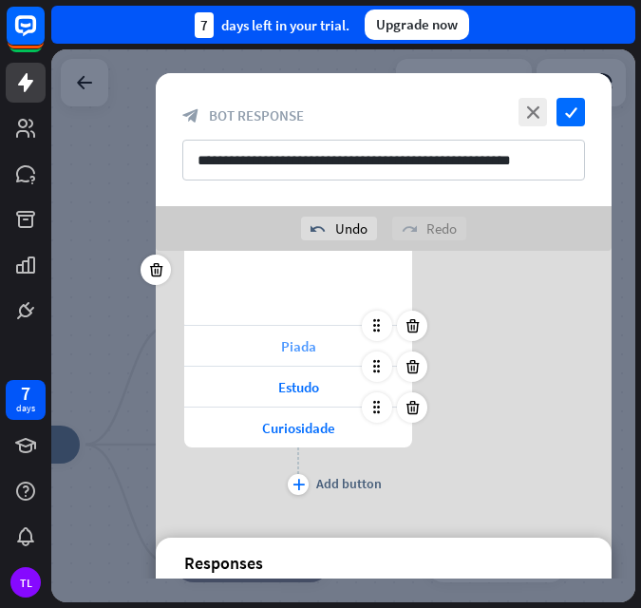
click at [306, 351] on span "Piada" at bounding box center [298, 346] width 35 height 18
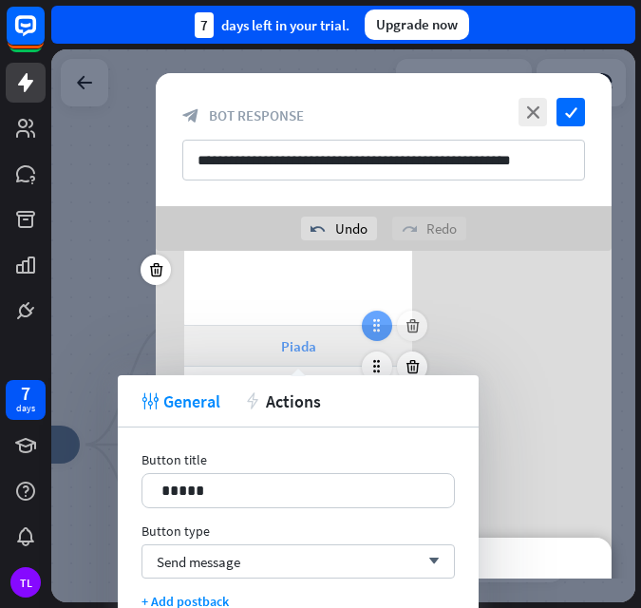
click at [369, 321] on icon at bounding box center [377, 325] width 17 height 17
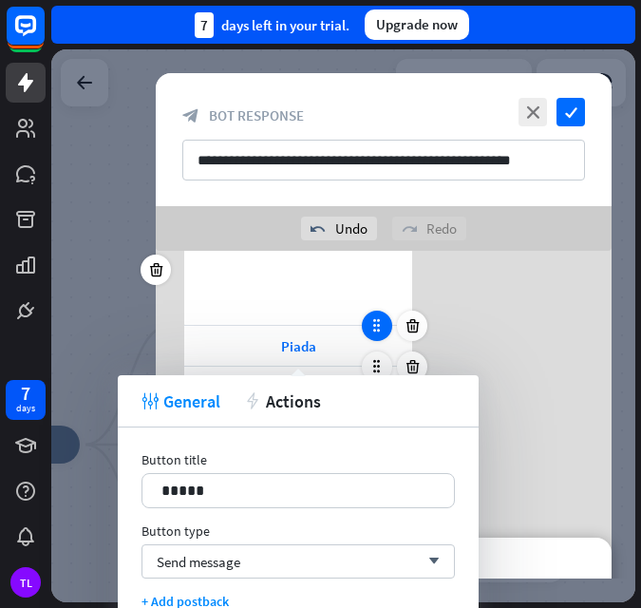
click at [379, 329] on icon at bounding box center [377, 325] width 17 height 17
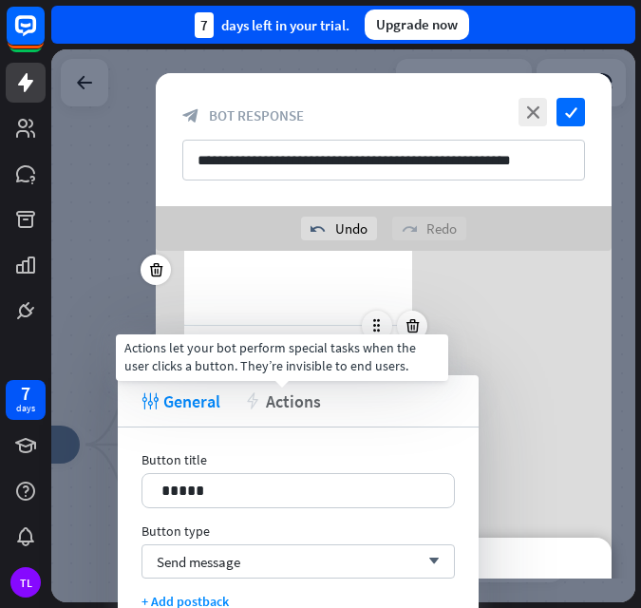
click at [273, 395] on span "Actions" at bounding box center [293, 402] width 55 height 22
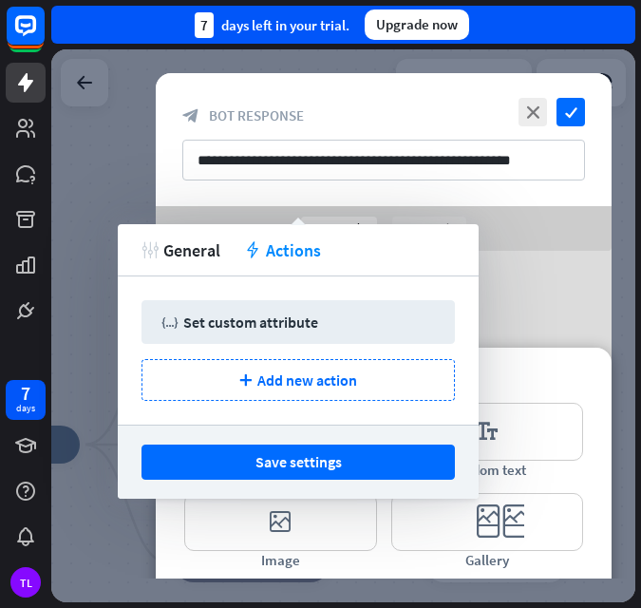
scroll to position [374, 0]
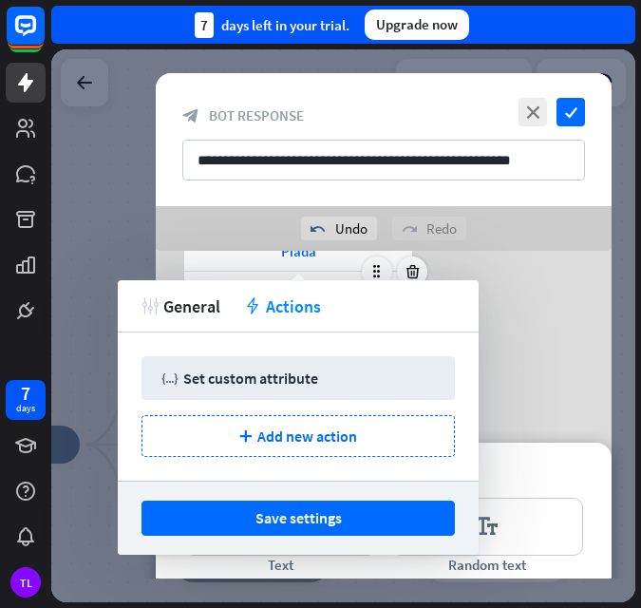
click at [537, 346] on div "632 ******** Piada Estudo Curiosidade plus Add button" at bounding box center [384, 262] width 456 height 286
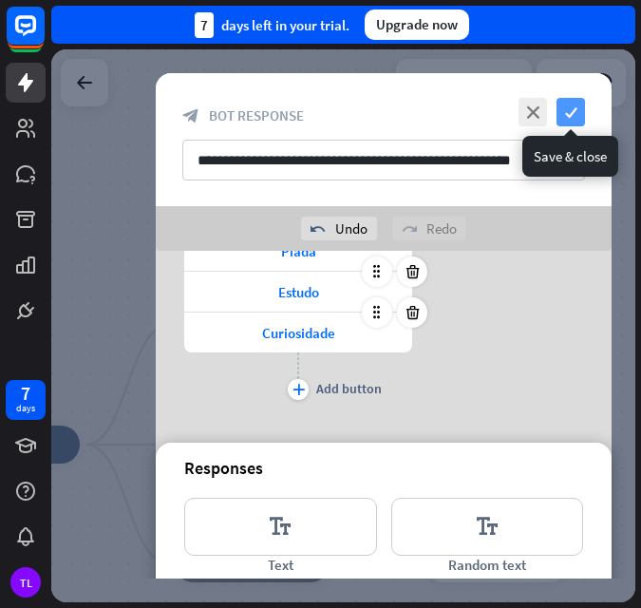
click at [568, 112] on icon "check" at bounding box center [571, 112] width 29 height 29
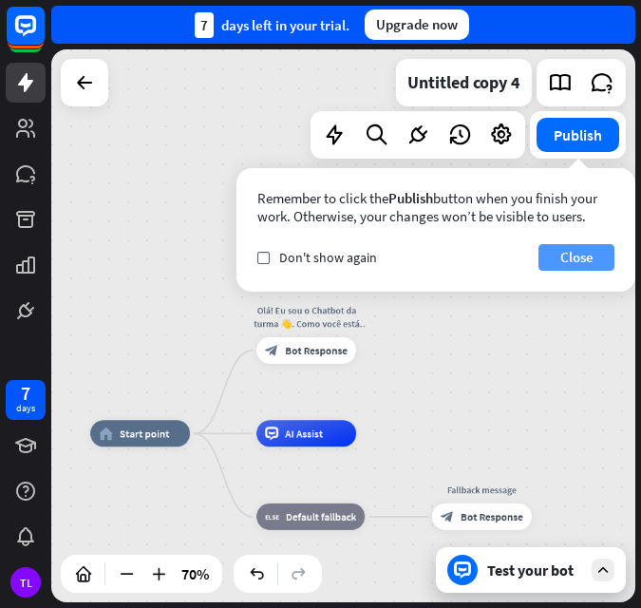
click at [599, 258] on button "Close" at bounding box center [577, 257] width 76 height 27
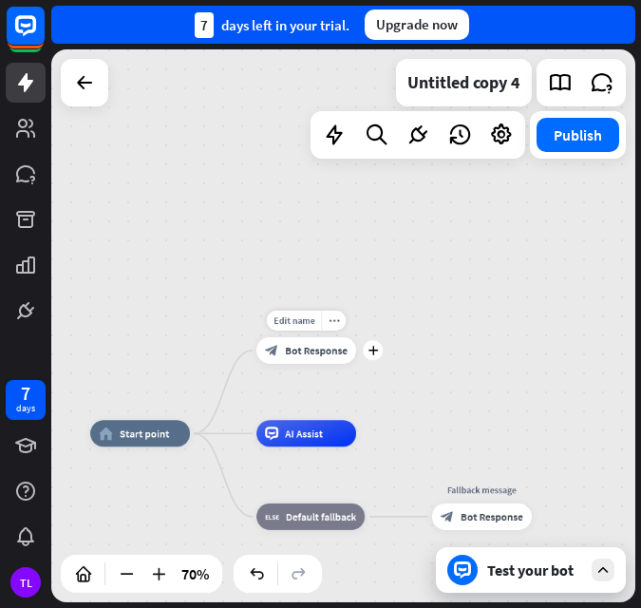
click at [312, 351] on span "Bot Response" at bounding box center [316, 350] width 63 height 13
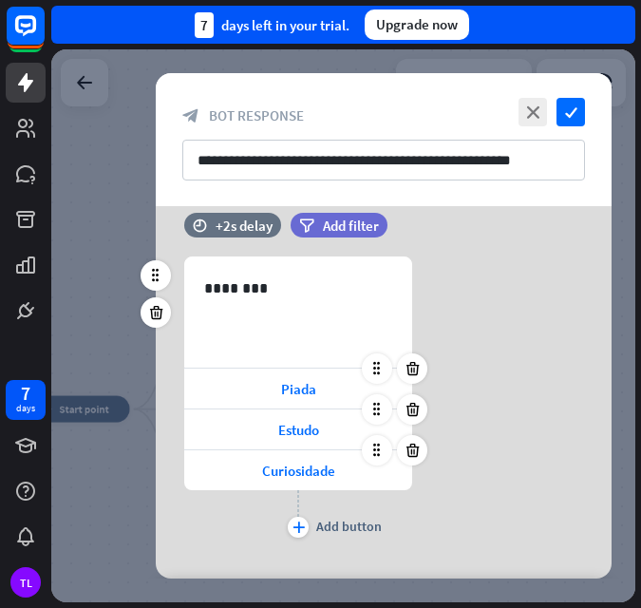
scroll to position [190, 0]
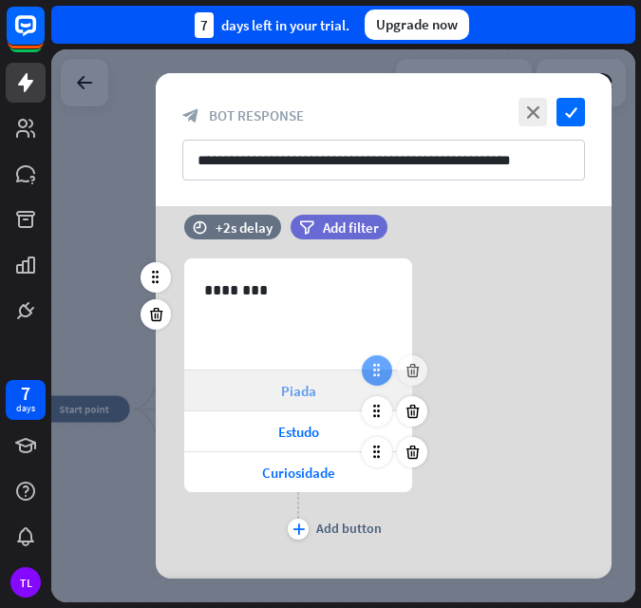
click at [383, 376] on icon at bounding box center [377, 370] width 17 height 17
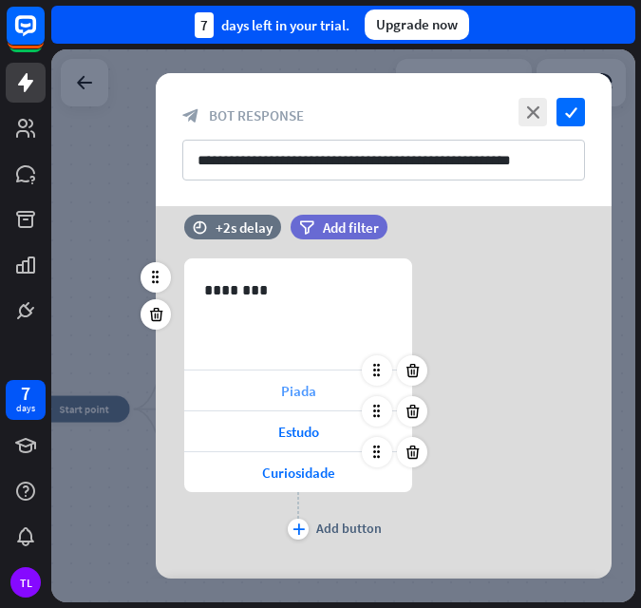
click at [302, 397] on span "Piada" at bounding box center [298, 391] width 35 height 18
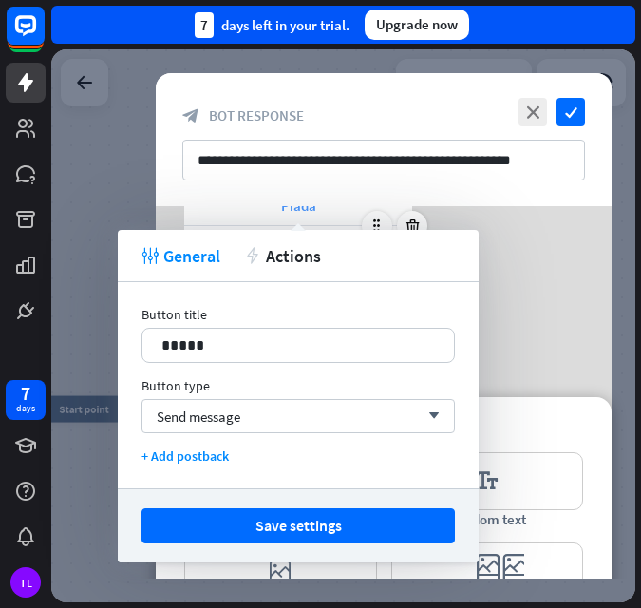
scroll to position [380, 0]
click at [266, 410] on div "Send message arrow_down" at bounding box center [299, 416] width 314 height 34
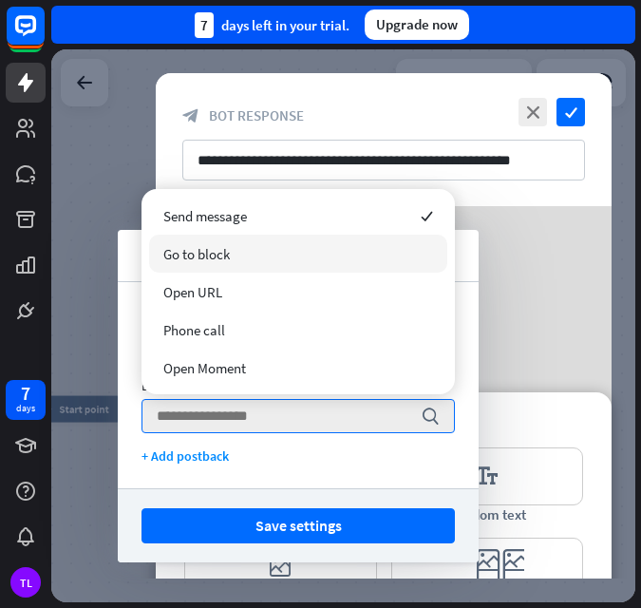
click at [214, 258] on span "Go to block" at bounding box center [196, 254] width 67 height 18
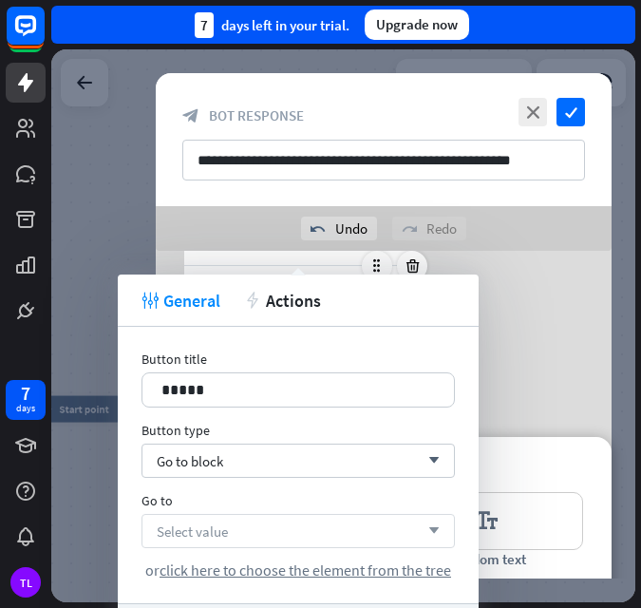
click at [260, 528] on div "Select value arrow_down" at bounding box center [299, 531] width 314 height 34
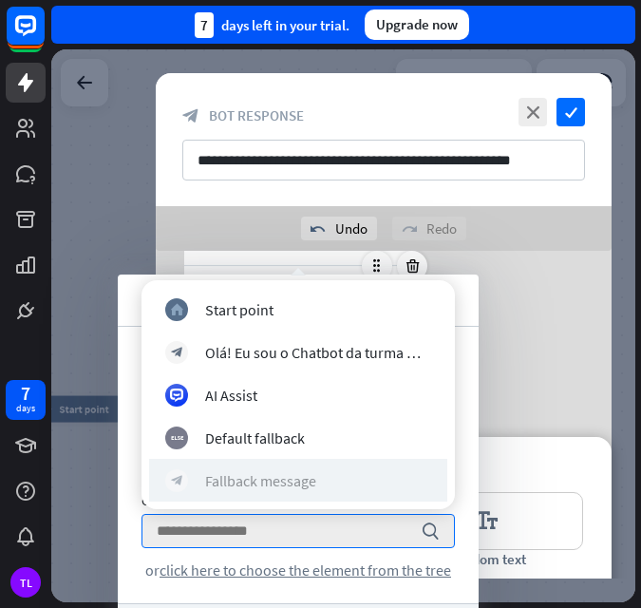
click at [256, 482] on div "Fallback message" at bounding box center [260, 480] width 111 height 19
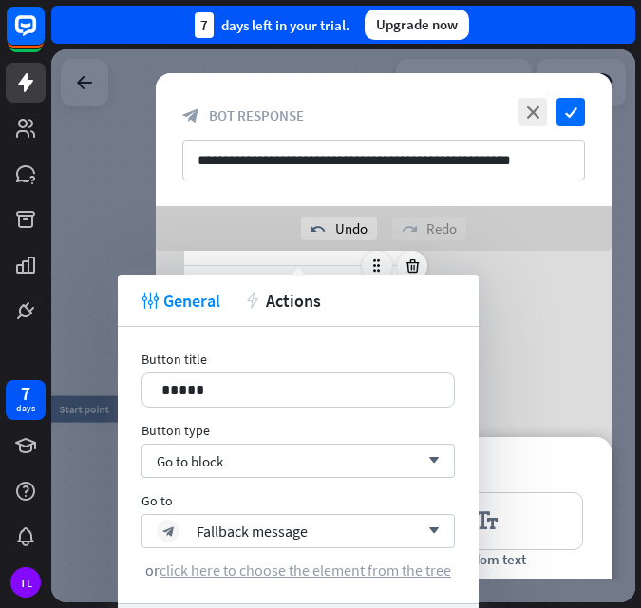
click at [271, 577] on span "click here to choose the element from the tree" at bounding box center [306, 570] width 292 height 19
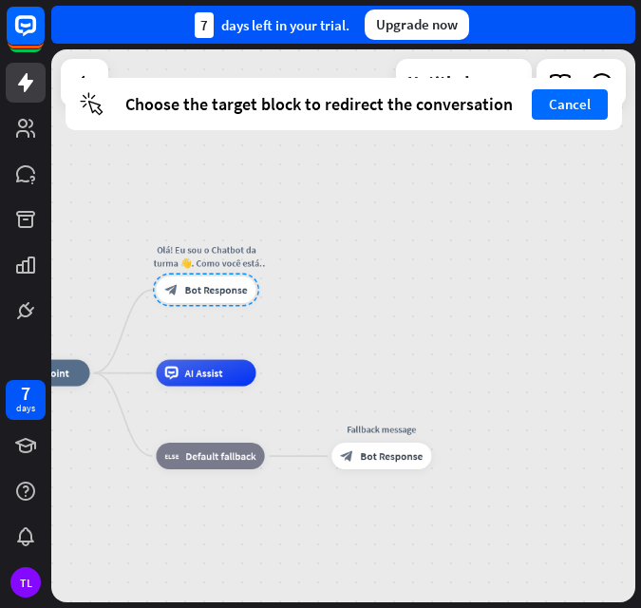
drag, startPoint x: 293, startPoint y: 327, endPoint x: 253, endPoint y: 291, distance: 53.8
click at [253, 291] on div at bounding box center [206, 290] width 106 height 33
click at [220, 285] on div at bounding box center [206, 290] width 106 height 33
click at [368, 469] on div "Fallback message block_bot_response Bot Response" at bounding box center [382, 456] width 100 height 27
click at [185, 290] on div at bounding box center [206, 290] width 106 height 33
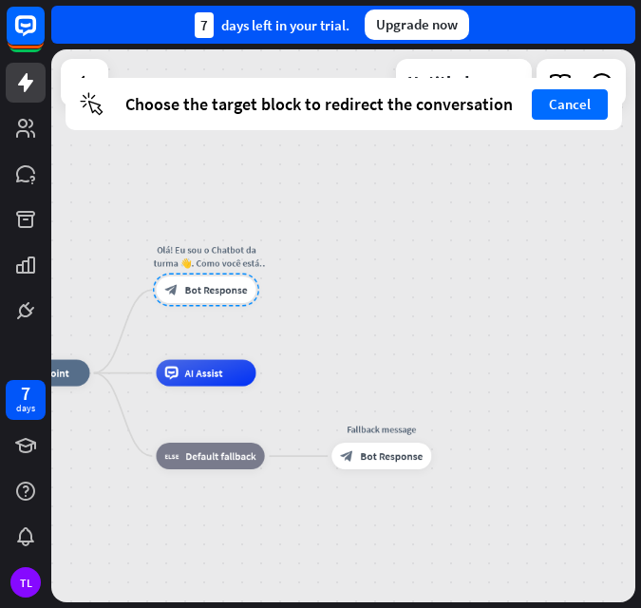
click at [185, 290] on div at bounding box center [206, 290] width 106 height 33
click at [583, 116] on button "Cancel" at bounding box center [570, 104] width 76 height 30
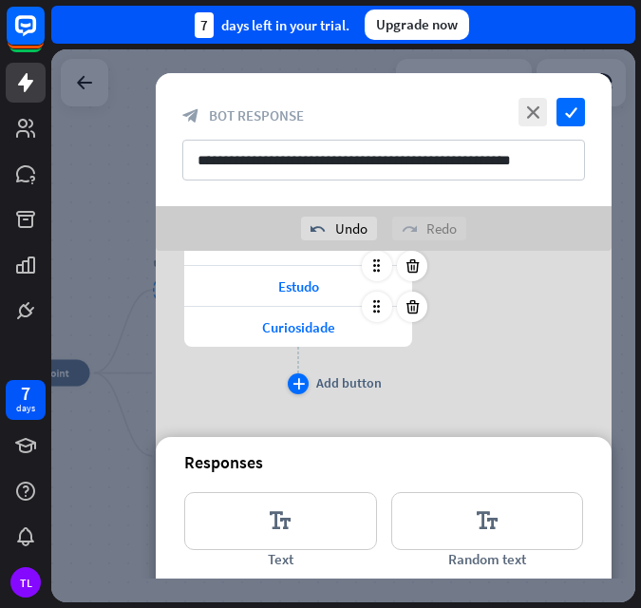
scroll to position [285, 0]
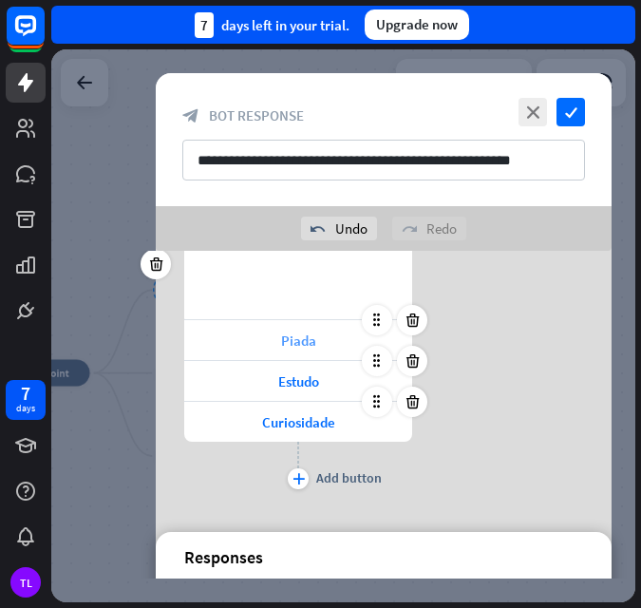
click at [287, 333] on span "Piada" at bounding box center [298, 341] width 35 height 18
click at [289, 347] on span "Piada" at bounding box center [298, 341] width 35 height 18
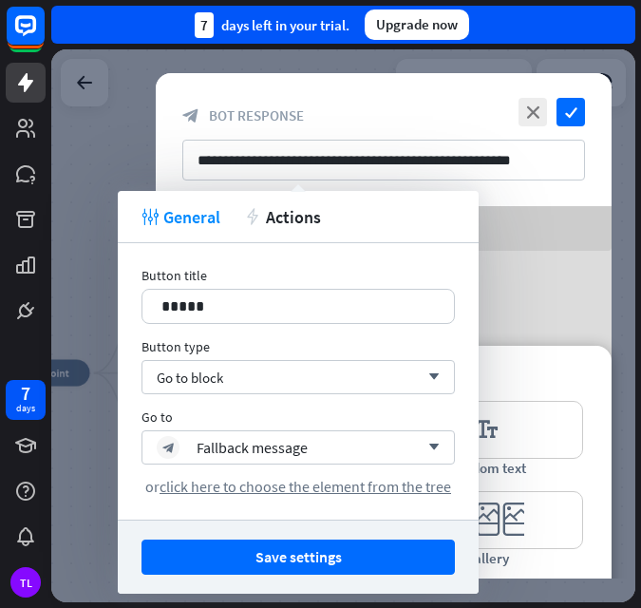
scroll to position [475, 0]
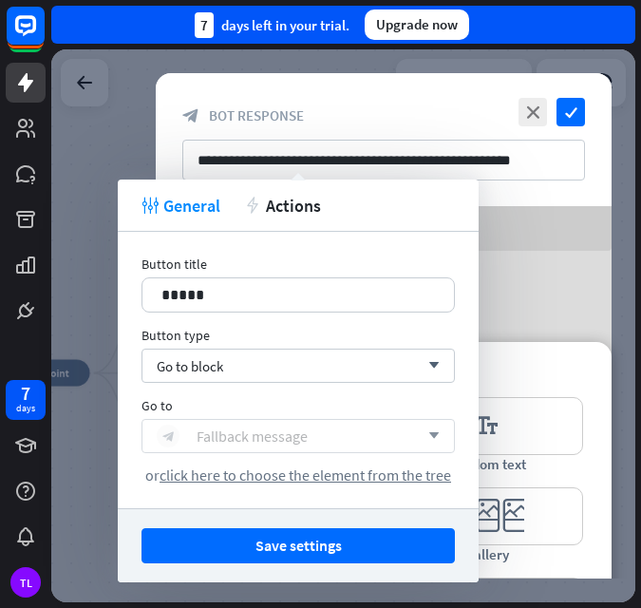
click at [241, 436] on div "Fallback message" at bounding box center [252, 436] width 111 height 19
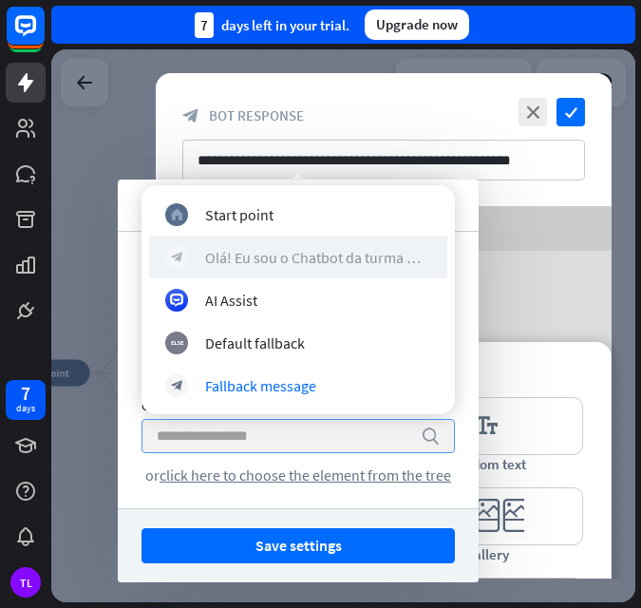
click at [277, 249] on div "Olá! Eu sou o Chatbot da turma 👋. Como você está hoje?" at bounding box center [318, 257] width 226 height 19
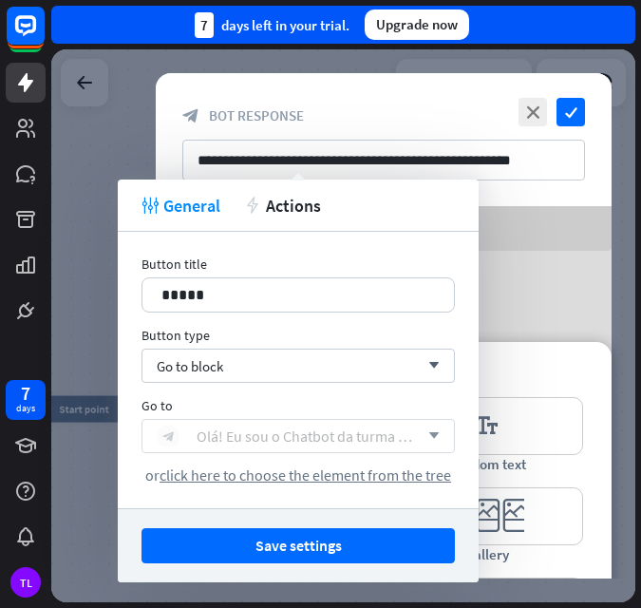
click at [262, 441] on div "Olá! Eu sou o Chatbot da turma 👋. Como você está hoje?" at bounding box center [308, 436] width 222 height 19
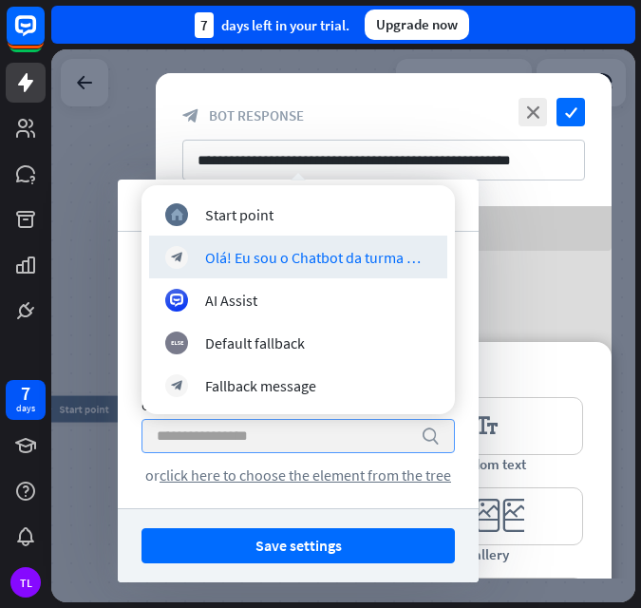
click at [262, 441] on input "search" at bounding box center [284, 436] width 255 height 32
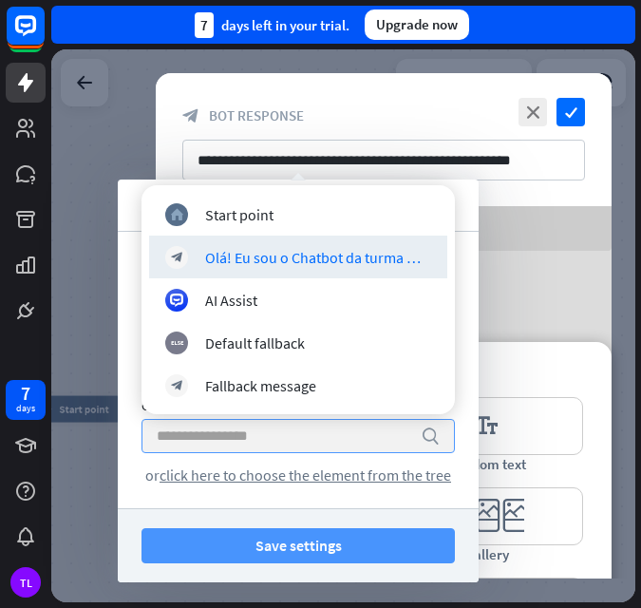
click at [338, 547] on button "Save settings" at bounding box center [299, 545] width 314 height 35
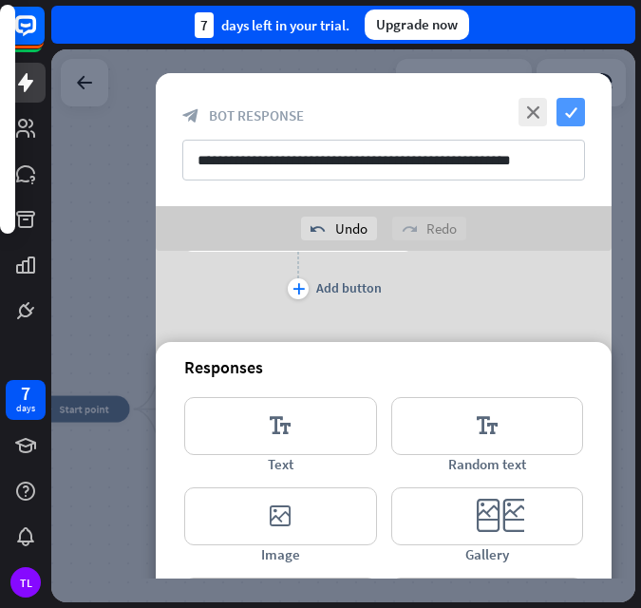
click at [573, 108] on icon "check" at bounding box center [571, 112] width 29 height 29
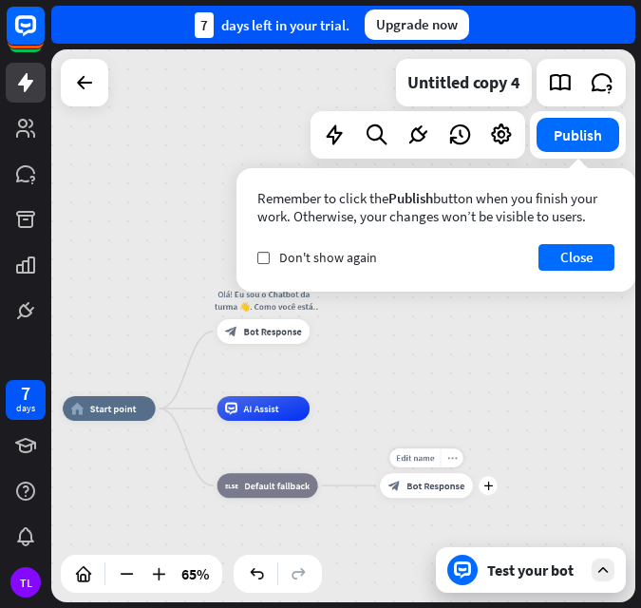
click at [454, 460] on icon "more_horiz" at bounding box center [453, 458] width 10 height 10
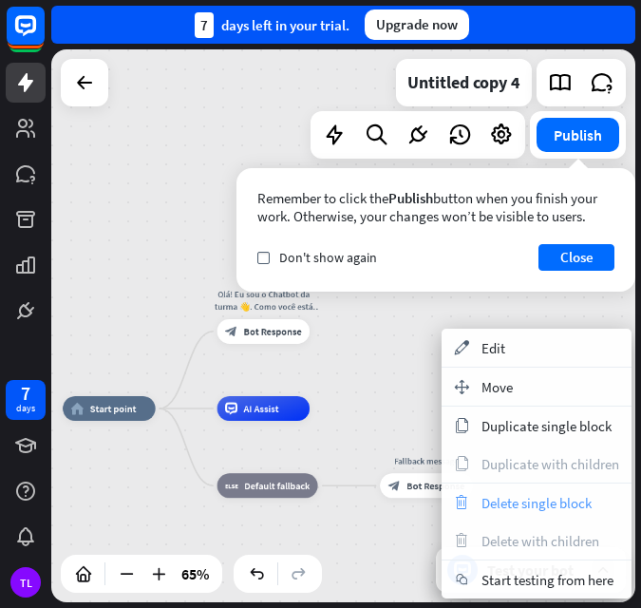
click at [507, 505] on span "Delete single block" at bounding box center [537, 503] width 110 height 18
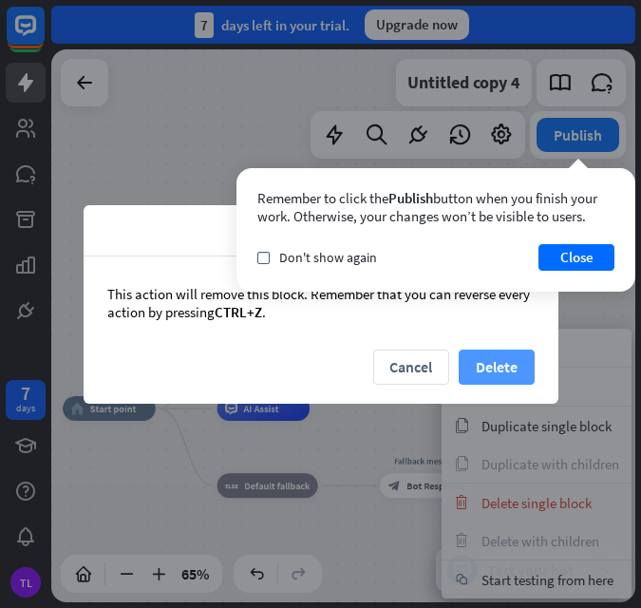
click at [503, 352] on button "Delete" at bounding box center [497, 367] width 76 height 35
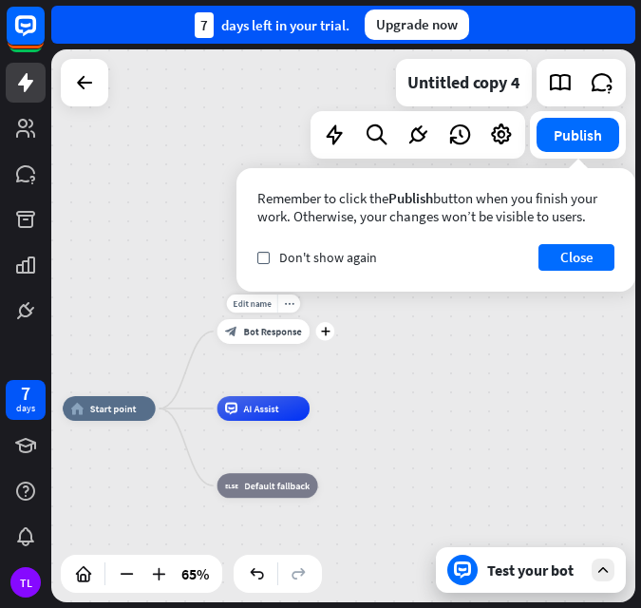
click at [262, 328] on span "Bot Response" at bounding box center [273, 331] width 58 height 12
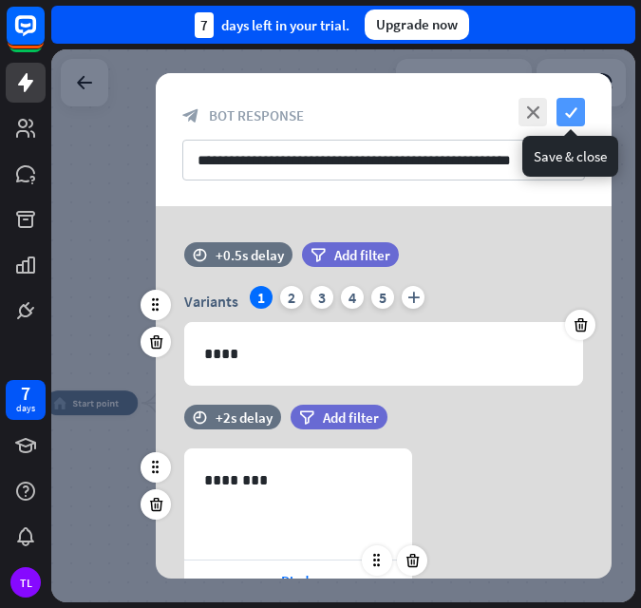
click at [558, 98] on icon "check" at bounding box center [571, 112] width 29 height 29
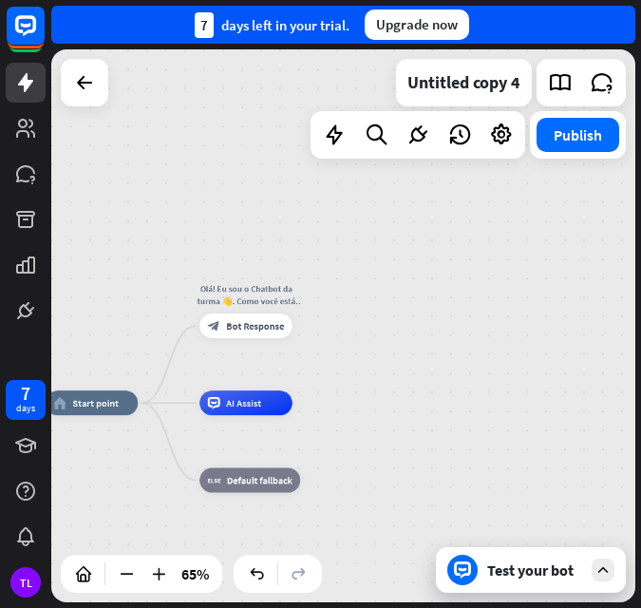
click at [531, 577] on div "Test your bot" at bounding box center [534, 570] width 95 height 19
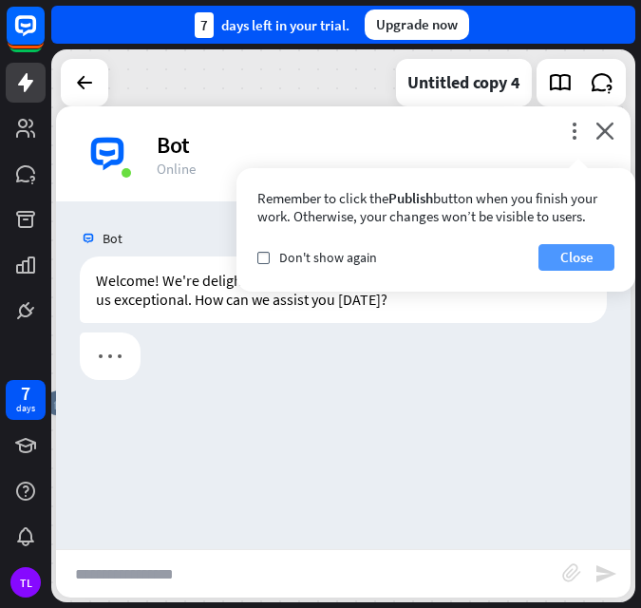
click at [585, 262] on button "Close" at bounding box center [577, 257] width 76 height 27
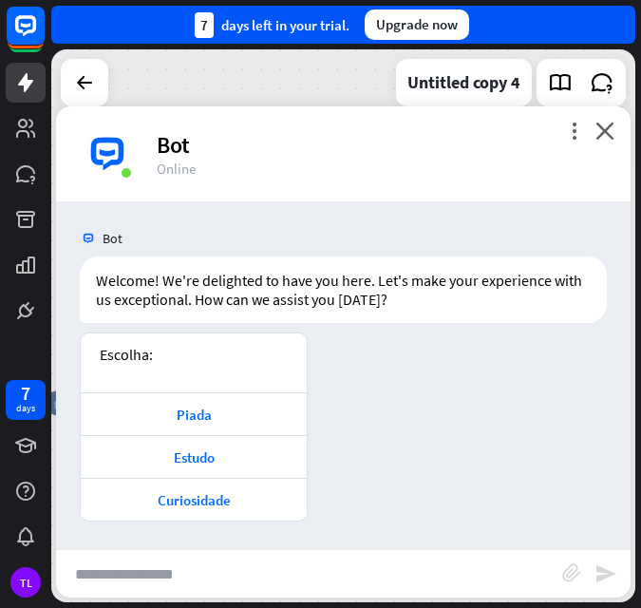
scroll to position [1, 0]
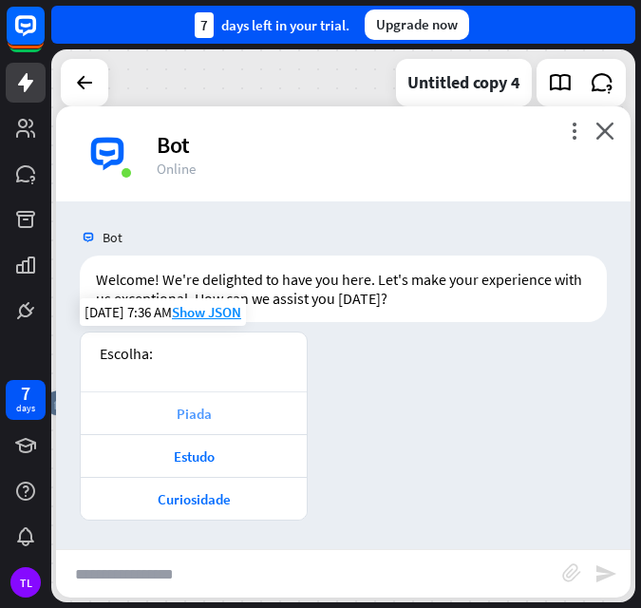
click at [198, 417] on div "Piada" at bounding box center [193, 414] width 207 height 18
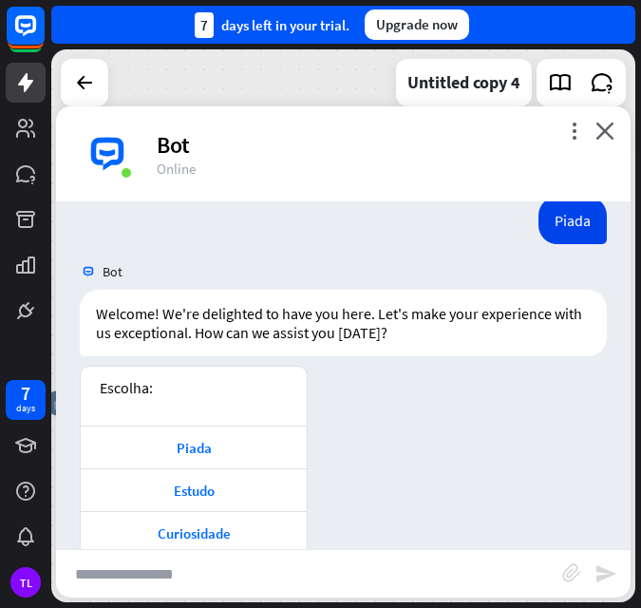
scroll to position [405, 0]
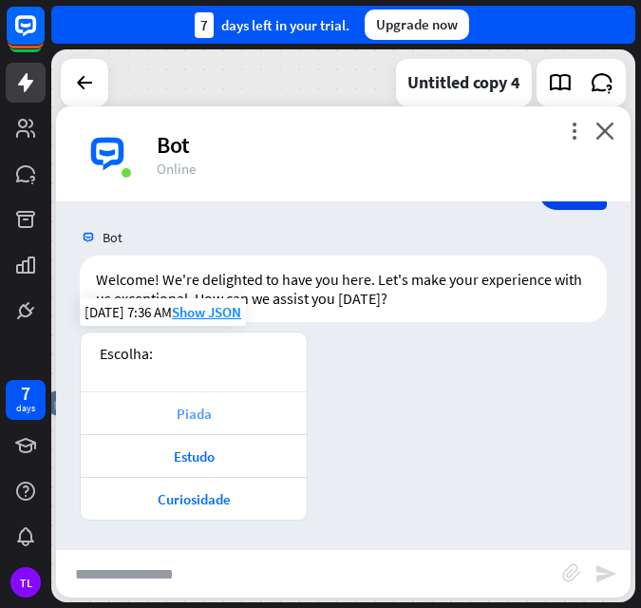
click at [207, 420] on div "Piada" at bounding box center [193, 414] width 207 height 18
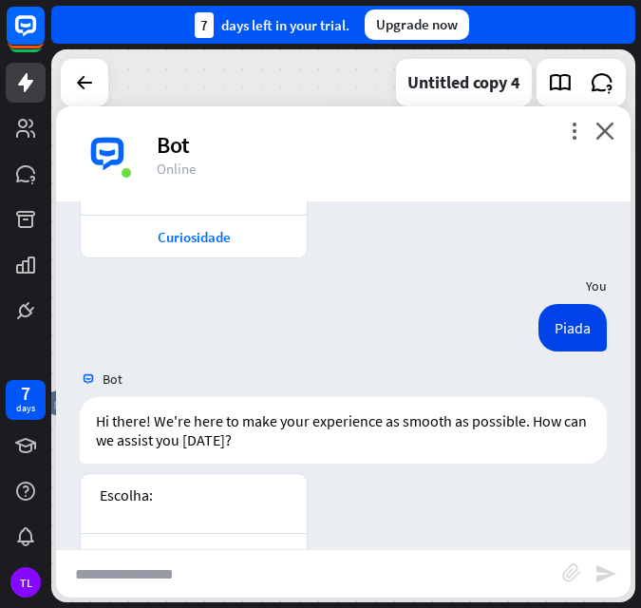
scroll to position [809, 0]
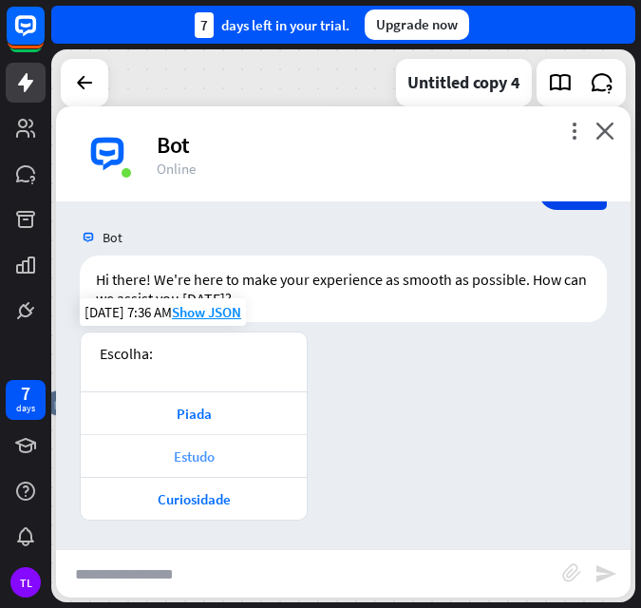
click at [192, 458] on div "Estudo" at bounding box center [193, 457] width 207 height 18
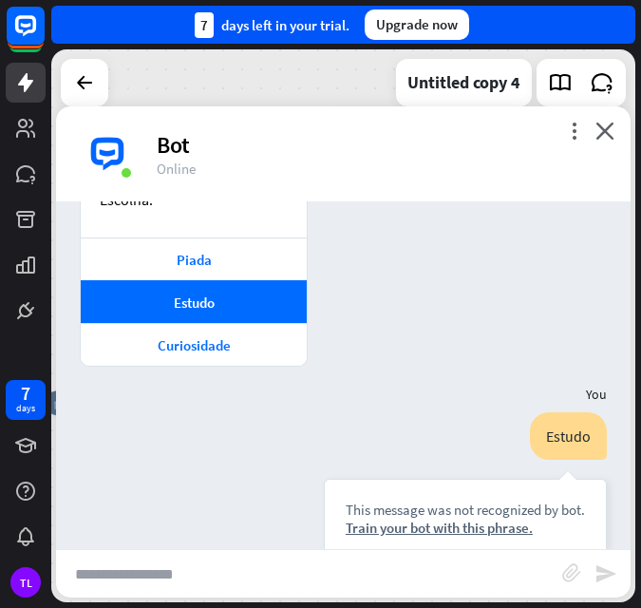
scroll to position [1001, 0]
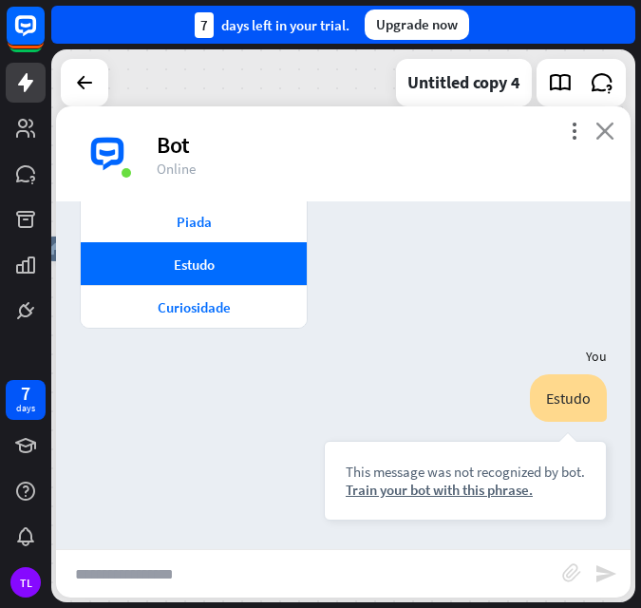
click at [608, 123] on icon "close" at bounding box center [605, 131] width 19 height 18
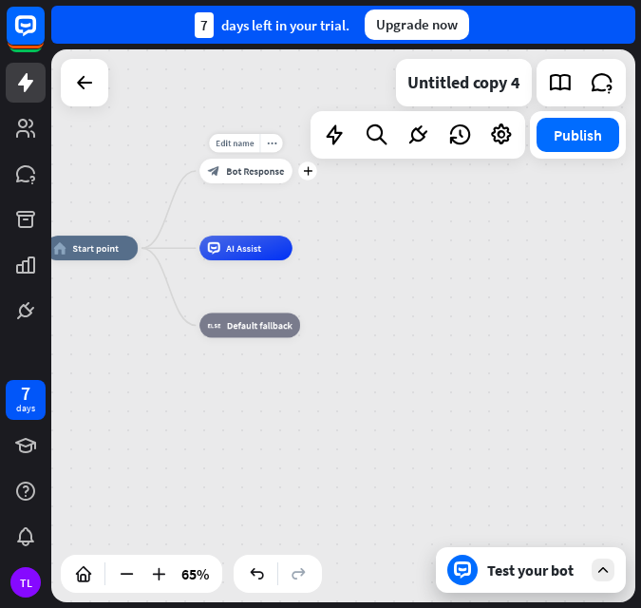
click at [258, 183] on div "Edit name more_horiz plus Olá! Eu sou o Chatbot da turma 👋. Como você está hoje…" at bounding box center [246, 171] width 93 height 25
click at [260, 174] on span "Bot Response" at bounding box center [255, 170] width 58 height 12
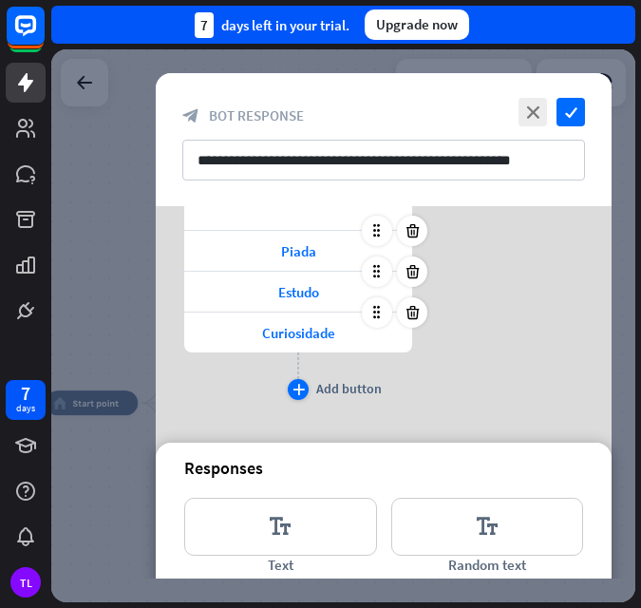
scroll to position [235, 0]
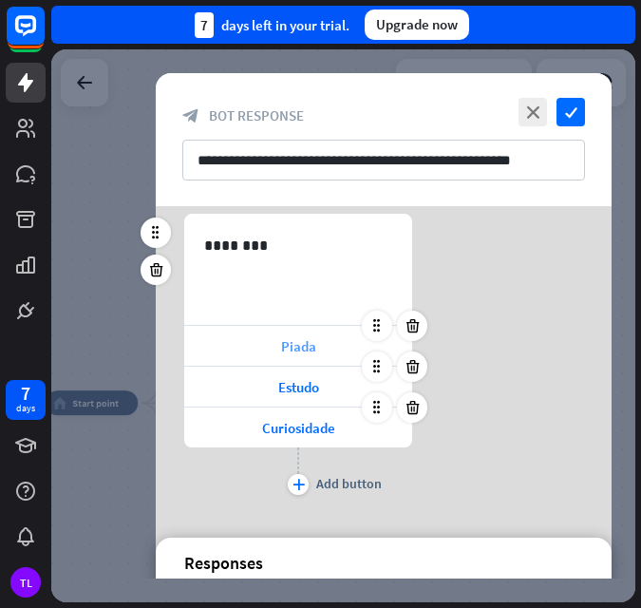
click at [302, 340] on span "Piada" at bounding box center [298, 346] width 35 height 18
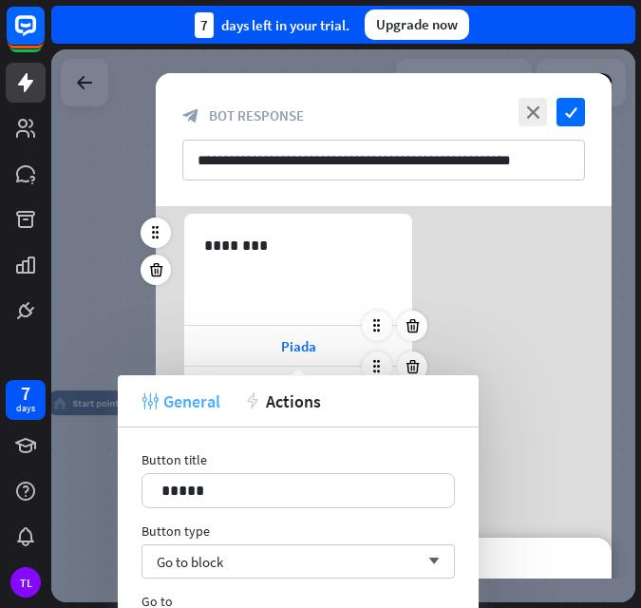
click at [220, 391] on span "General" at bounding box center [191, 402] width 57 height 22
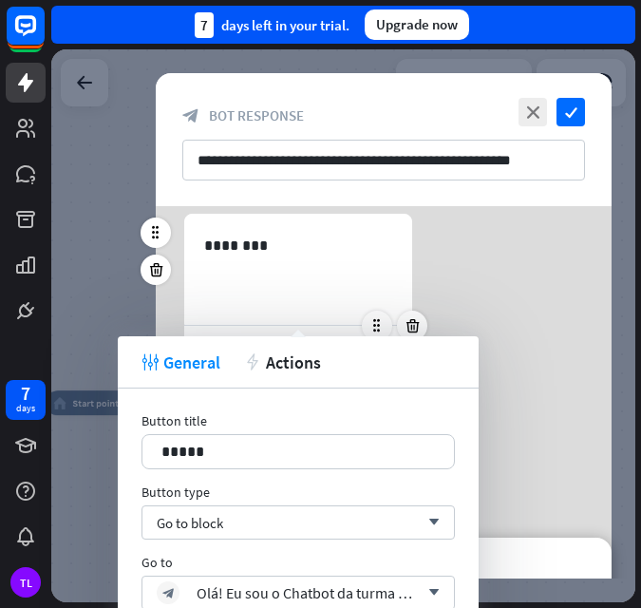
scroll to position [425, 0]
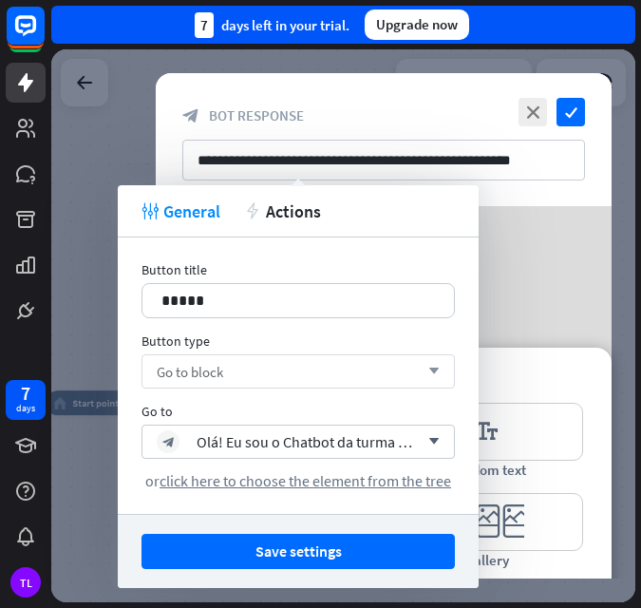
click at [295, 380] on div "Go to block arrow_down" at bounding box center [299, 371] width 314 height 34
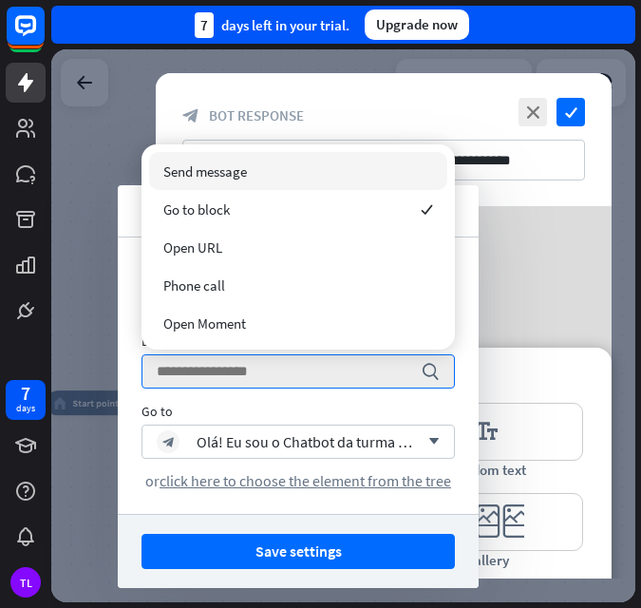
click at [203, 170] on span "Send message" at bounding box center [205, 171] width 84 height 18
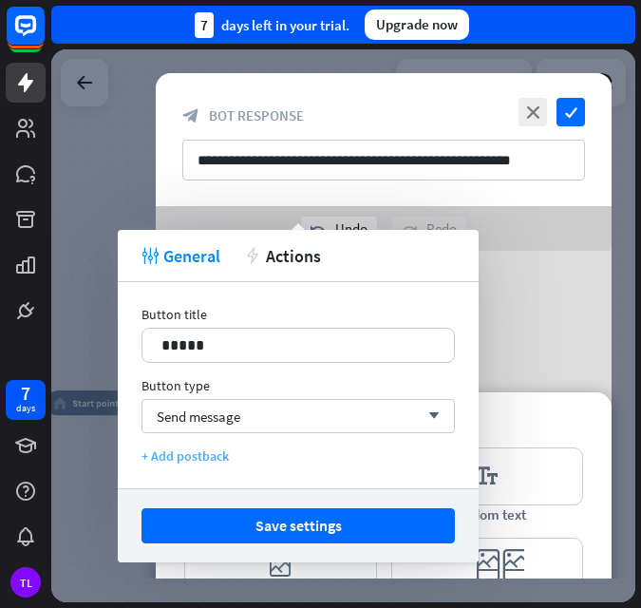
click at [212, 456] on div "+ Add postback" at bounding box center [299, 456] width 314 height 17
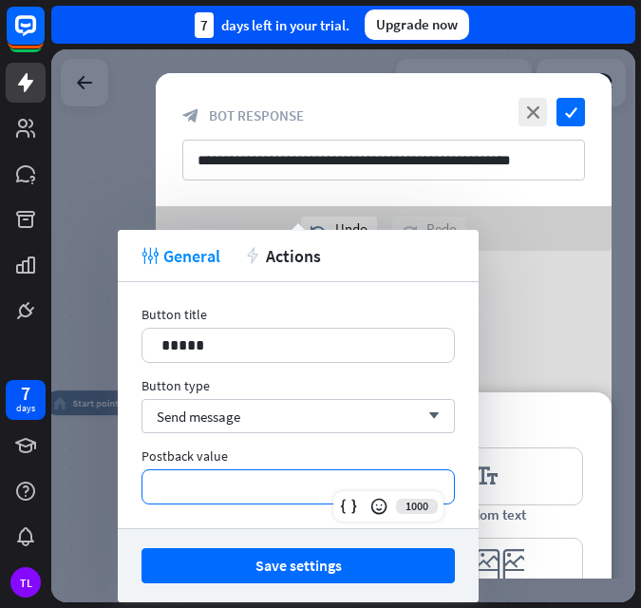
click at [277, 487] on p "**********" at bounding box center [299, 487] width 274 height 24
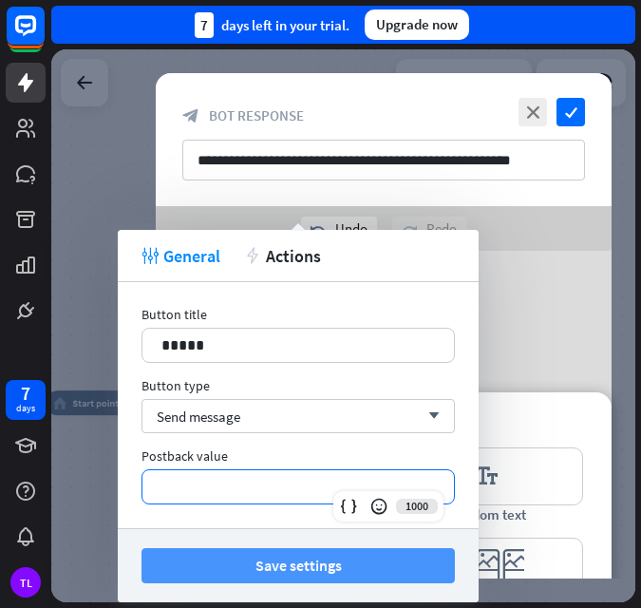
click at [303, 564] on button "Save settings" at bounding box center [299, 565] width 314 height 35
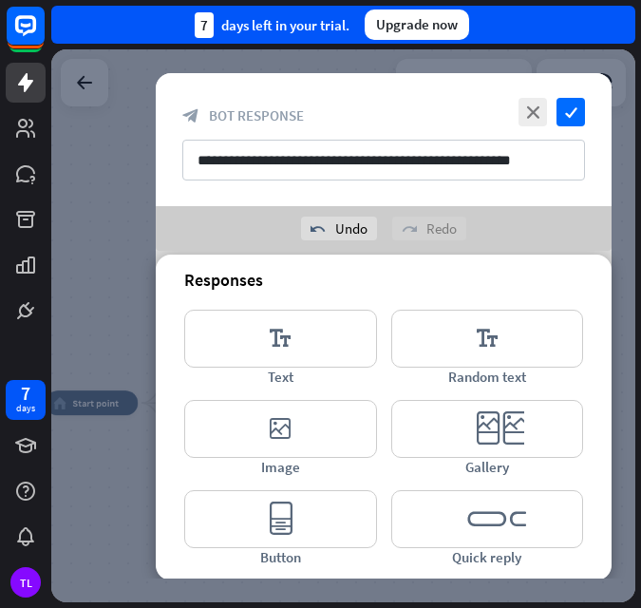
scroll to position [564, 0]
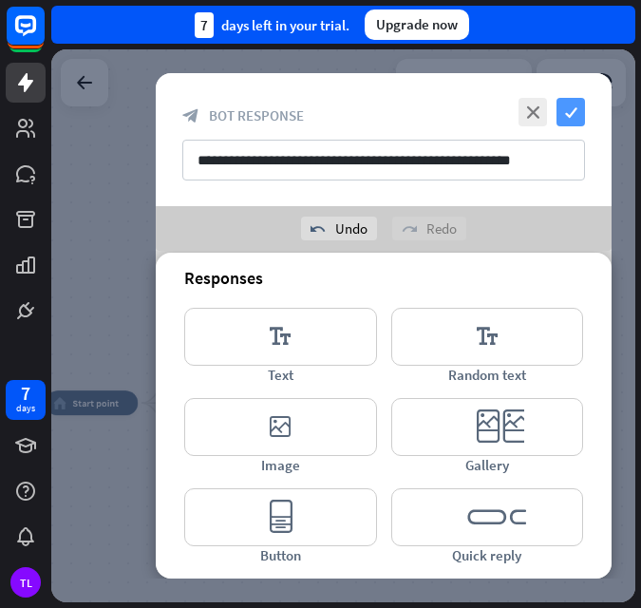
click at [572, 117] on icon "check" at bounding box center [571, 112] width 29 height 29
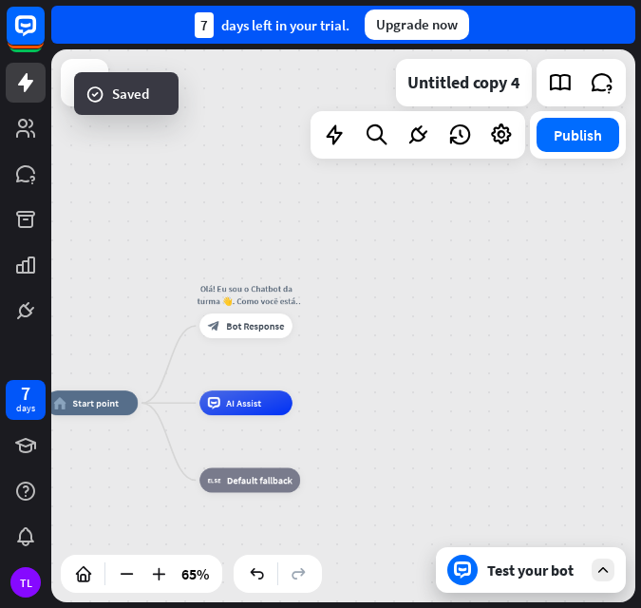
click at [517, 574] on div "Test your bot" at bounding box center [534, 570] width 95 height 19
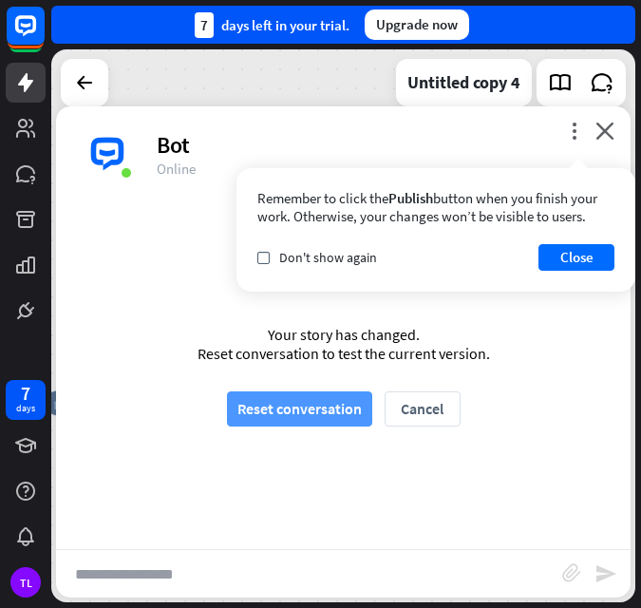
click at [297, 407] on button "Reset conversation" at bounding box center [299, 409] width 145 height 35
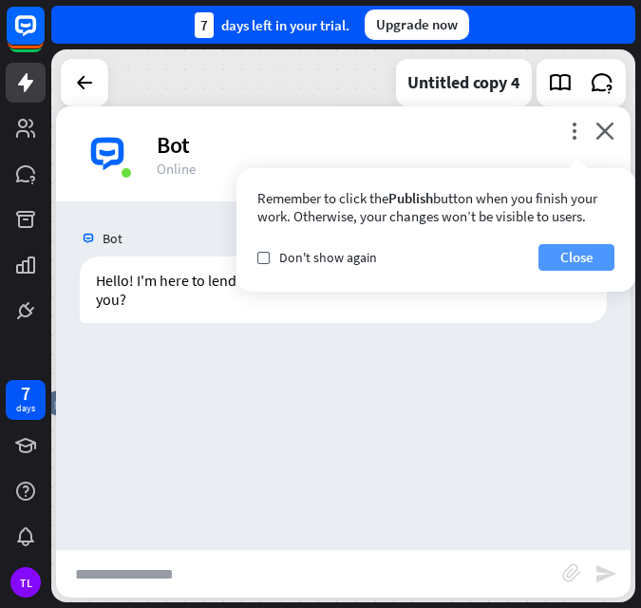
click at [575, 259] on button "Close" at bounding box center [577, 257] width 76 height 27
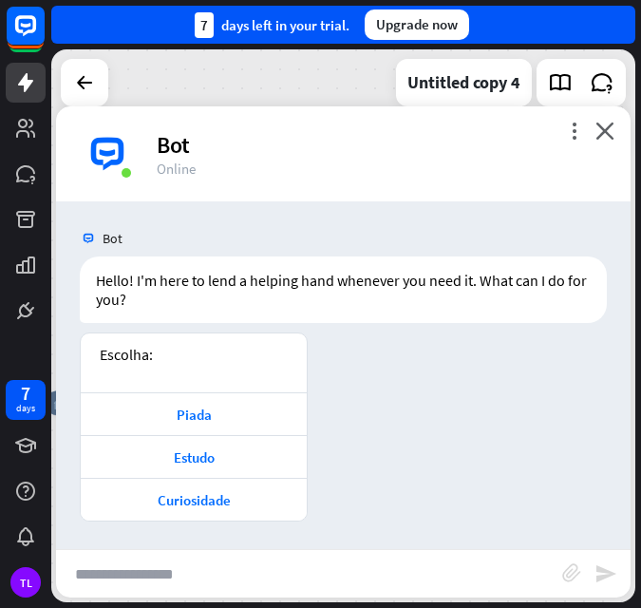
scroll to position [1, 0]
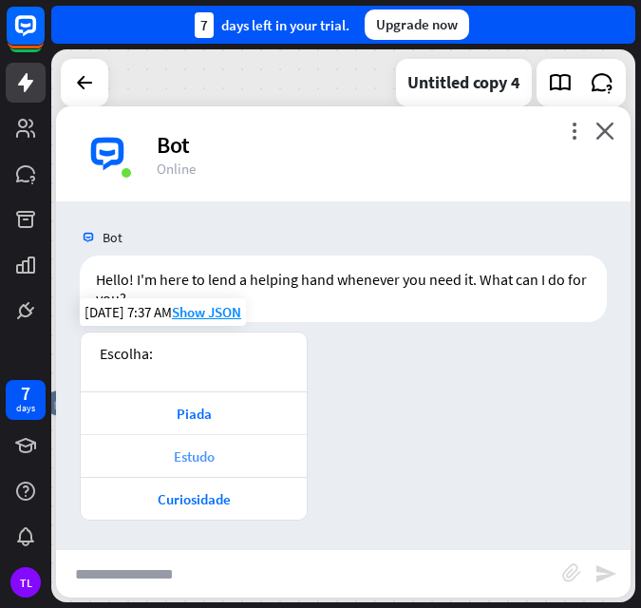
click at [192, 456] on div "Estudo" at bounding box center [193, 457] width 207 height 18
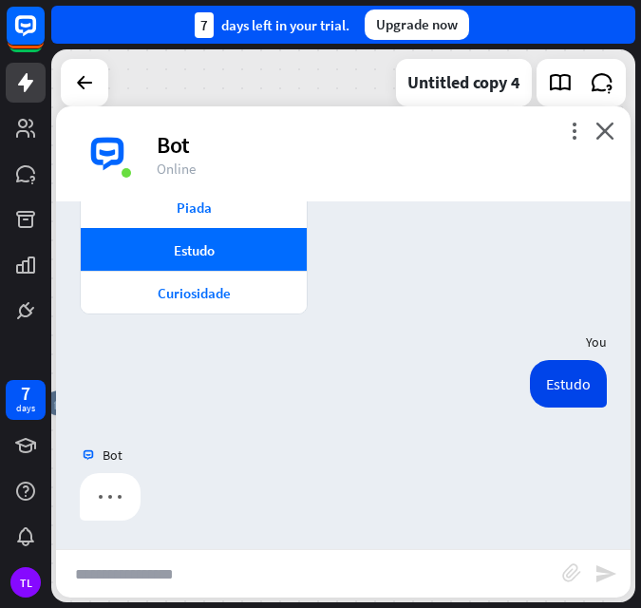
scroll to position [193, 0]
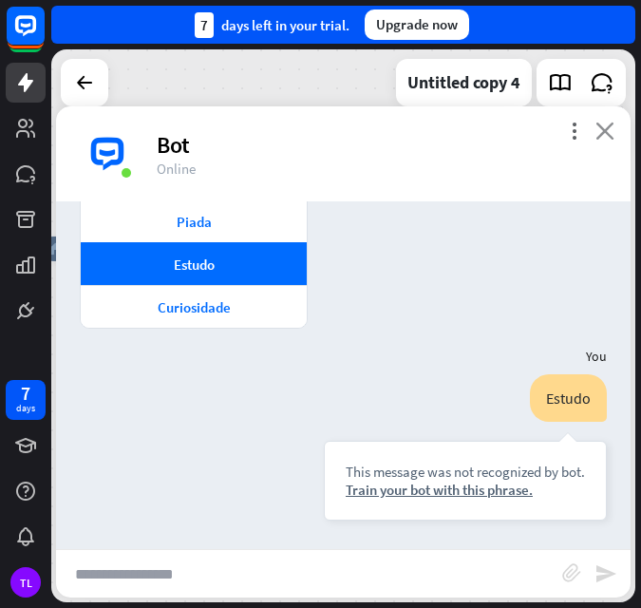
click at [607, 126] on icon "close" at bounding box center [605, 131] width 19 height 18
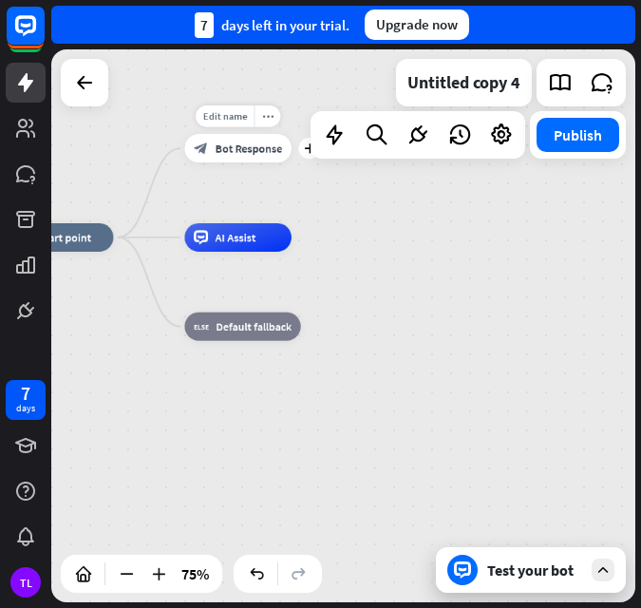
click at [220, 145] on span "Bot Response" at bounding box center [249, 149] width 67 height 14
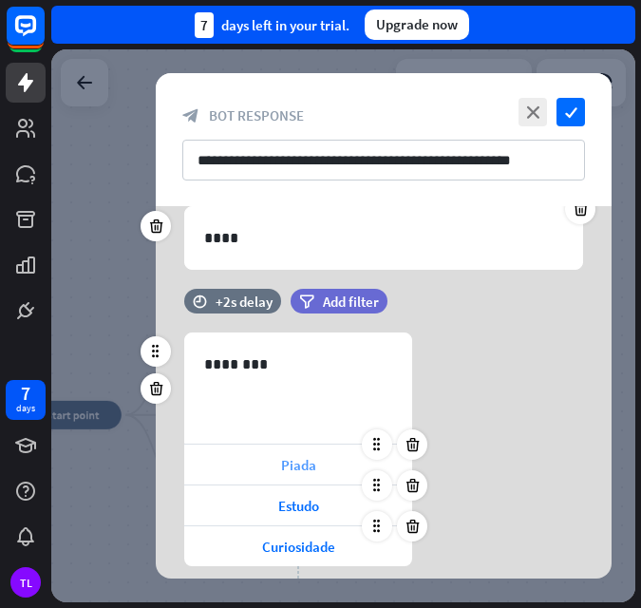
scroll to position [285, 0]
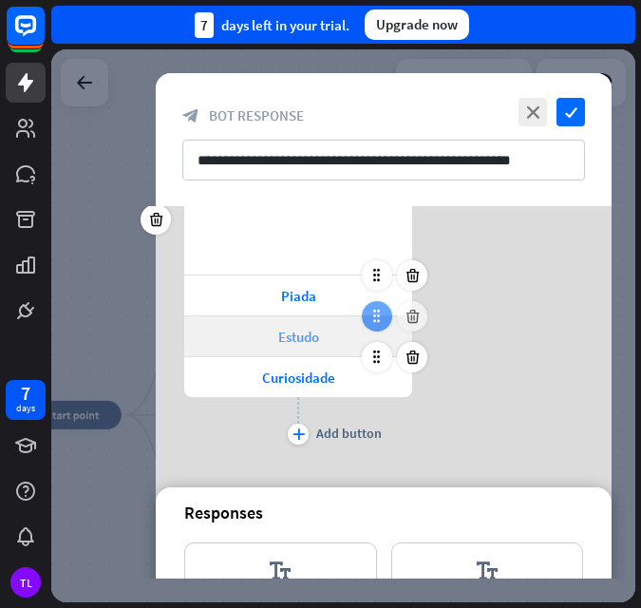
click at [378, 315] on icon at bounding box center [377, 316] width 17 height 17
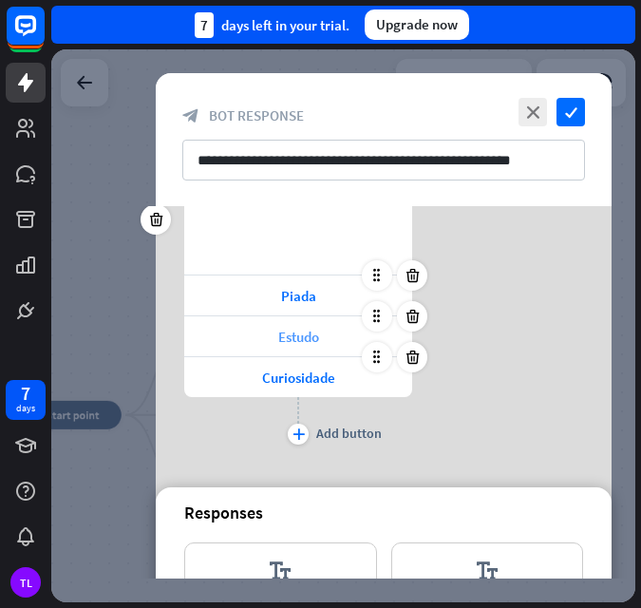
click at [304, 342] on span "Estudo" at bounding box center [298, 337] width 41 height 18
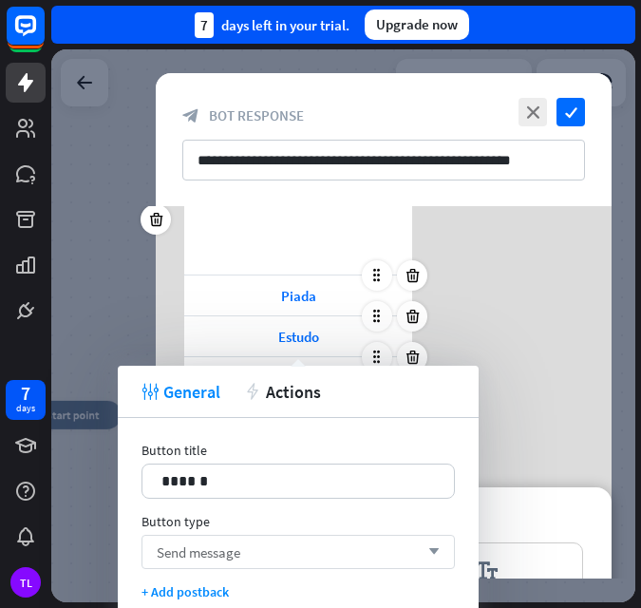
click at [195, 558] on span "Send message" at bounding box center [199, 553] width 84 height 18
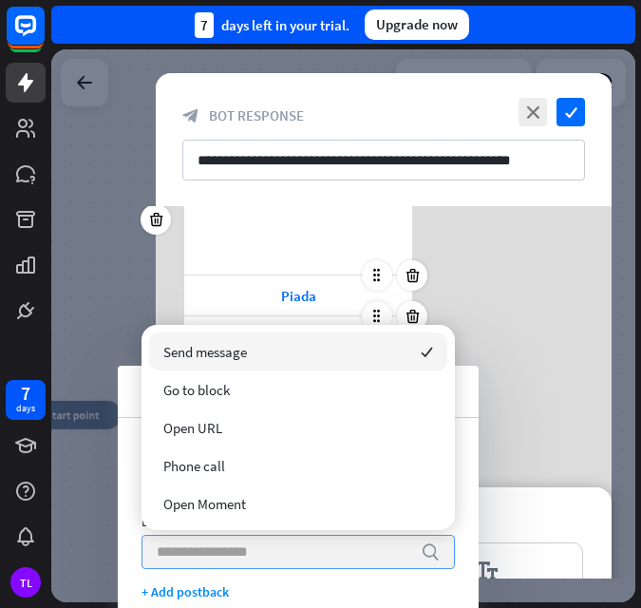
click at [195, 558] on input "search" at bounding box center [284, 552] width 255 height 32
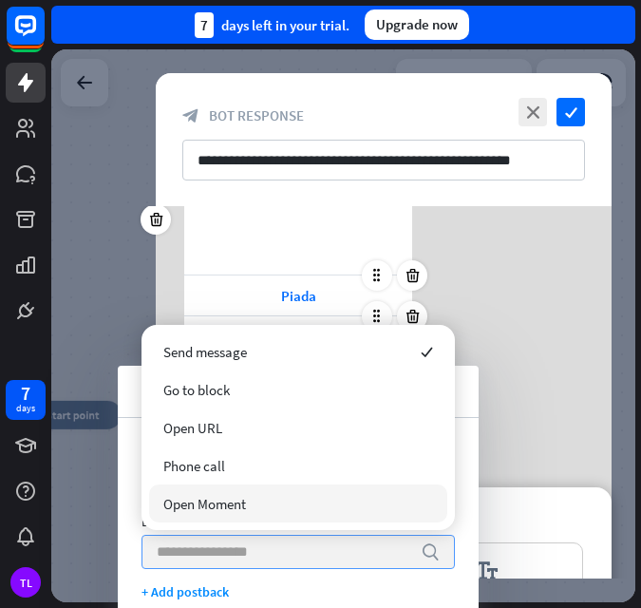
click at [466, 453] on div "Button title 14 ****** Button type search + Add postback" at bounding box center [298, 521] width 361 height 206
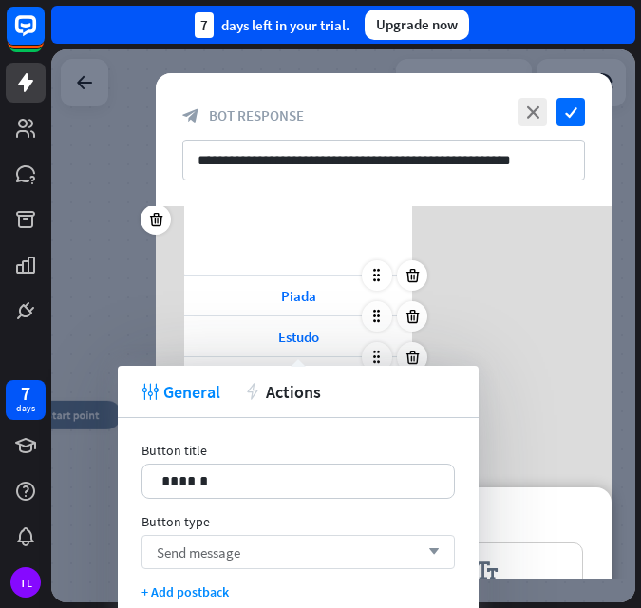
click at [190, 554] on span "Send message" at bounding box center [199, 553] width 84 height 18
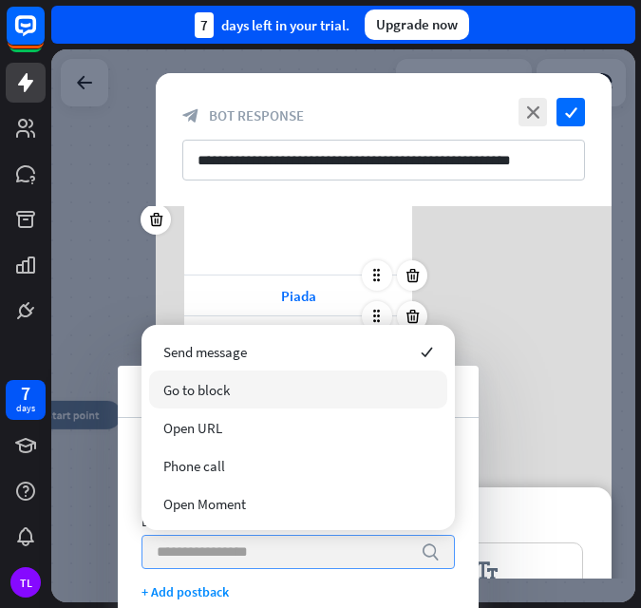
click at [239, 392] on div "Go to block" at bounding box center [298, 390] width 298 height 38
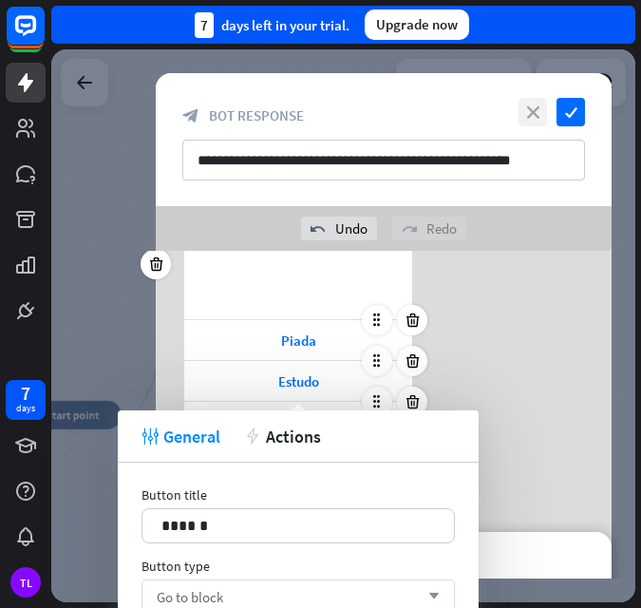
click at [528, 112] on icon "close" at bounding box center [533, 112] width 29 height 29
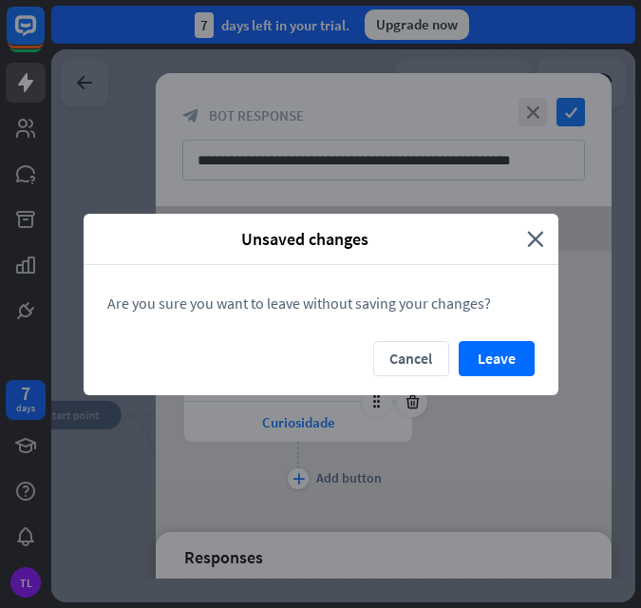
click at [537, 226] on div "Unsaved changes close" at bounding box center [321, 239] width 475 height 51
click at [539, 248] on icon "close" at bounding box center [535, 239] width 17 height 22
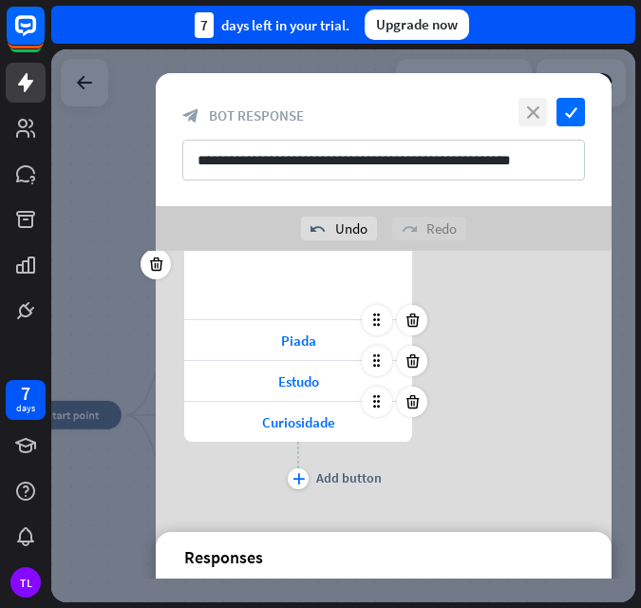
click at [538, 117] on icon "close" at bounding box center [533, 112] width 29 height 29
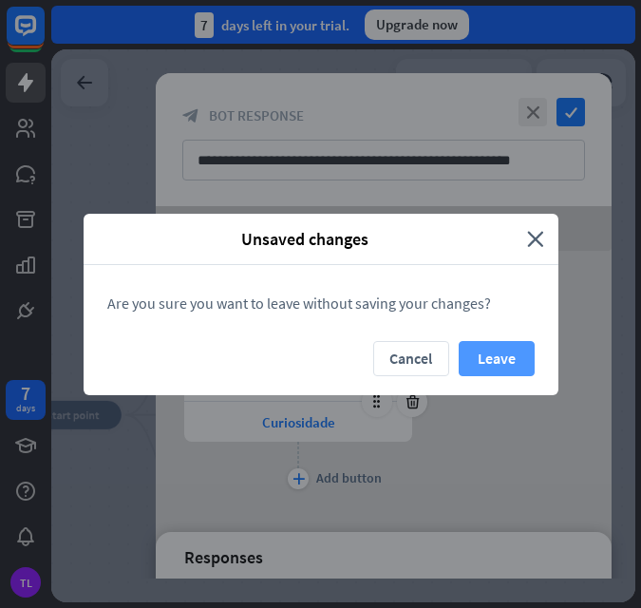
click at [500, 351] on button "Leave" at bounding box center [497, 358] width 76 height 35
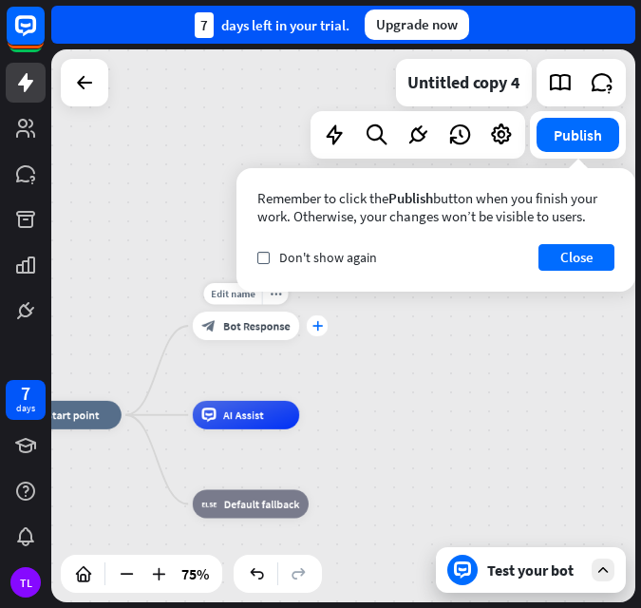
click at [318, 323] on icon "plus" at bounding box center [317, 326] width 10 height 10
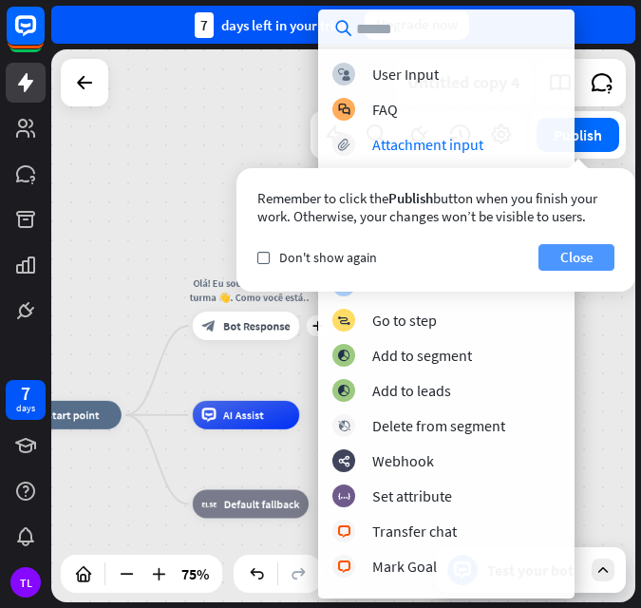
click at [590, 258] on button "Close" at bounding box center [577, 257] width 76 height 27
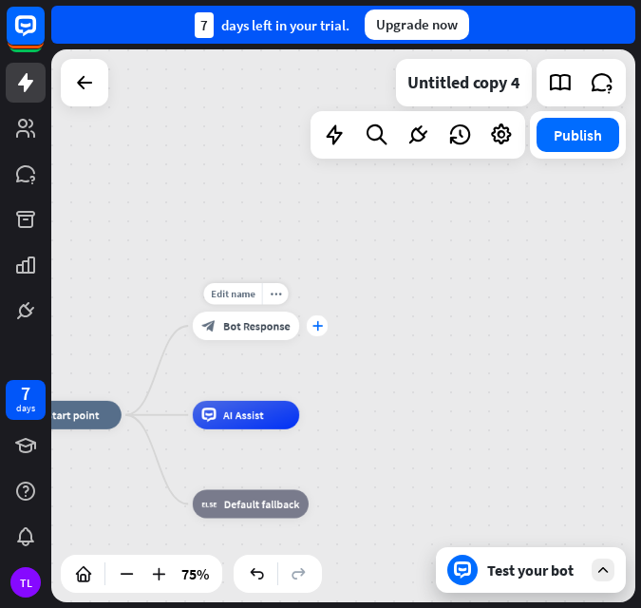
click at [315, 333] on div "plus" at bounding box center [318, 326] width 22 height 22
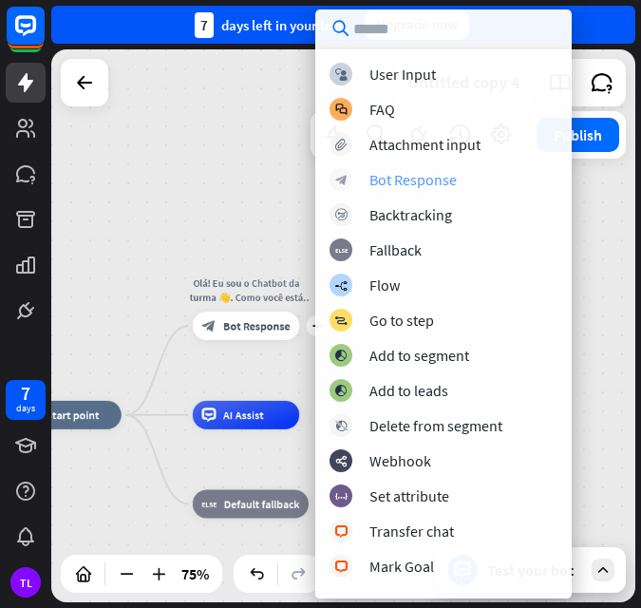
click at [397, 177] on div "Bot Response" at bounding box center [413, 179] width 87 height 19
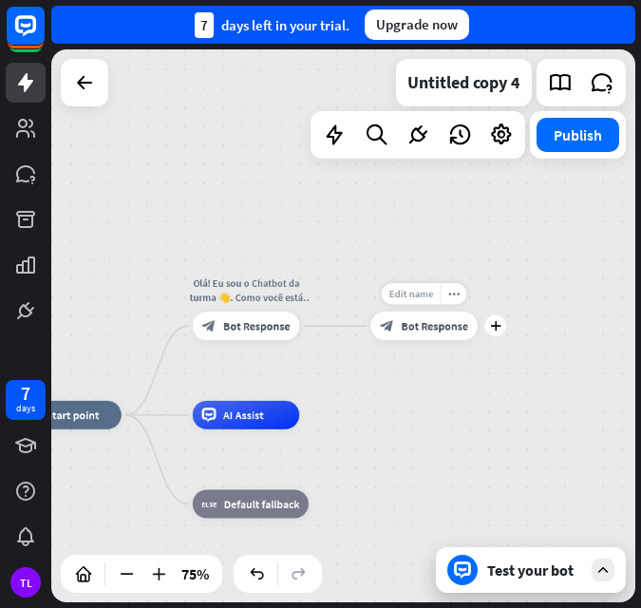
click at [422, 298] on span "Edit name" at bounding box center [411, 294] width 45 height 13
type input "*****"
click at [448, 324] on div "home_2 Start point Olá! Eu sou o Chatbot da turma 👋. Como você está hoje? block…" at bounding box center [343, 325] width 584 height 553
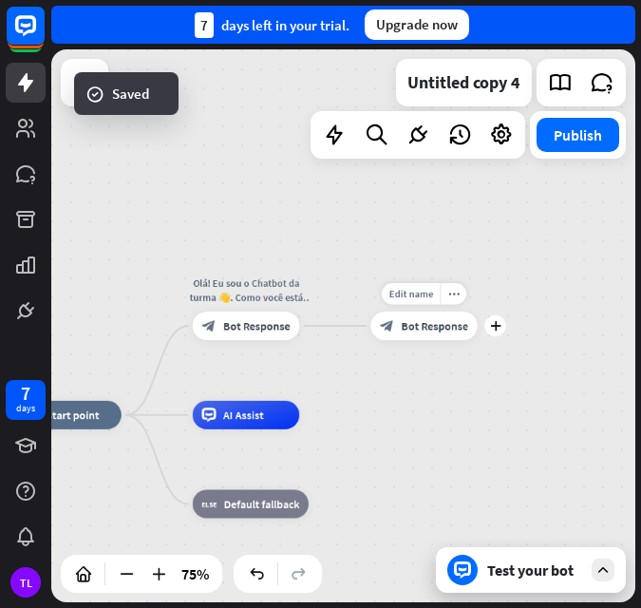
click at [430, 324] on span "Bot Response" at bounding box center [435, 326] width 67 height 14
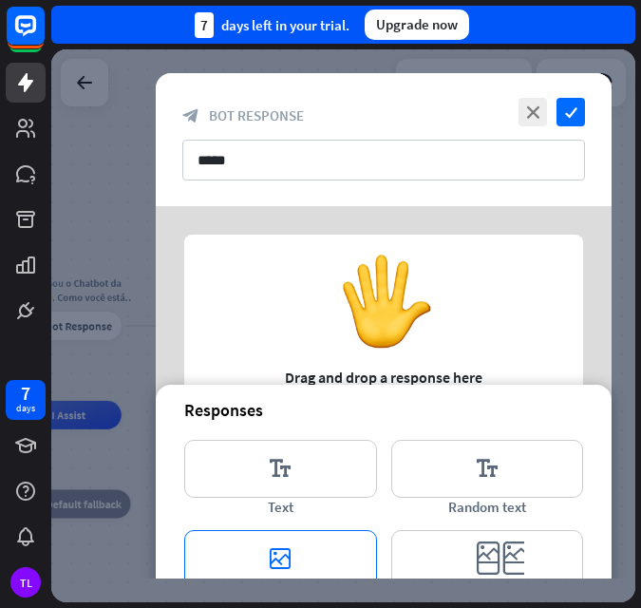
scroll to position [258, 0]
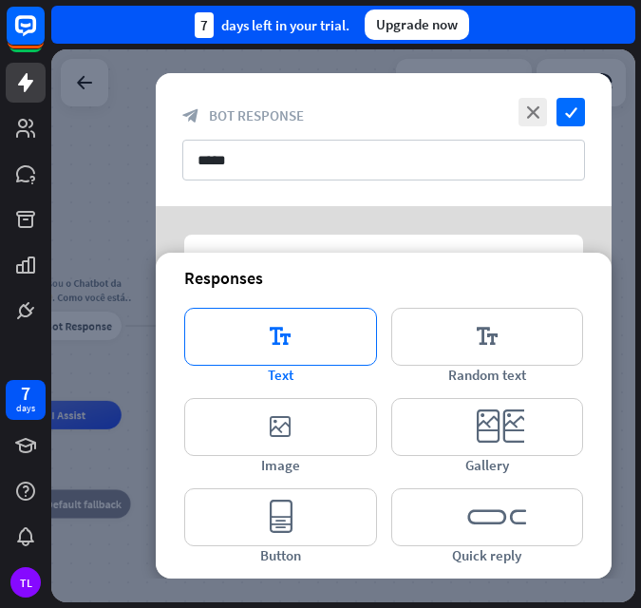
click at [289, 344] on icon "editor_text" at bounding box center [280, 337] width 193 height 58
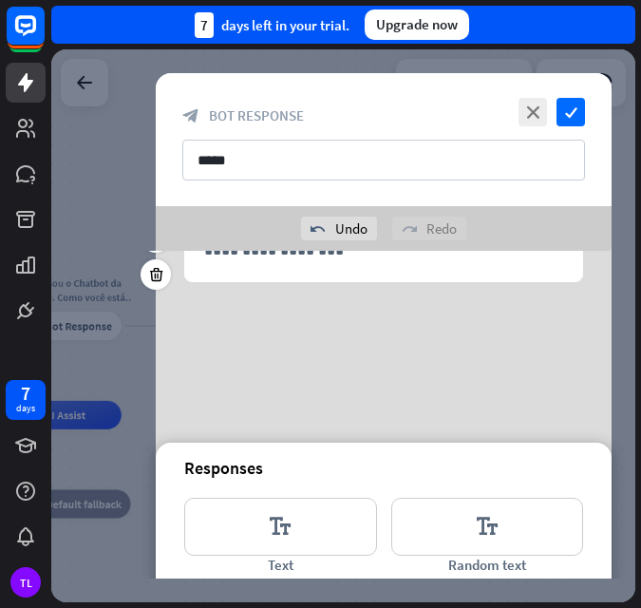
scroll to position [36, 0]
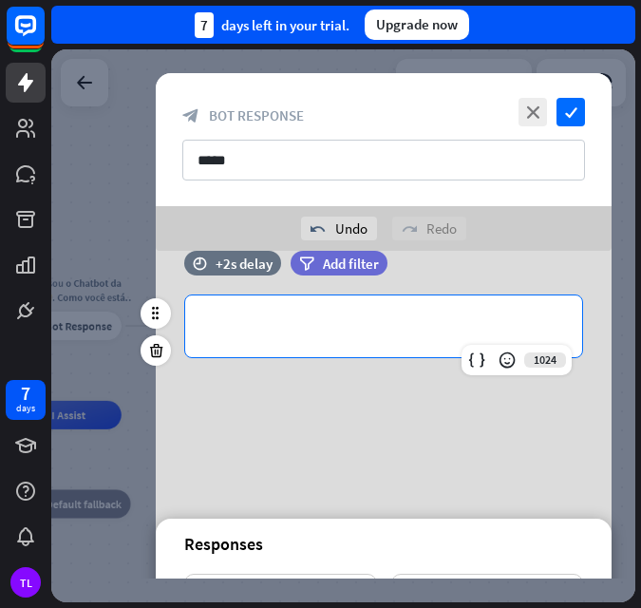
click at [318, 315] on p "**********" at bounding box center [383, 327] width 359 height 24
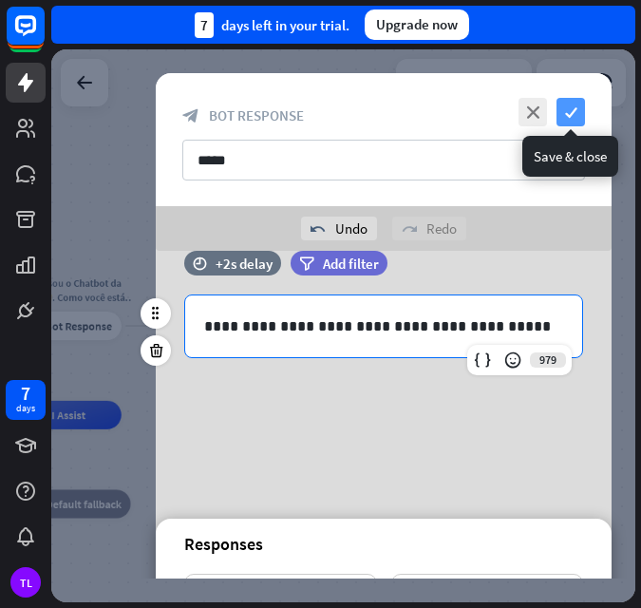
click at [575, 104] on icon "check" at bounding box center [571, 112] width 29 height 29
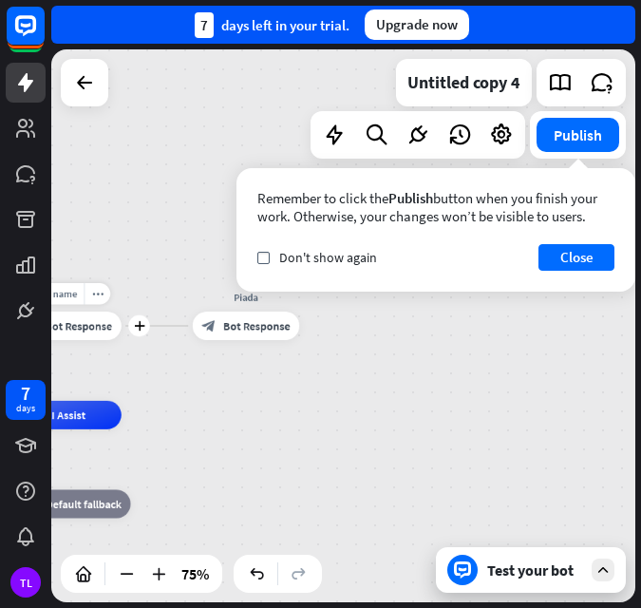
click at [73, 319] on span "Bot Response" at bounding box center [79, 326] width 67 height 14
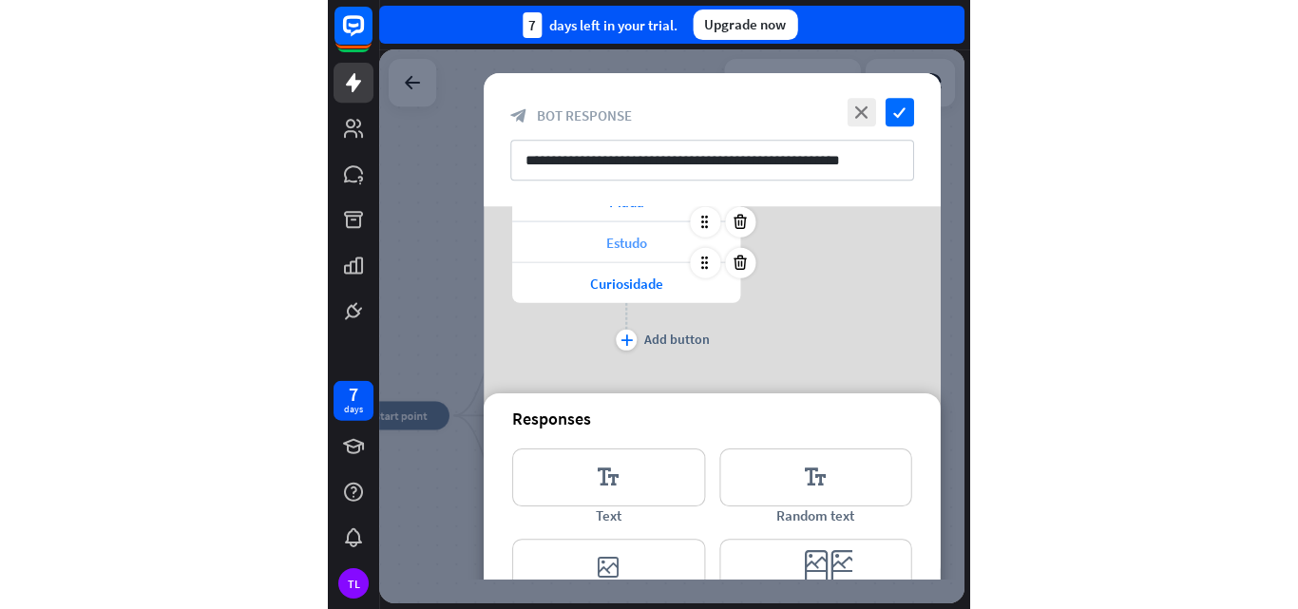
scroll to position [285, 0]
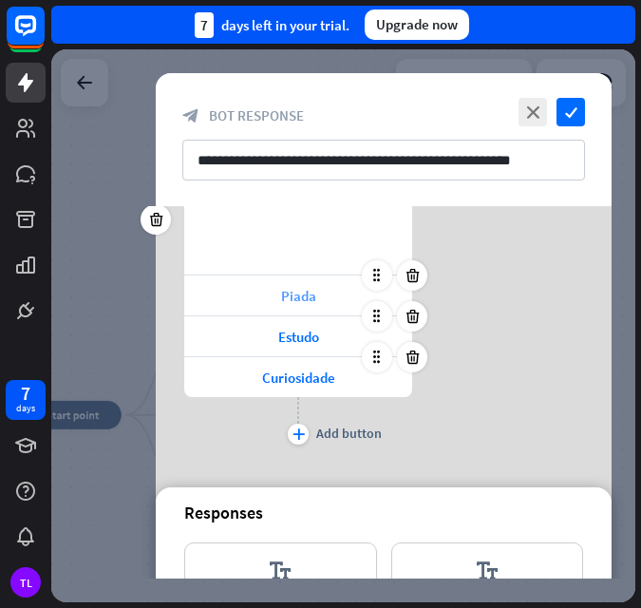
drag, startPoint x: 306, startPoint y: 295, endPoint x: 310, endPoint y: 305, distance: 11.1
click at [304, 296] on span "Piada" at bounding box center [298, 296] width 35 height 18
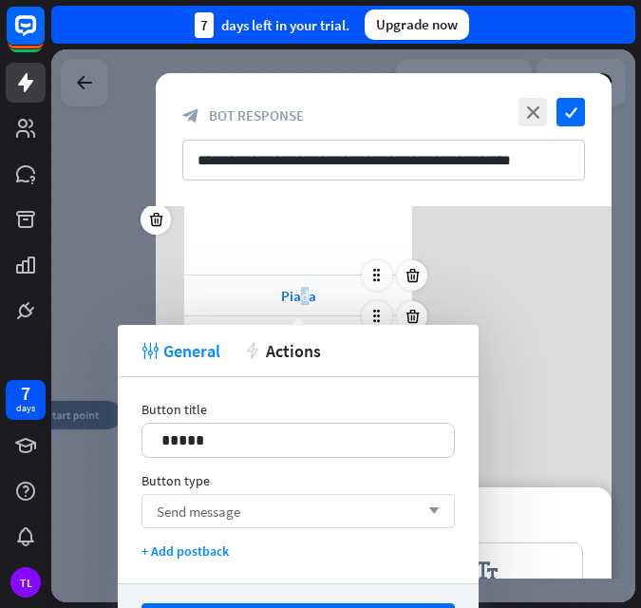
click at [230, 513] on span "Send message" at bounding box center [199, 512] width 84 height 18
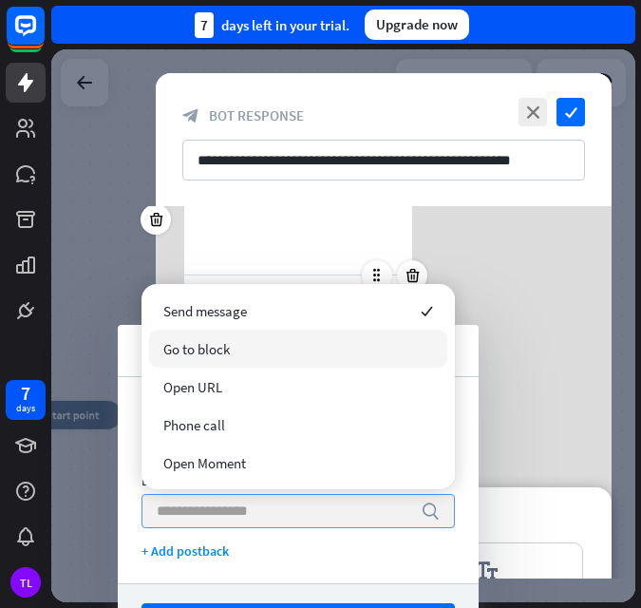
click at [244, 345] on div "Go to block" at bounding box center [298, 349] width 298 height 38
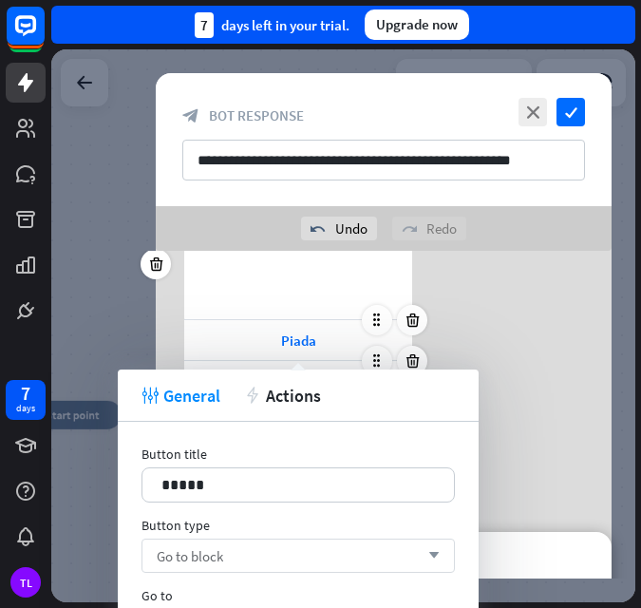
click at [171, 594] on div "Go to" at bounding box center [299, 595] width 314 height 17
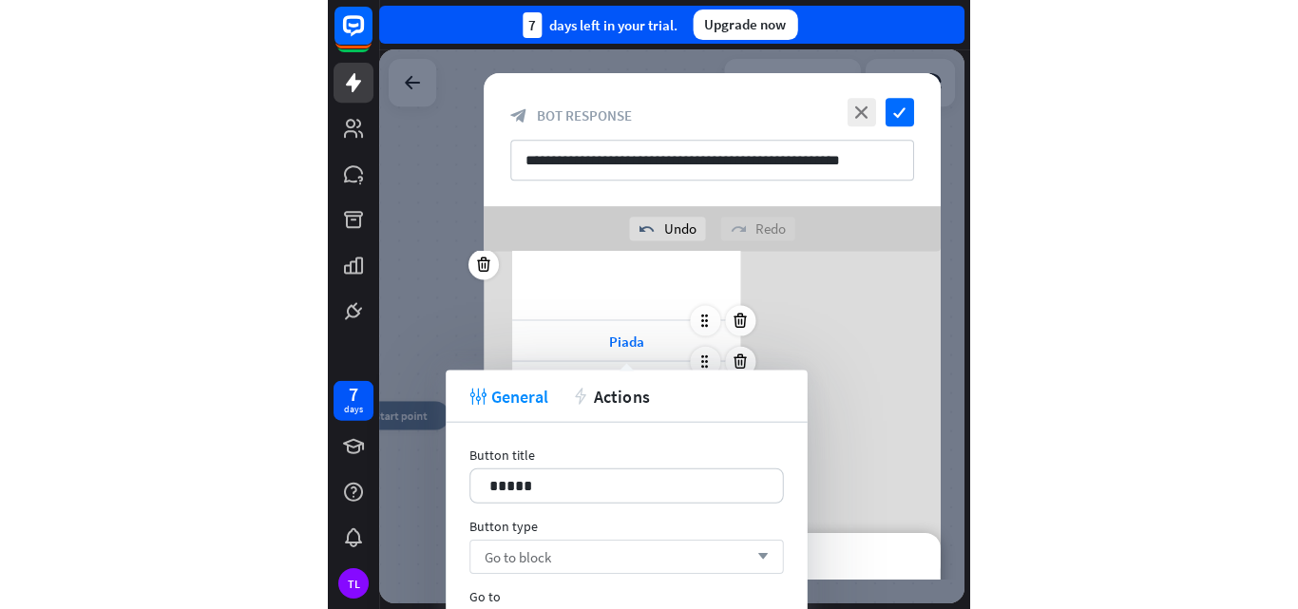
scroll to position [266, 0]
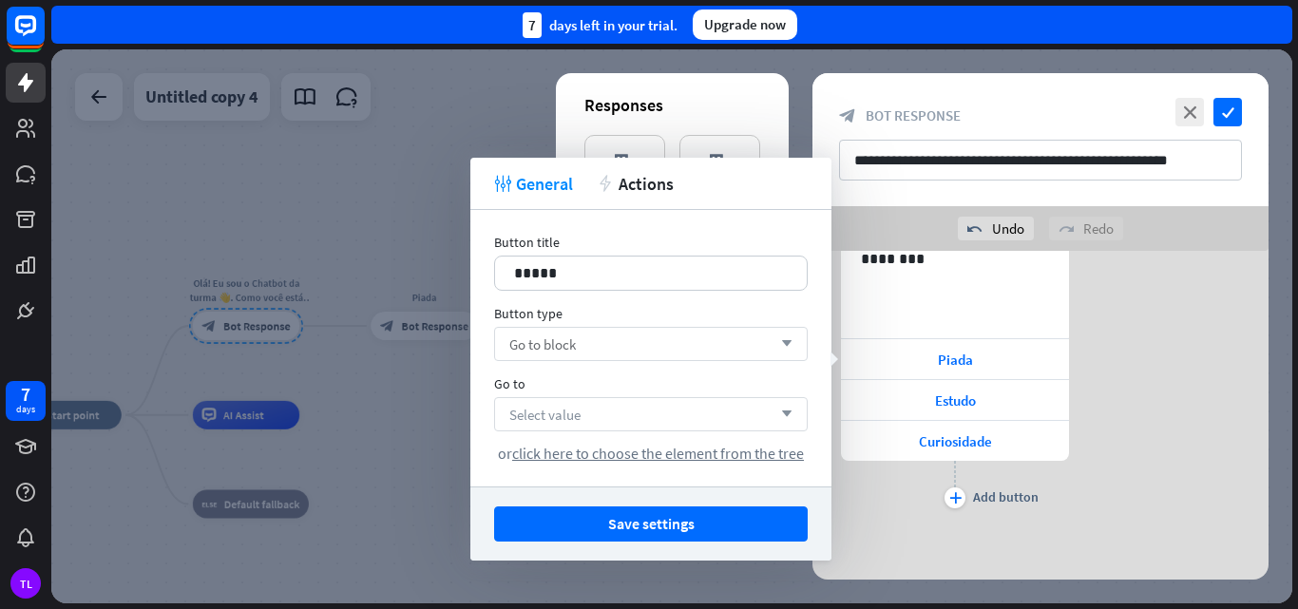
click at [573, 411] on span "Select value" at bounding box center [544, 415] width 71 height 18
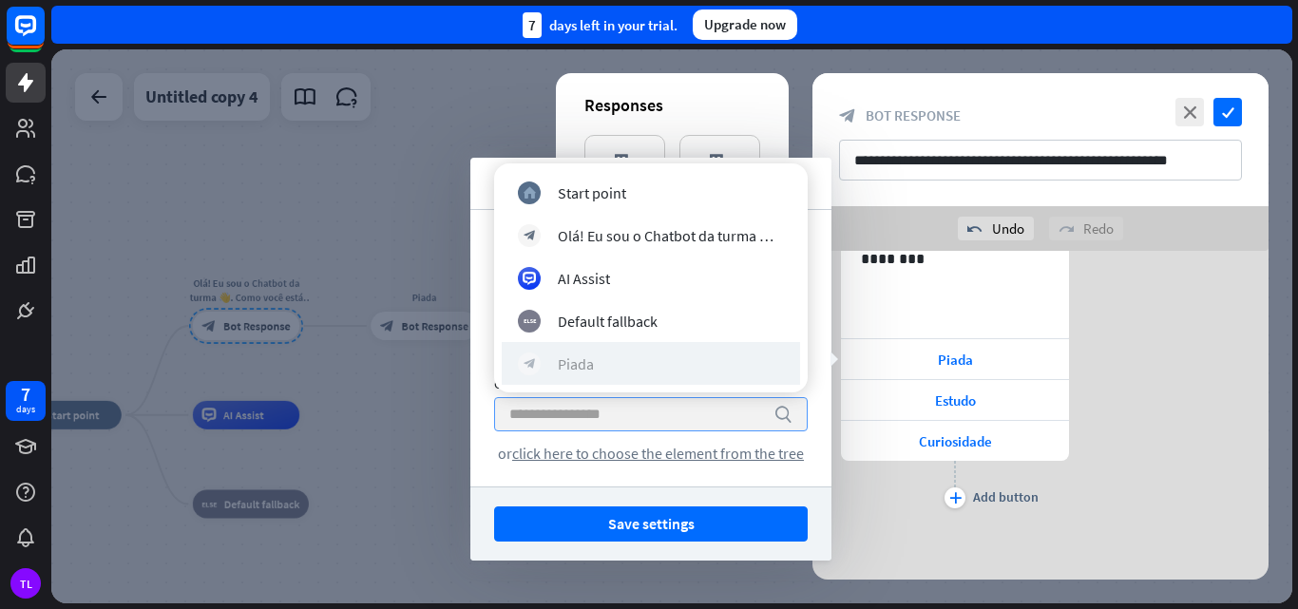
click at [598, 364] on div "block_bot_response Piada" at bounding box center [651, 364] width 266 height 23
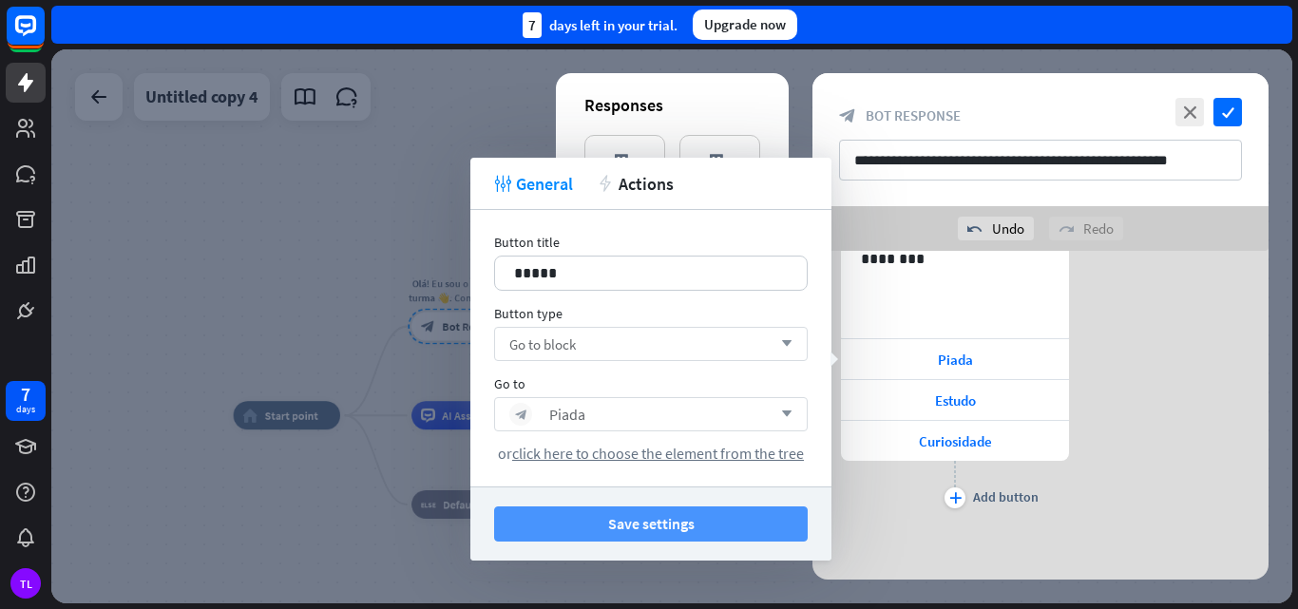
click at [662, 523] on button "Save settings" at bounding box center [651, 524] width 314 height 35
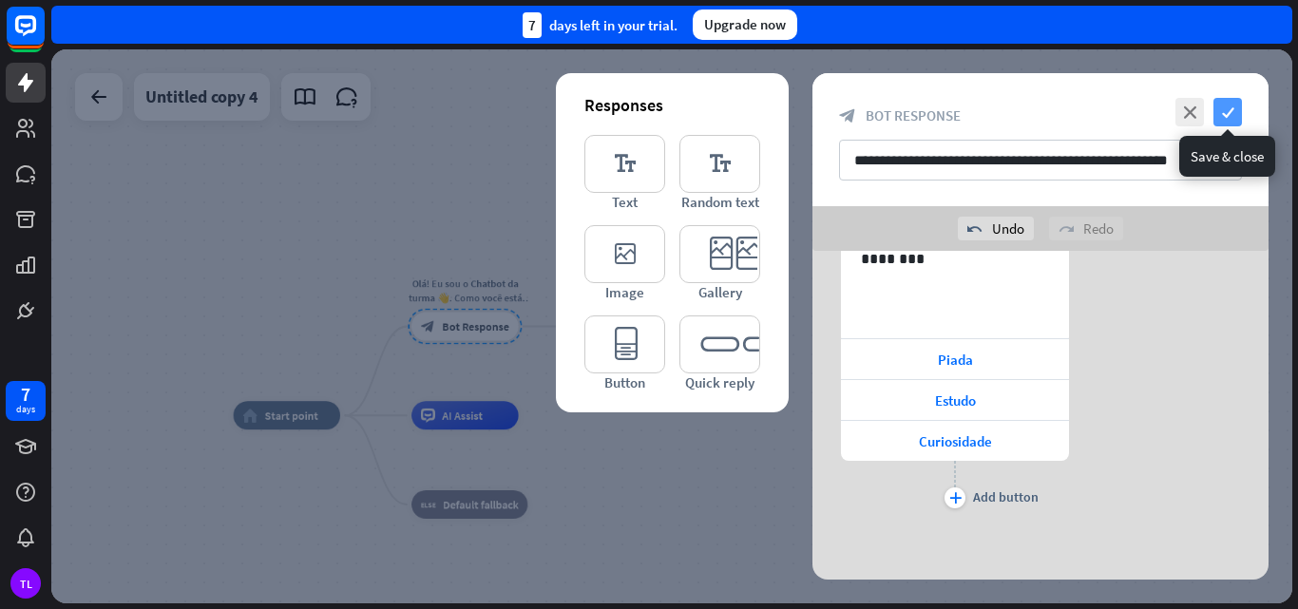
click at [1225, 121] on icon "check" at bounding box center [1228, 112] width 29 height 29
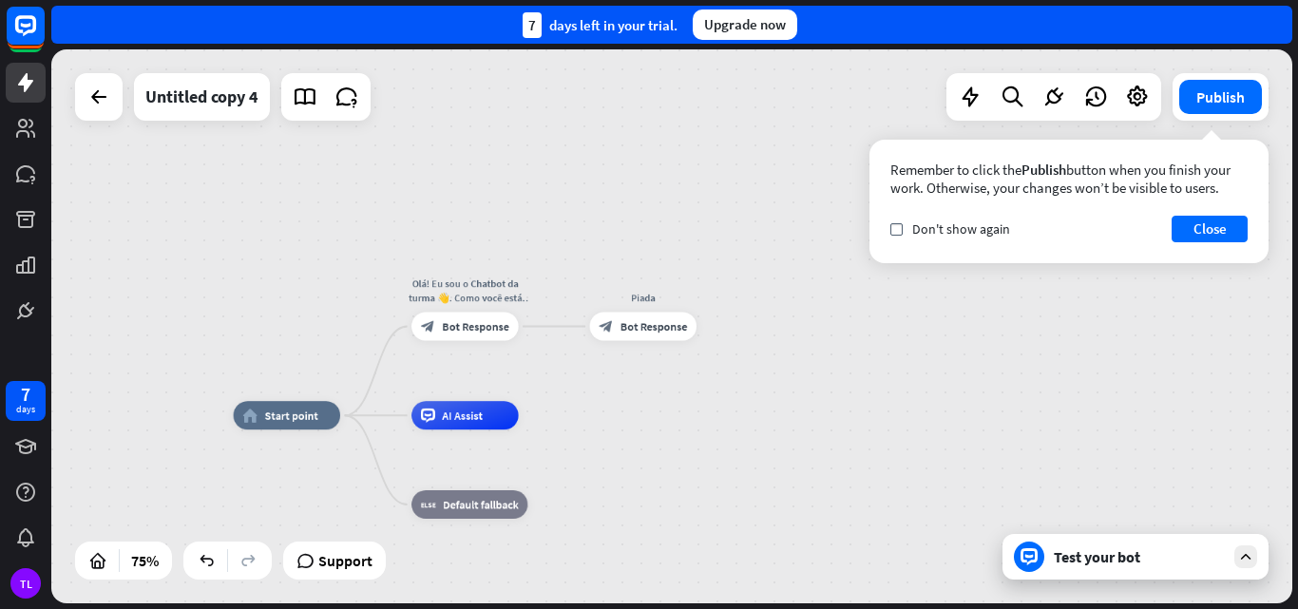
click at [1115, 551] on div "Test your bot" at bounding box center [1139, 556] width 171 height 19
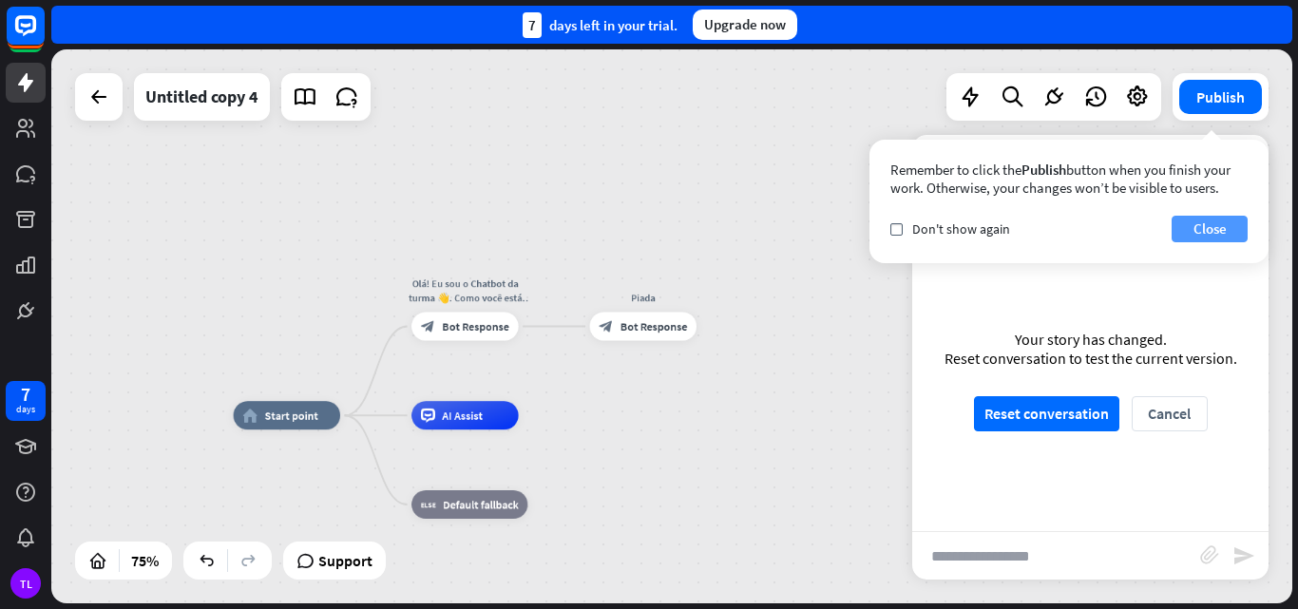
click at [1224, 225] on button "Close" at bounding box center [1210, 229] width 76 height 27
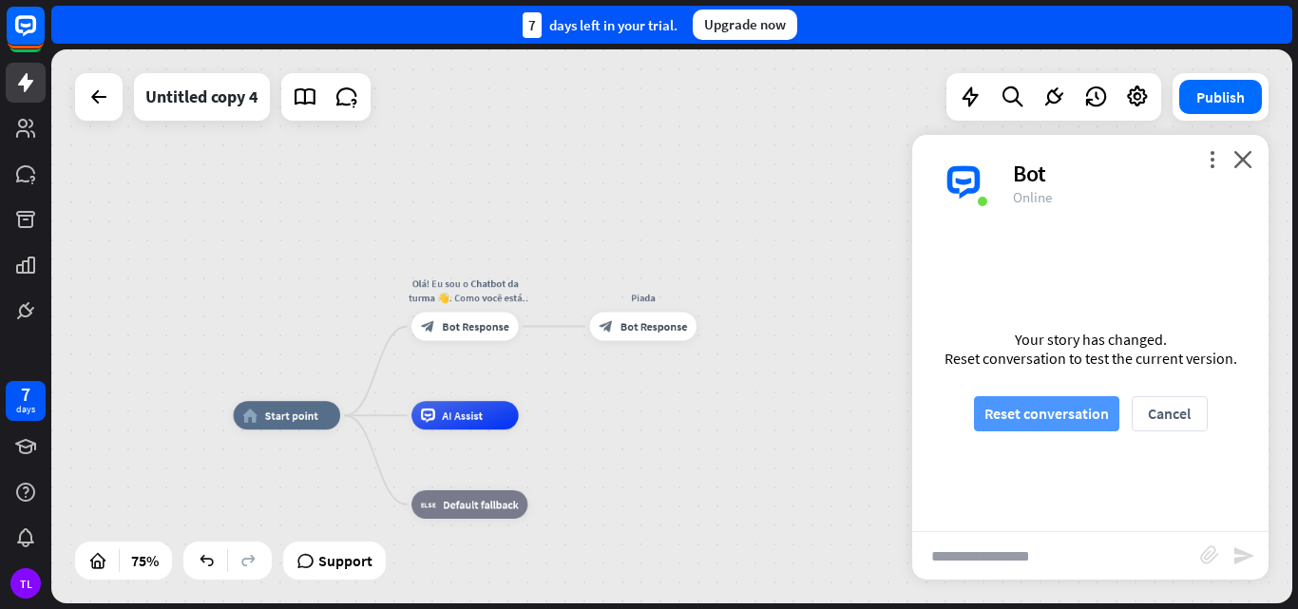
click at [1057, 423] on button "Reset conversation" at bounding box center [1046, 413] width 145 height 35
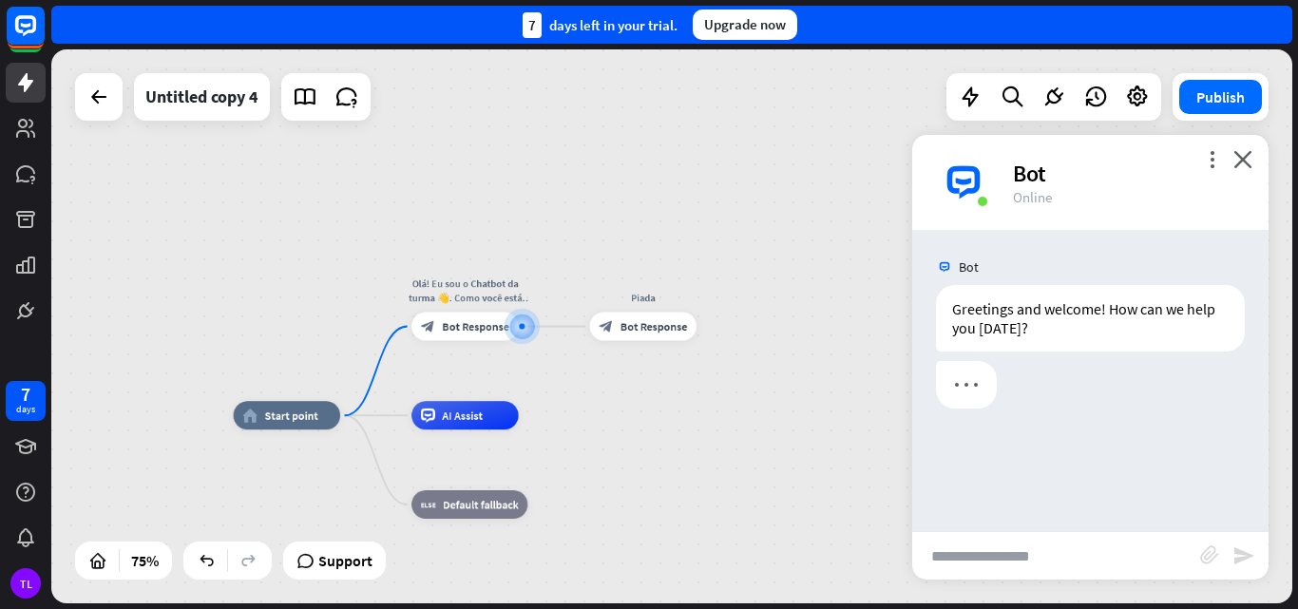
click at [1002, 550] on input "text" at bounding box center [1056, 556] width 288 height 48
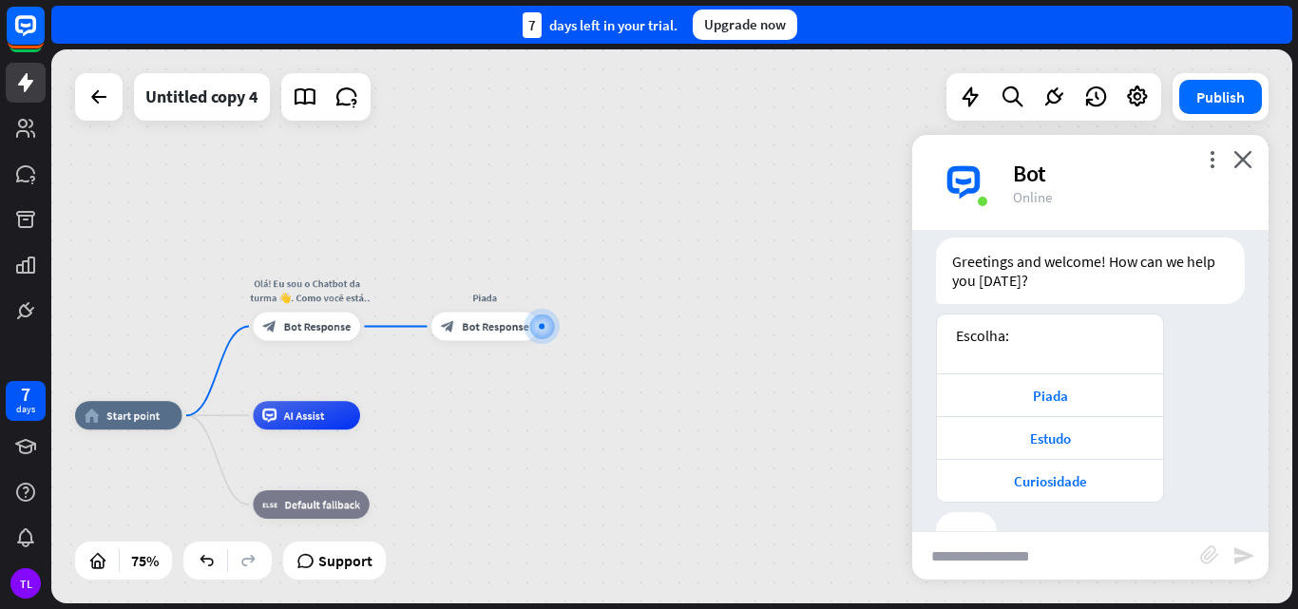
scroll to position [105, 0]
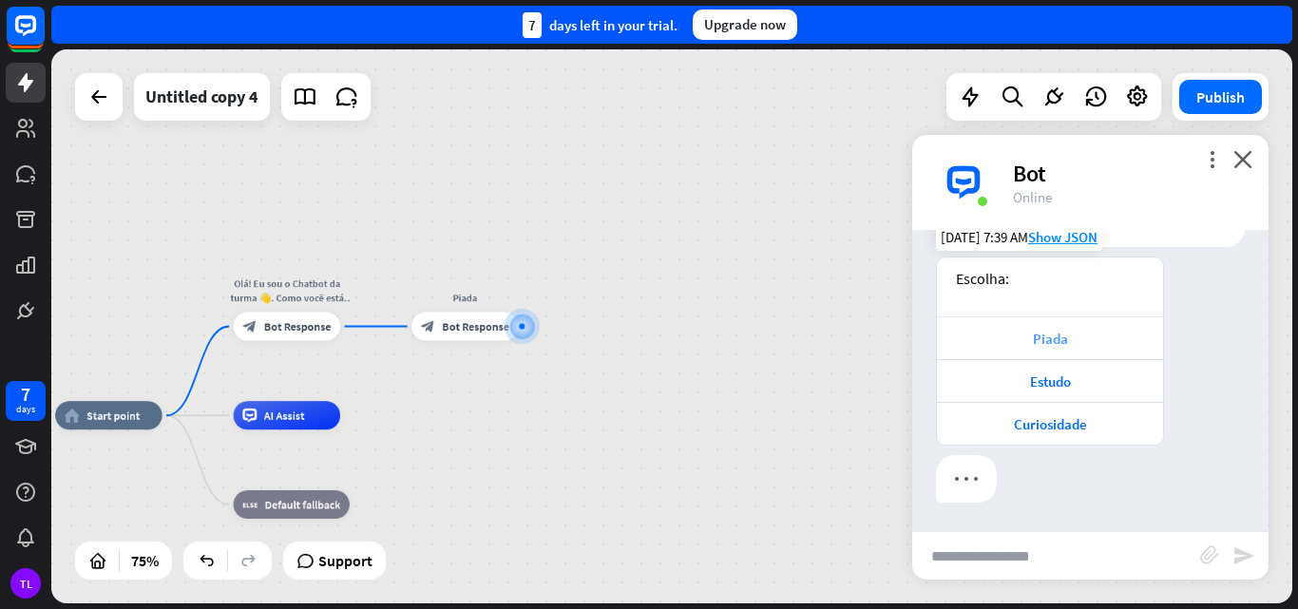
click at [1051, 341] on div "Piada" at bounding box center [1049, 339] width 207 height 18
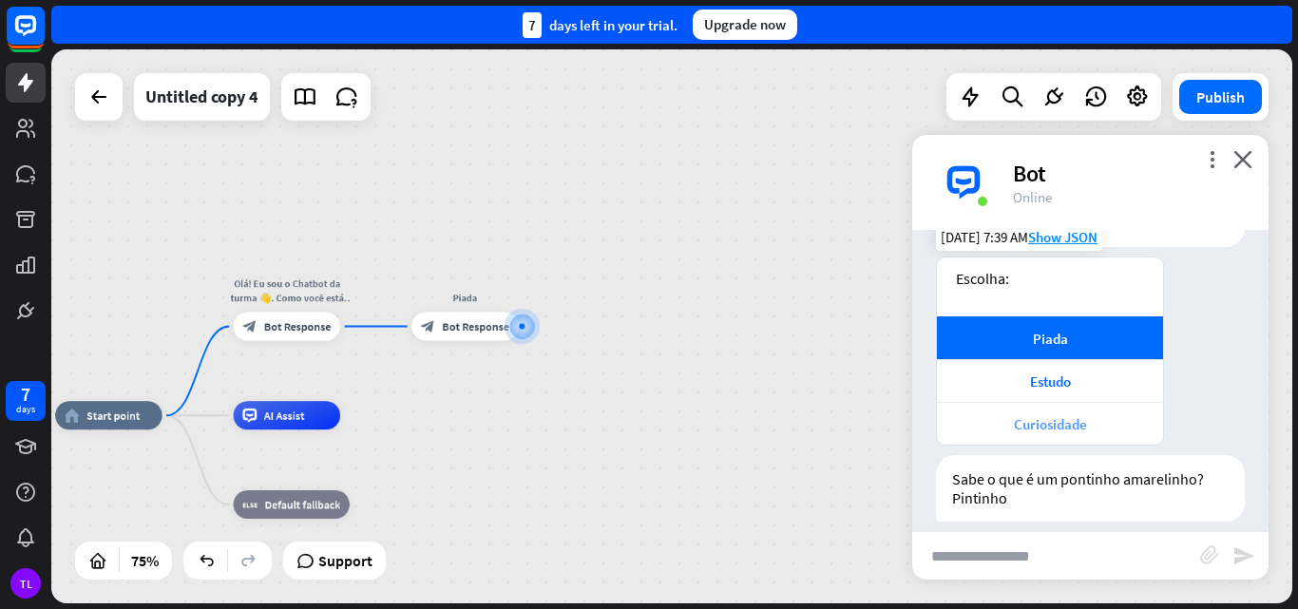
scroll to position [124, 0]
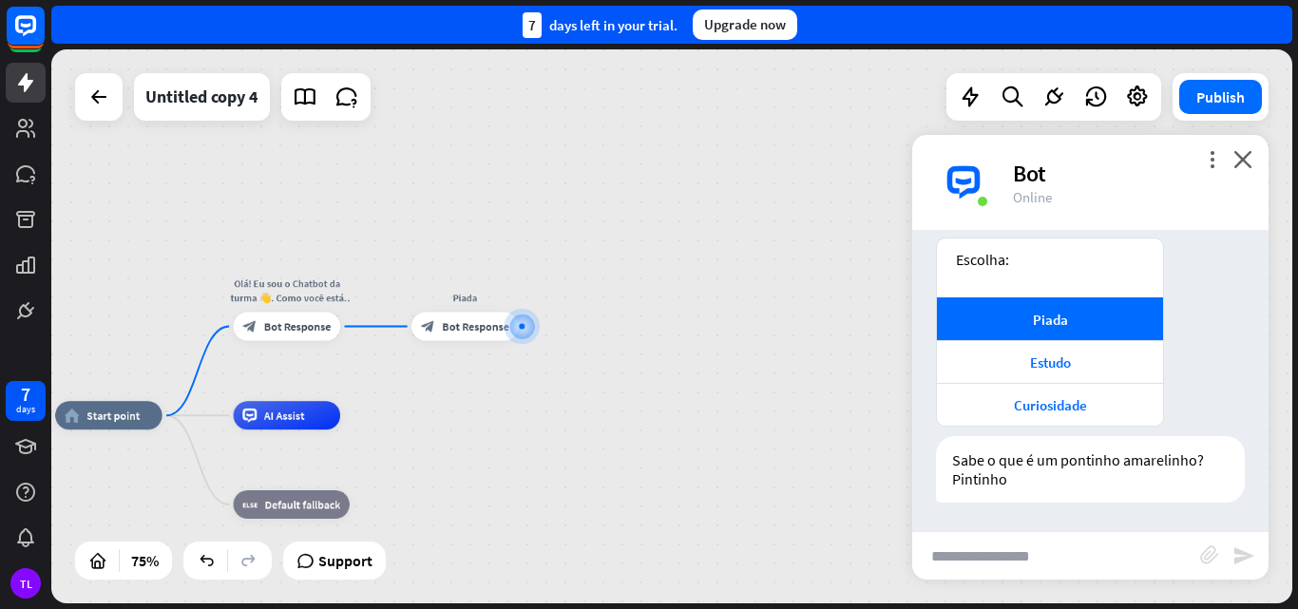
click at [1020, 556] on input "text" at bounding box center [1056, 556] width 288 height 48
click at [1237, 151] on icon "close" at bounding box center [1242, 159] width 19 height 18
